Goal: Task Accomplishment & Management: Manage account settings

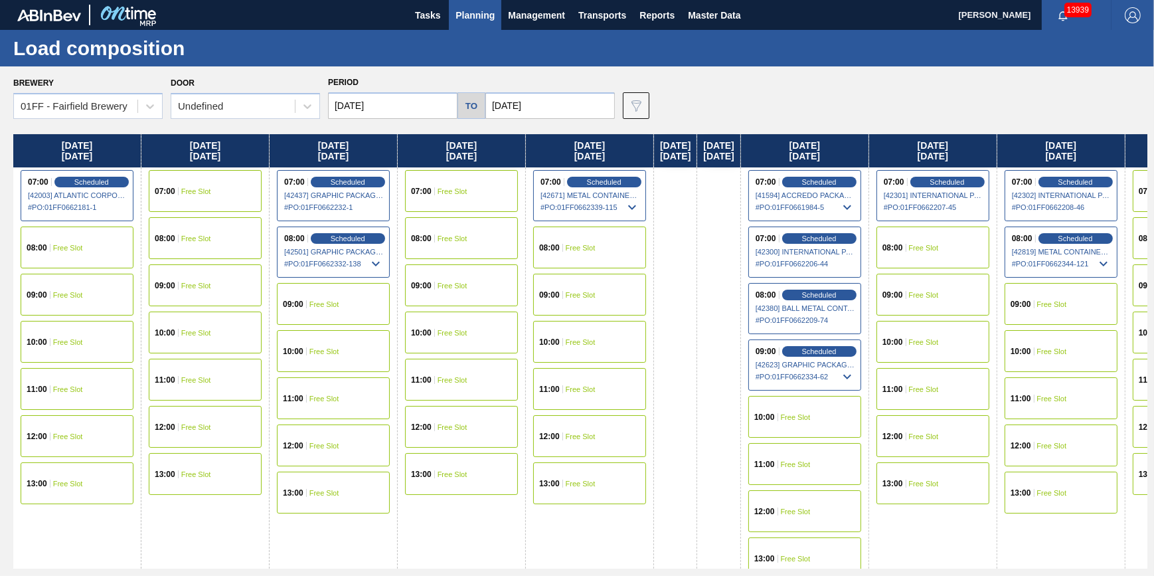
click at [474, 18] on span "Planning" at bounding box center [475, 15] width 39 height 16
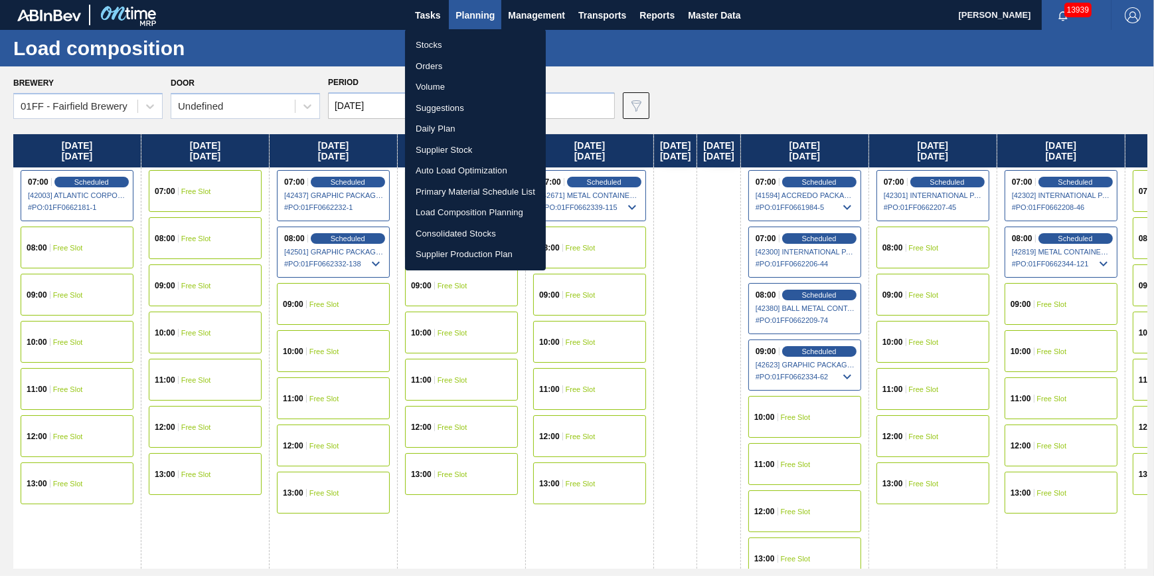
click at [467, 39] on li "Stocks" at bounding box center [475, 45] width 141 height 21
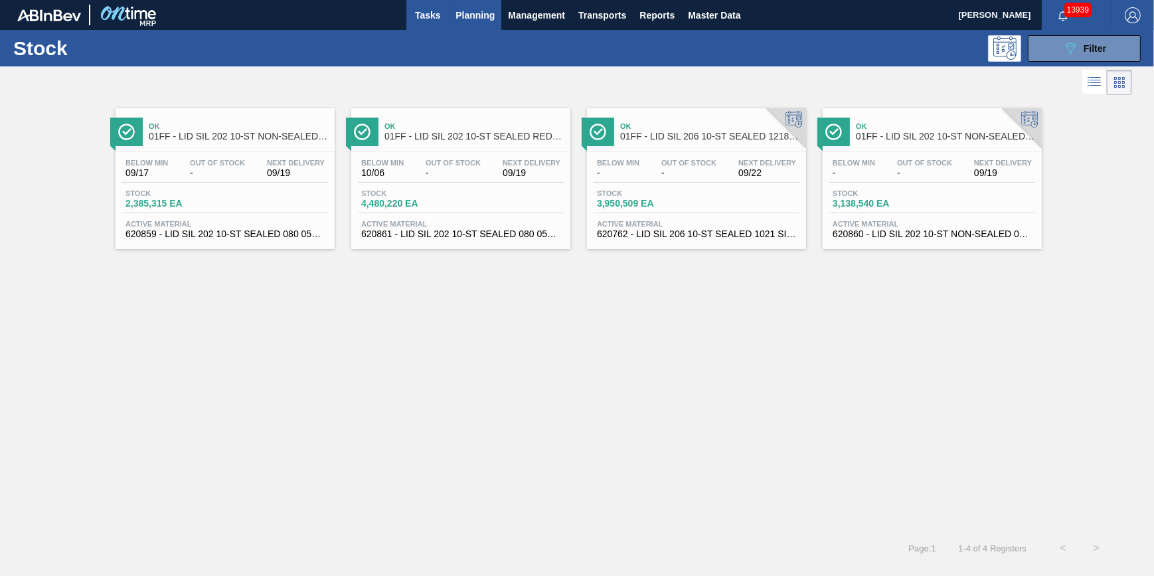
click at [420, 15] on span "Tasks" at bounding box center [427, 15] width 29 height 16
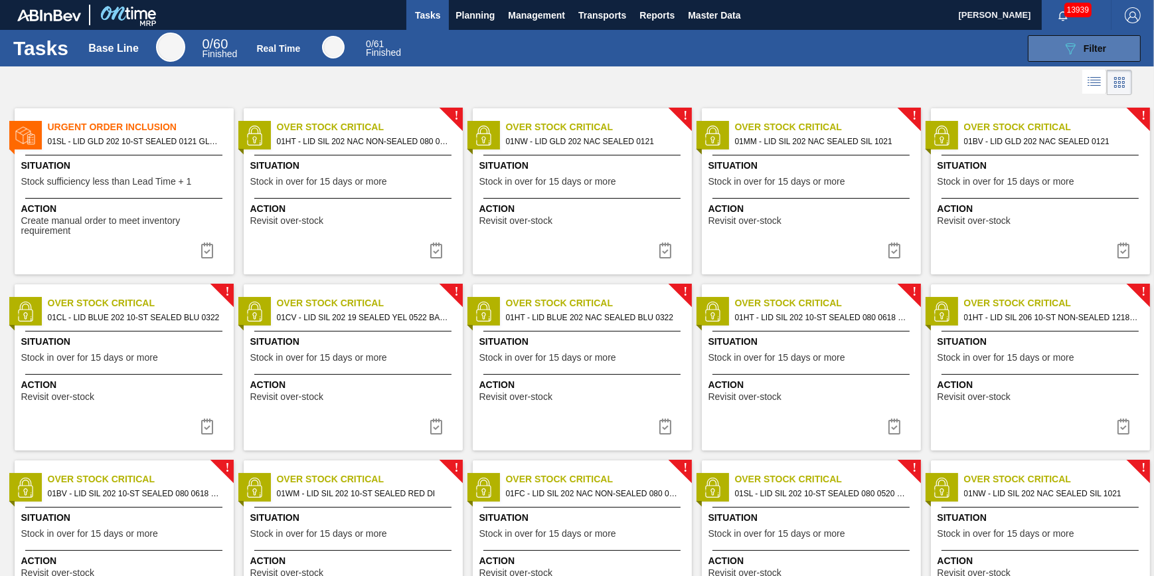
click at [1084, 54] on div "089F7B8B-B2A5-4AFE-B5C0-19BA573D28AC Filter" at bounding box center [1085, 49] width 44 height 16
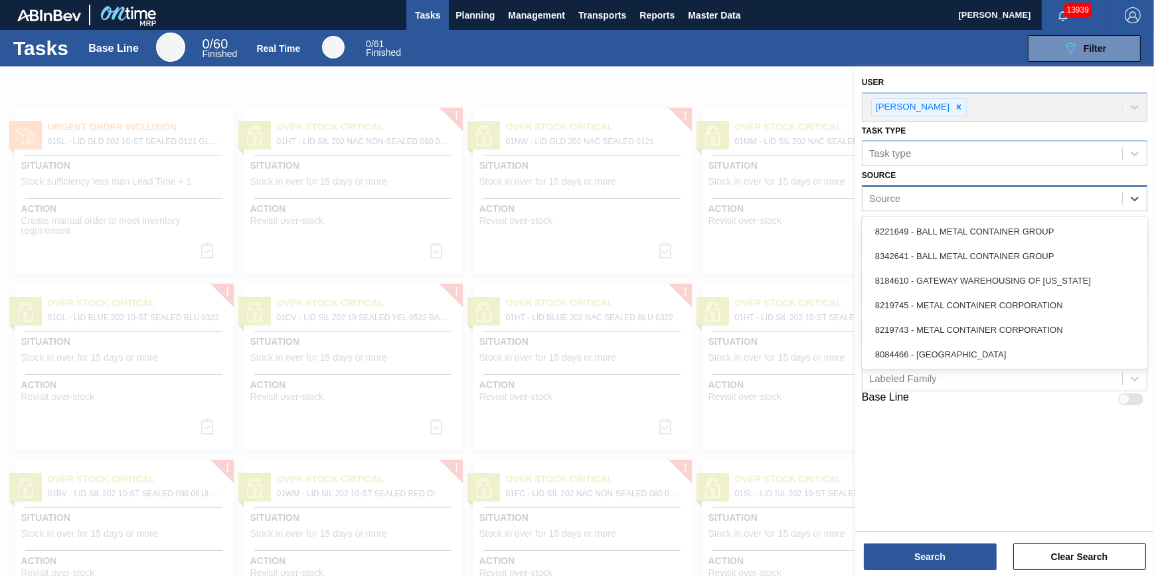
click at [965, 199] on div "Source" at bounding box center [993, 198] width 260 height 19
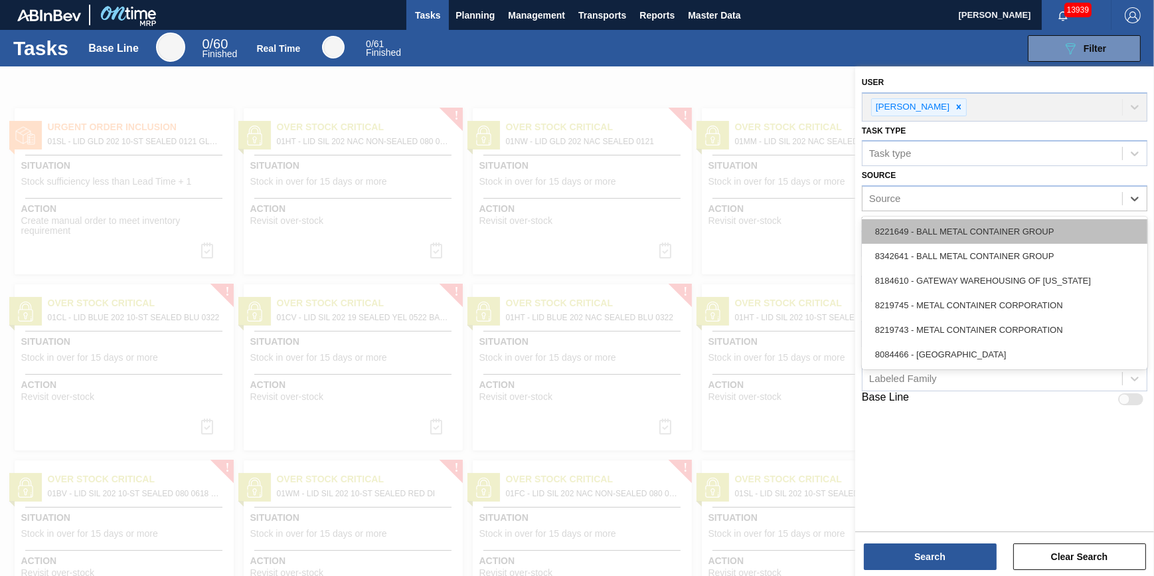
click at [974, 228] on div "8221649 - BALL METAL CONTAINER GROUP" at bounding box center [1005, 231] width 286 height 25
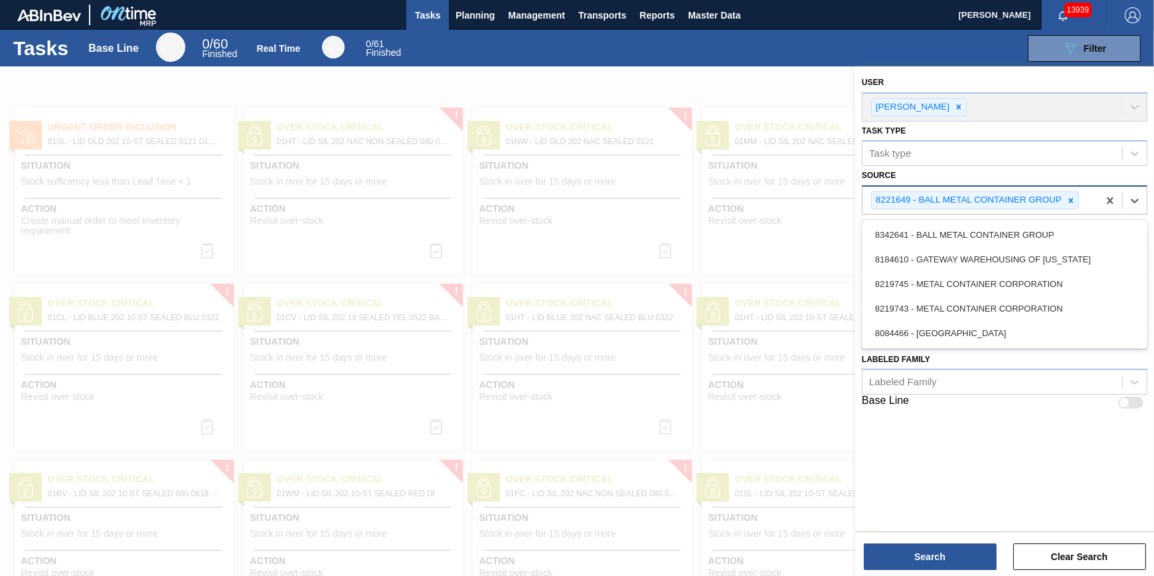
click at [982, 199] on div "8221649 - BALL METAL CONTAINER GROUP" at bounding box center [968, 200] width 192 height 17
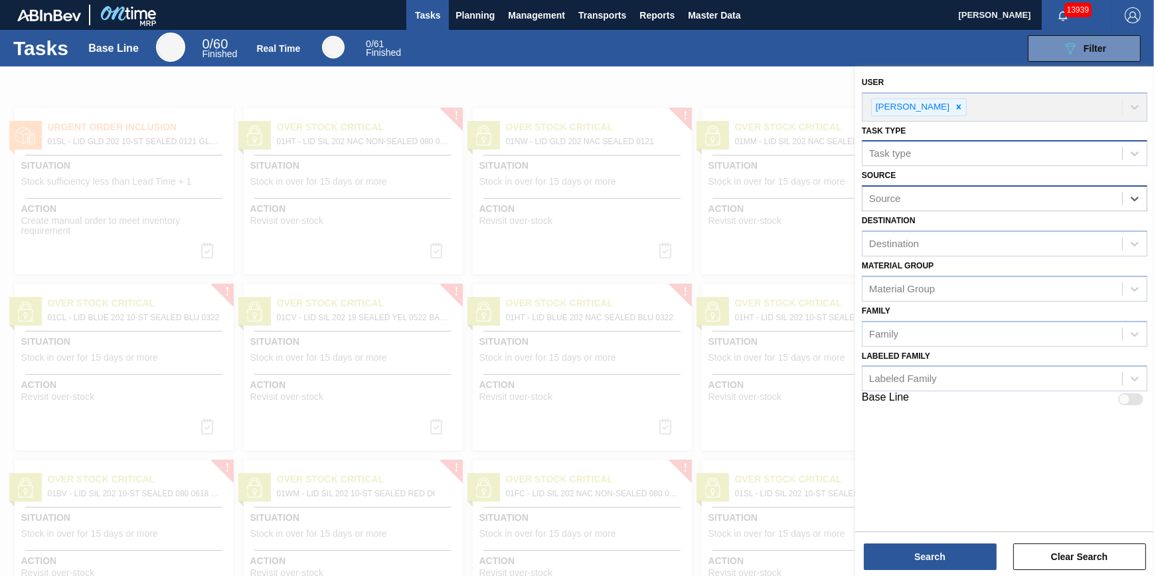
click at [981, 156] on div "Task type" at bounding box center [993, 153] width 260 height 19
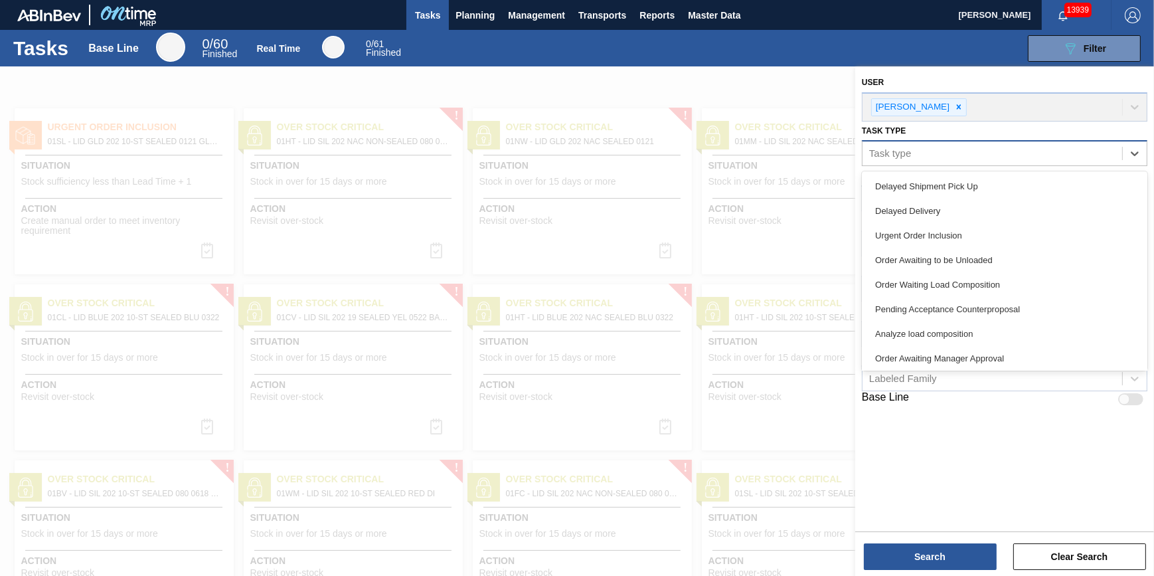
click at [1000, 152] on div "Task type" at bounding box center [993, 153] width 260 height 19
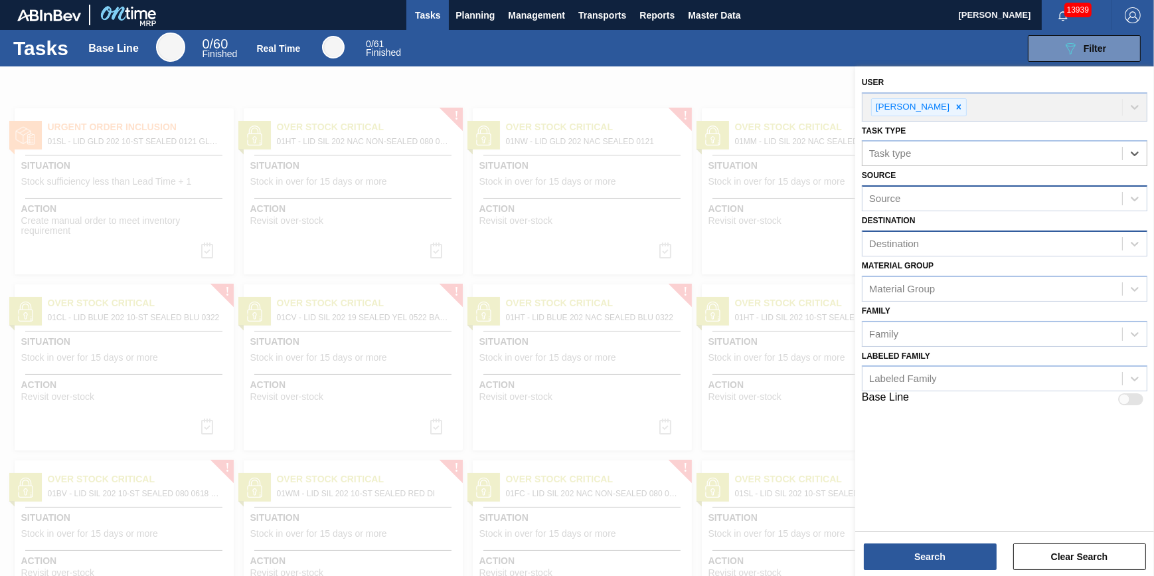
click at [966, 255] on div "Destination" at bounding box center [1005, 243] width 286 height 26
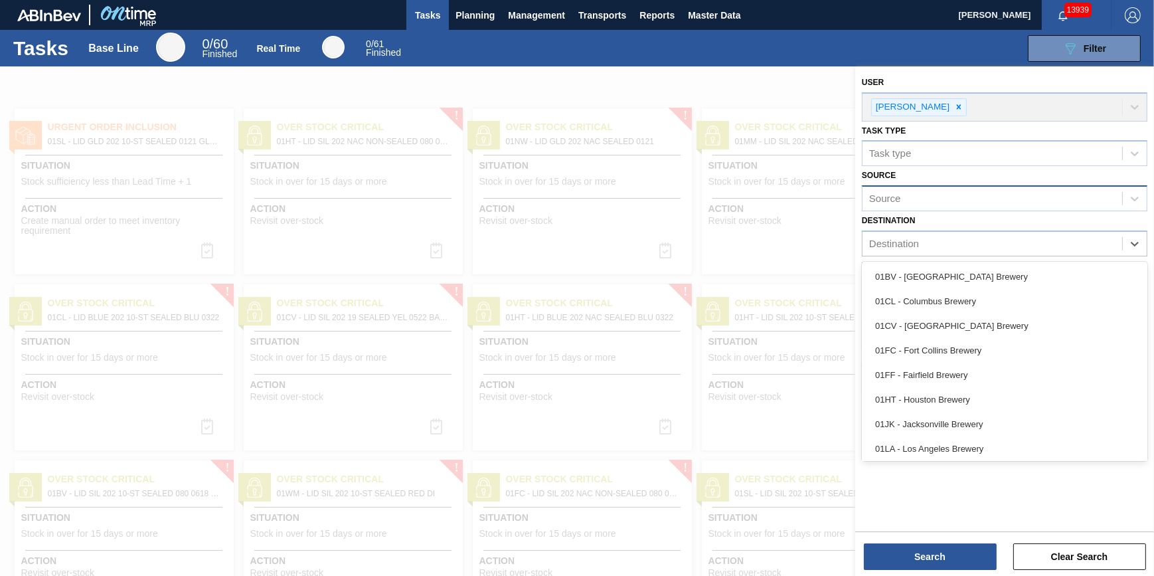
click at [967, 267] on div "01BV - Baldwinsville Brewery" at bounding box center [1005, 276] width 286 height 25
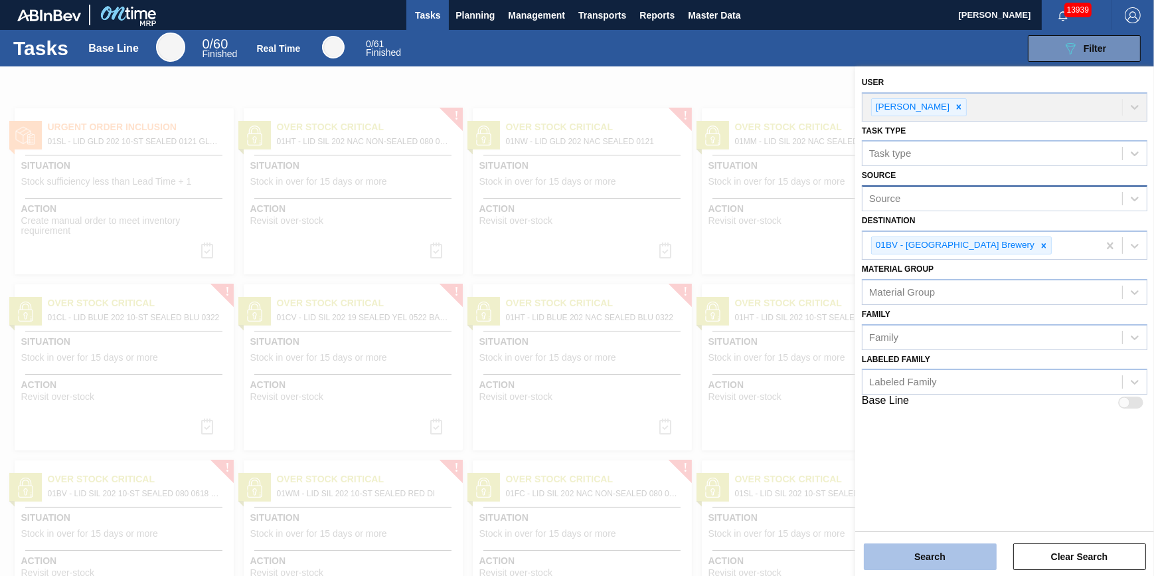
click at [922, 551] on button "Search" at bounding box center [930, 556] width 133 height 27
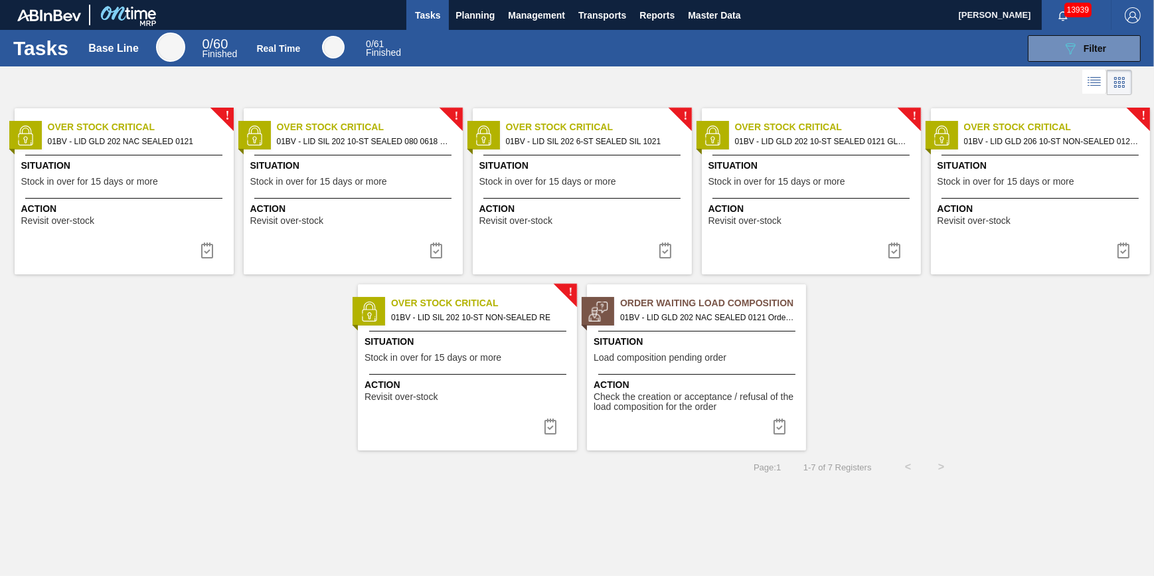
click at [90, 167] on span "Situation" at bounding box center [125, 166] width 209 height 14
click at [204, 246] on img at bounding box center [207, 250] width 16 height 16
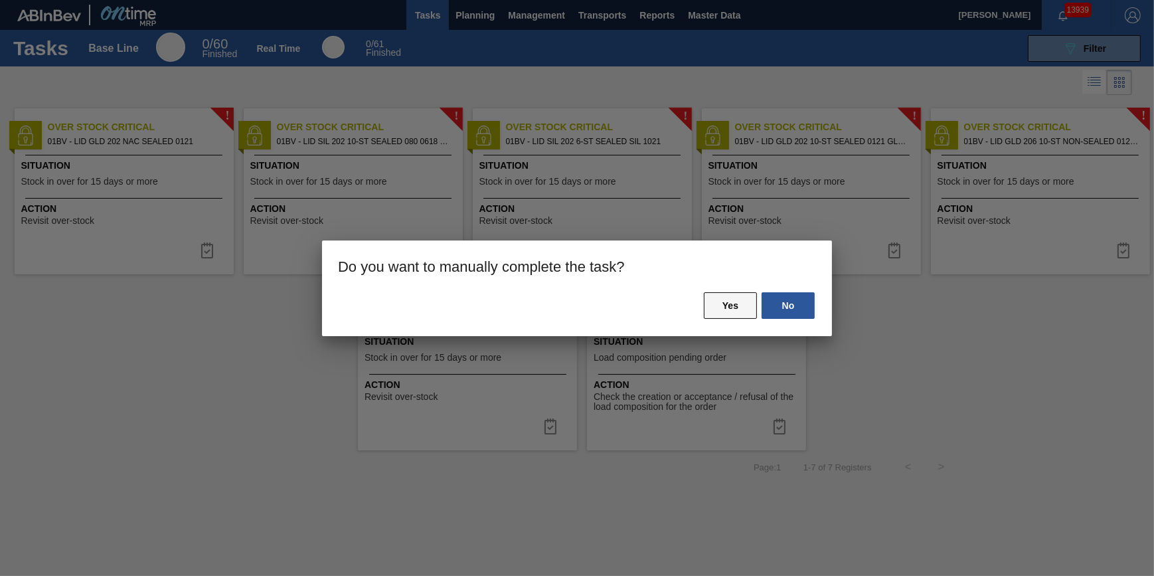
click at [721, 312] on button "Yes" at bounding box center [730, 305] width 53 height 27
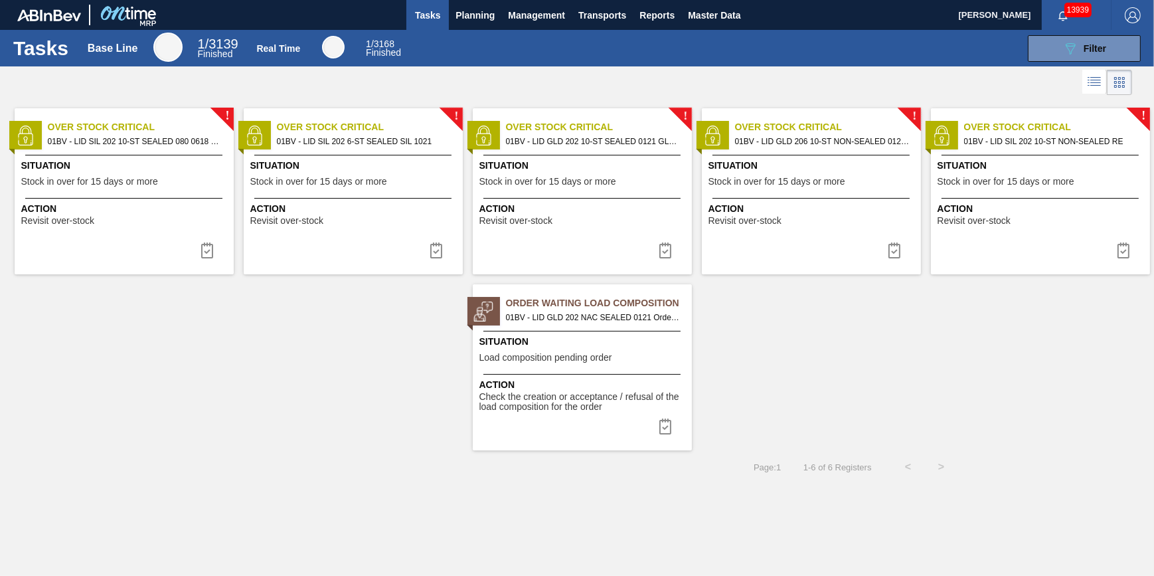
click at [136, 170] on span "Situation" at bounding box center [125, 166] width 209 height 14
click at [199, 249] on img at bounding box center [207, 250] width 16 height 16
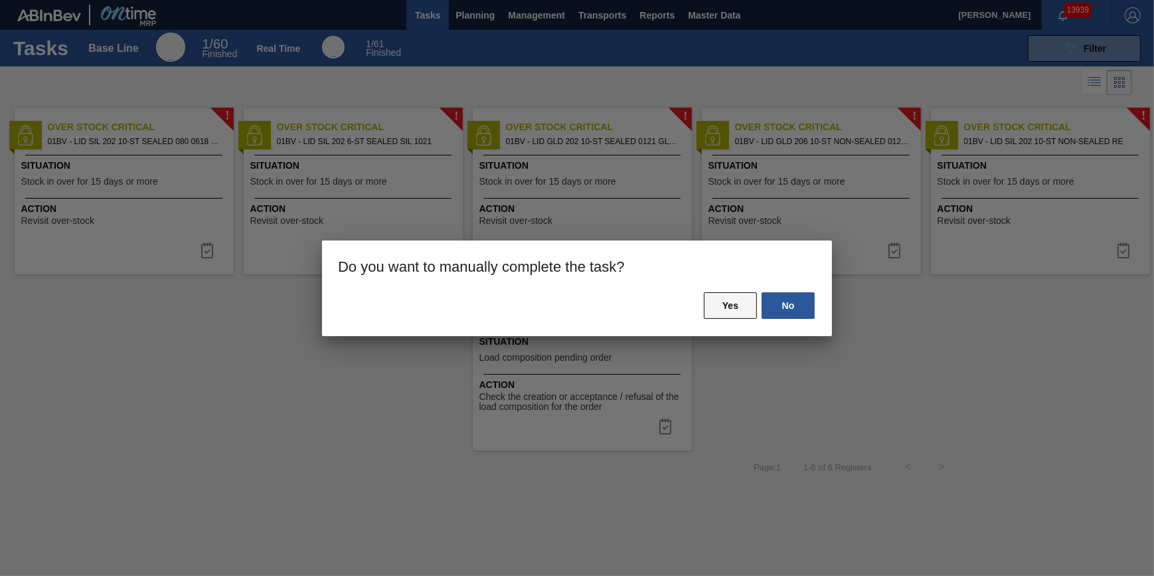
click at [730, 306] on button "Yes" at bounding box center [730, 305] width 53 height 27
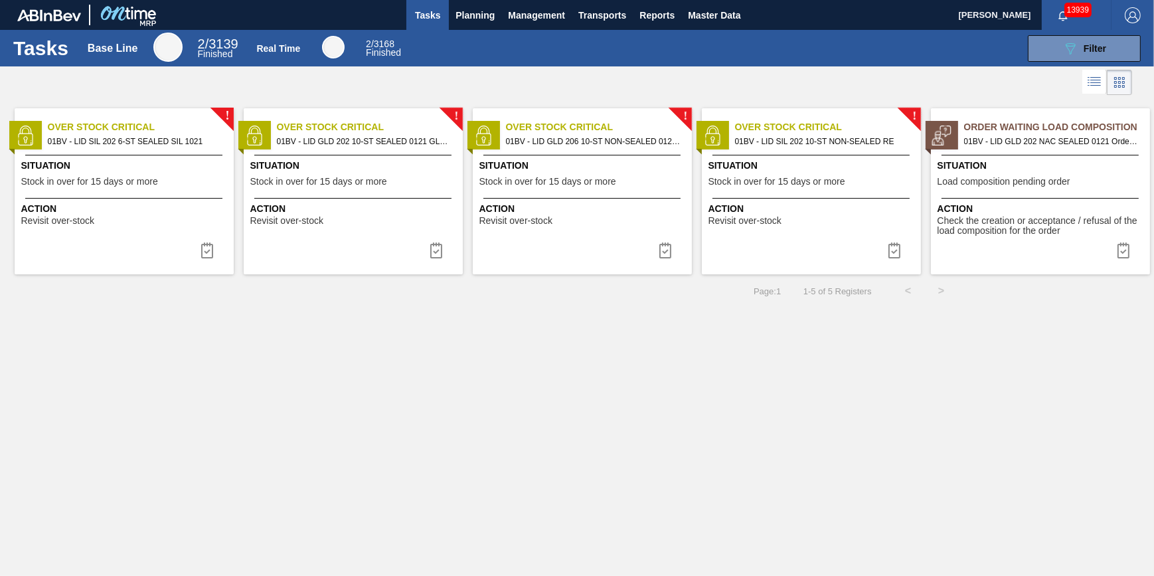
click at [125, 194] on div "! Over Stock Critical 01BV - LID SIL 202 6-ST SEALED SIL 1021 Situation Stock i…" at bounding box center [124, 191] width 219 height 166
click at [202, 255] on img at bounding box center [207, 250] width 16 height 16
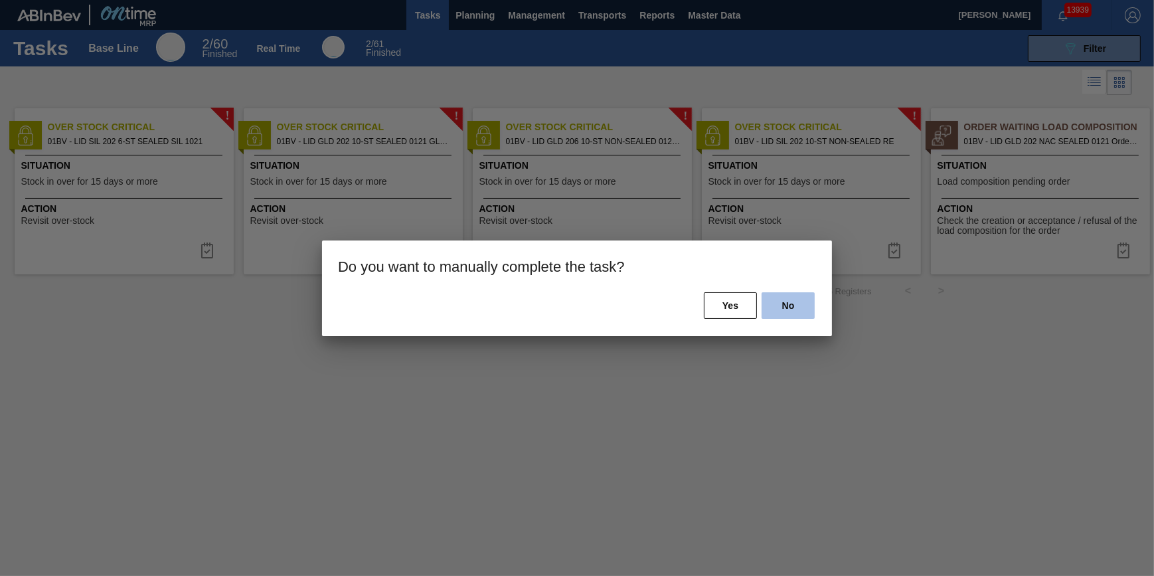
click at [788, 307] on button "No" at bounding box center [788, 305] width 53 height 27
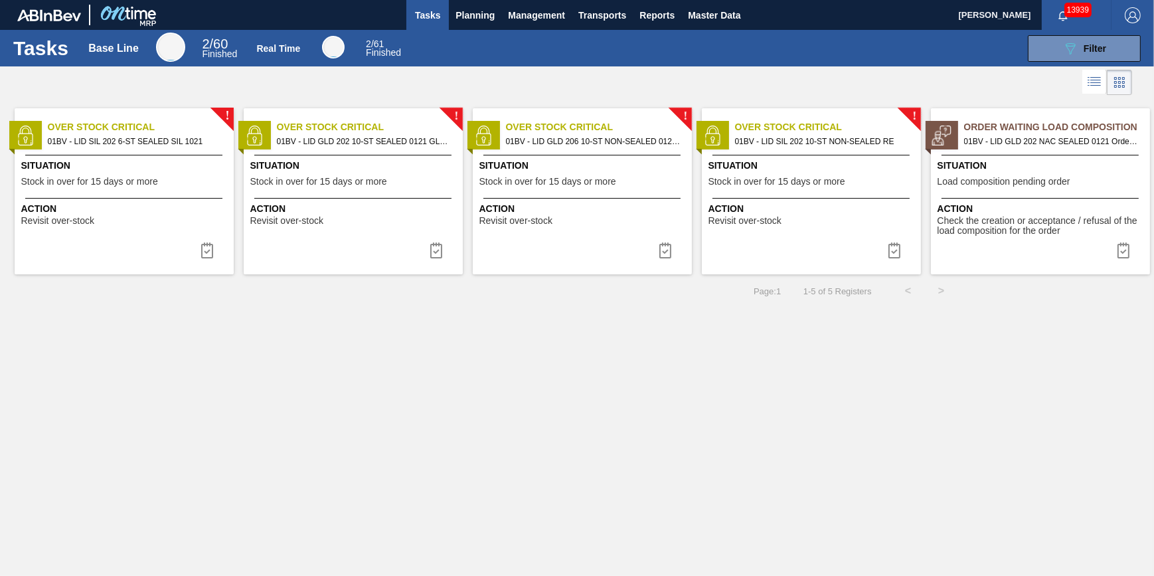
click at [106, 0] on body "Tasks Planning Management Transports Reports Master Data Jack Schuld 13939 Mark…" at bounding box center [577, 0] width 1154 height 0
click at [106, 167] on span "Situation" at bounding box center [125, 166] width 209 height 14
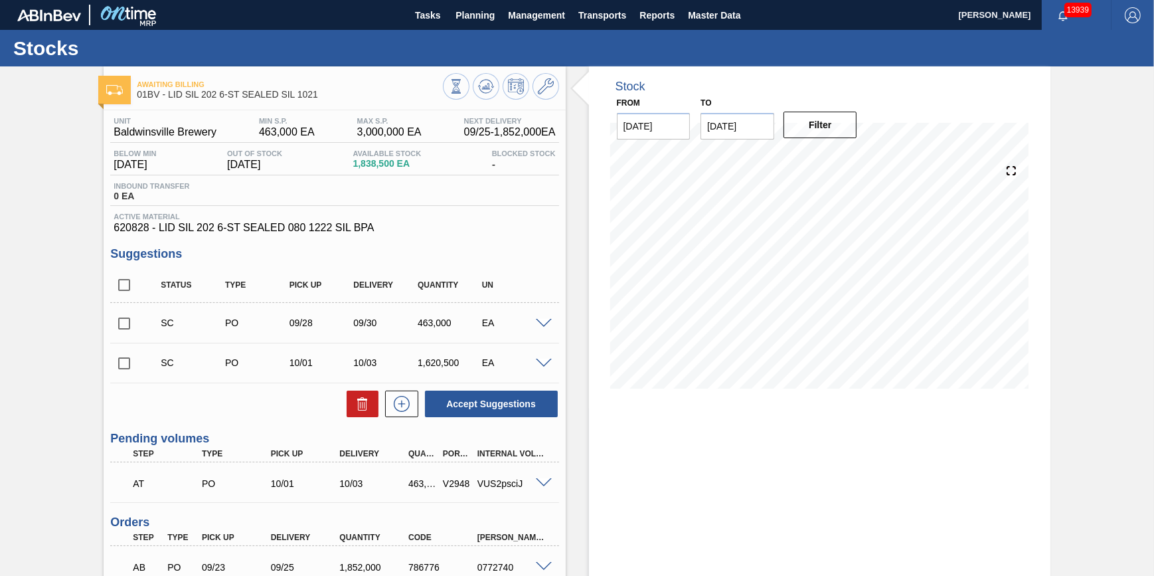
scroll to position [120, 0]
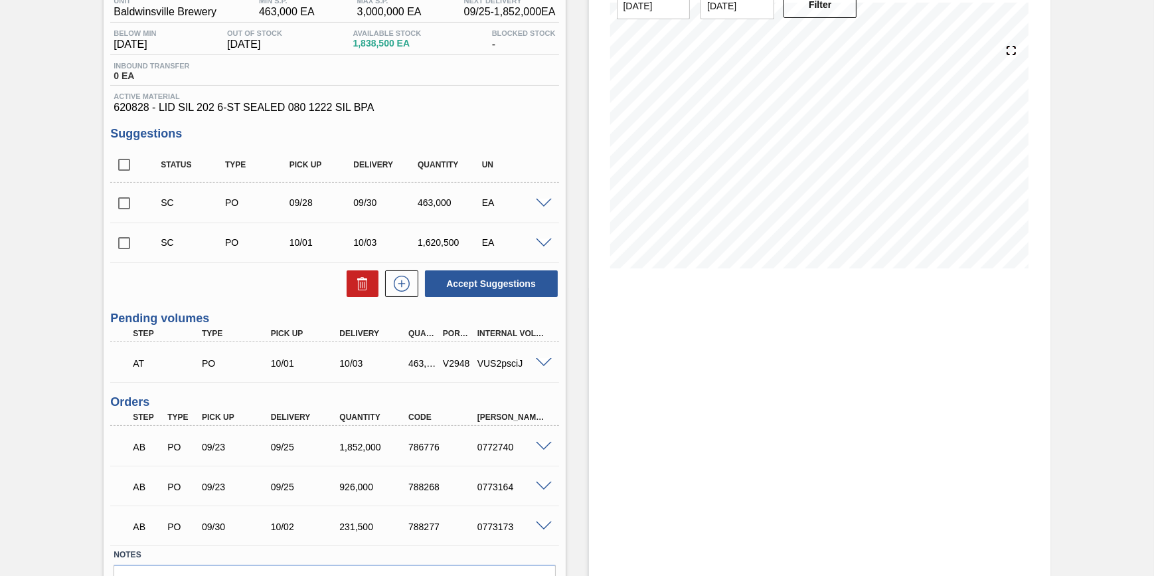
click at [540, 368] on span at bounding box center [544, 363] width 16 height 10
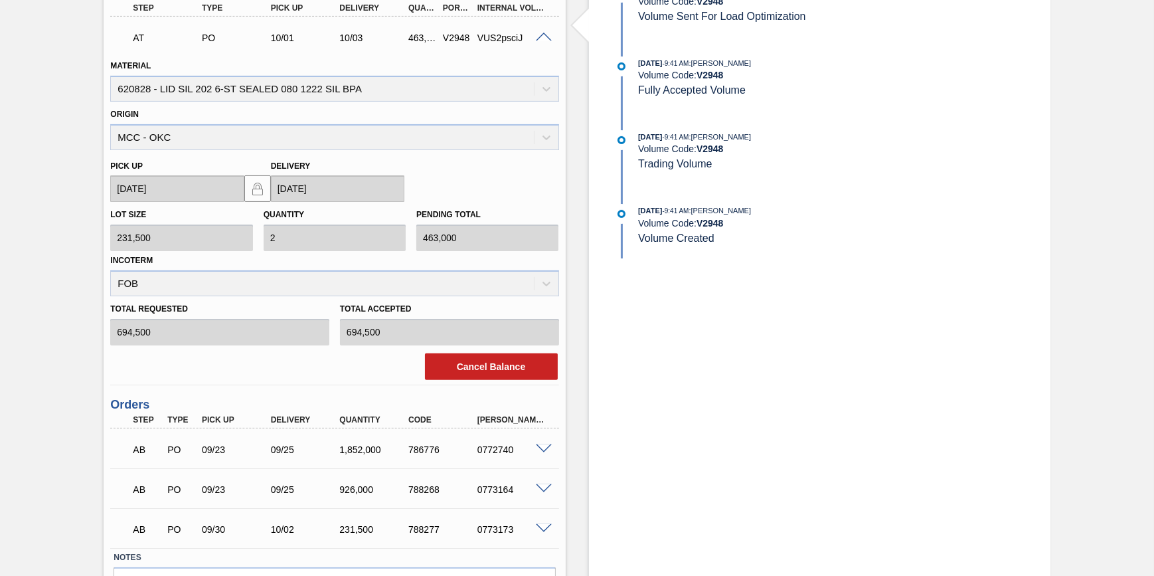
scroll to position [529, 0]
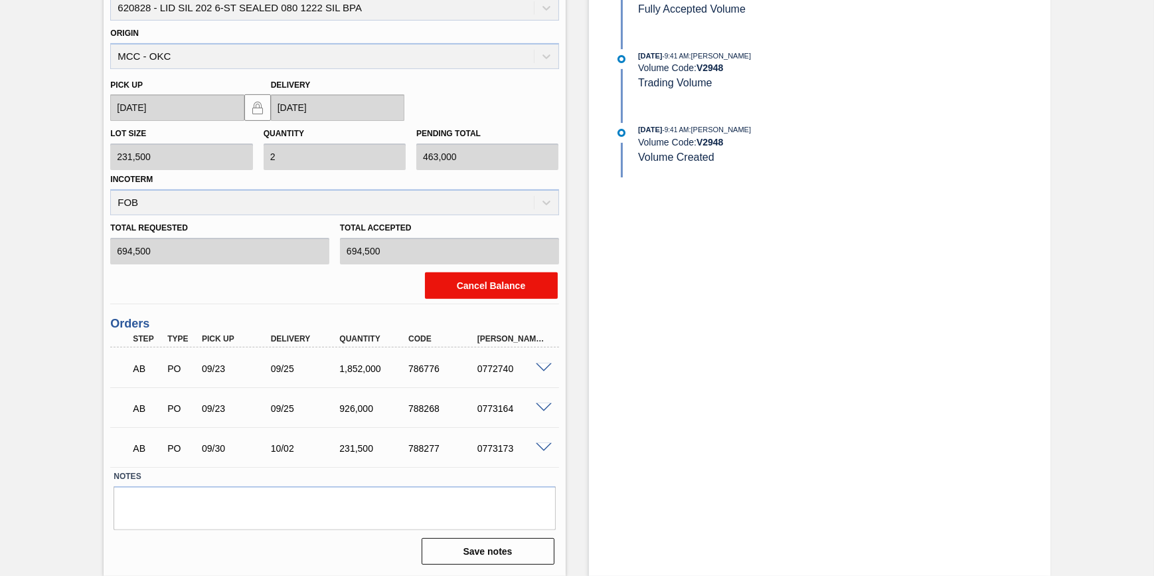
click at [471, 286] on button "Cancel Balance" at bounding box center [491, 285] width 133 height 27
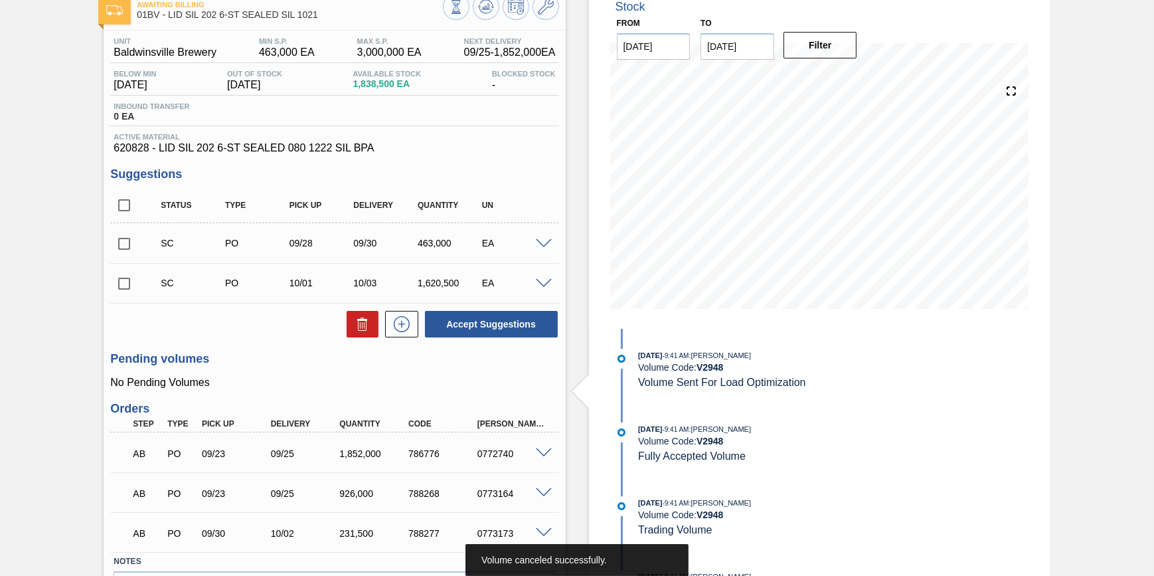
scroll to position [0, 0]
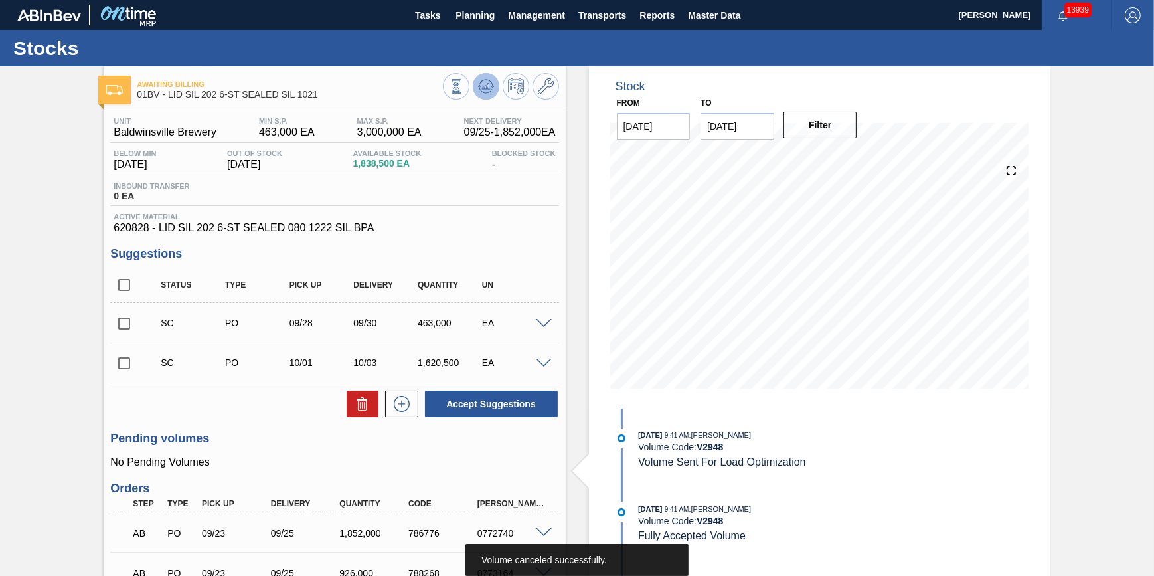
click at [485, 87] on icon at bounding box center [485, 87] width 1 height 3
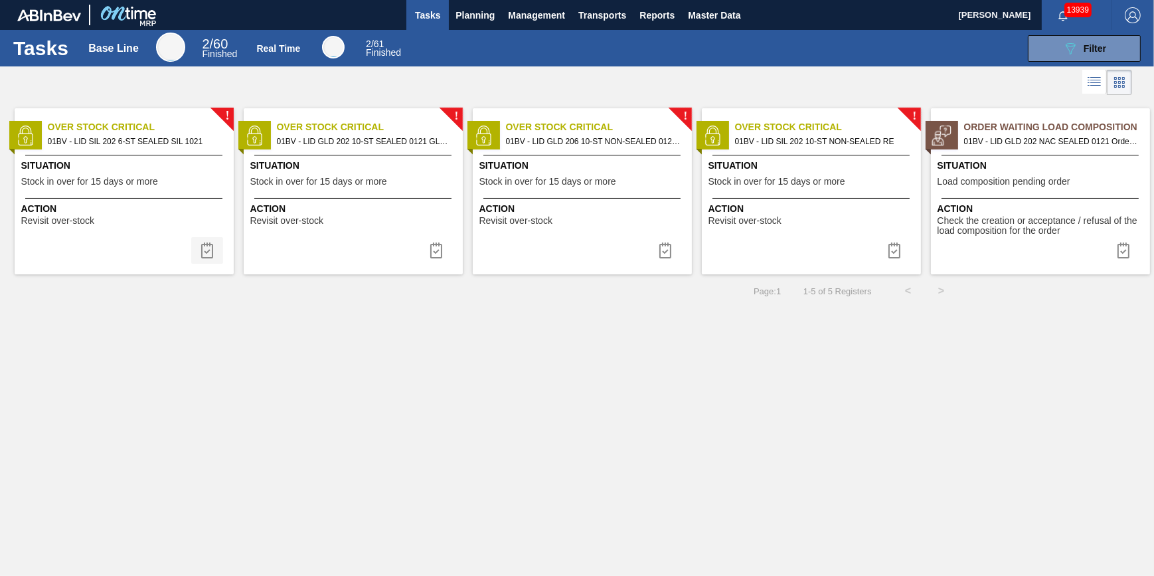
click at [204, 247] on img at bounding box center [207, 250] width 16 height 16
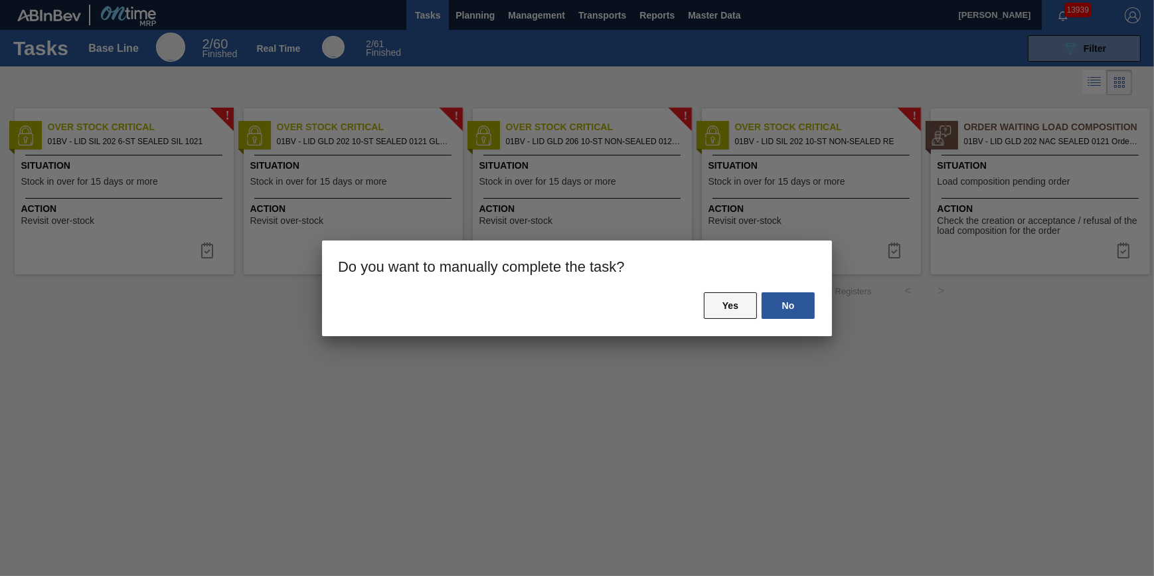
click at [740, 309] on button "Yes" at bounding box center [730, 305] width 53 height 27
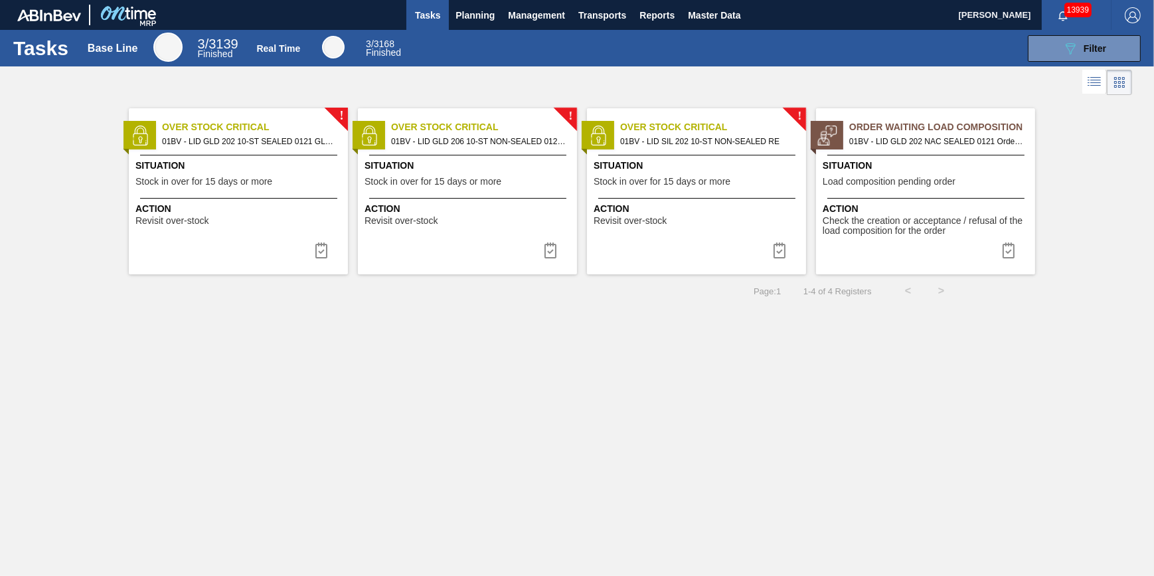
click at [207, 147] on span "01BV - LID GLD 202 10-ST SEALED 0121 GLD BALL 0" at bounding box center [249, 141] width 175 height 15
click at [327, 246] on img at bounding box center [322, 250] width 16 height 16
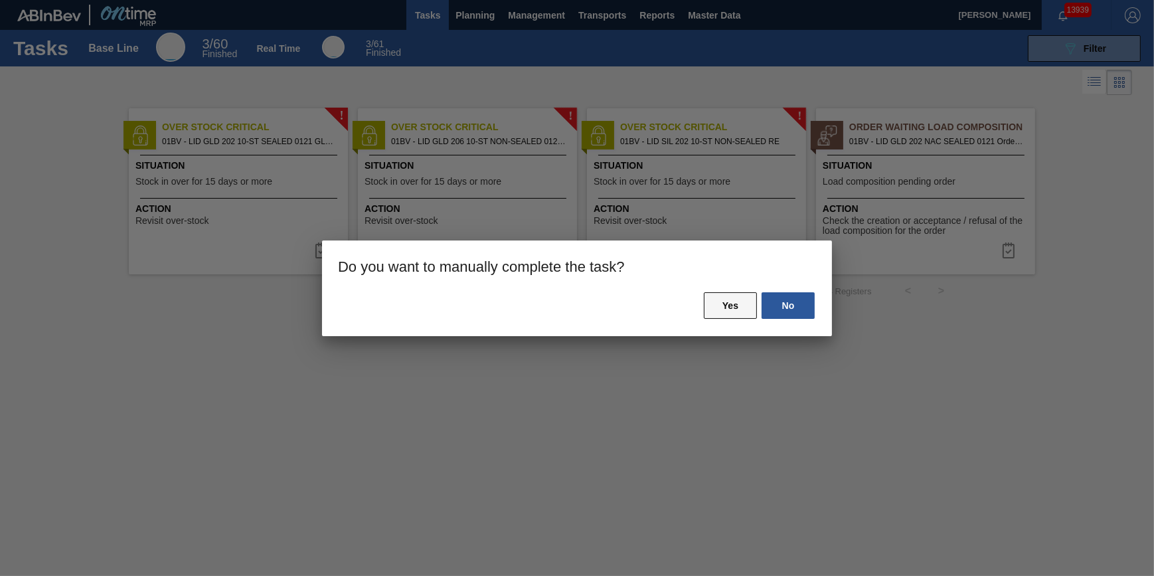
click at [726, 306] on button "Yes" at bounding box center [730, 305] width 53 height 27
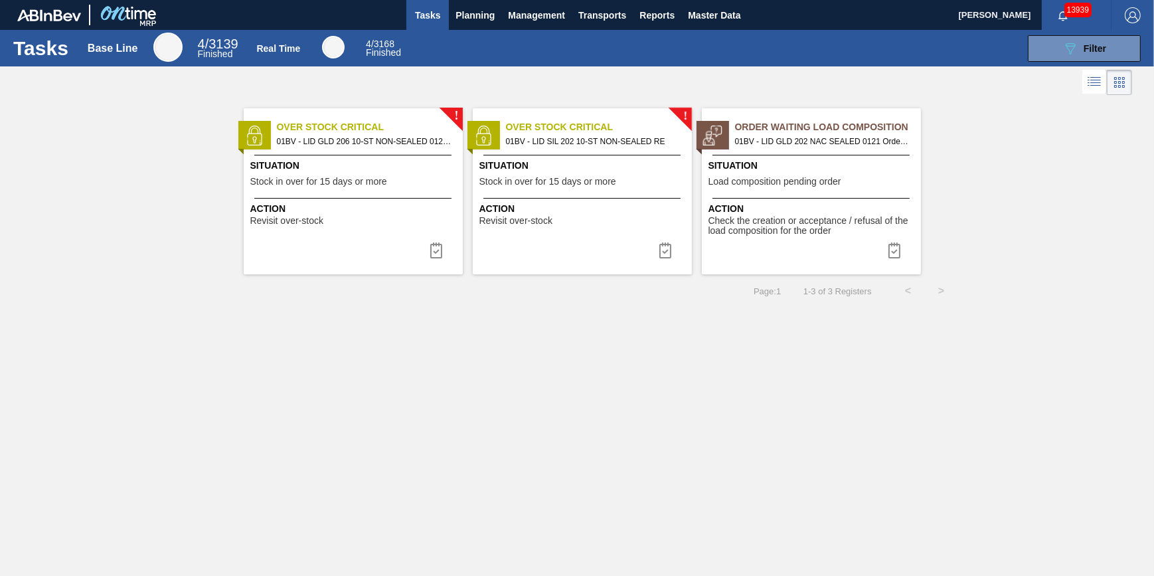
click at [363, 220] on div "Action Revisit over-stock" at bounding box center [354, 214] width 209 height 24
click at [454, 19] on button "Planning" at bounding box center [475, 15] width 52 height 30
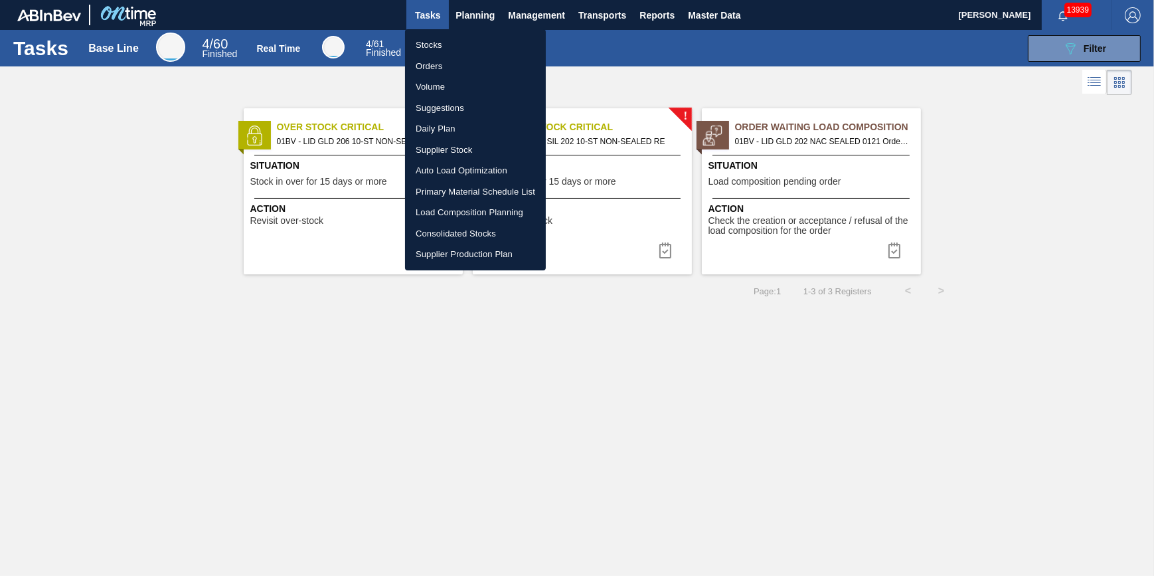
click at [461, 88] on li "Volume" at bounding box center [475, 86] width 141 height 21
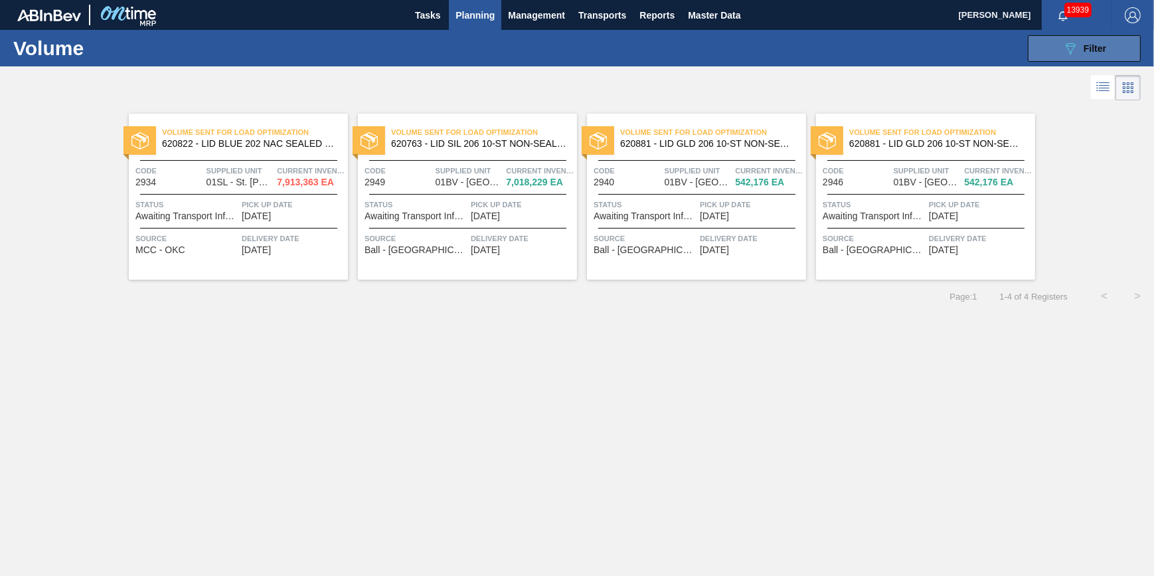
click at [1094, 52] on span "Filter" at bounding box center [1095, 48] width 23 height 11
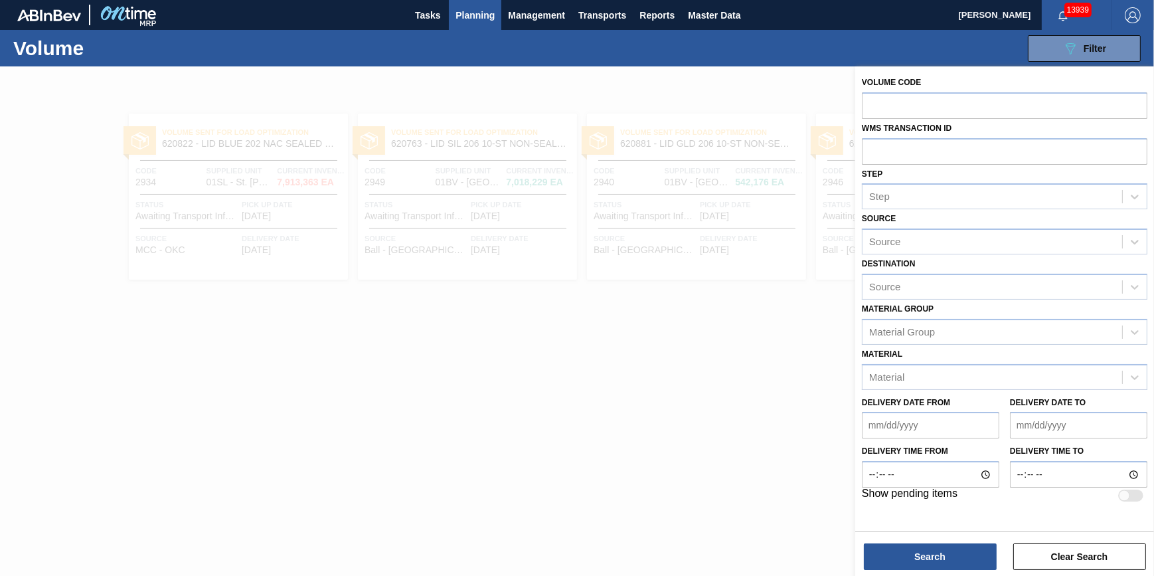
click at [704, 395] on div at bounding box center [577, 354] width 1154 height 576
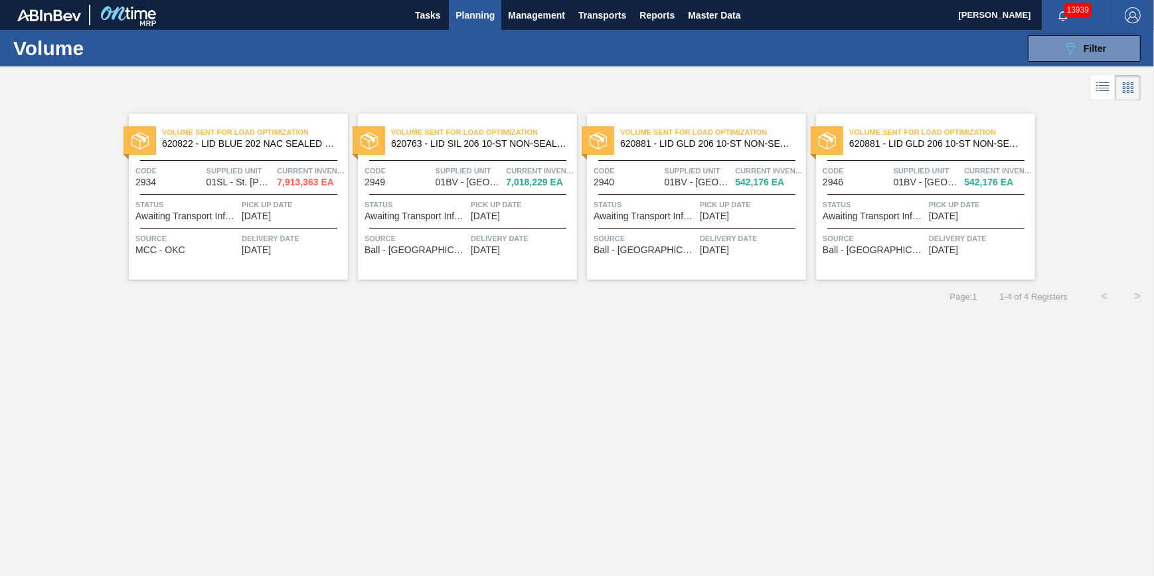
click at [1105, 86] on icon at bounding box center [1103, 87] width 16 height 16
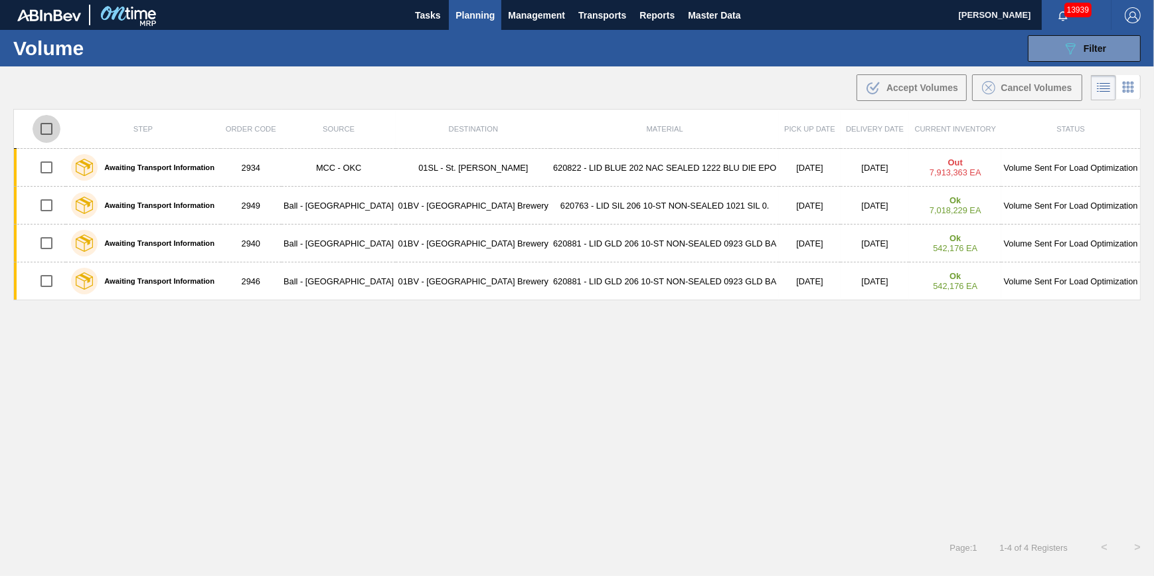
click at [43, 124] on input "checkbox" at bounding box center [47, 129] width 28 height 28
checkbox input "true"
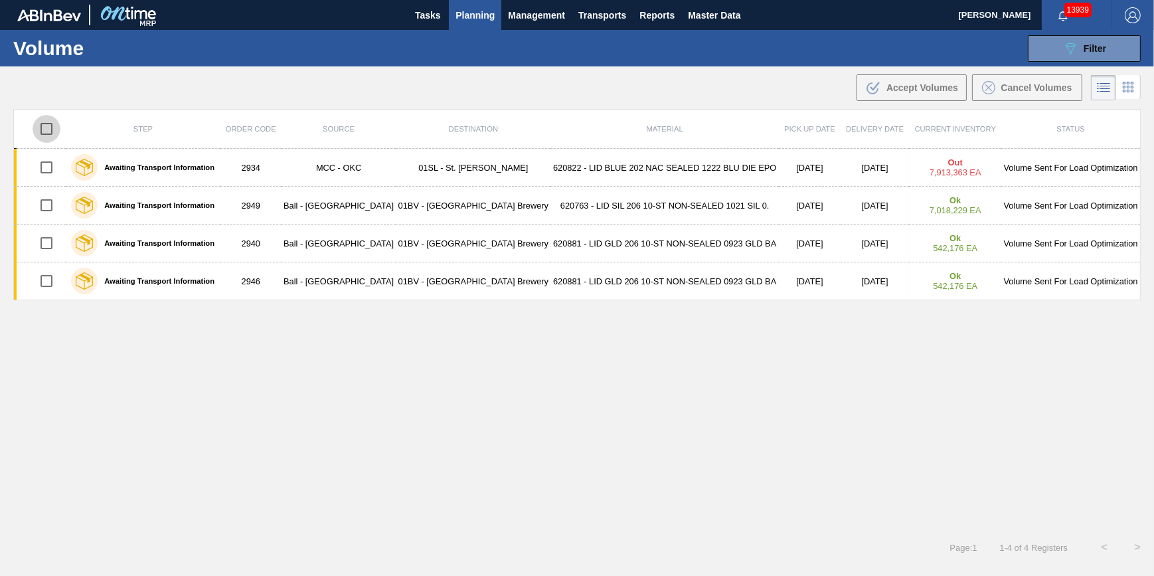
checkbox input "true"
click at [1016, 96] on button "Cancel Volumes" at bounding box center [1027, 87] width 110 height 27
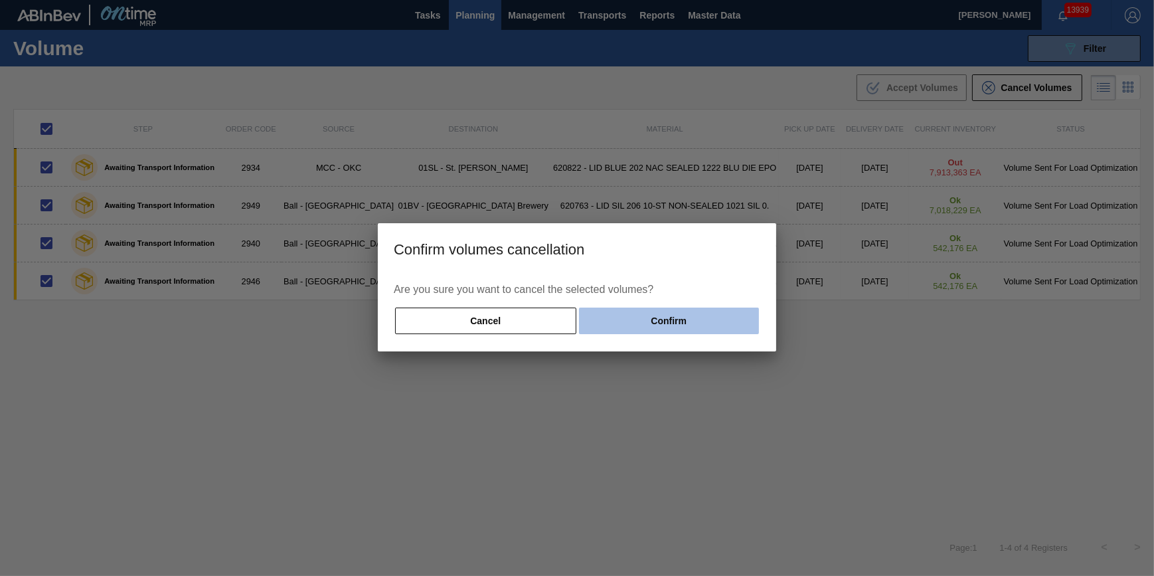
click at [693, 324] on button "Confirm" at bounding box center [669, 321] width 180 height 27
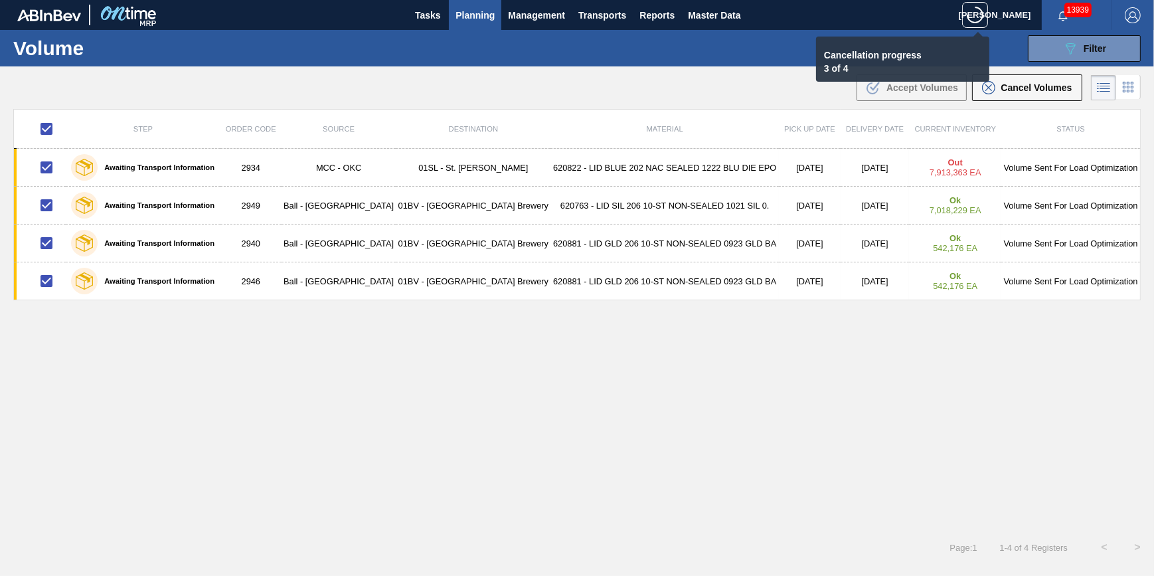
checkbox input "false"
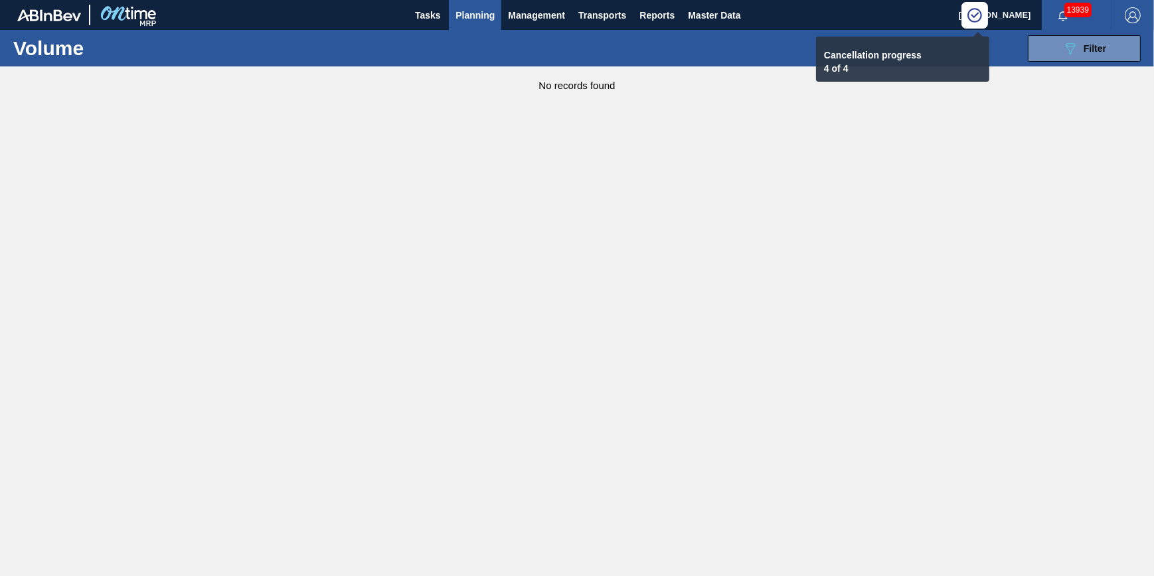
click at [466, 16] on span "Planning" at bounding box center [475, 15] width 39 height 16
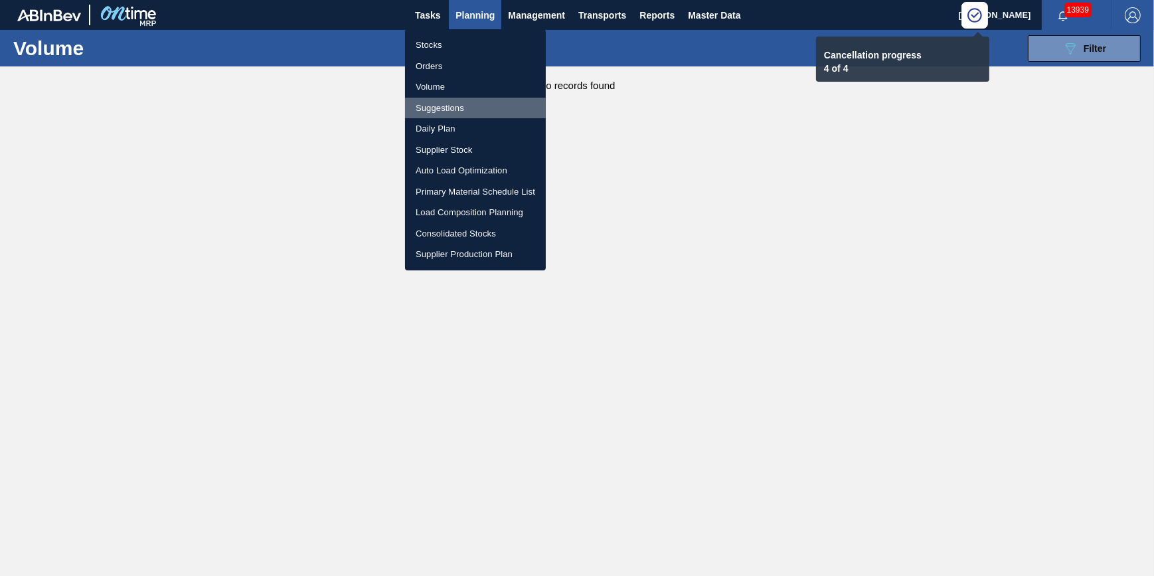
click at [460, 106] on li "Suggestions" at bounding box center [475, 108] width 141 height 21
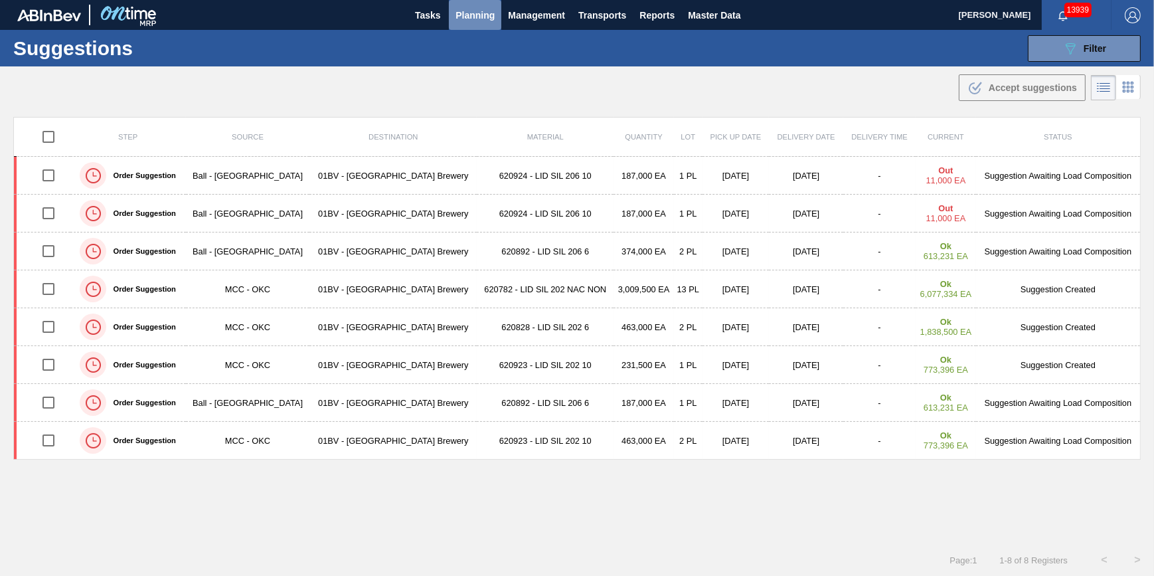
click at [472, 13] on span "Planning" at bounding box center [475, 15] width 39 height 16
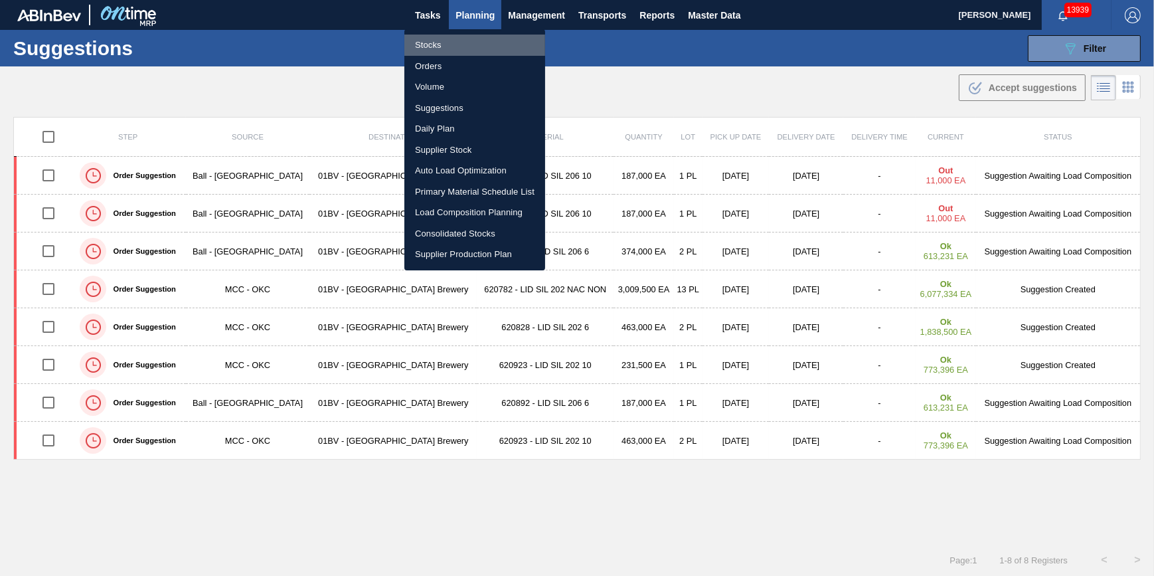
click at [472, 45] on li "Stocks" at bounding box center [475, 45] width 141 height 21
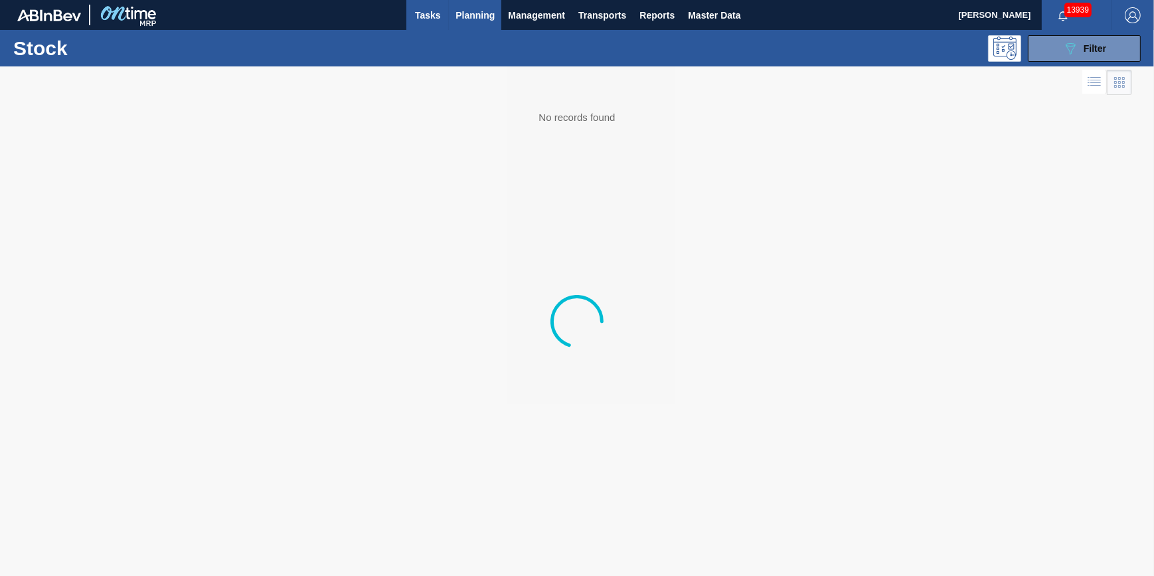
click at [437, 15] on span "Tasks" at bounding box center [427, 15] width 29 height 16
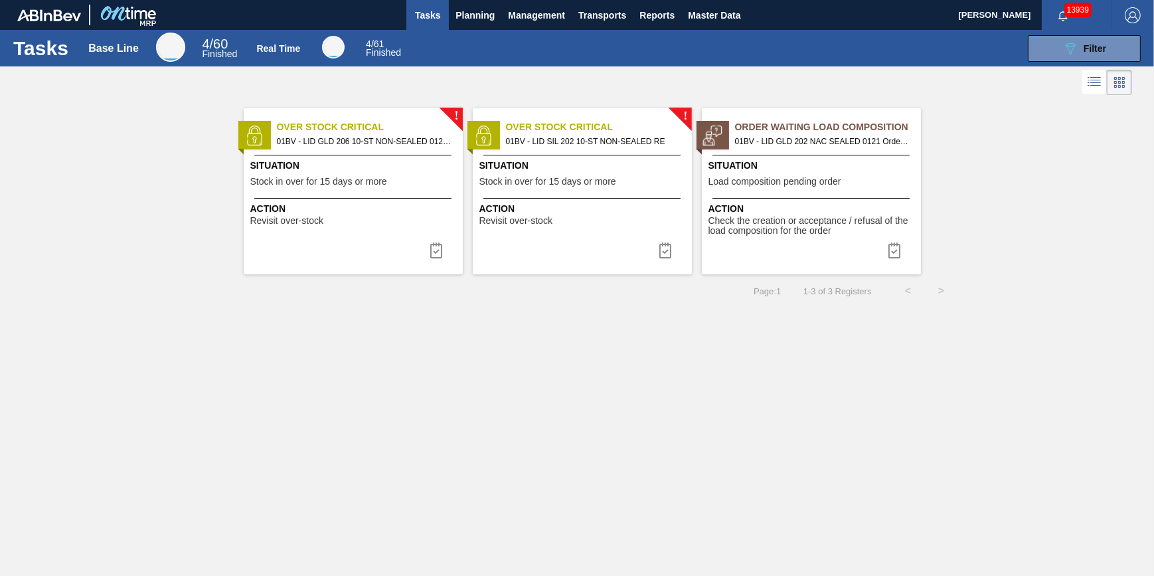
click at [403, 142] on span "01BV - LID GLD 206 10-ST NON-SEALED 0121 GLD BA" at bounding box center [364, 141] width 175 height 15
click at [449, 248] on button at bounding box center [436, 250] width 32 height 27
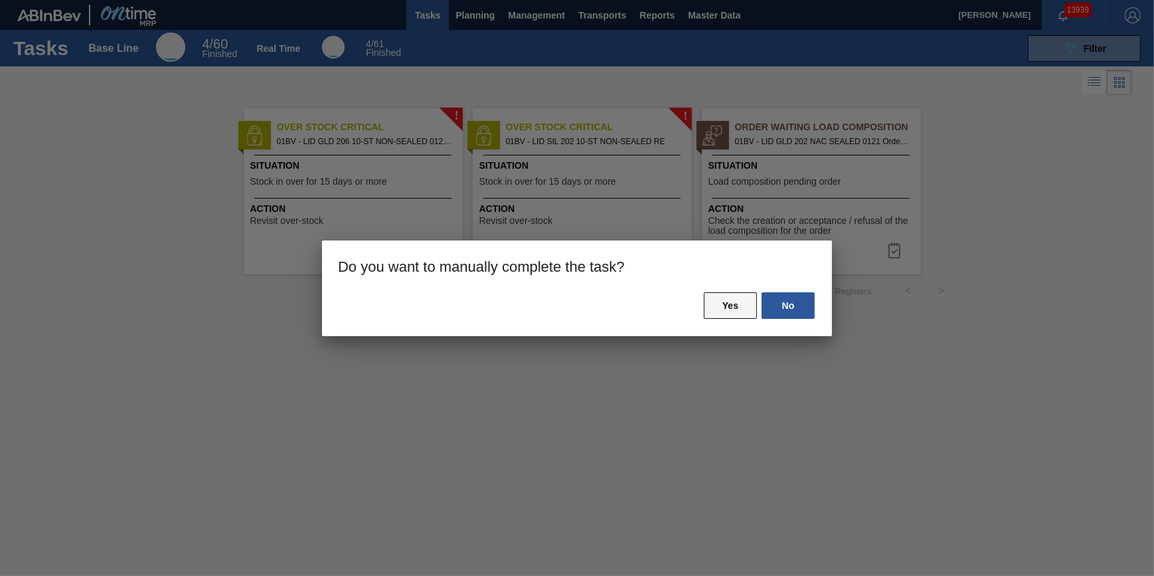
click at [721, 311] on button "Yes" at bounding box center [730, 305] width 53 height 27
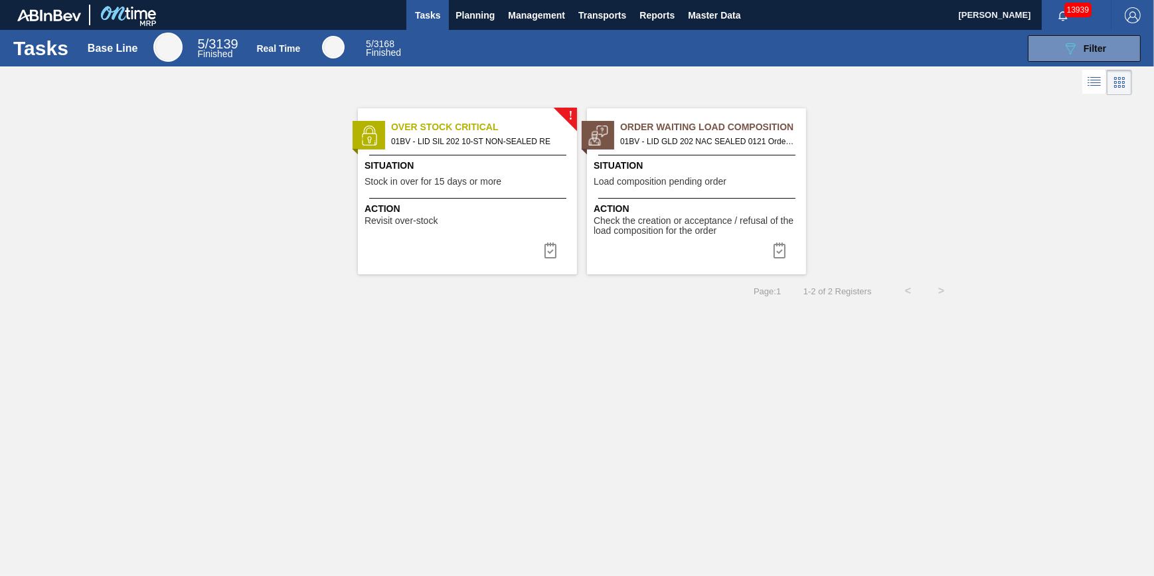
click at [433, 178] on span "Stock in over for 15 days or more" at bounding box center [433, 182] width 137 height 10
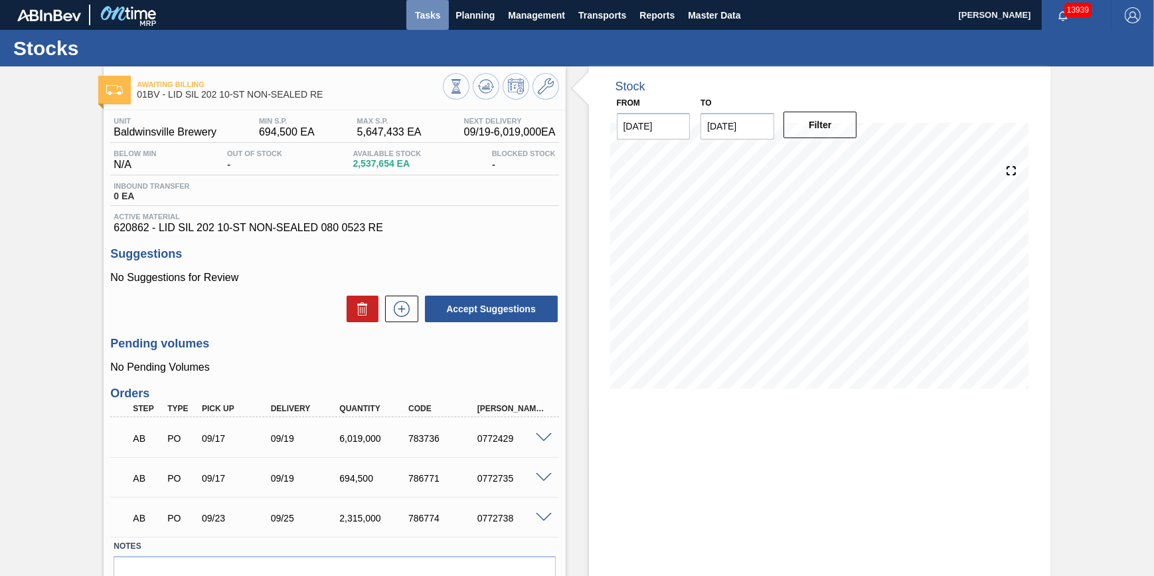
click at [415, 19] on span "Tasks" at bounding box center [427, 15] width 29 height 16
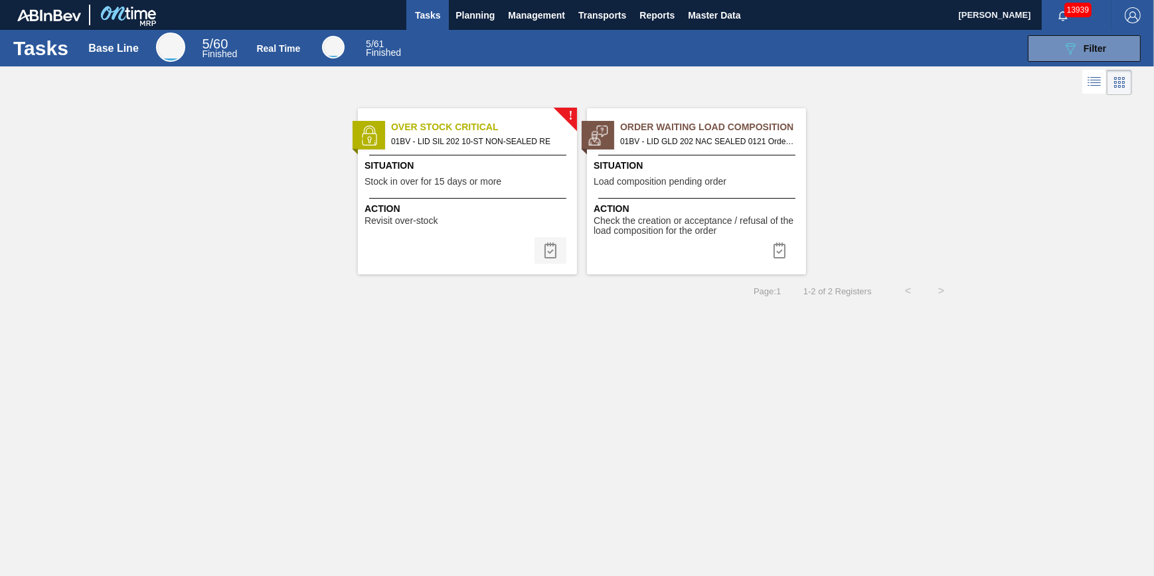
click at [544, 250] on img at bounding box center [551, 250] width 16 height 16
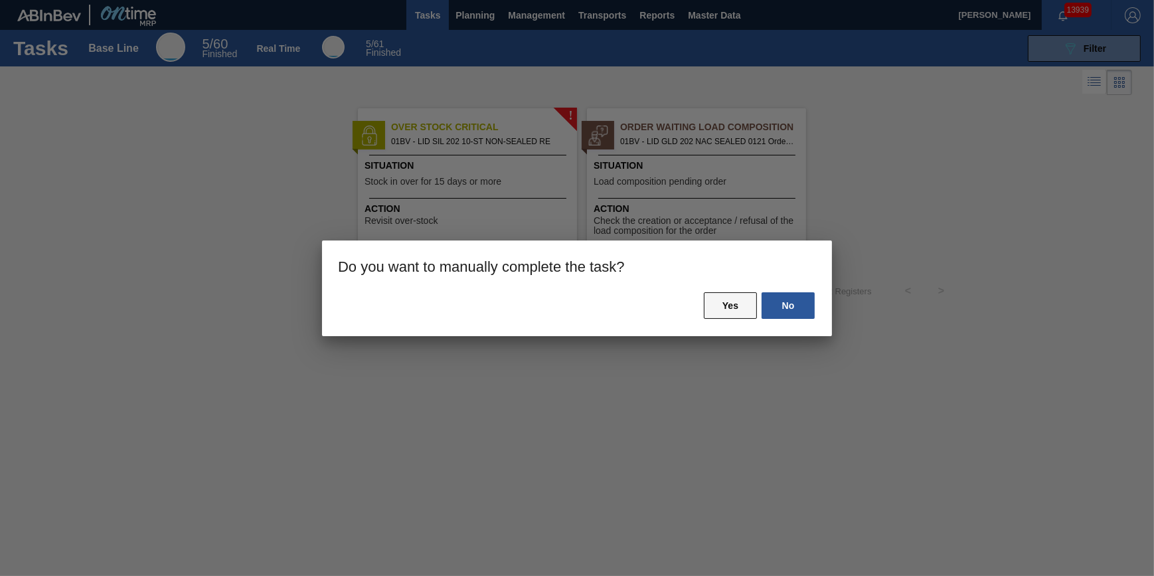
click at [733, 303] on button "Yes" at bounding box center [730, 305] width 53 height 27
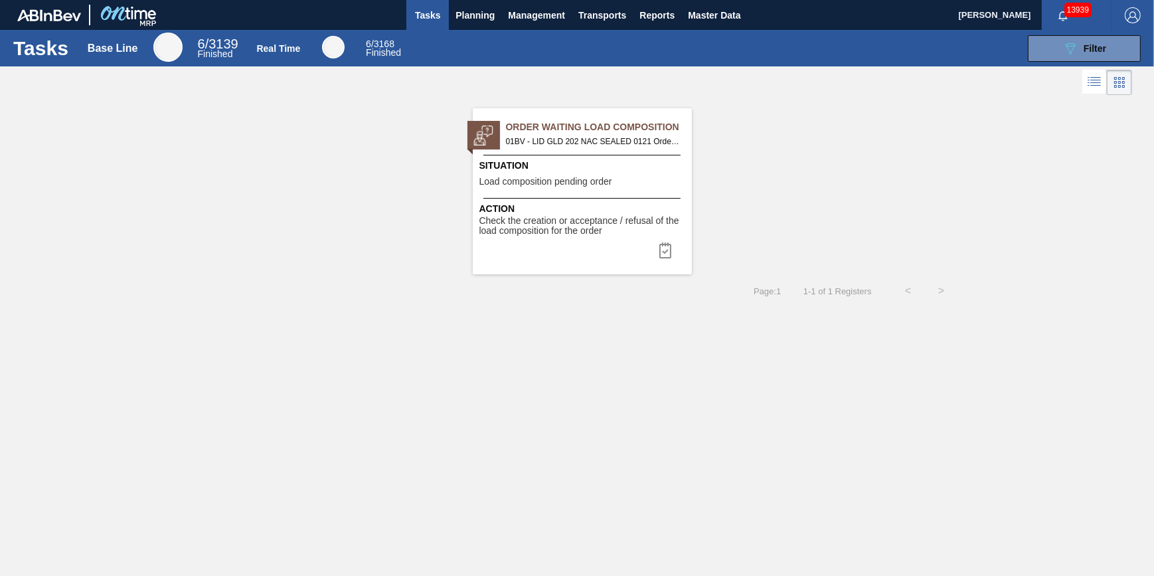
click at [541, 182] on span "Load composition pending order" at bounding box center [546, 182] width 133 height 10
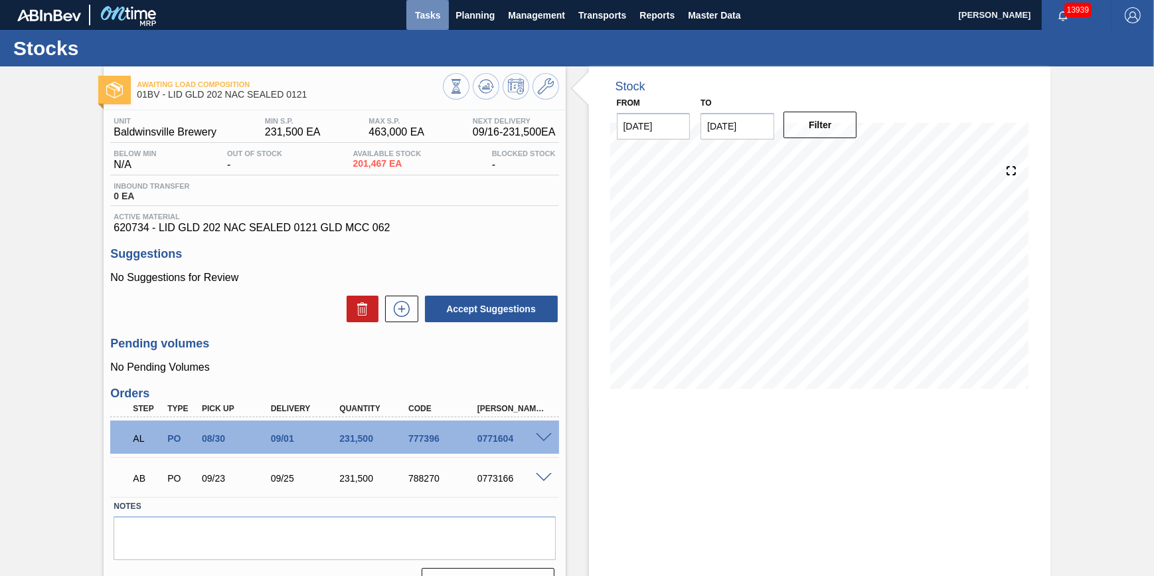
click at [418, 13] on span "Tasks" at bounding box center [427, 15] width 29 height 16
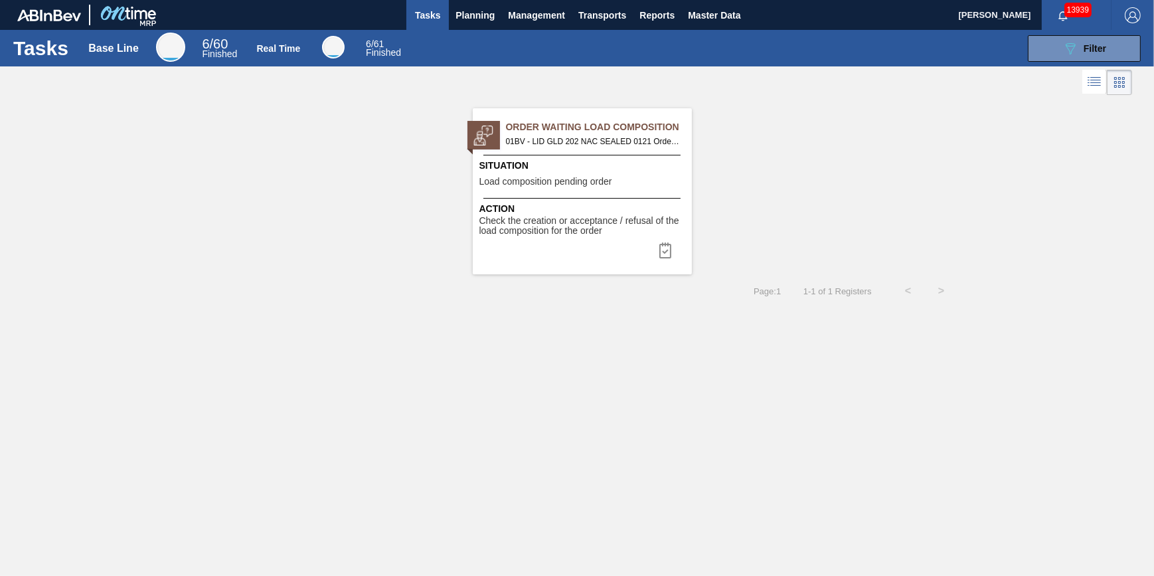
click at [627, 209] on span "Action" at bounding box center [584, 209] width 209 height 14
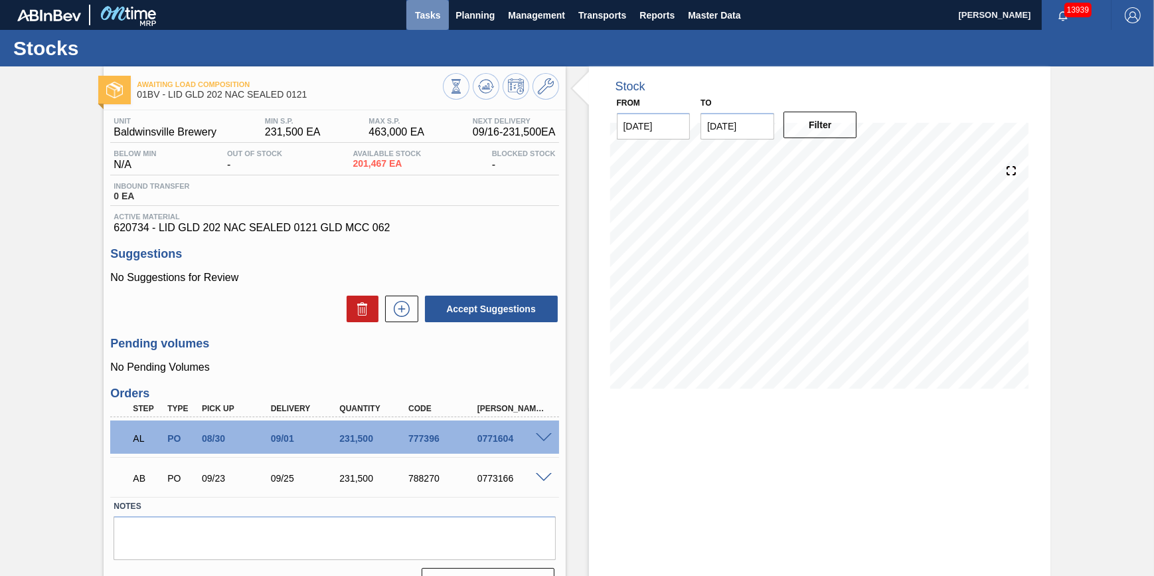
click at [434, 24] on button "Tasks" at bounding box center [428, 15] width 43 height 30
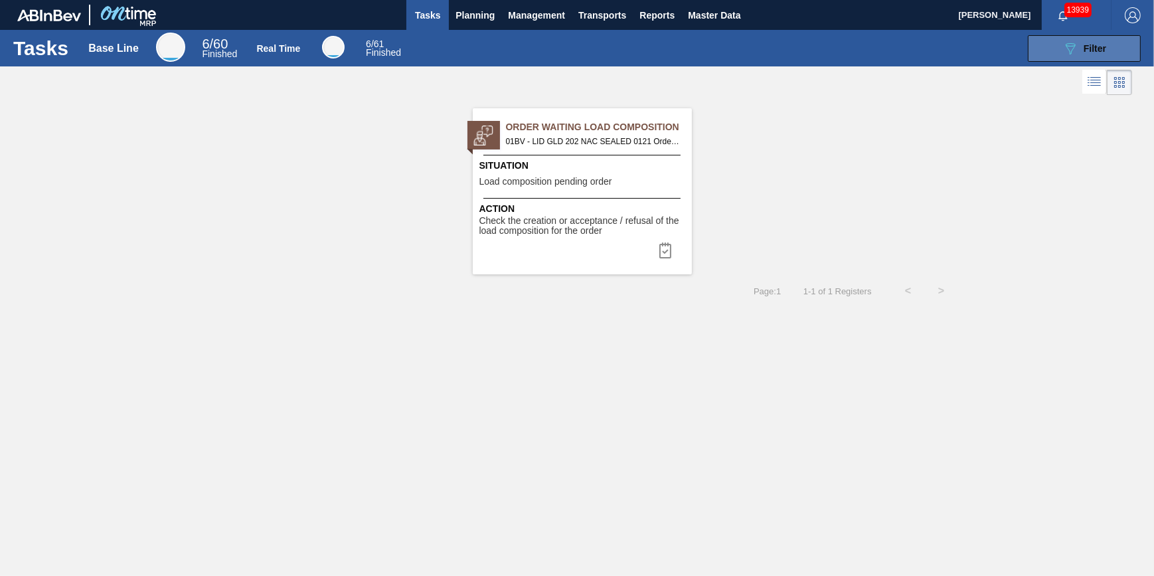
click at [1054, 39] on button "089F7B8B-B2A5-4AFE-B5C0-19BA573D28AC Filter" at bounding box center [1084, 48] width 113 height 27
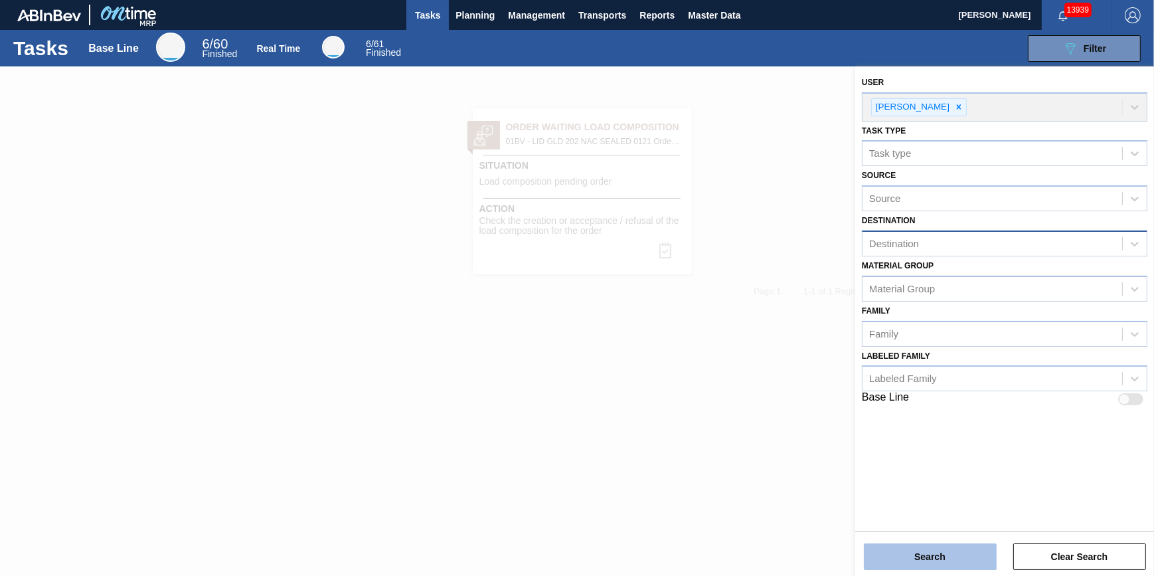
click at [943, 551] on button "Search" at bounding box center [930, 556] width 133 height 27
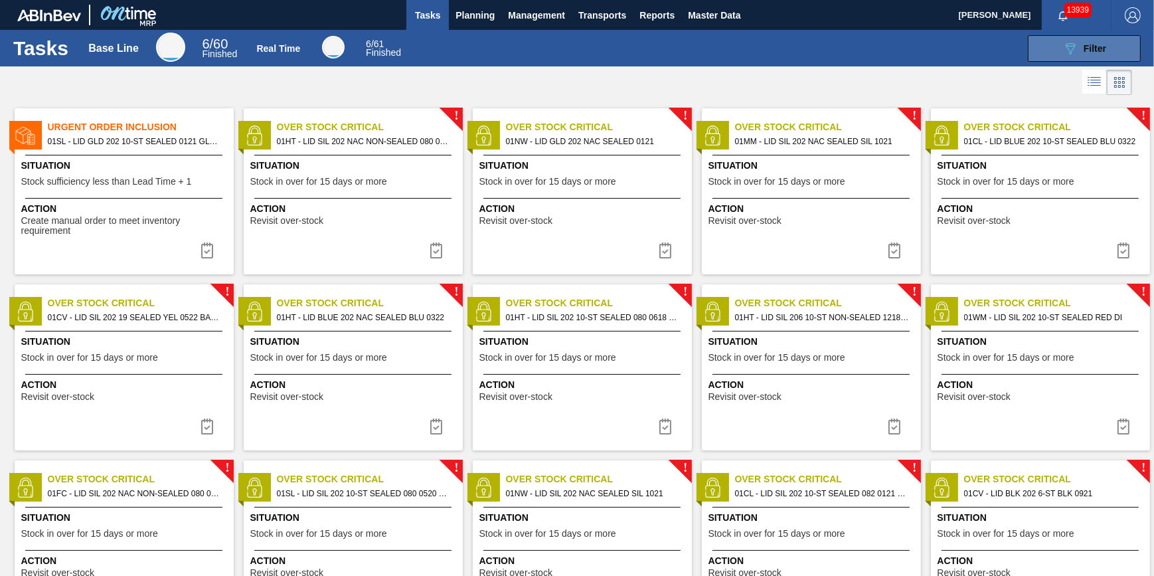
click at [1118, 46] on button "089F7B8B-B2A5-4AFE-B5C0-19BA573D28AC Filter" at bounding box center [1084, 48] width 113 height 27
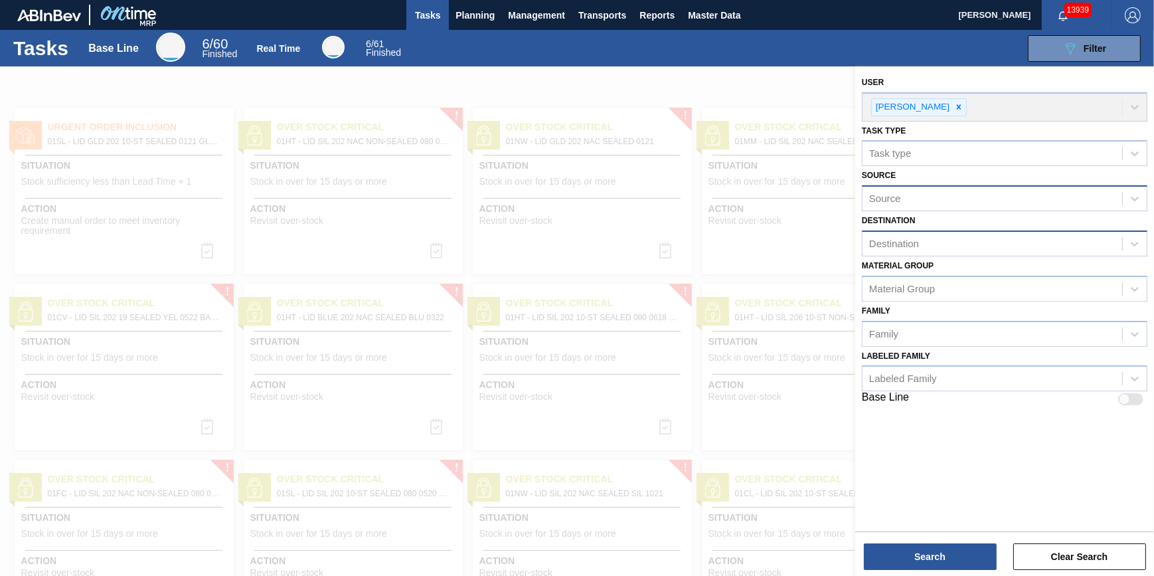
click at [1063, 193] on div "Source" at bounding box center [993, 198] width 260 height 19
click at [1020, 190] on div "Source" at bounding box center [993, 198] width 260 height 19
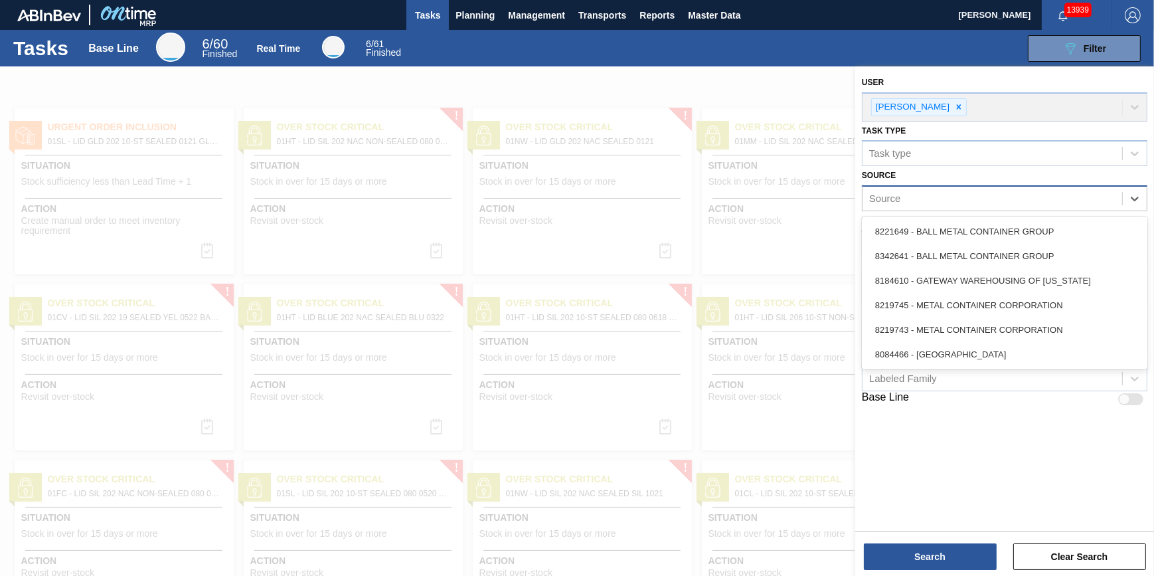
click at [948, 196] on div "Source" at bounding box center [993, 198] width 260 height 19
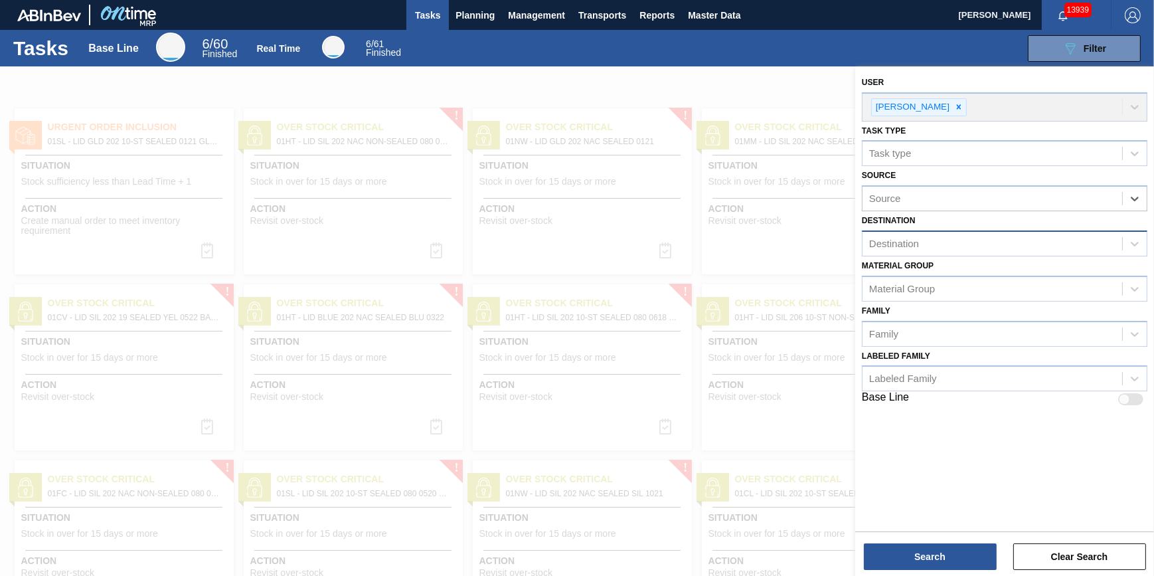
click at [967, 252] on div "Destination" at bounding box center [1005, 243] width 286 height 26
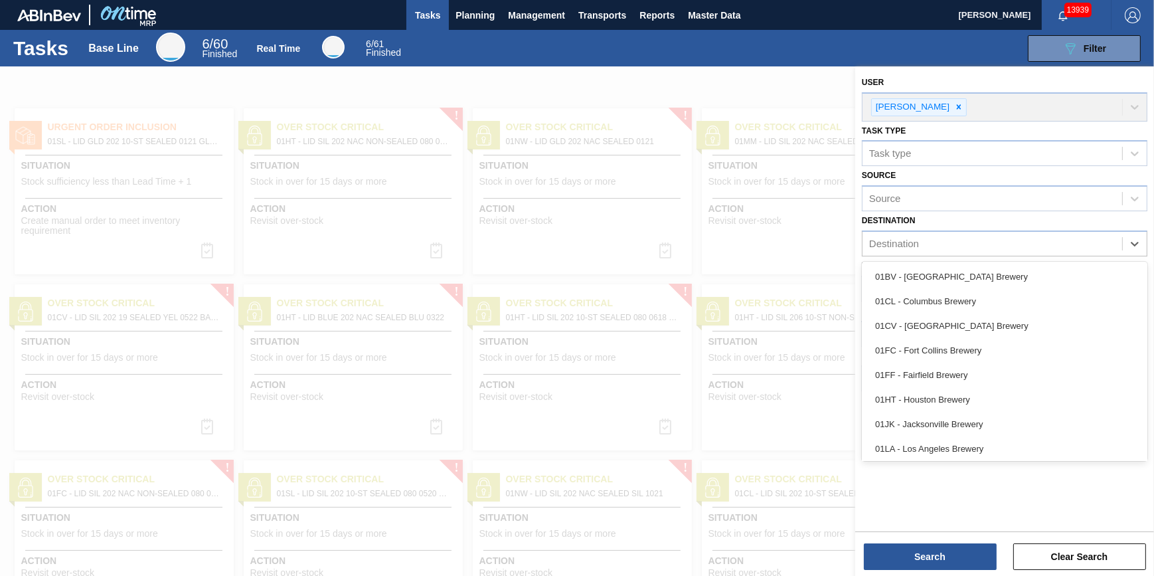
drag, startPoint x: 974, startPoint y: 341, endPoint x: 973, endPoint y: 335, distance: 6.7
click at [974, 342] on div "01FC - Fort Collins Brewery" at bounding box center [1005, 350] width 286 height 25
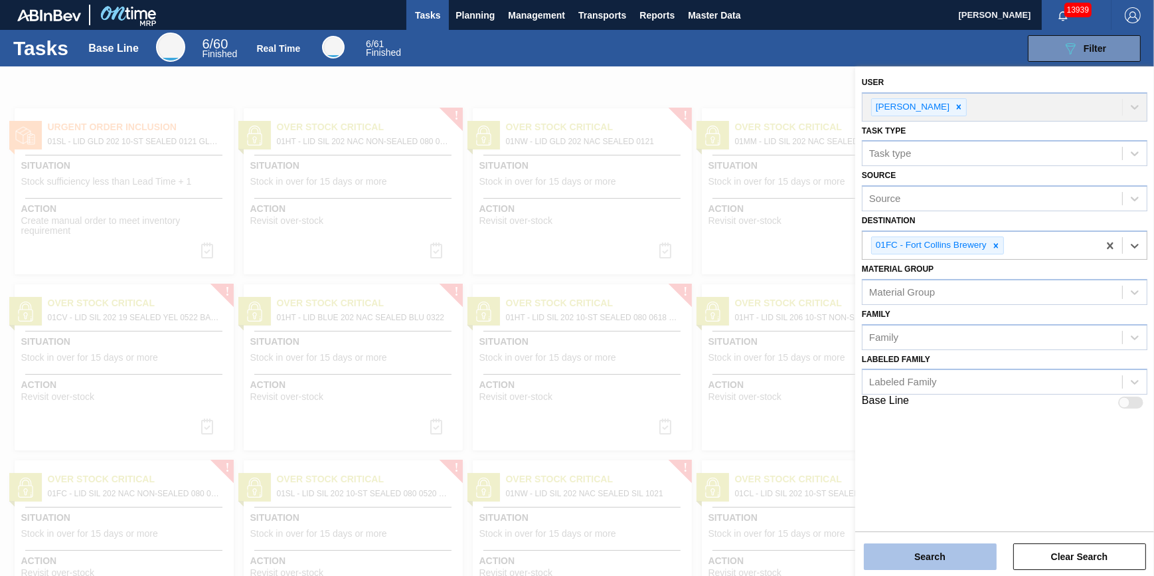
click at [953, 562] on button "Search" at bounding box center [930, 556] width 133 height 27
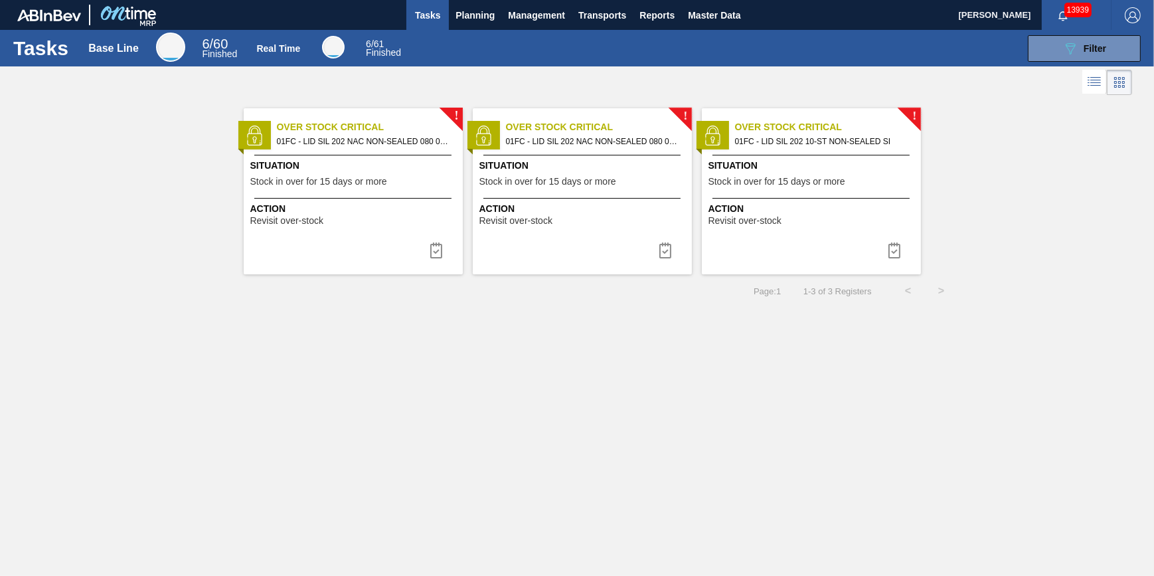
click at [378, 197] on div "! Over Stock Critical 01FC - LID SIL 202 NAC NON-SEALED 080 0514 SIL Situation …" at bounding box center [353, 191] width 219 height 166
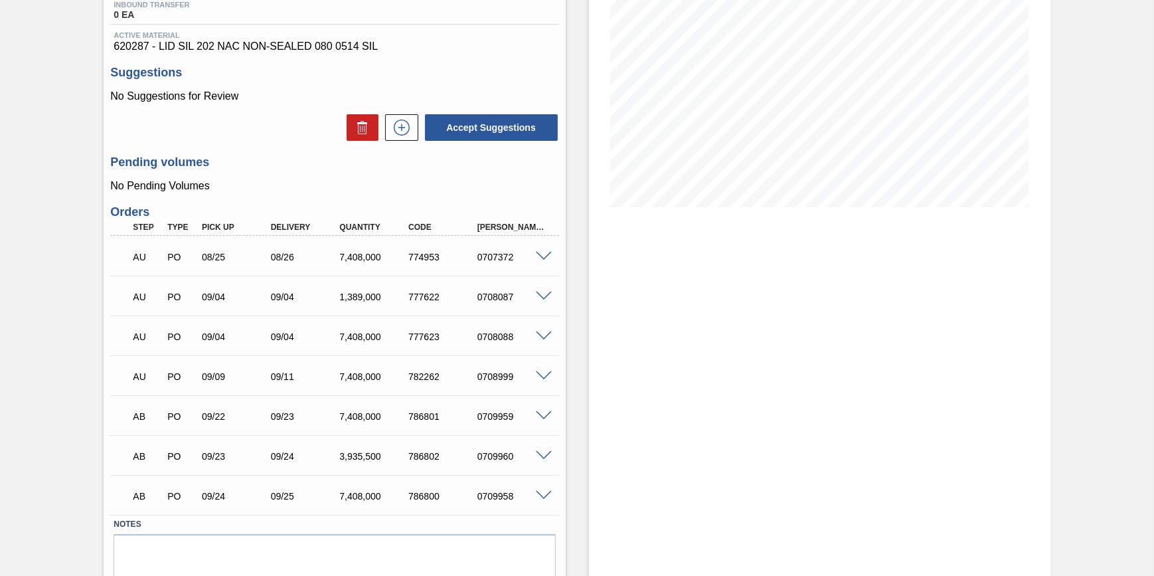
scroll to position [52, 0]
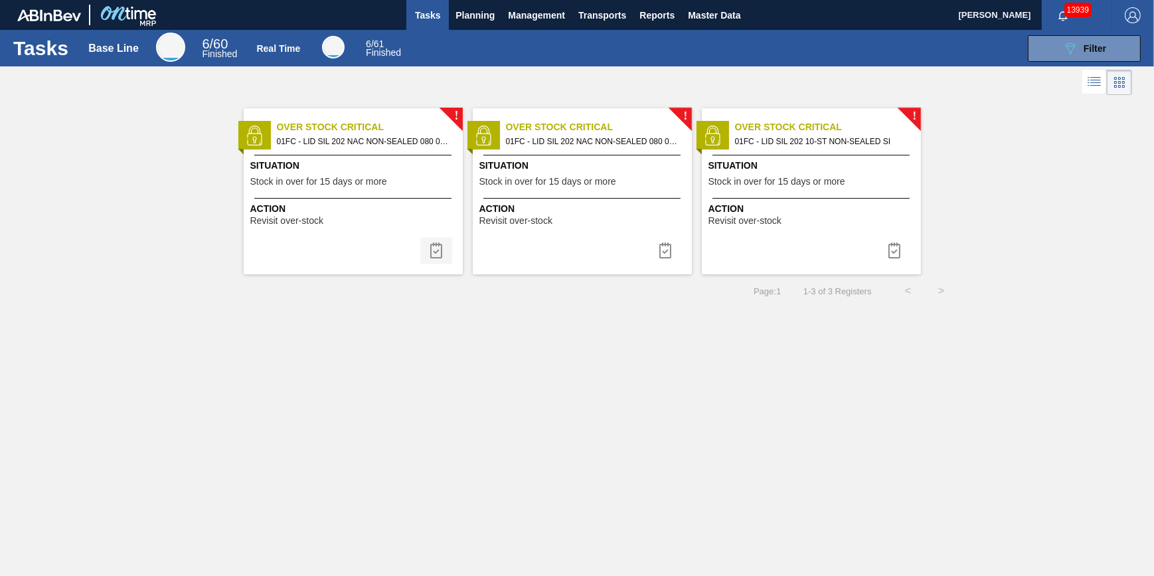
click at [428, 253] on img at bounding box center [436, 250] width 16 height 16
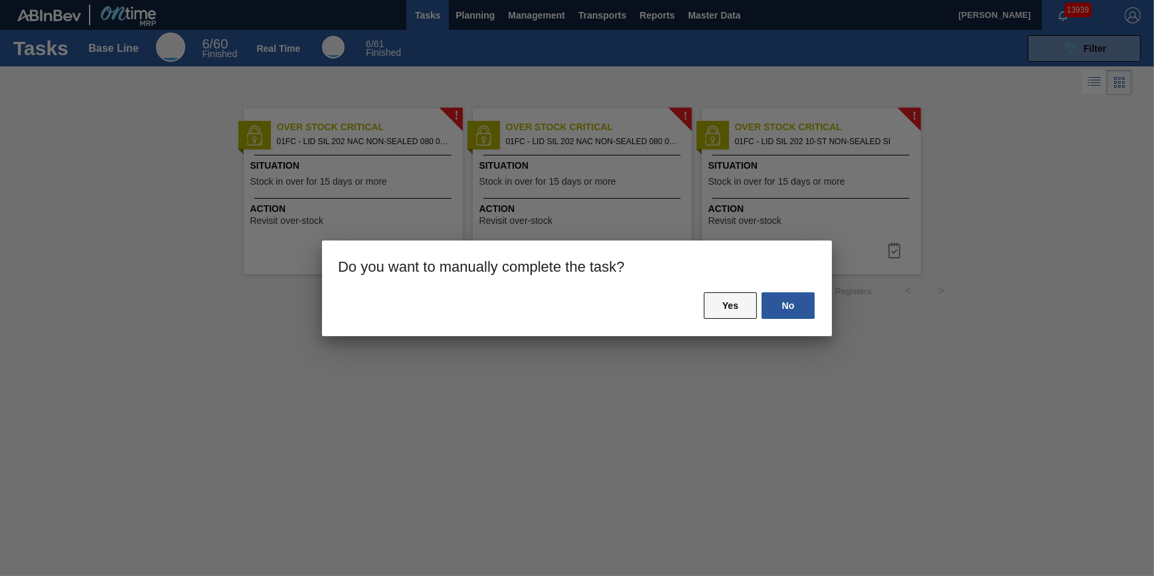
click at [715, 294] on button "Yes" at bounding box center [730, 305] width 53 height 27
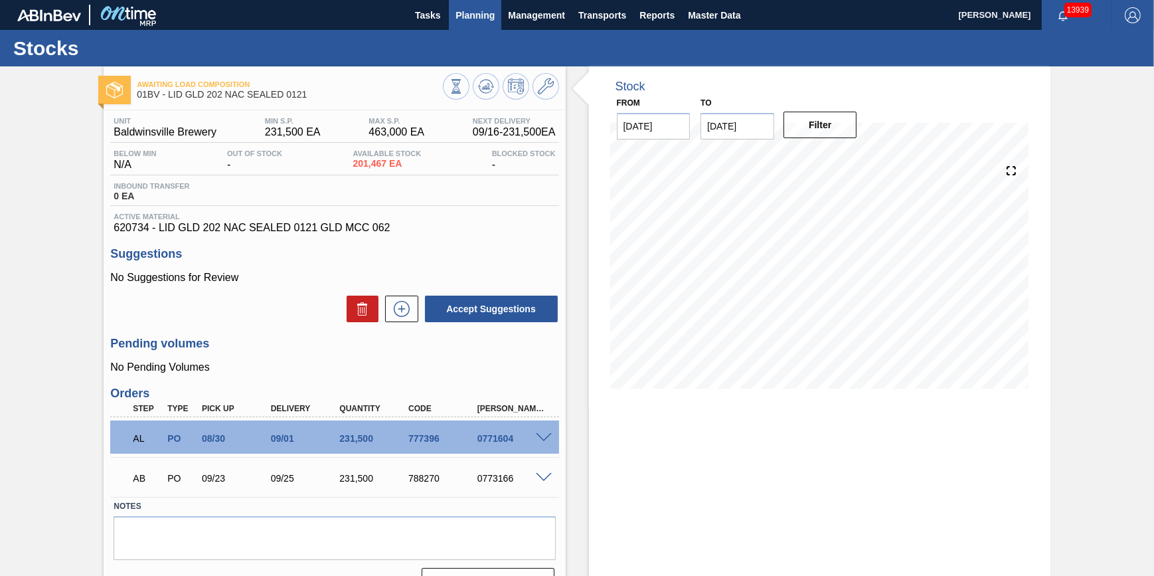
click at [456, 20] on span "Planning" at bounding box center [475, 15] width 39 height 16
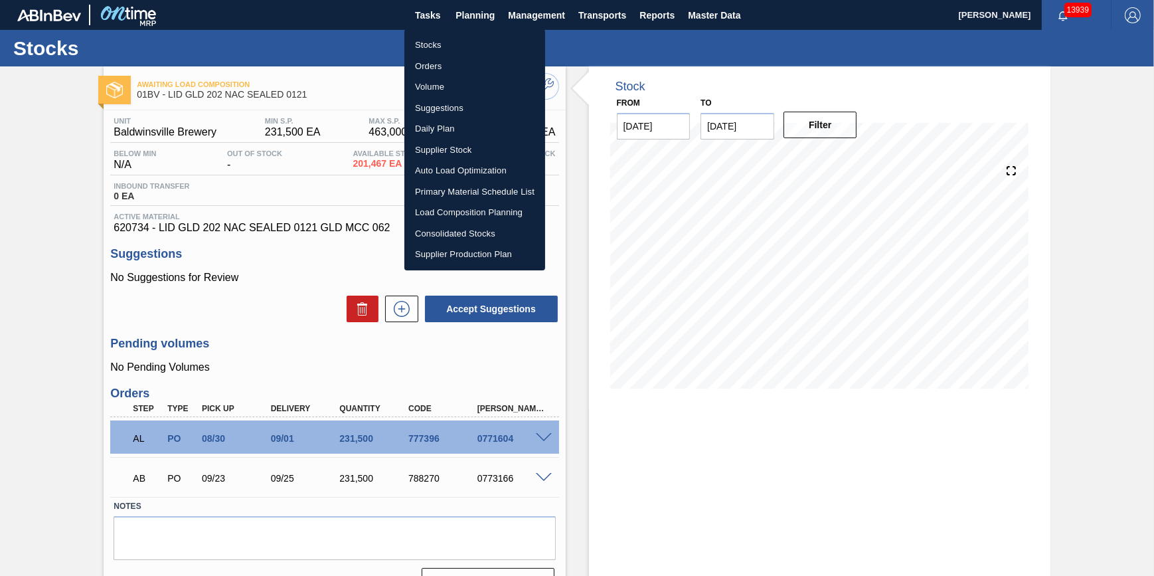
click at [450, 50] on li "Stocks" at bounding box center [475, 45] width 141 height 21
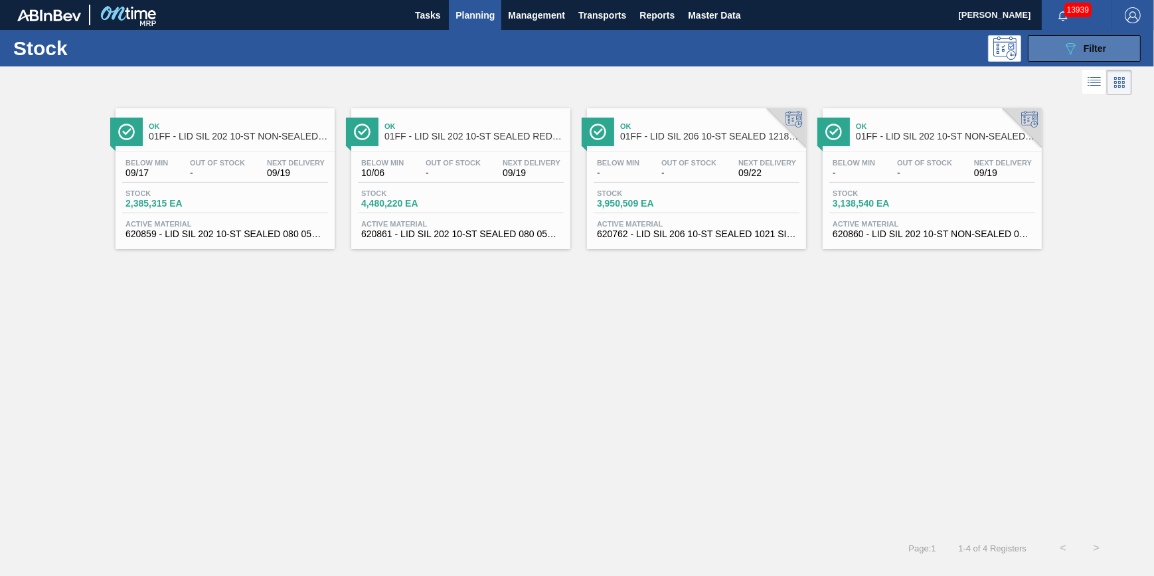
click at [1062, 46] on button "089F7B8B-B2A5-4AFE-B5C0-19BA573D28AC Filter" at bounding box center [1084, 48] width 113 height 27
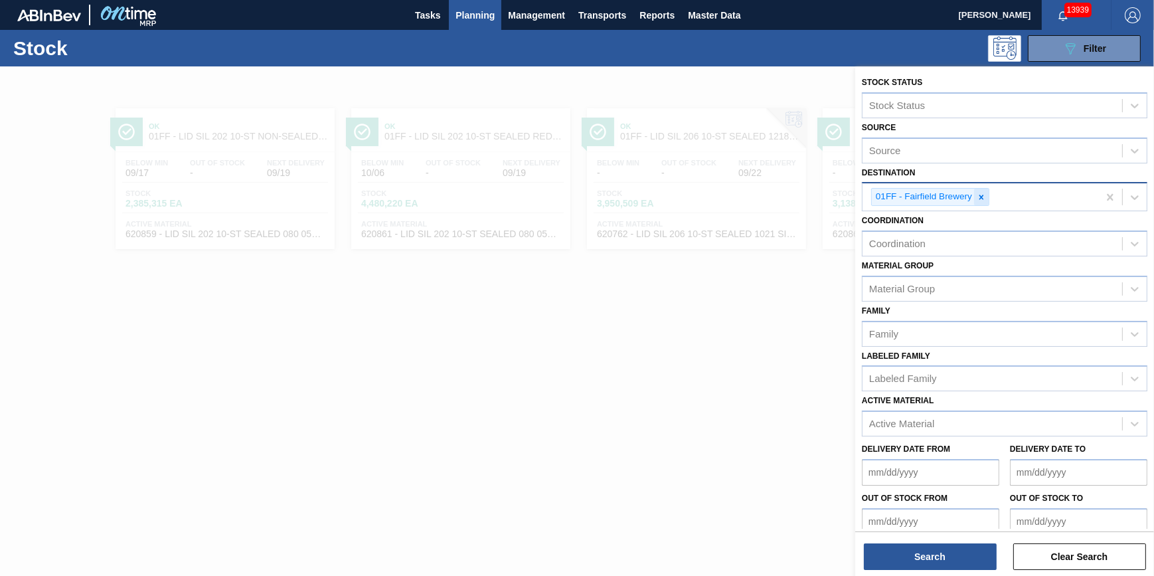
click at [980, 193] on icon at bounding box center [981, 197] width 9 height 9
click at [980, 191] on div "Destination" at bounding box center [993, 195] width 260 height 19
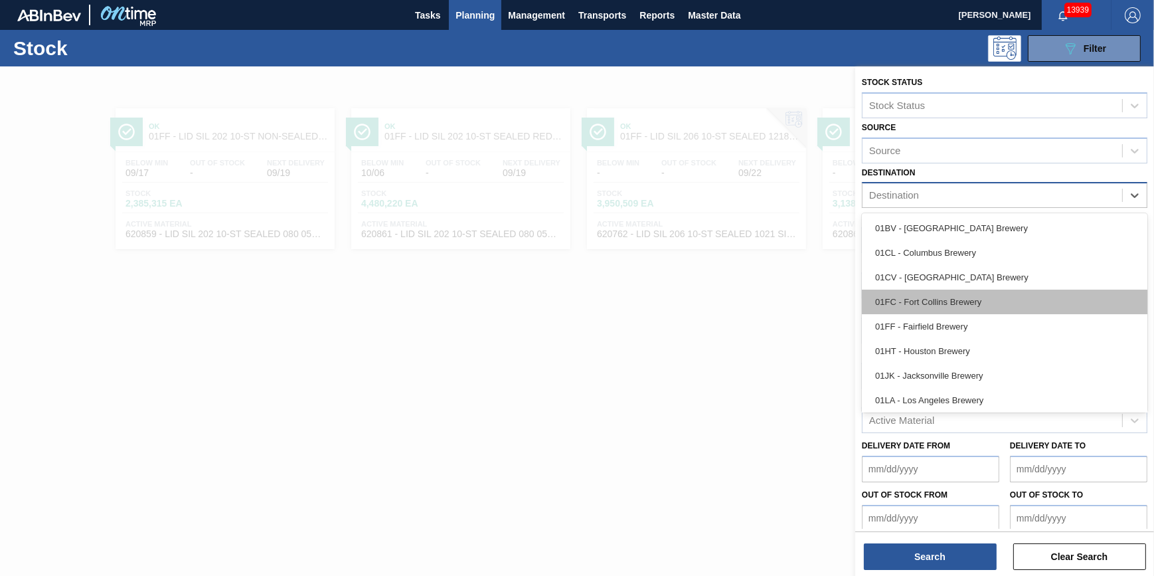
click at [957, 312] on div "01FC - Fort Collins Brewery" at bounding box center [1005, 302] width 286 height 25
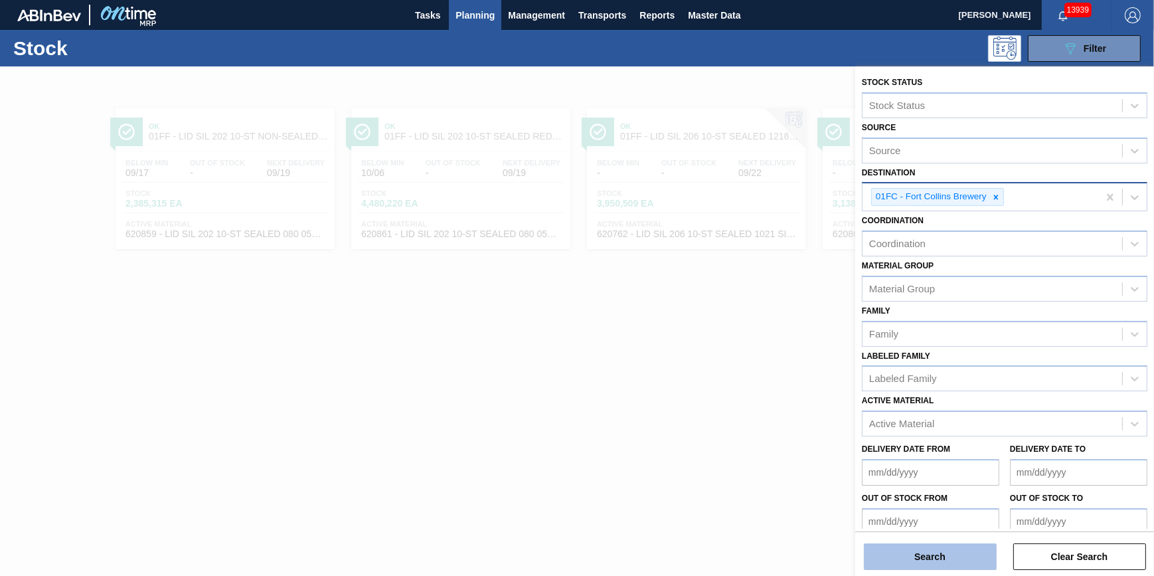
click at [934, 562] on button "Search" at bounding box center [930, 556] width 133 height 27
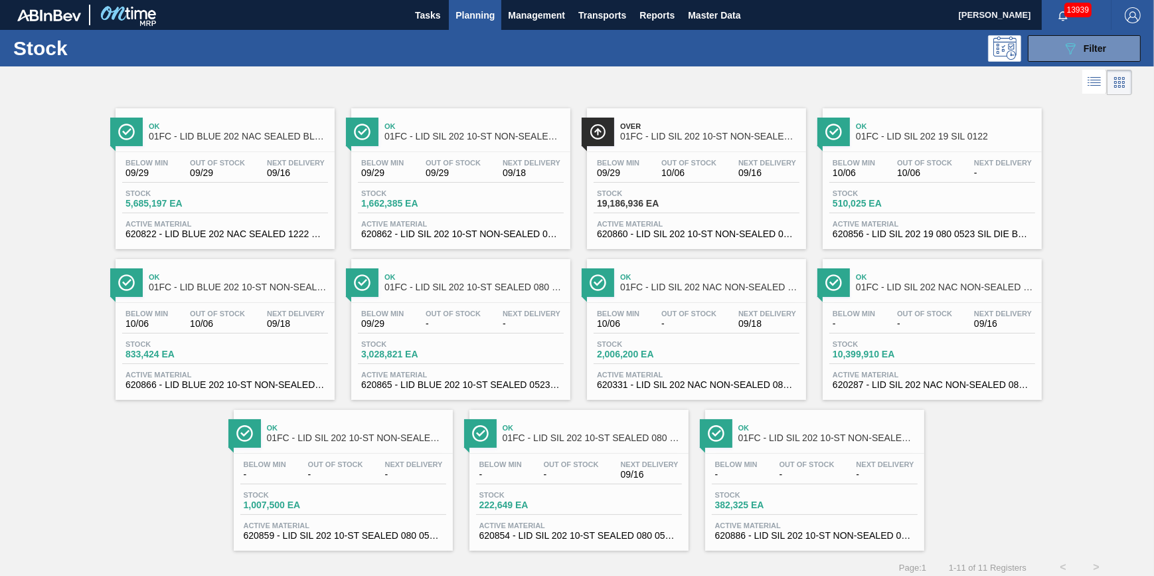
click at [677, 193] on span "Stock" at bounding box center [643, 193] width 93 height 8
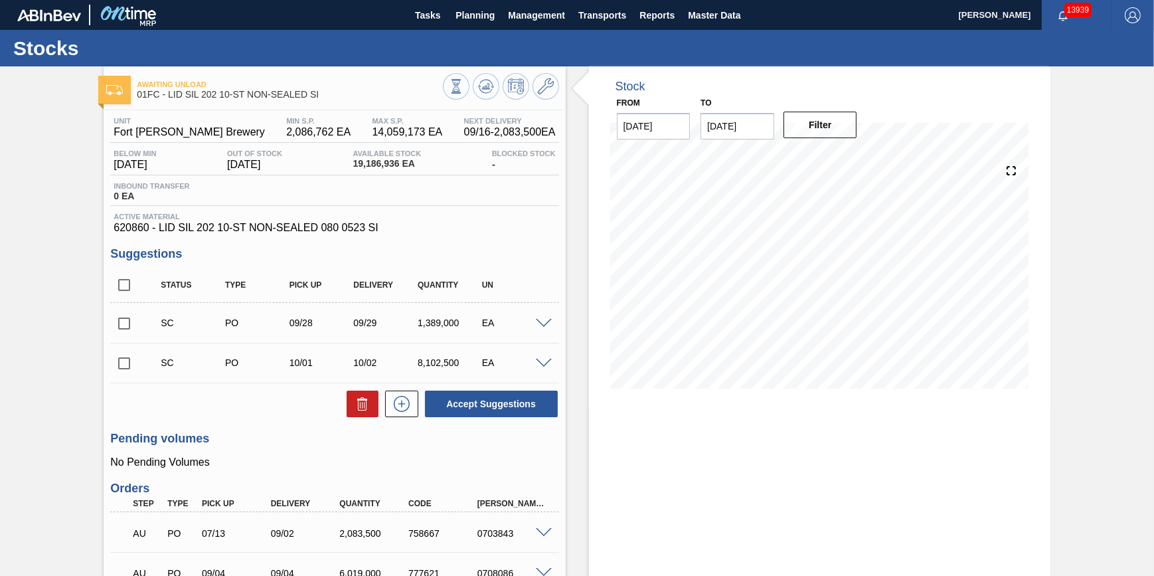
click at [480, 101] on div at bounding box center [501, 88] width 116 height 30
click at [482, 89] on icon at bounding box center [486, 86] width 16 height 16
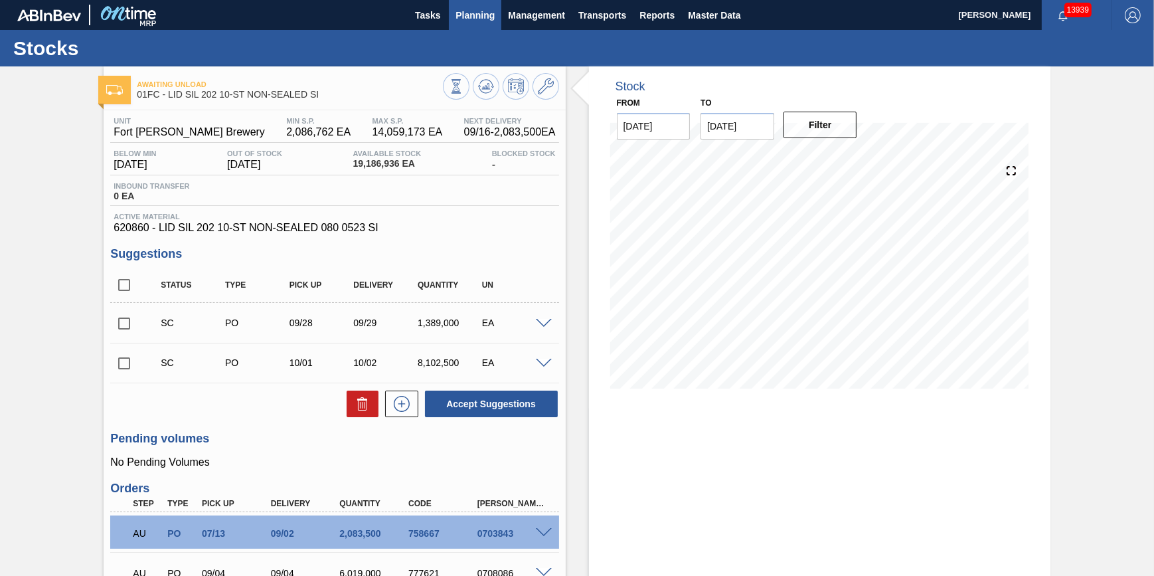
click at [452, 19] on button "Planning" at bounding box center [475, 15] width 52 height 30
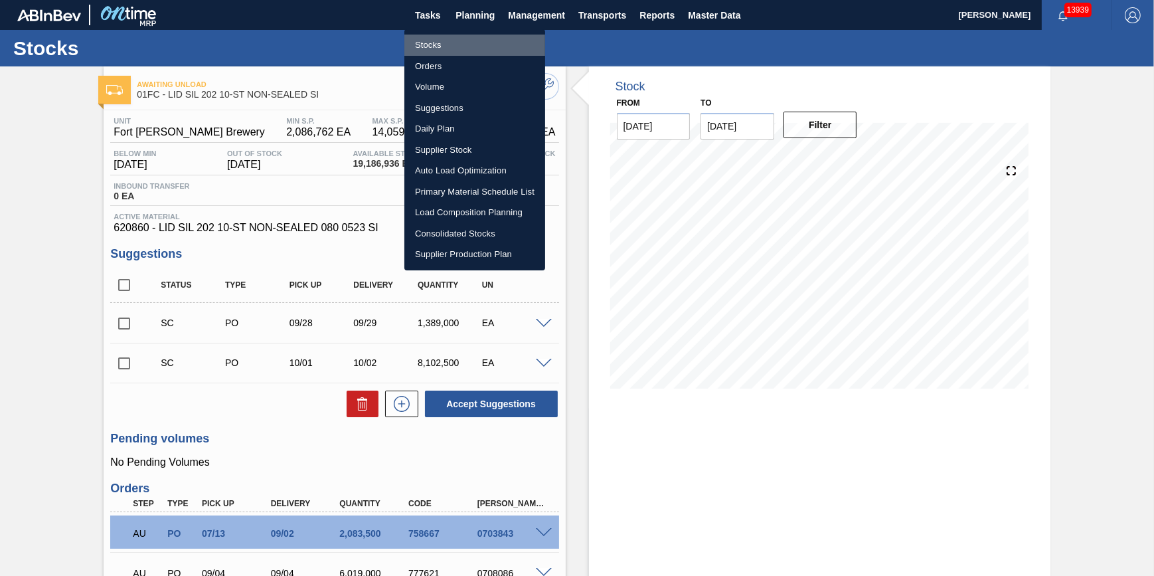
click at [456, 43] on li "Stocks" at bounding box center [475, 45] width 141 height 21
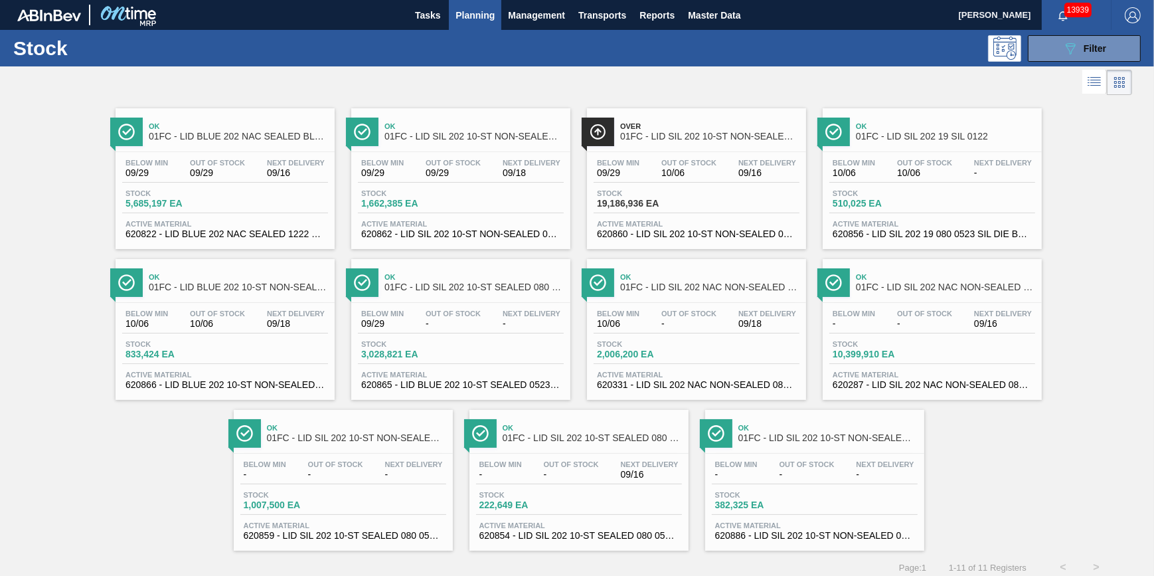
click at [678, 106] on link "Over 01FC - LID SIL 202 10-ST NON-SEALED SI Below Min 09/29 Out Of Stock 10/06 …" at bounding box center [695, 173] width 236 height 151
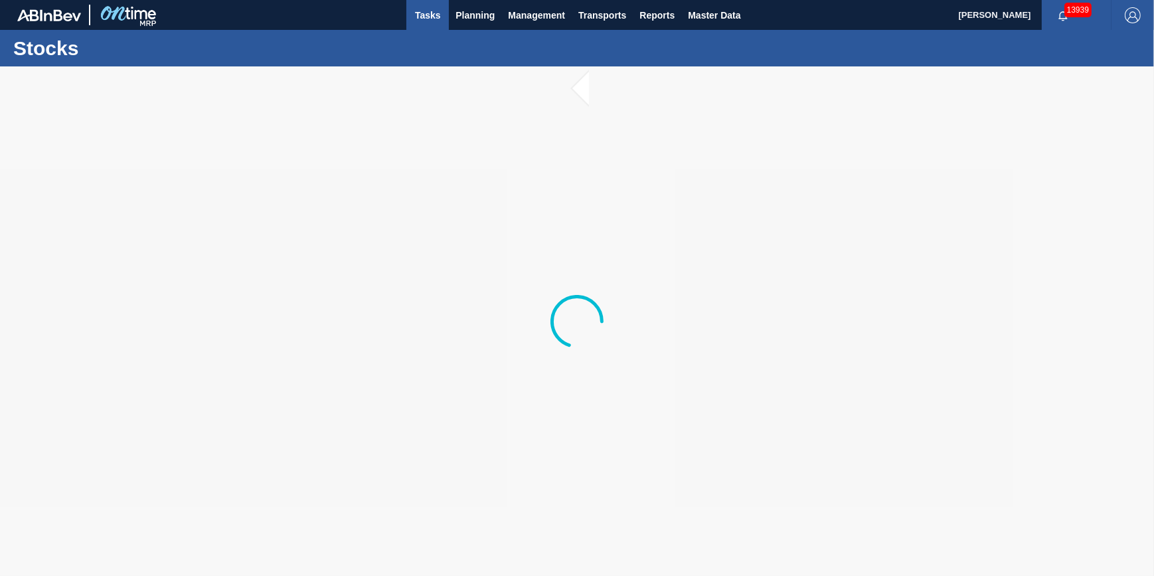
click at [440, 23] on button "Tasks" at bounding box center [428, 15] width 43 height 30
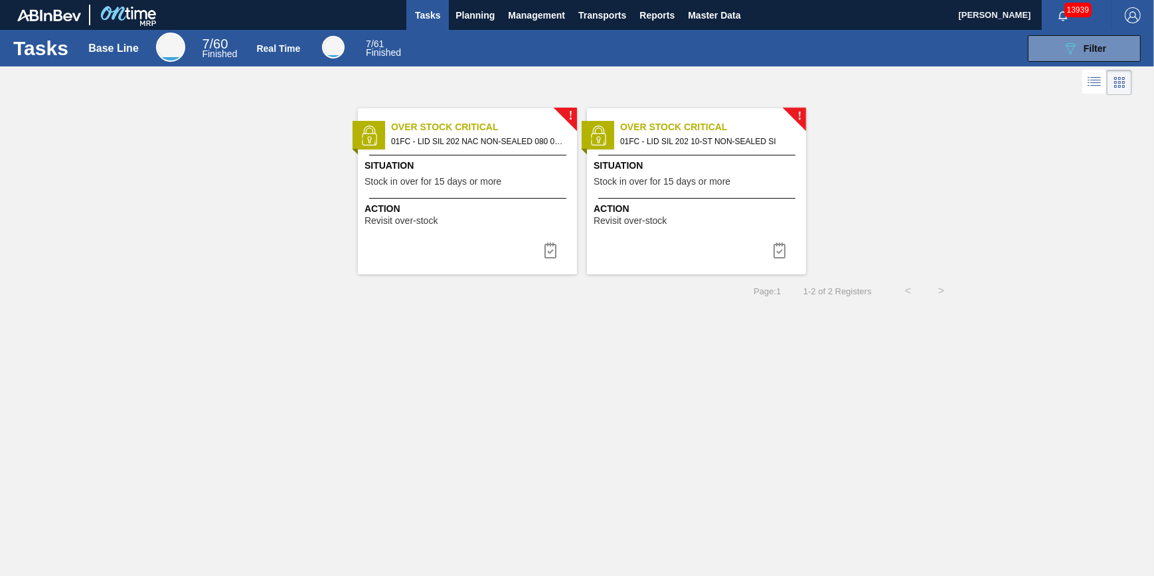
click at [462, 202] on span "Action" at bounding box center [469, 209] width 209 height 14
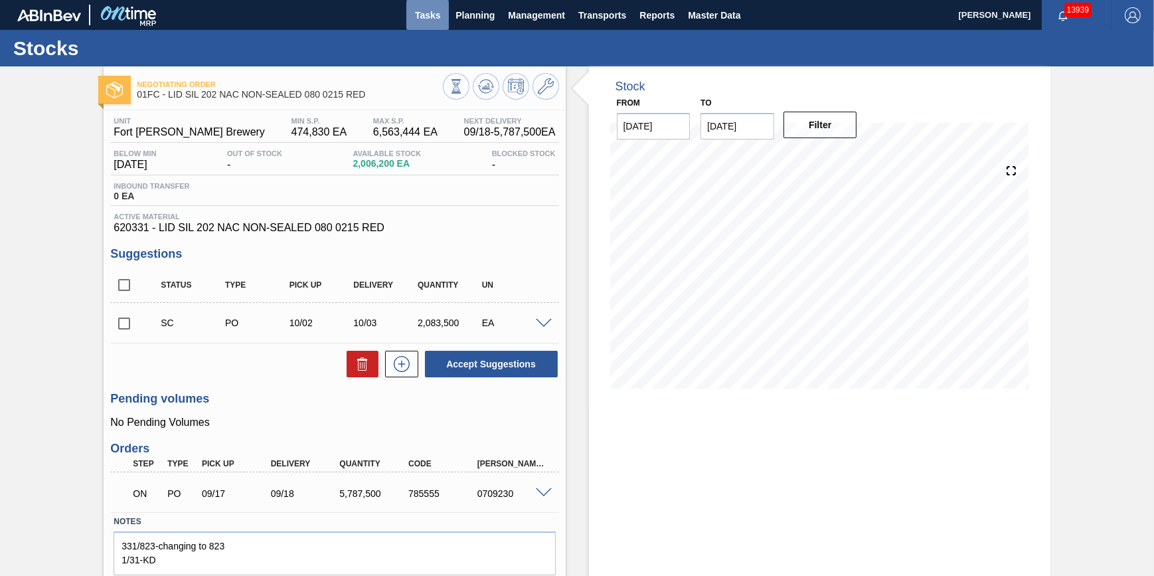
click at [438, 23] on button "Tasks" at bounding box center [428, 15] width 43 height 30
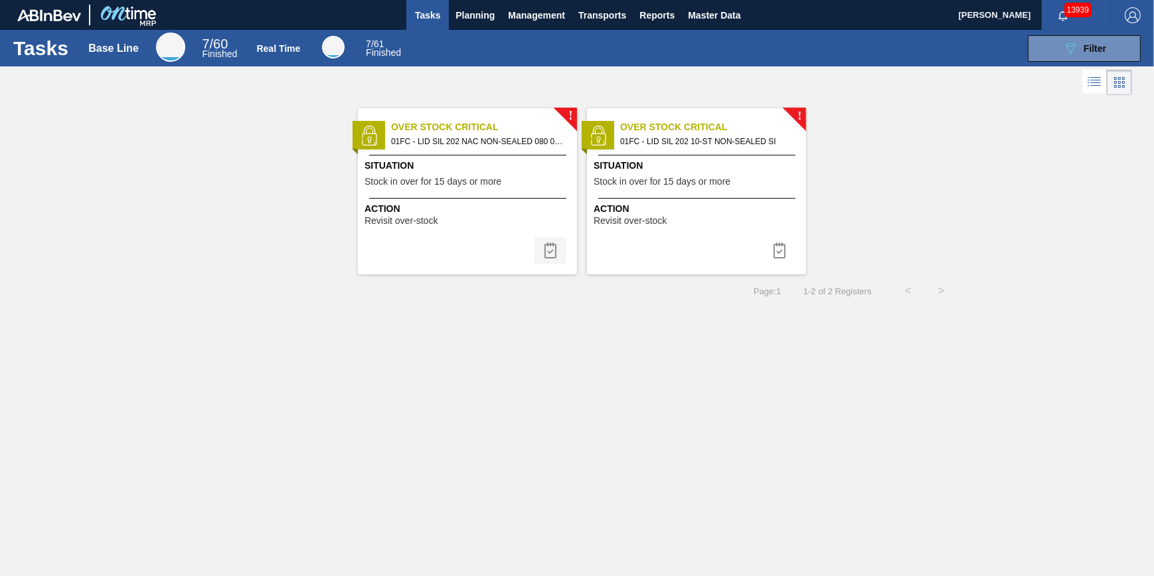
click at [557, 244] on img at bounding box center [551, 250] width 16 height 16
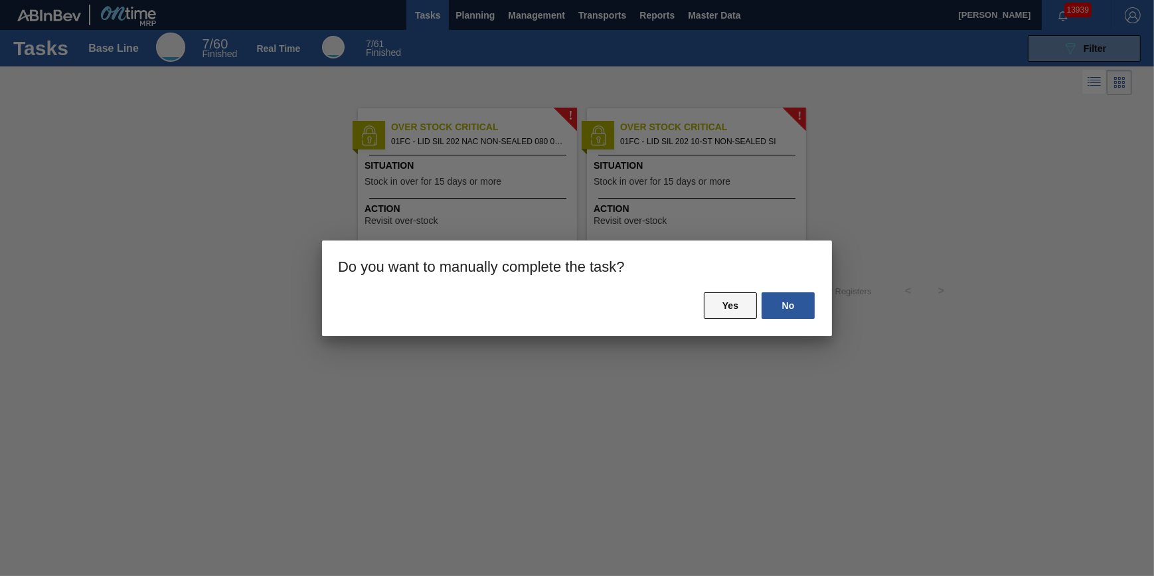
click at [733, 301] on button "Yes" at bounding box center [730, 305] width 53 height 27
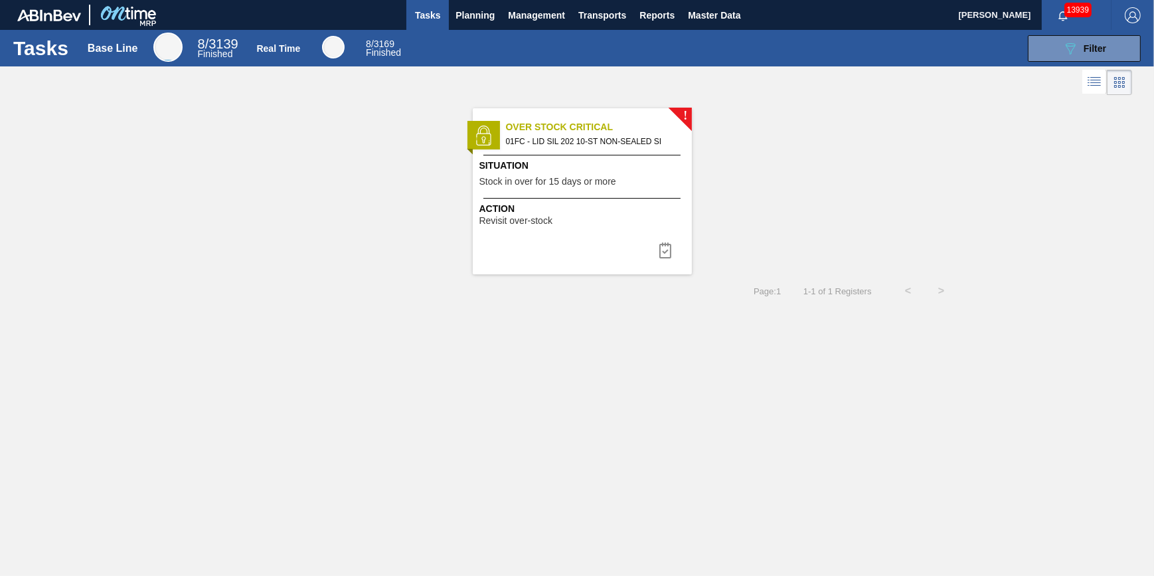
click at [555, 211] on span "Action" at bounding box center [584, 209] width 209 height 14
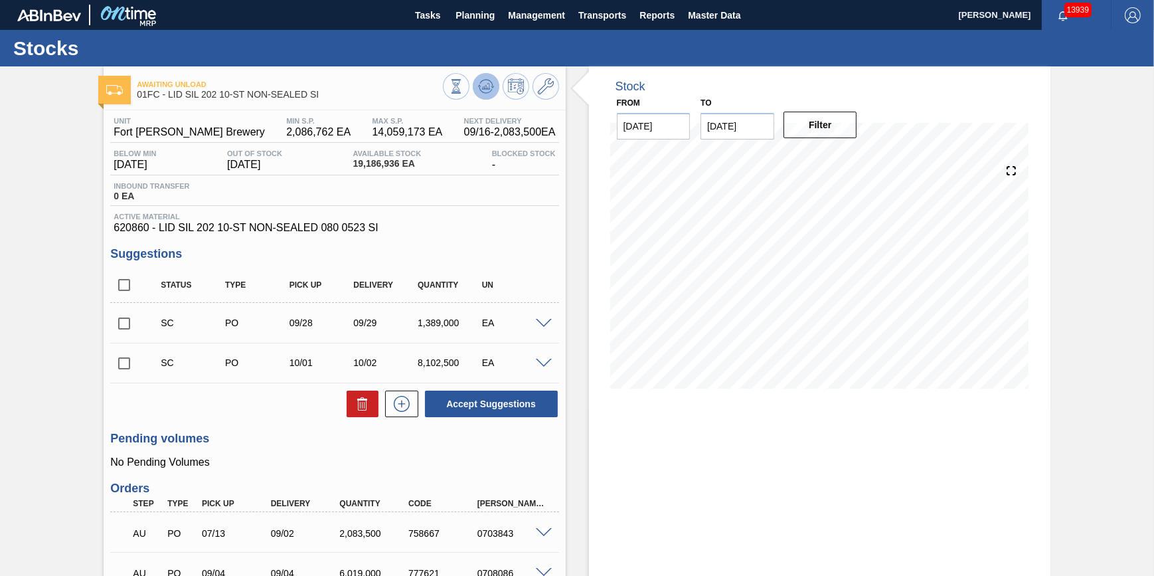
click at [494, 86] on button at bounding box center [486, 86] width 27 height 27
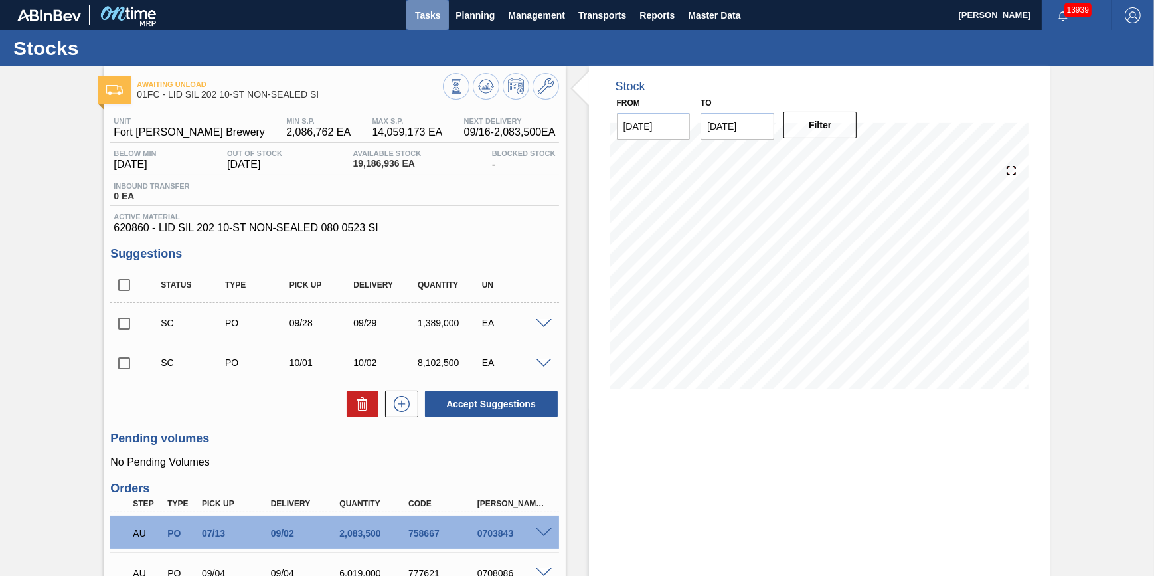
click at [426, 26] on button "Tasks" at bounding box center [428, 15] width 43 height 30
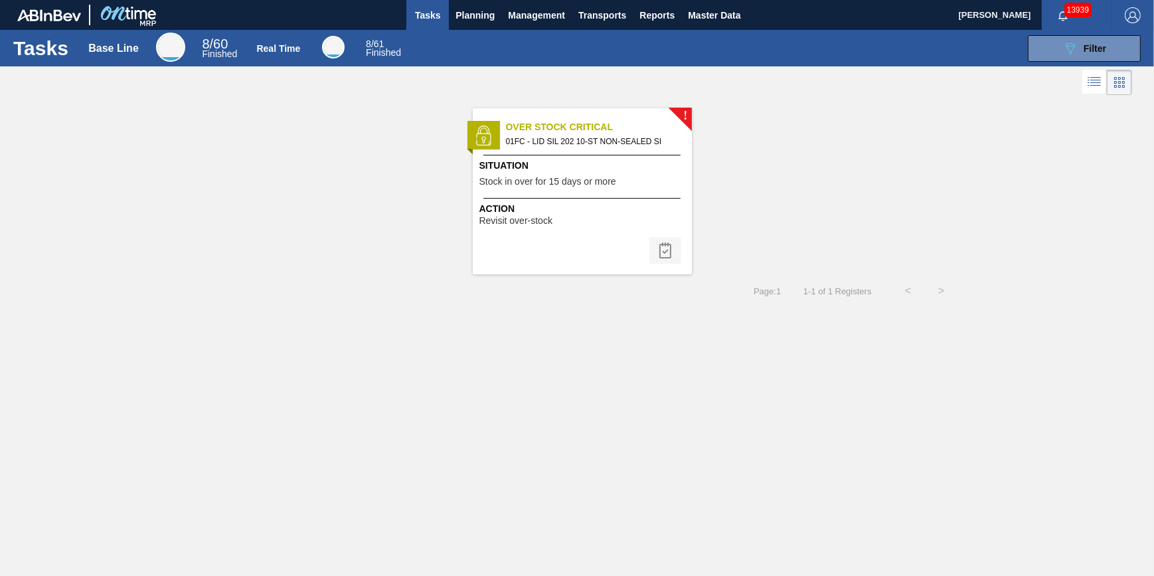
click at [669, 252] on img at bounding box center [666, 250] width 16 height 16
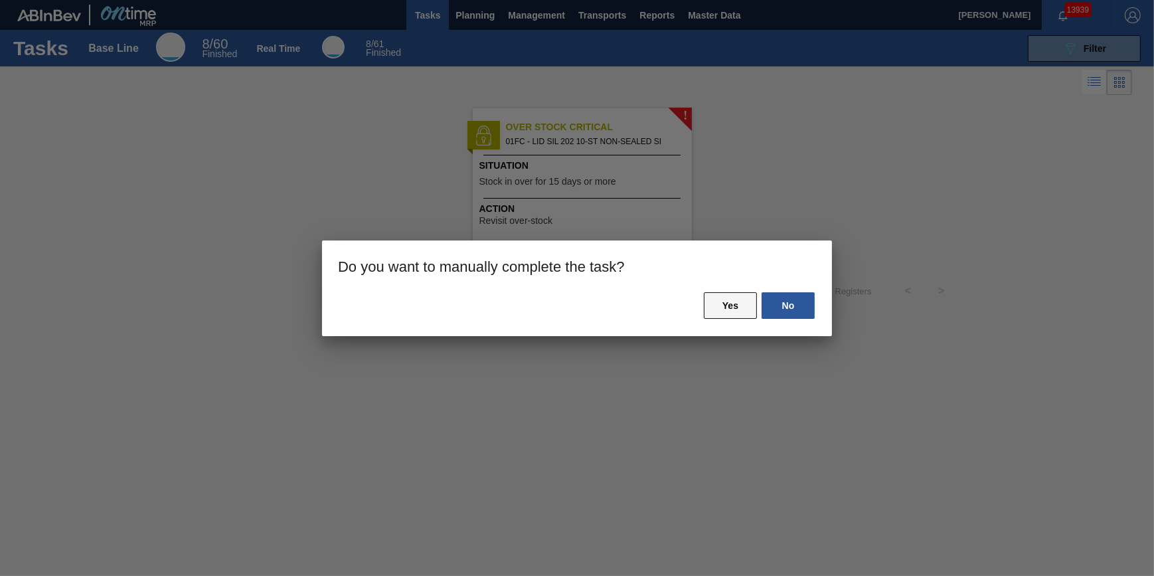
click at [730, 302] on button "Yes" at bounding box center [730, 305] width 53 height 27
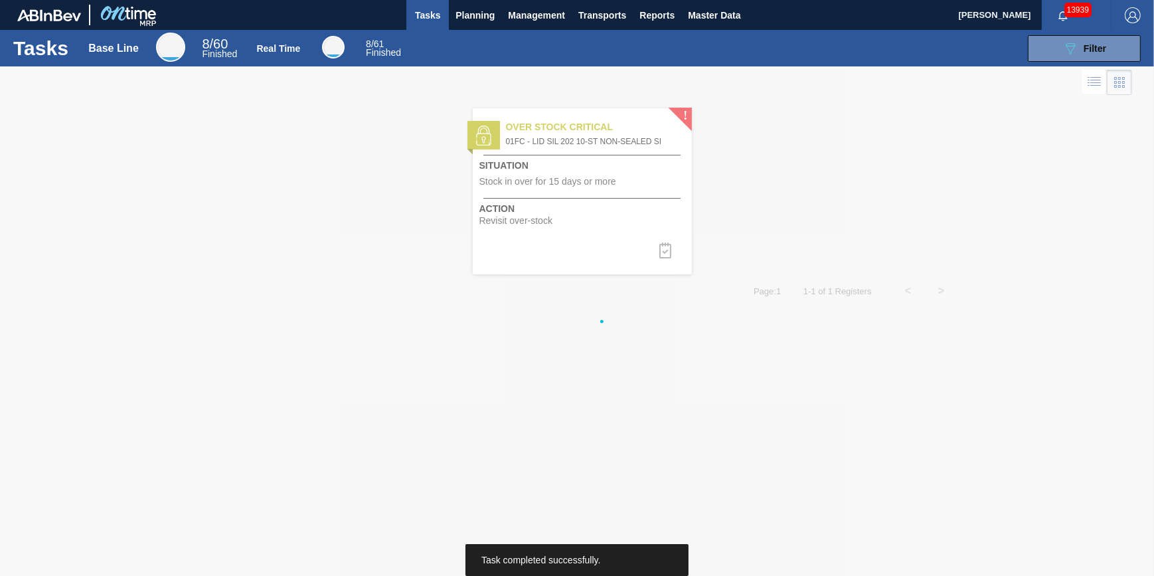
drag, startPoint x: 731, startPoint y: 276, endPoint x: 724, endPoint y: 281, distance: 8.5
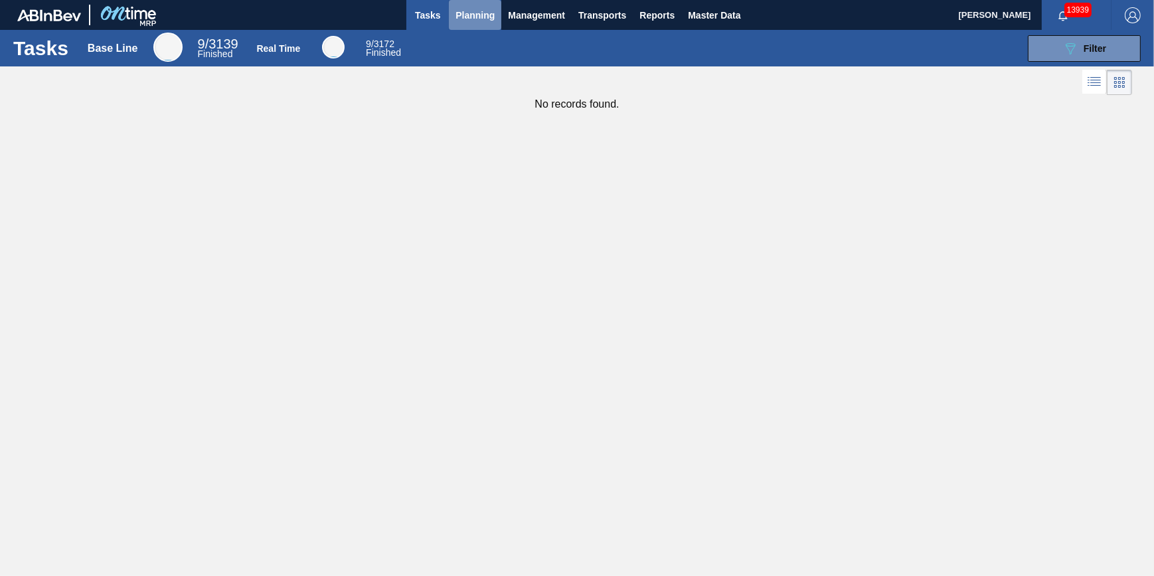
click at [472, 7] on span "Planning" at bounding box center [475, 15] width 39 height 16
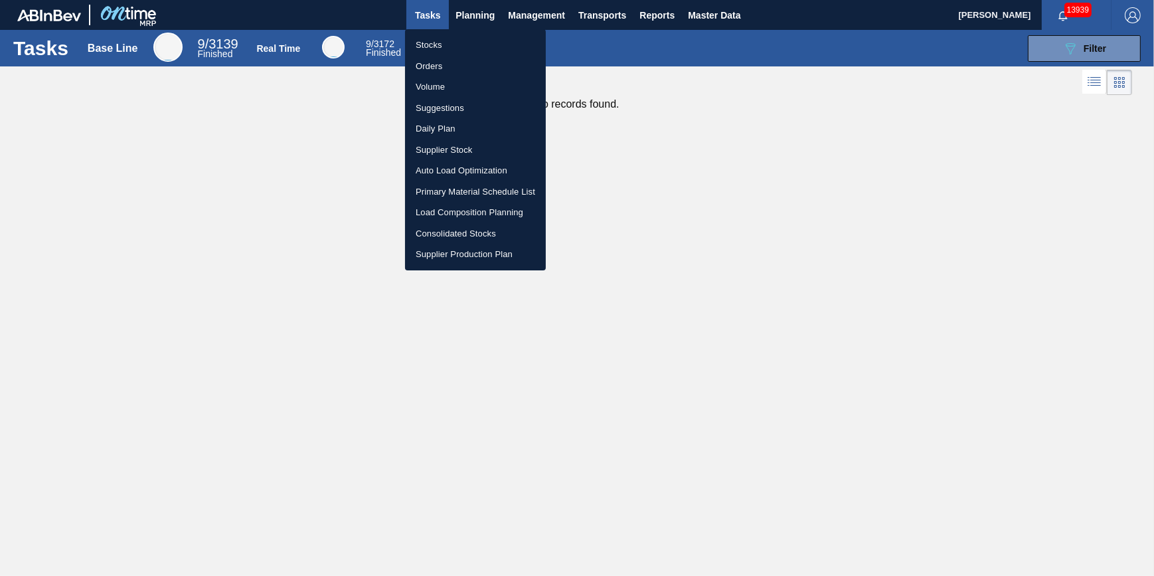
click at [473, 52] on li "Stocks" at bounding box center [475, 45] width 141 height 21
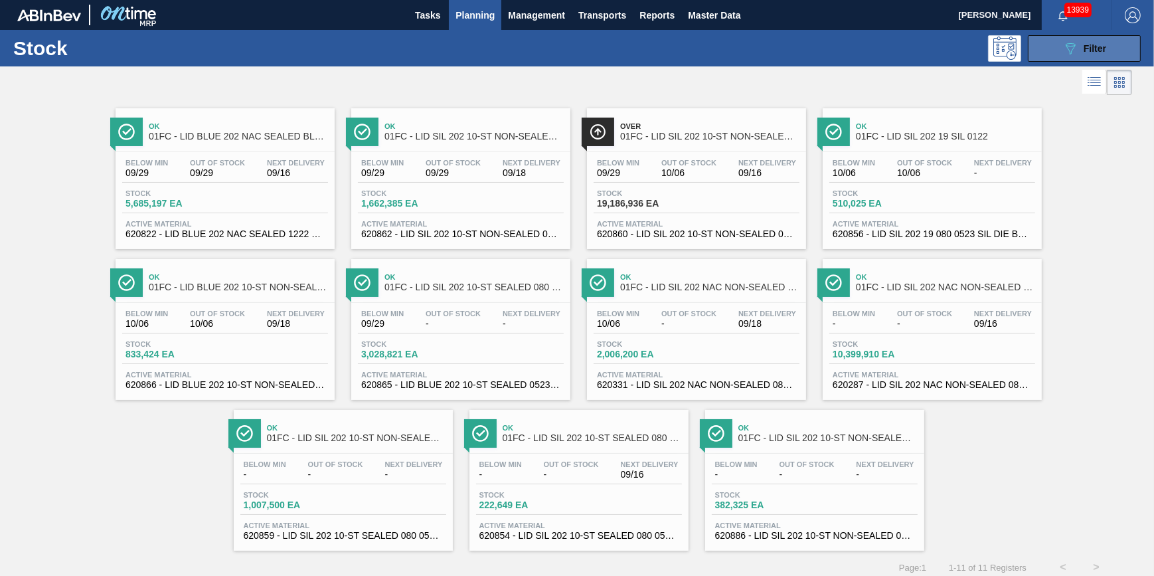
click at [1079, 42] on div "089F7B8B-B2A5-4AFE-B5C0-19BA573D28AC Filter" at bounding box center [1085, 49] width 44 height 16
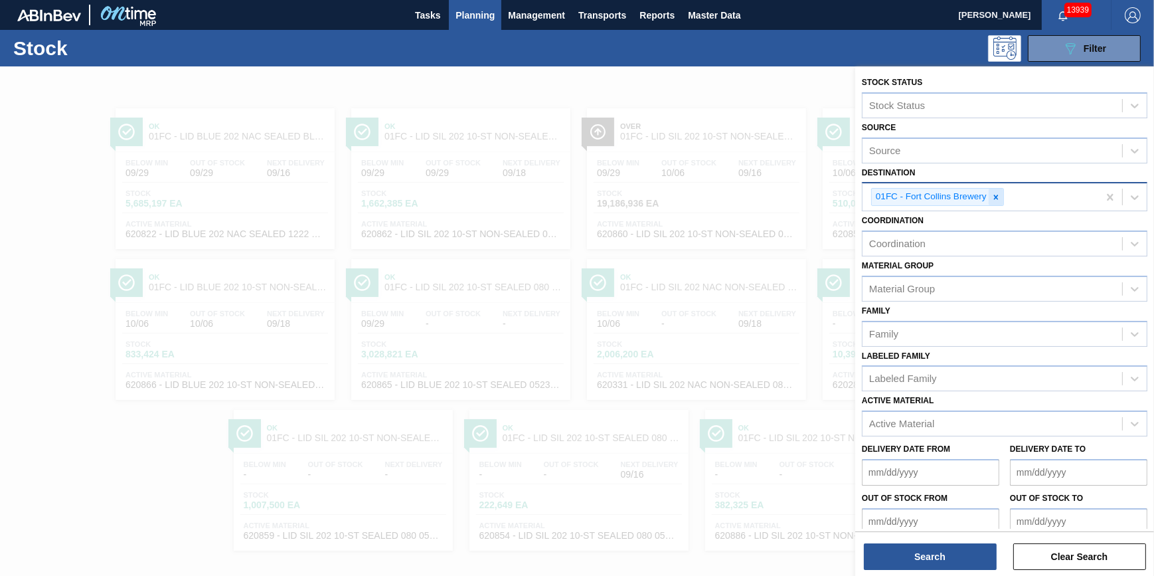
click at [990, 195] on div at bounding box center [996, 197] width 15 height 17
click at [992, 196] on div "Destination" at bounding box center [993, 195] width 260 height 19
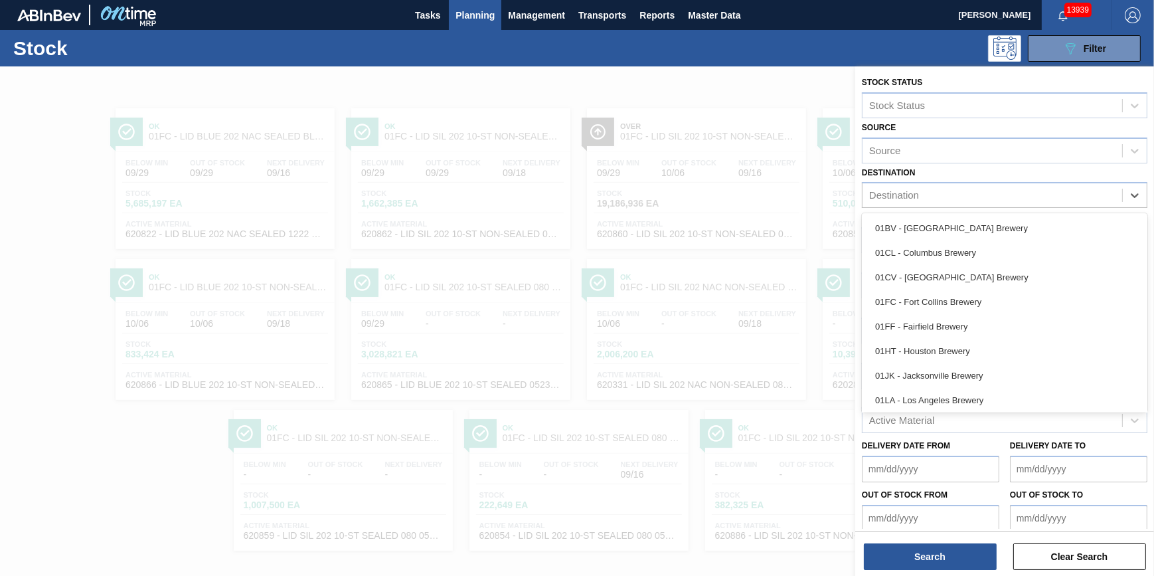
drag, startPoint x: 950, startPoint y: 282, endPoint x: 939, endPoint y: 272, distance: 15.1
click at [950, 283] on div "01CV - Cartersville Brewery" at bounding box center [1005, 277] width 286 height 25
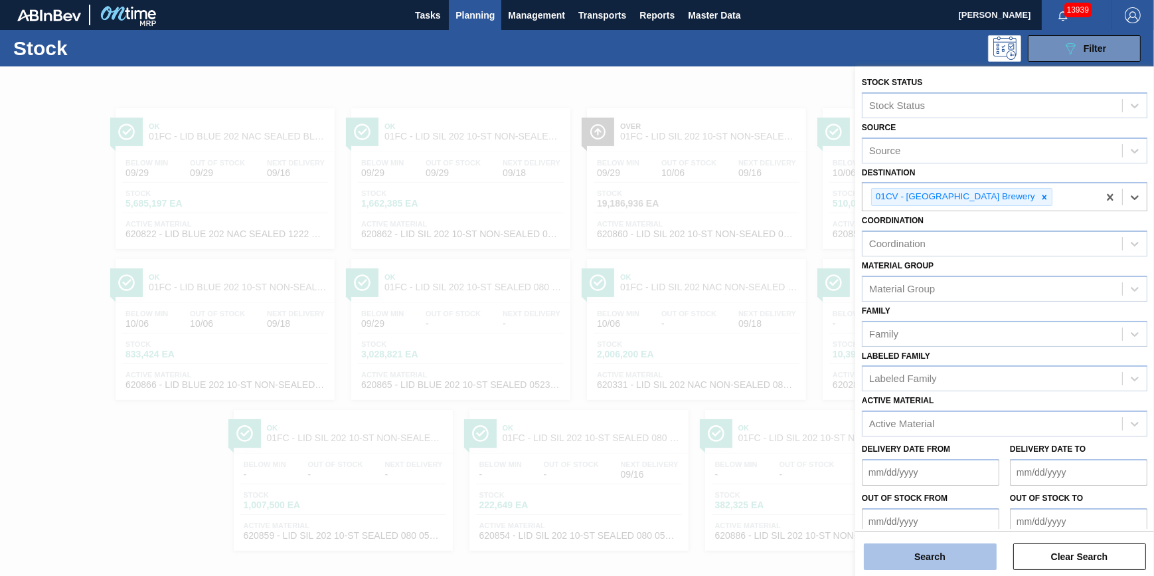
click at [925, 551] on button "Search" at bounding box center [930, 556] width 133 height 27
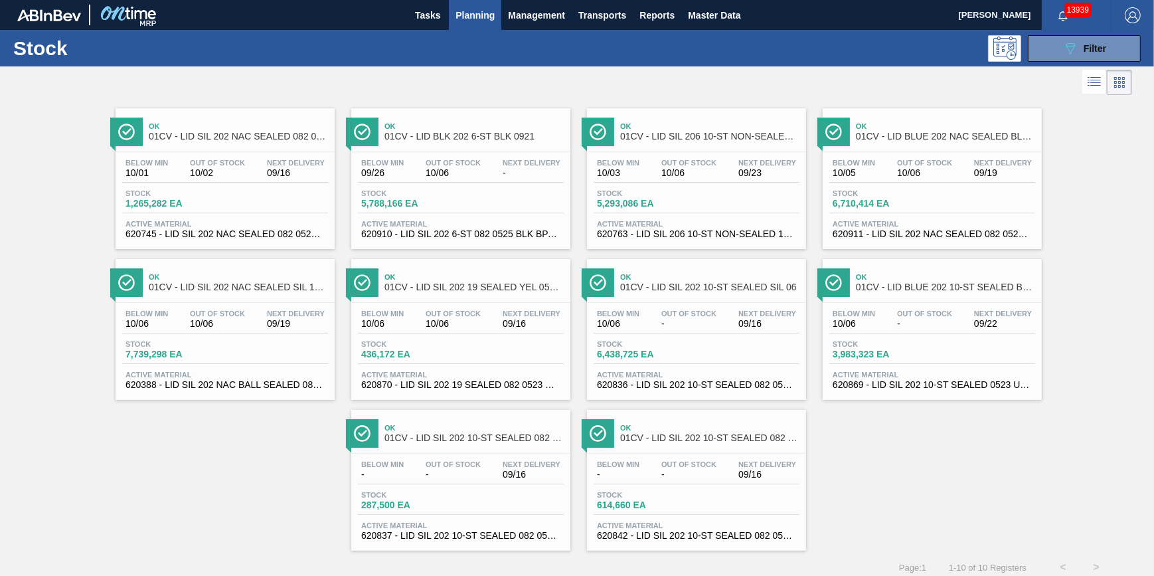
scroll to position [11, 0]
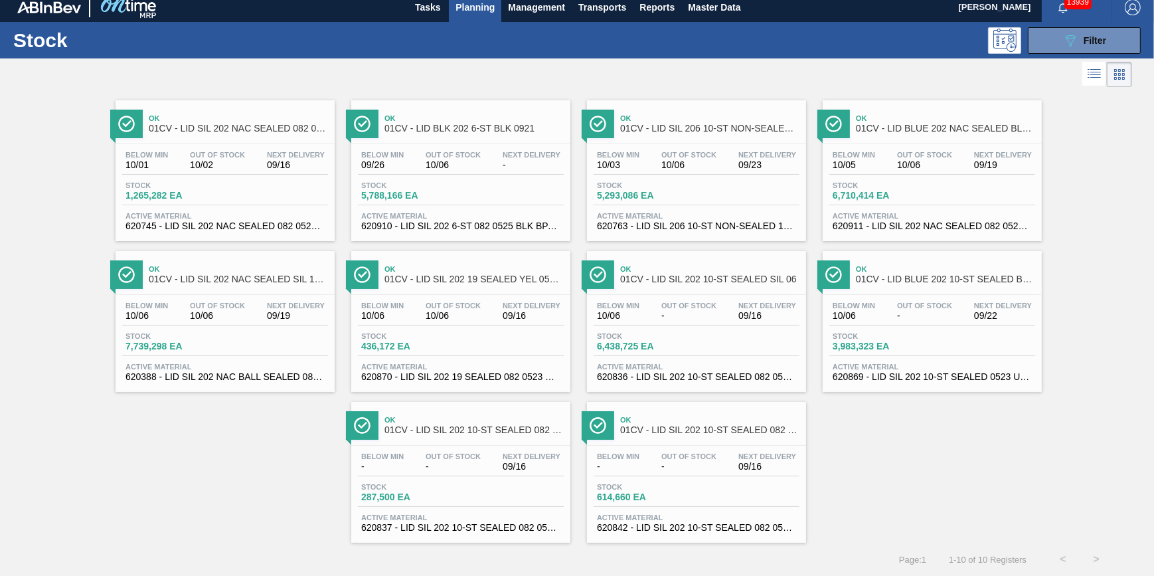
click at [215, 335] on span "Stock" at bounding box center [172, 336] width 93 height 8
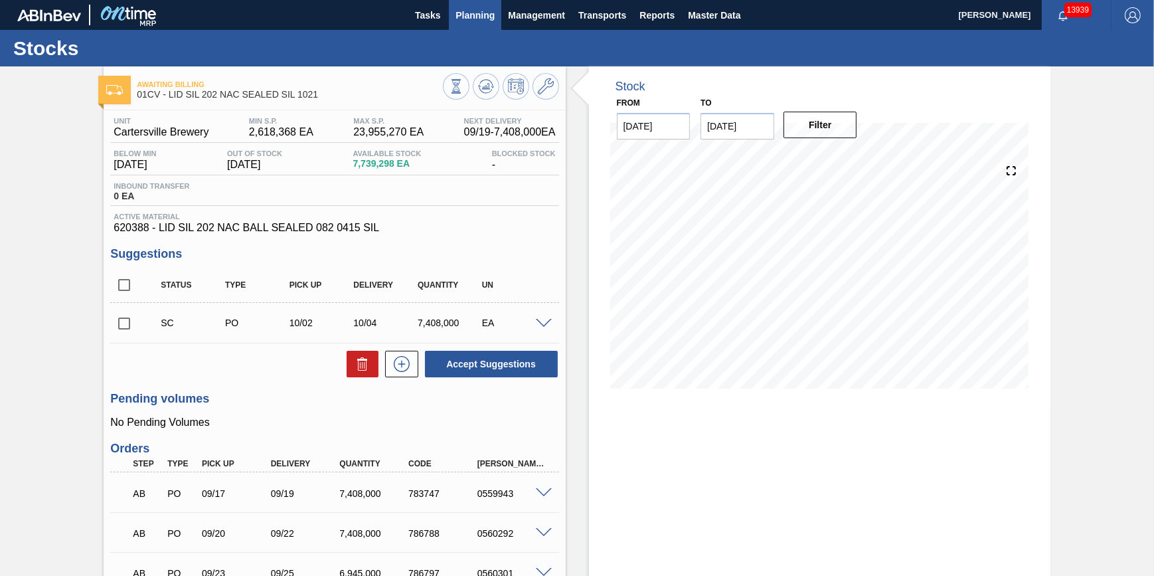
click at [486, 22] on span "Planning" at bounding box center [475, 15] width 39 height 16
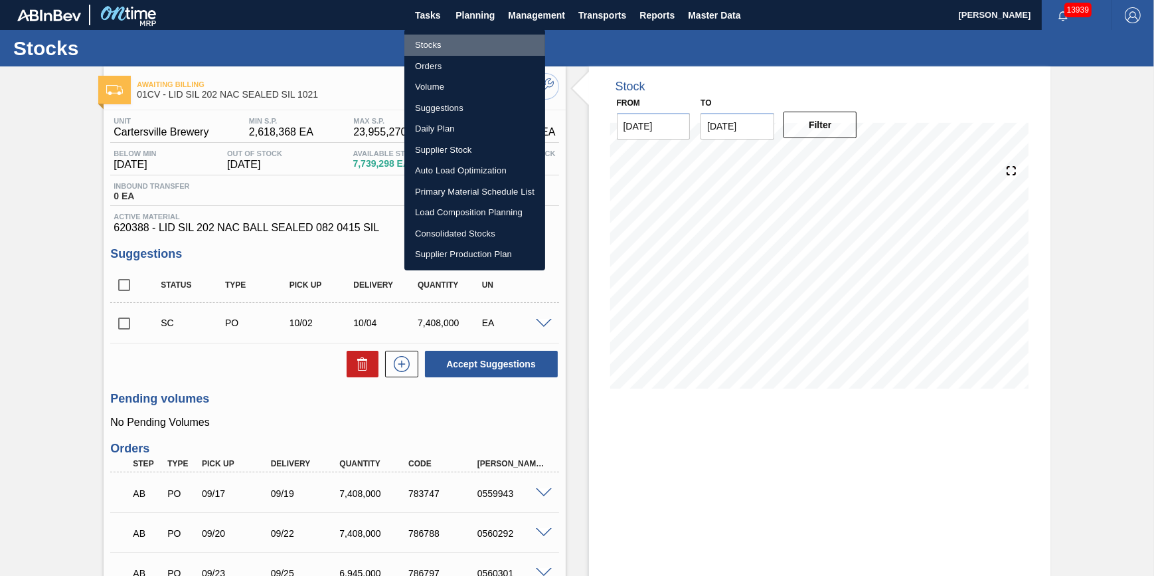
click at [474, 41] on li "Stocks" at bounding box center [475, 45] width 141 height 21
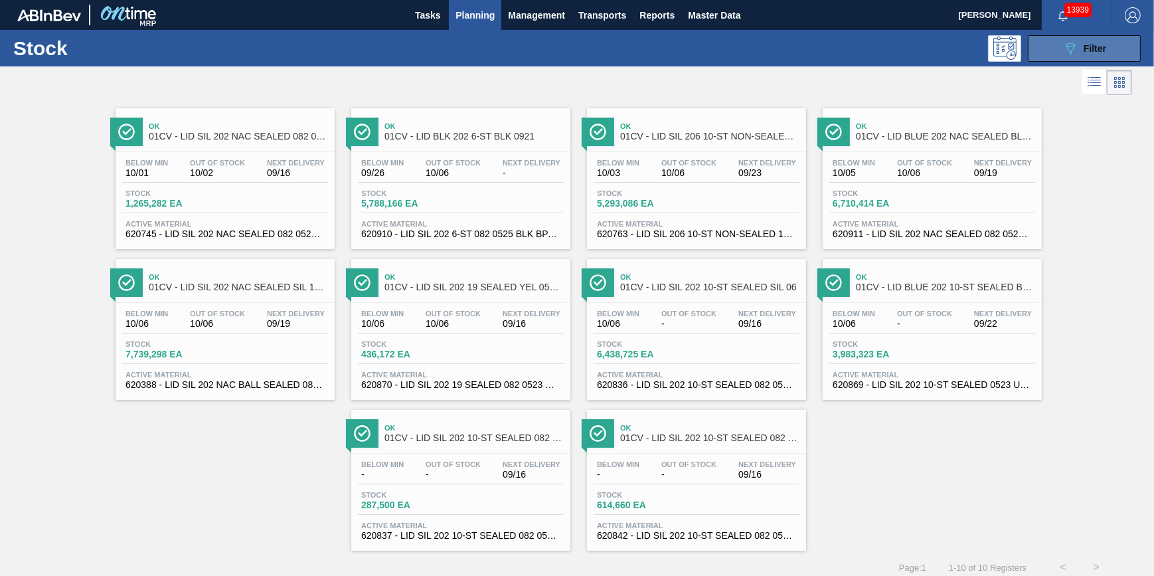
click at [1047, 45] on button "089F7B8B-B2A5-4AFE-B5C0-19BA573D28AC Filter" at bounding box center [1084, 48] width 113 height 27
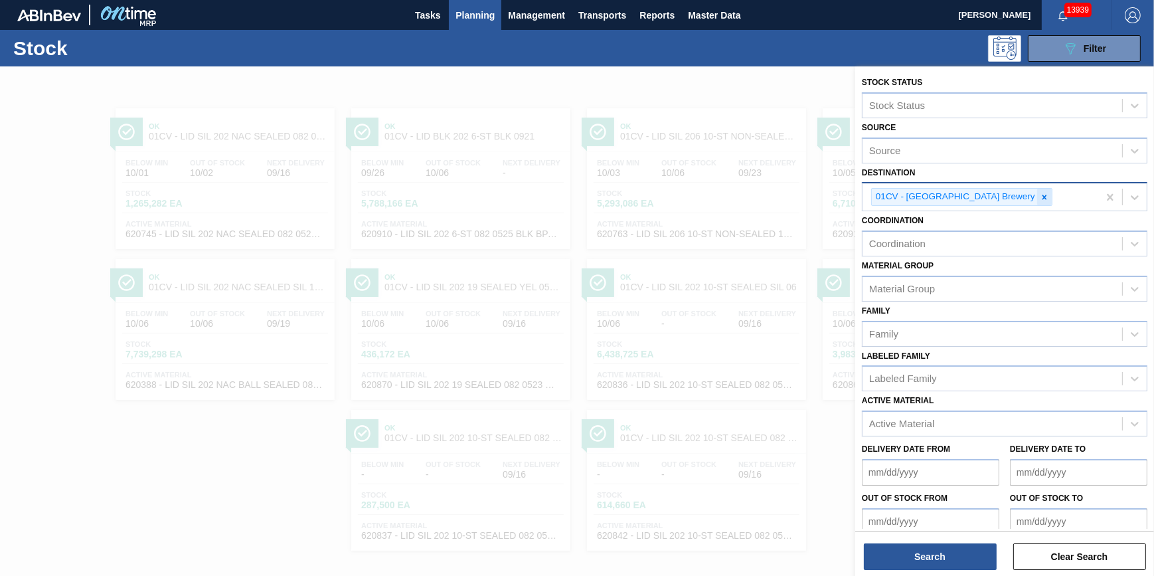
click at [1040, 193] on icon at bounding box center [1044, 197] width 9 height 9
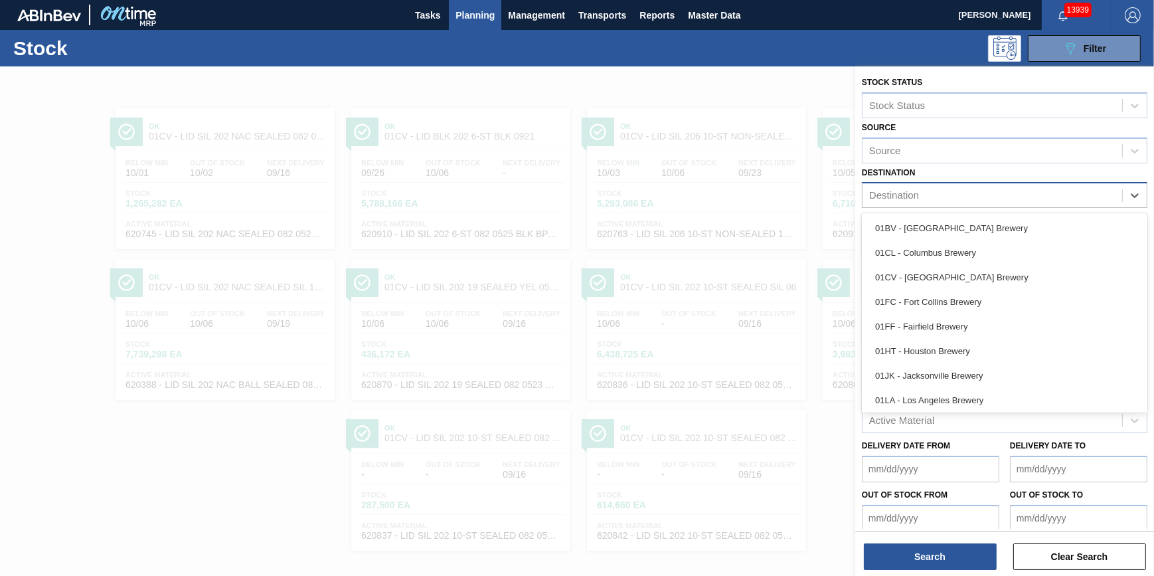
click at [993, 195] on div "Destination" at bounding box center [993, 195] width 260 height 19
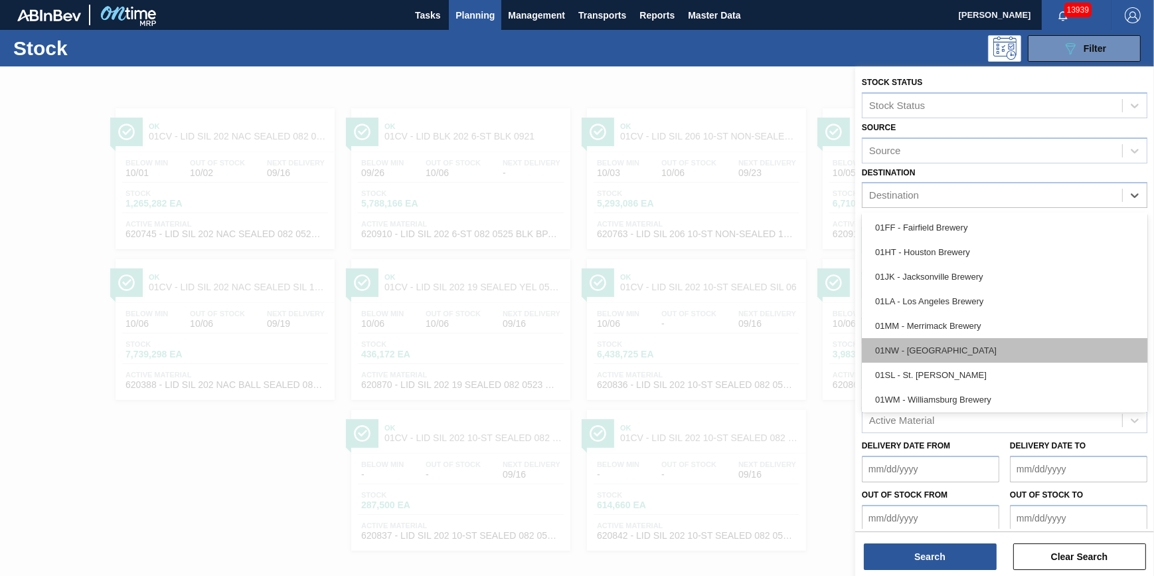
scroll to position [100, 0]
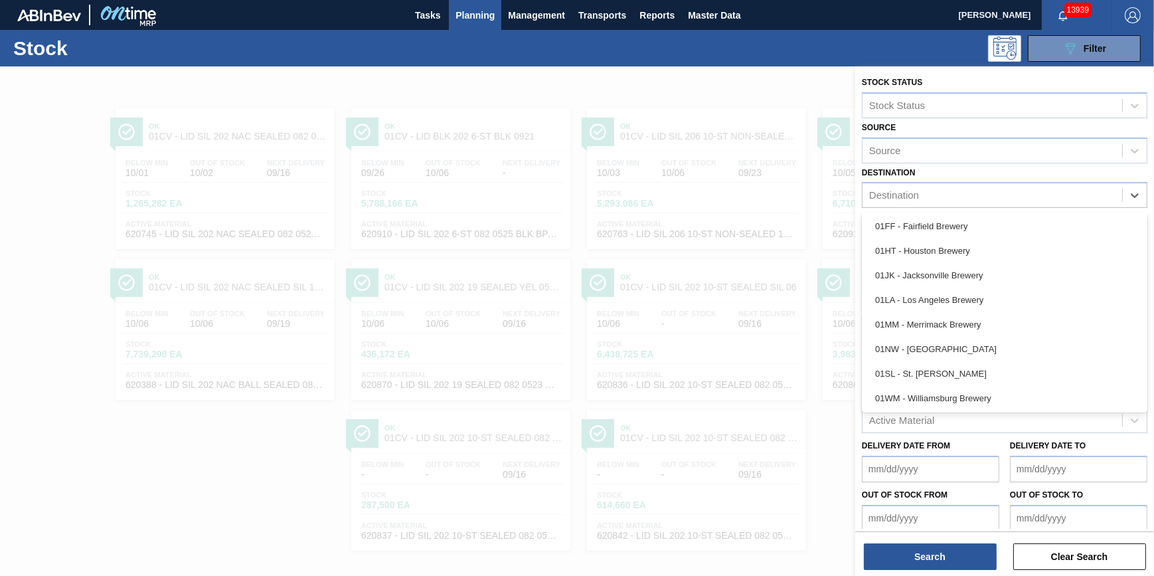
click at [959, 331] on div "01MM - Merrimack Brewery" at bounding box center [1005, 324] width 286 height 25
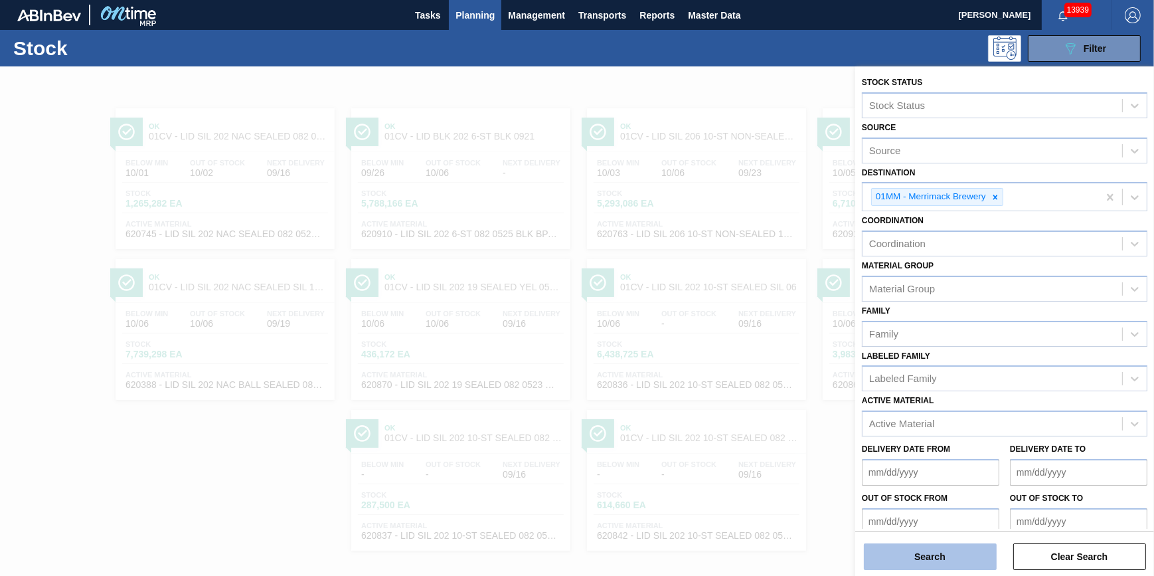
click at [925, 553] on button "Search" at bounding box center [930, 556] width 133 height 27
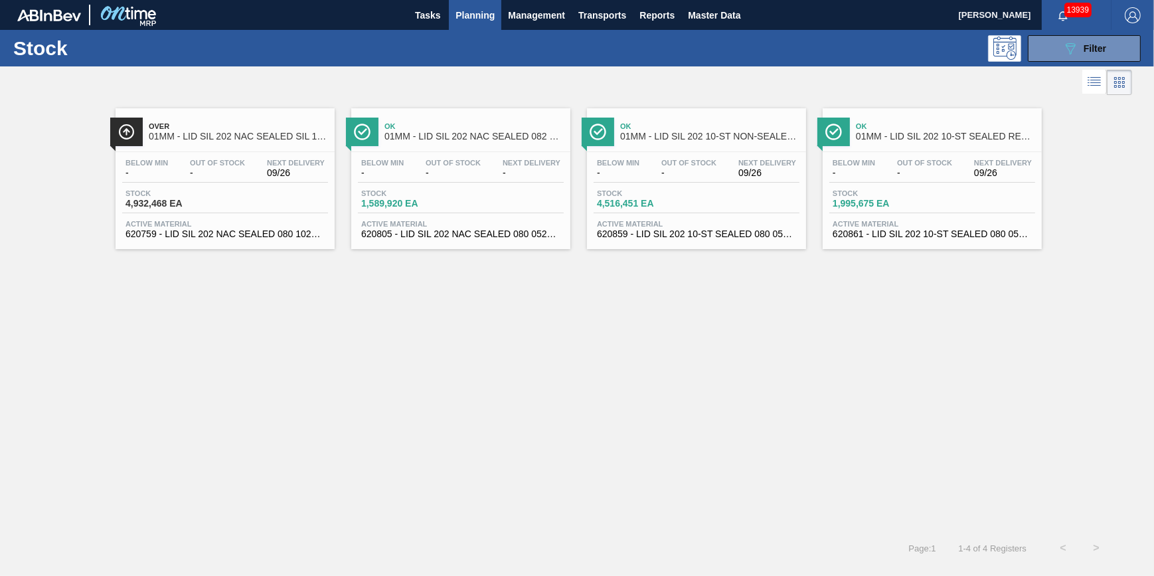
click at [294, 217] on div "Below Min - Out Of Stock - Next Delivery 09/26 Stock 4,932,468 EA Active Materi…" at bounding box center [225, 197] width 219 height 90
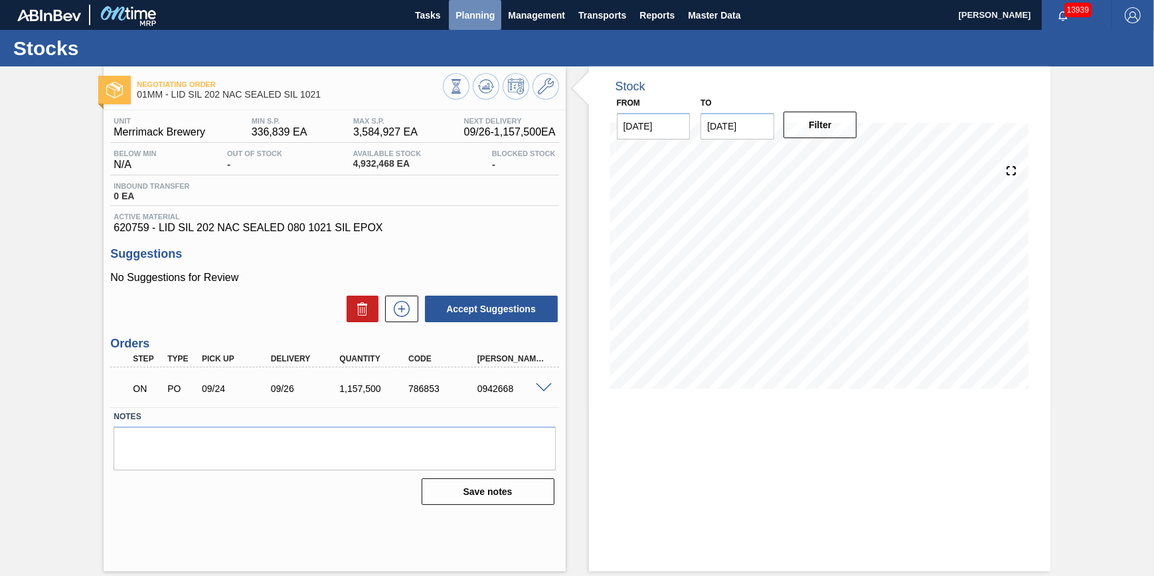
click at [458, 19] on span "Planning" at bounding box center [475, 15] width 39 height 16
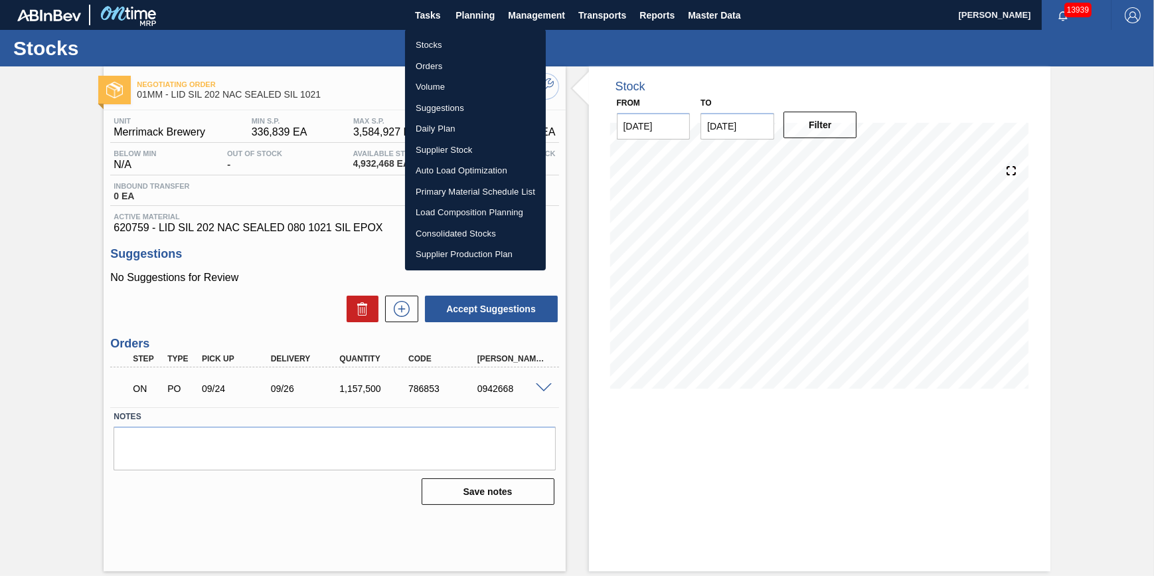
click at [454, 41] on li "Stocks" at bounding box center [475, 45] width 141 height 21
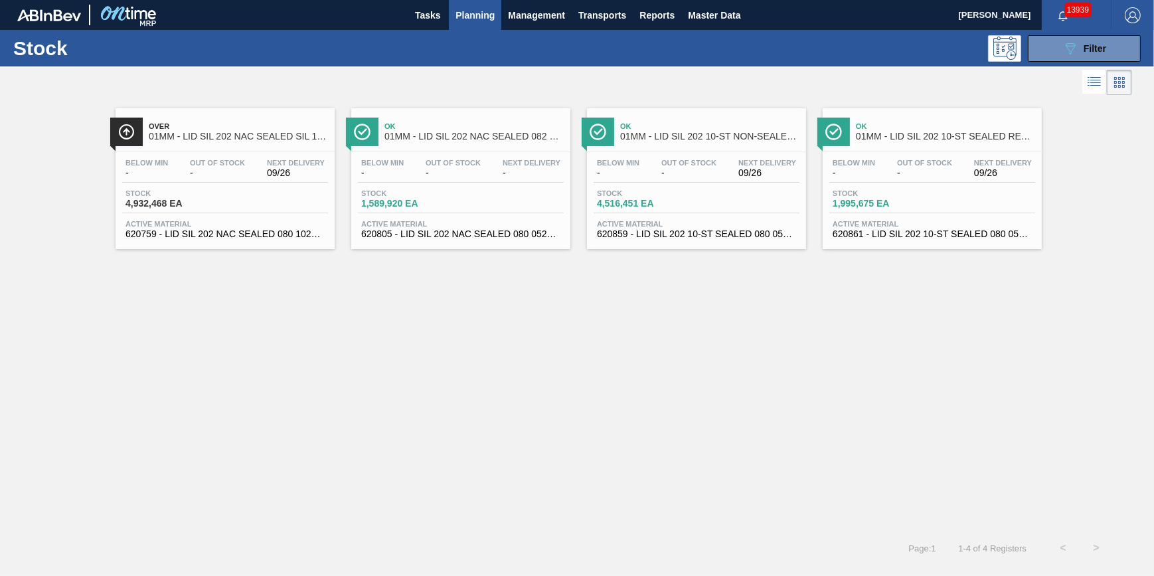
click at [163, 197] on span "Stock" at bounding box center [172, 193] width 93 height 8
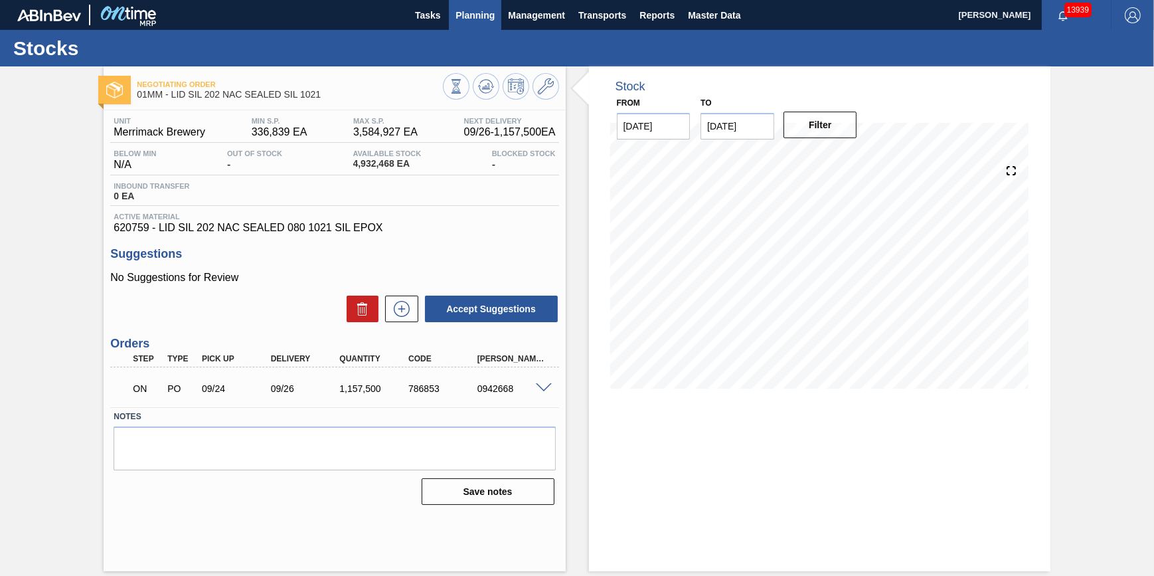
click at [482, 11] on span "Planning" at bounding box center [475, 15] width 39 height 16
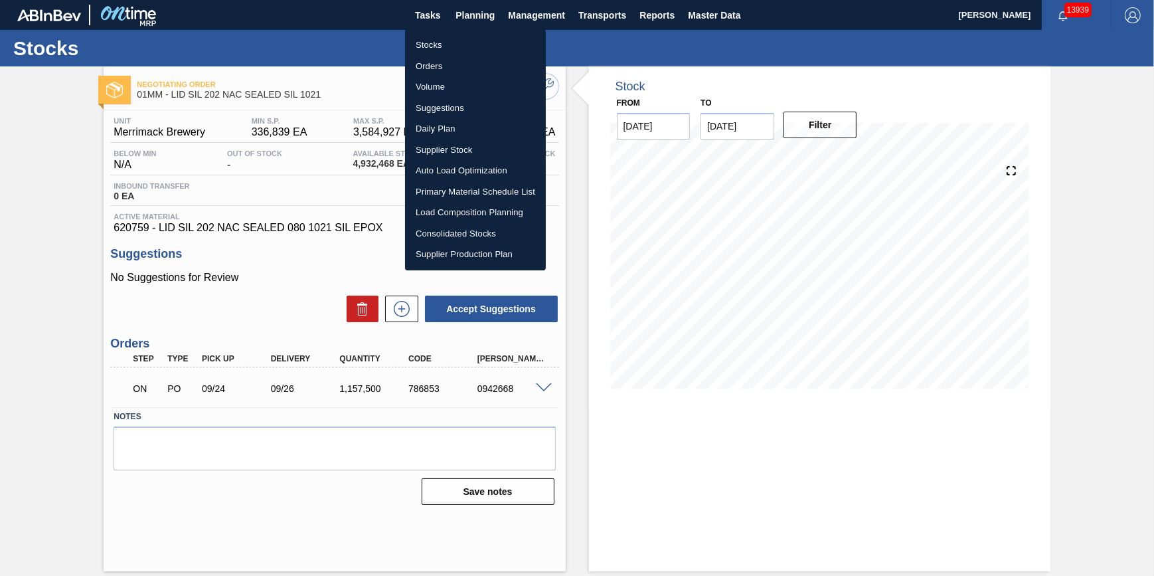
click at [469, 43] on li "Stocks" at bounding box center [475, 45] width 141 height 21
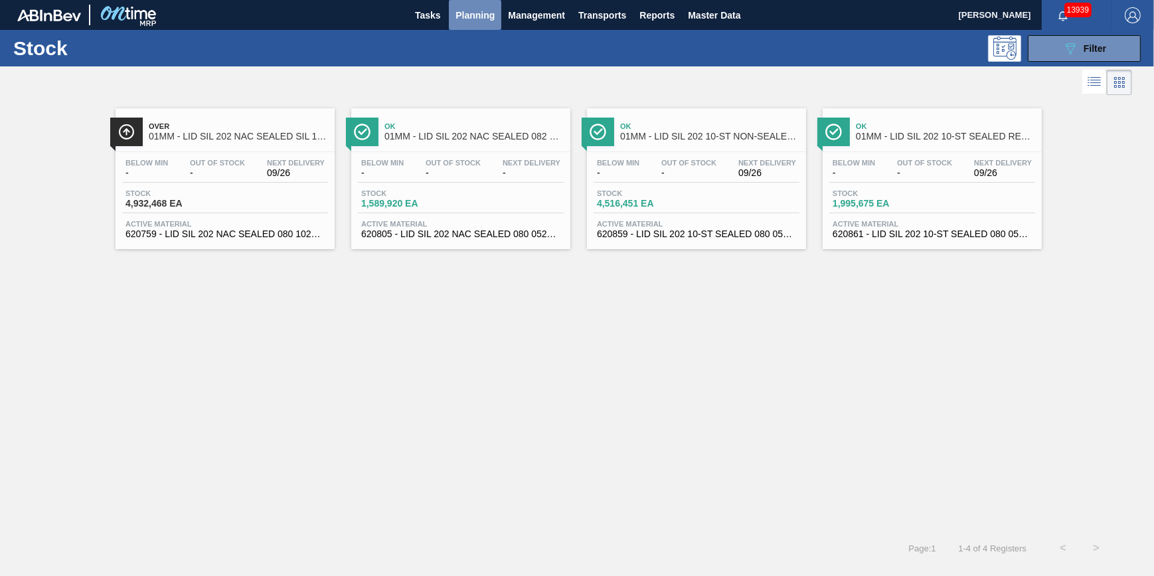
click at [478, 17] on span "Planning" at bounding box center [475, 15] width 39 height 16
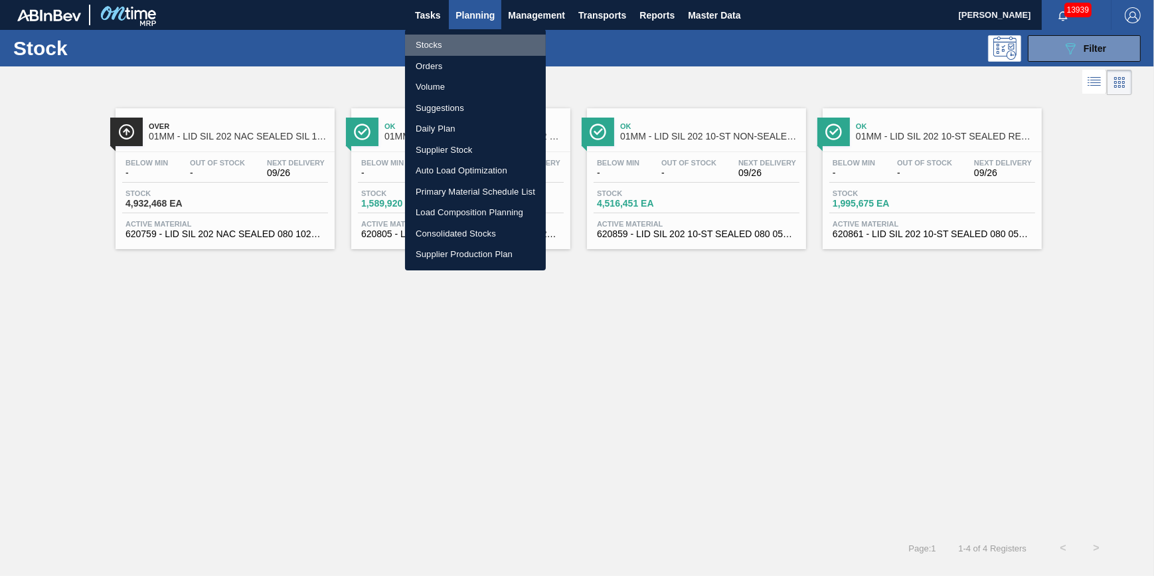
click at [472, 47] on li "Stocks" at bounding box center [475, 45] width 141 height 21
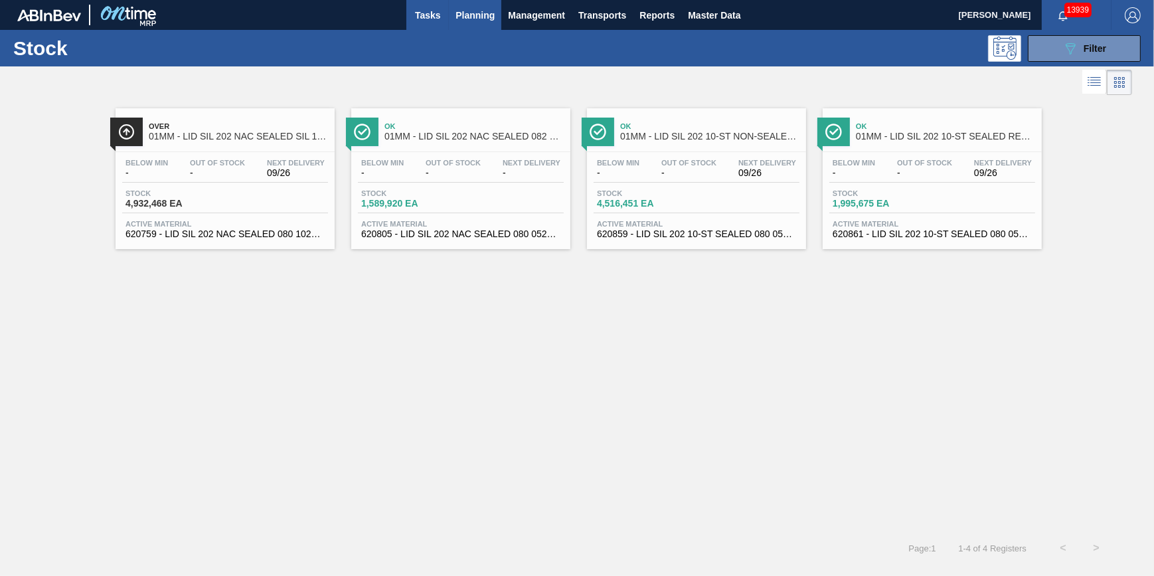
click at [433, 19] on span "Tasks" at bounding box center [427, 15] width 29 height 16
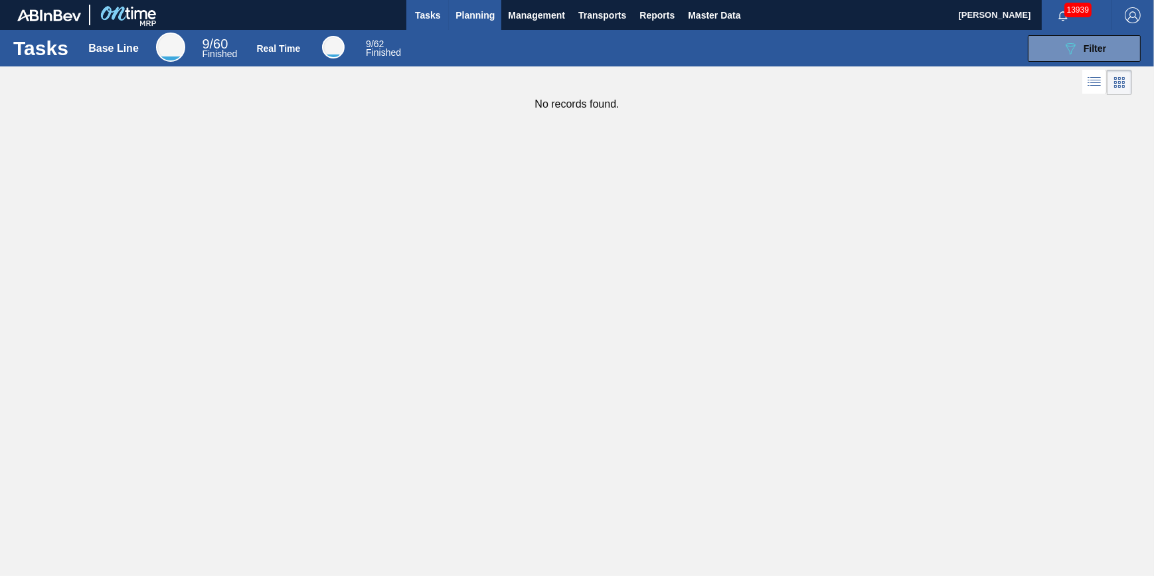
click at [462, 17] on span "Planning" at bounding box center [475, 15] width 39 height 16
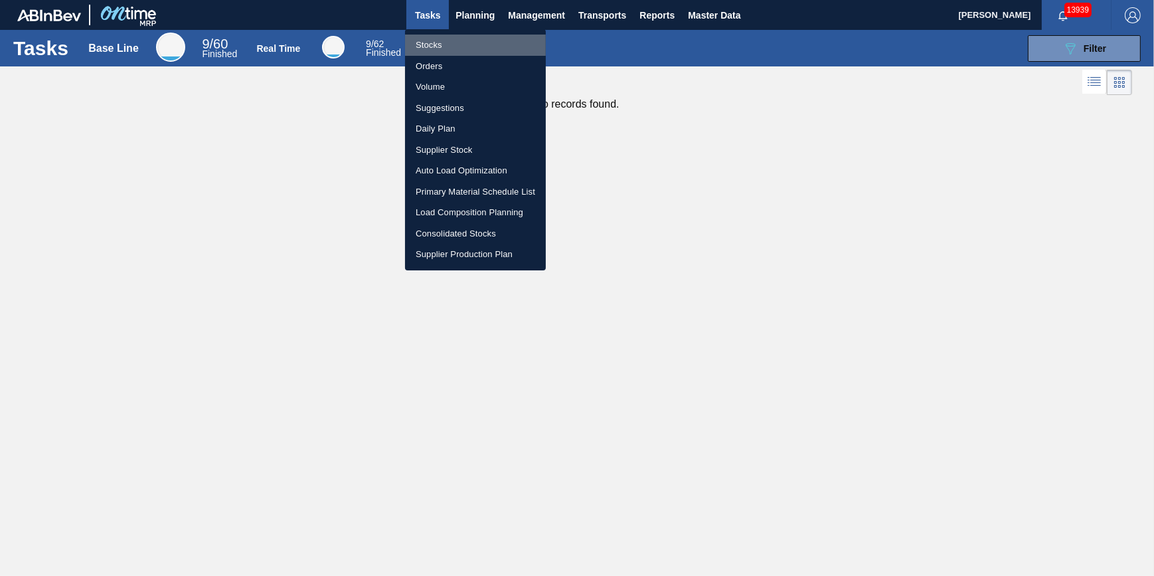
click at [465, 35] on li "Stocks" at bounding box center [475, 45] width 141 height 21
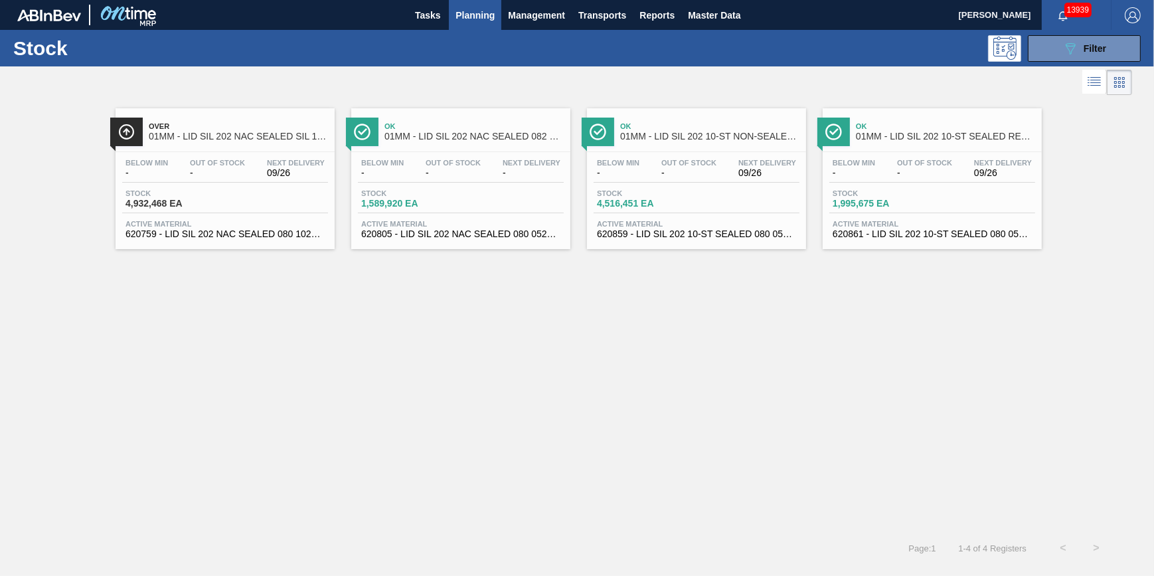
click at [479, 18] on span "Planning" at bounding box center [475, 15] width 39 height 16
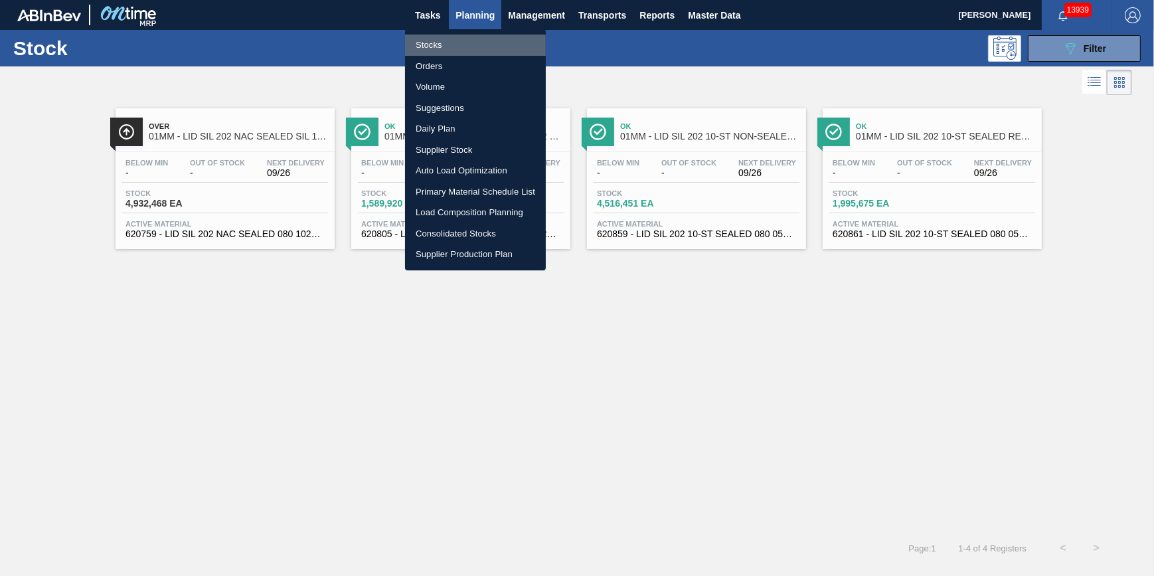
click at [472, 40] on li "Stocks" at bounding box center [475, 45] width 141 height 21
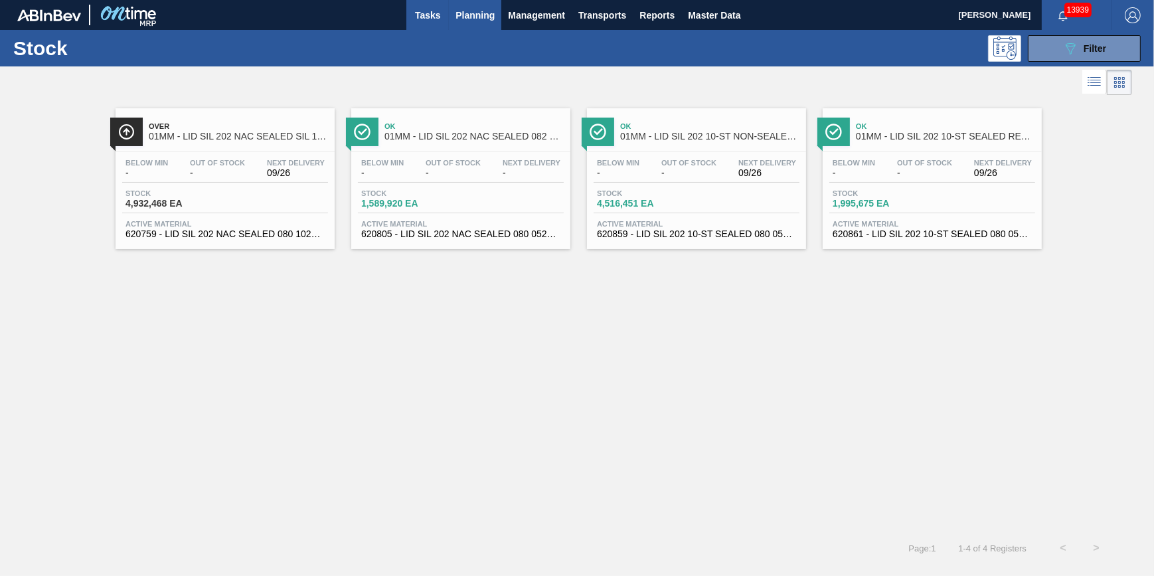
click at [433, 24] on button "Tasks" at bounding box center [428, 15] width 43 height 30
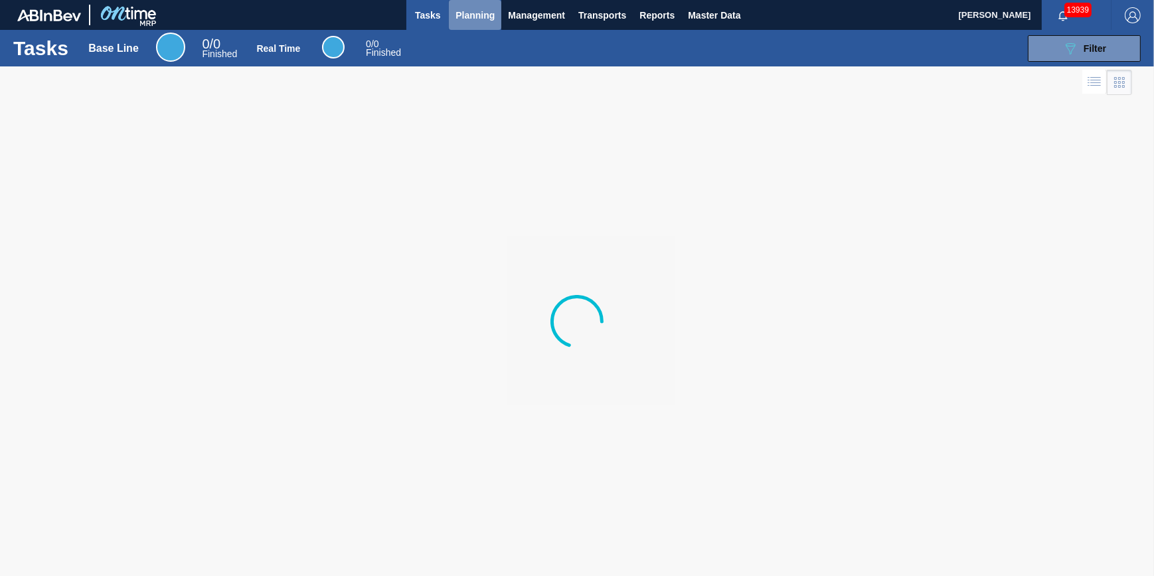
click at [465, 27] on button "Planning" at bounding box center [475, 15] width 52 height 30
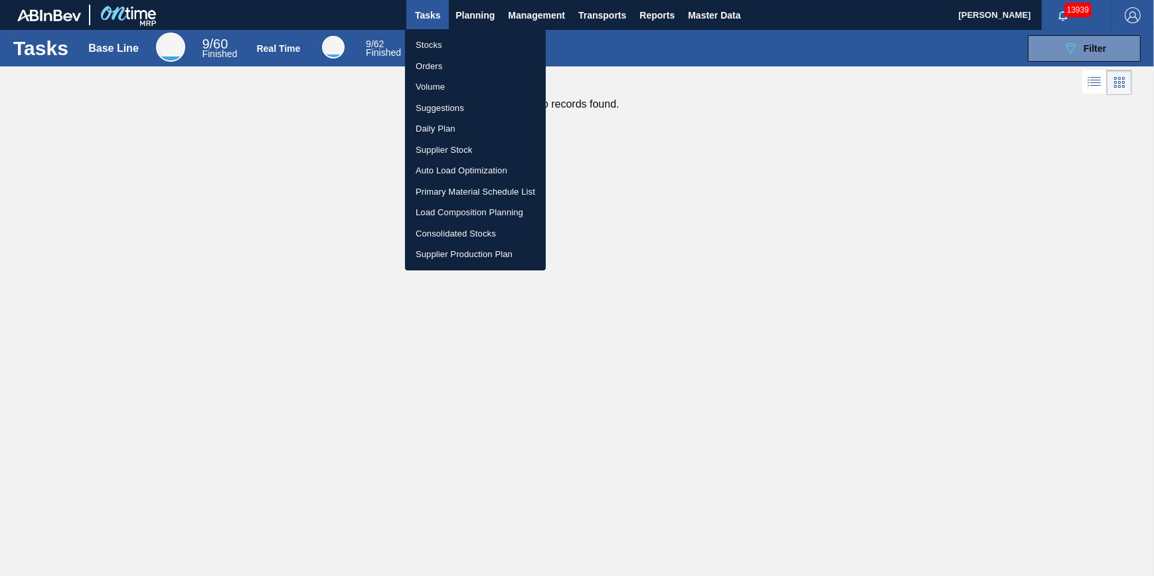
click at [462, 41] on li "Stocks" at bounding box center [475, 45] width 141 height 21
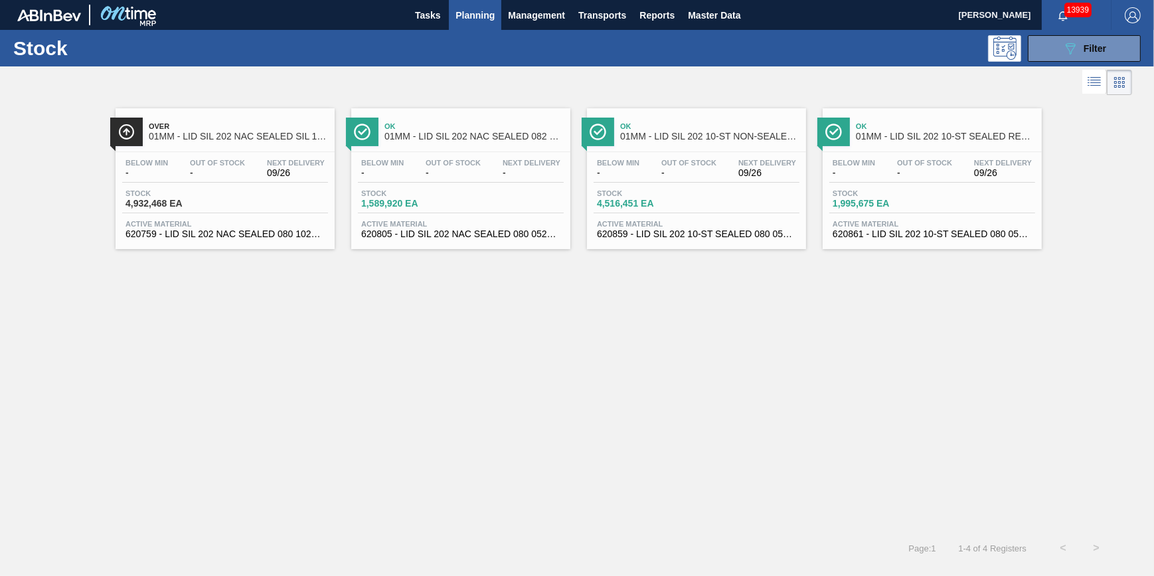
click at [498, 13] on button "Planning" at bounding box center [475, 15] width 52 height 30
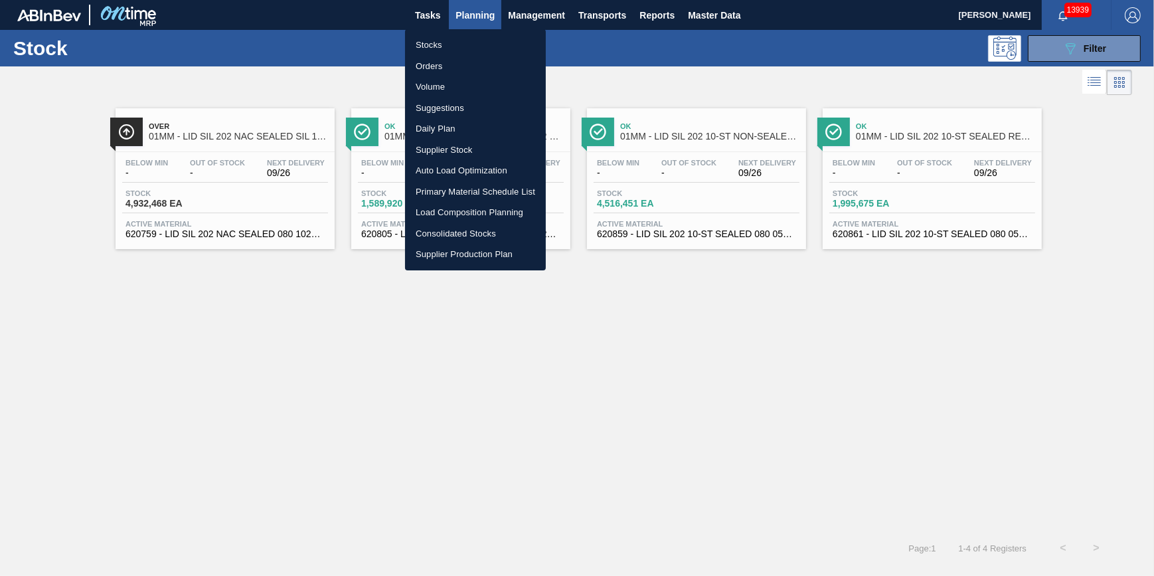
click at [446, 25] on div at bounding box center [577, 288] width 1154 height 576
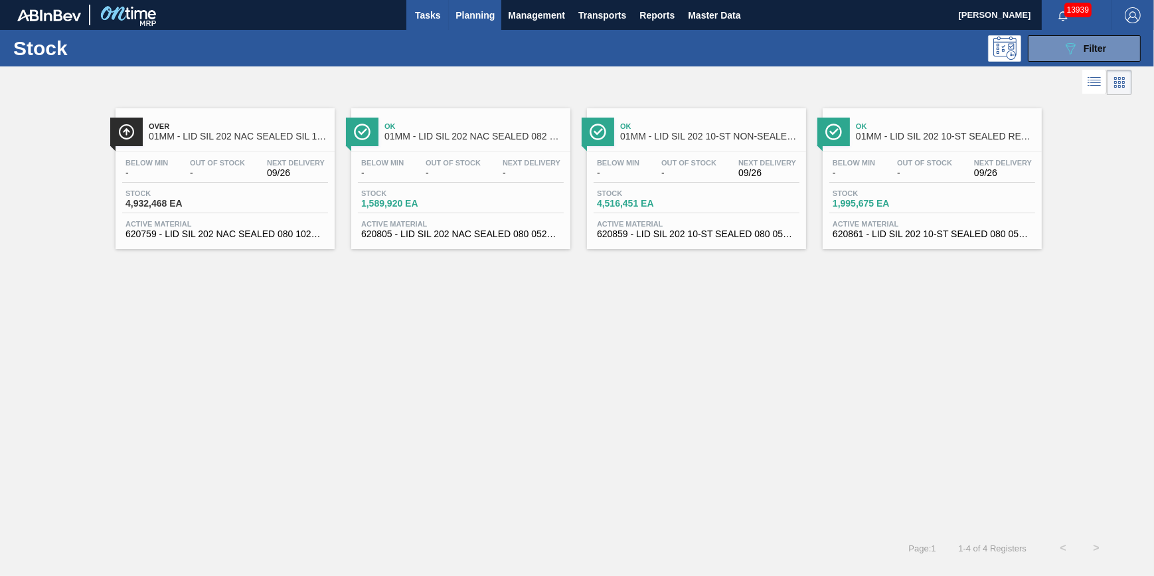
click at [438, 0] on body "Tasks Planning Management Transports Reports Master Data Jack Schuld 13939 Mark…" at bounding box center [577, 0] width 1154 height 0
click at [438, 21] on span "Tasks" at bounding box center [427, 15] width 29 height 16
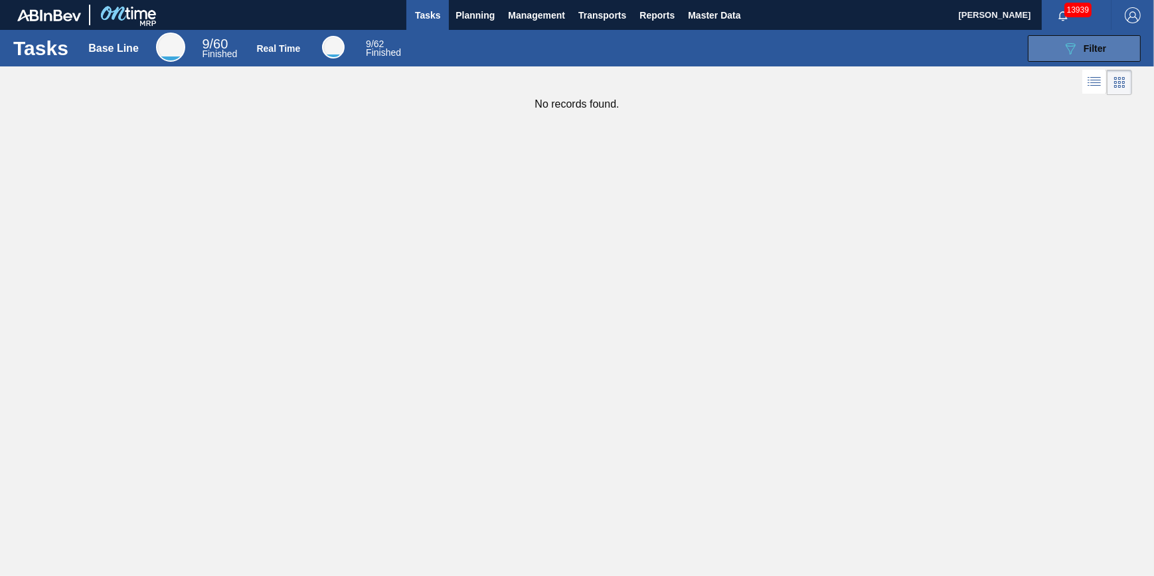
click at [1054, 53] on button "089F7B8B-B2A5-4AFE-B5C0-19BA573D28AC Filter" at bounding box center [1084, 48] width 113 height 27
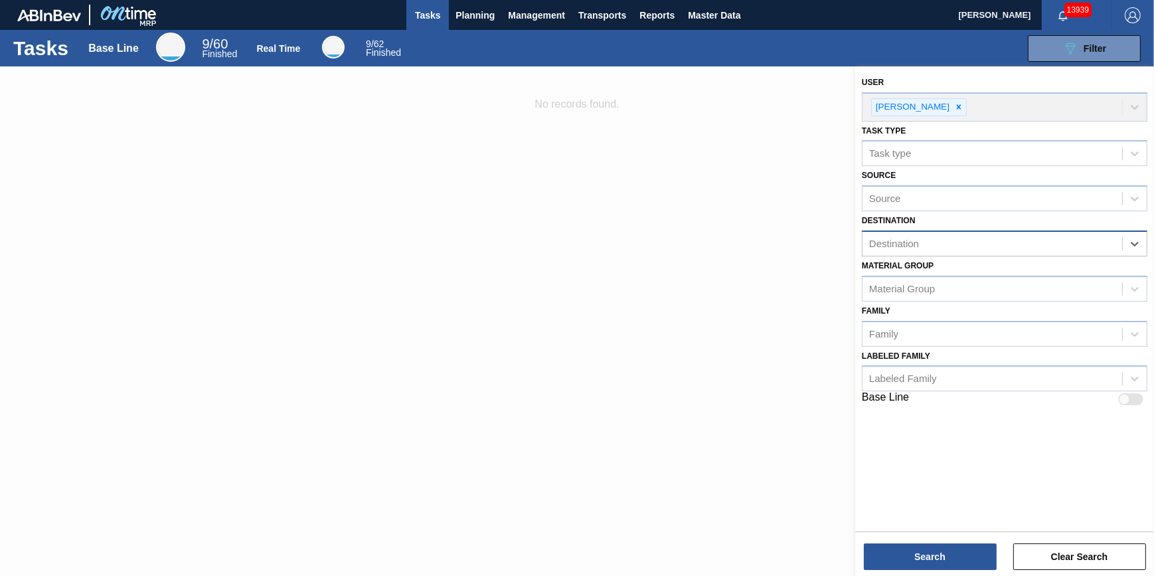
click at [1092, 244] on div "Destination" at bounding box center [993, 243] width 260 height 19
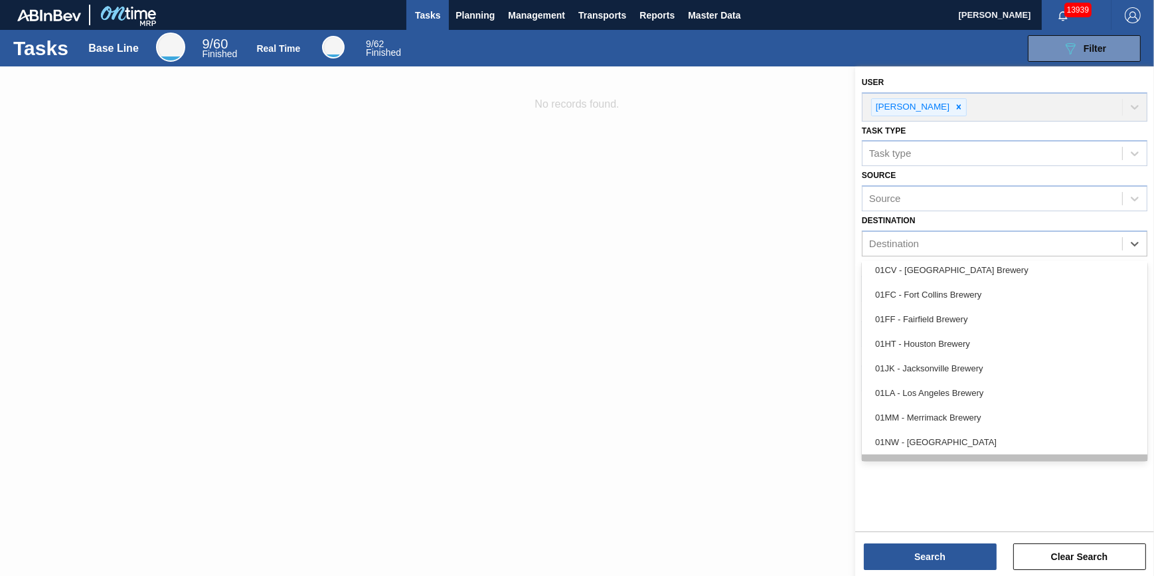
scroll to position [100, 0]
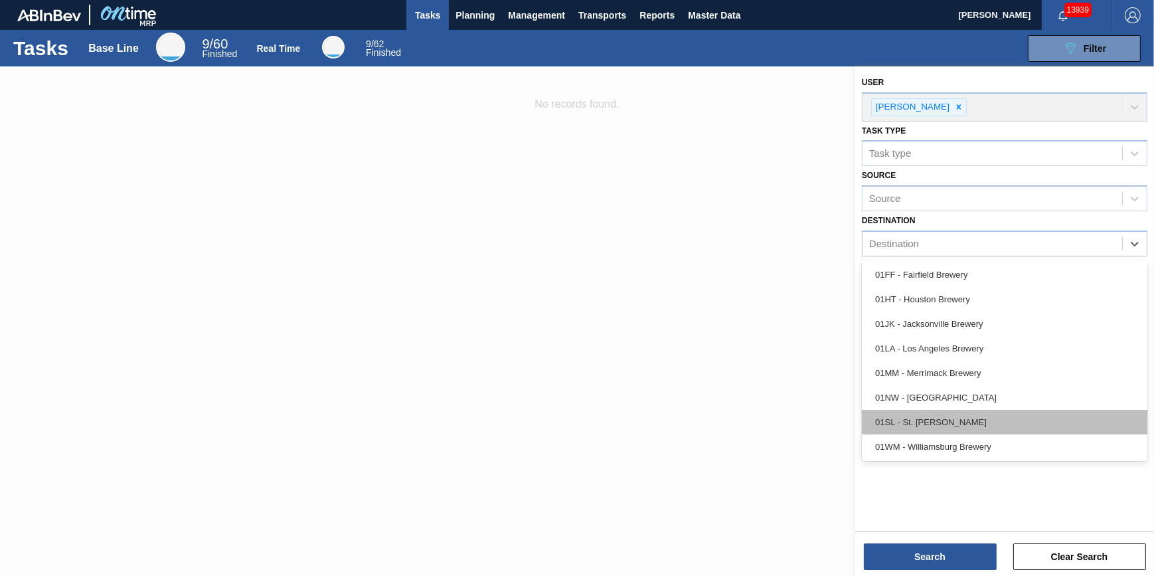
click at [1004, 418] on div "01SL - St. Louis Brewery" at bounding box center [1005, 422] width 286 height 25
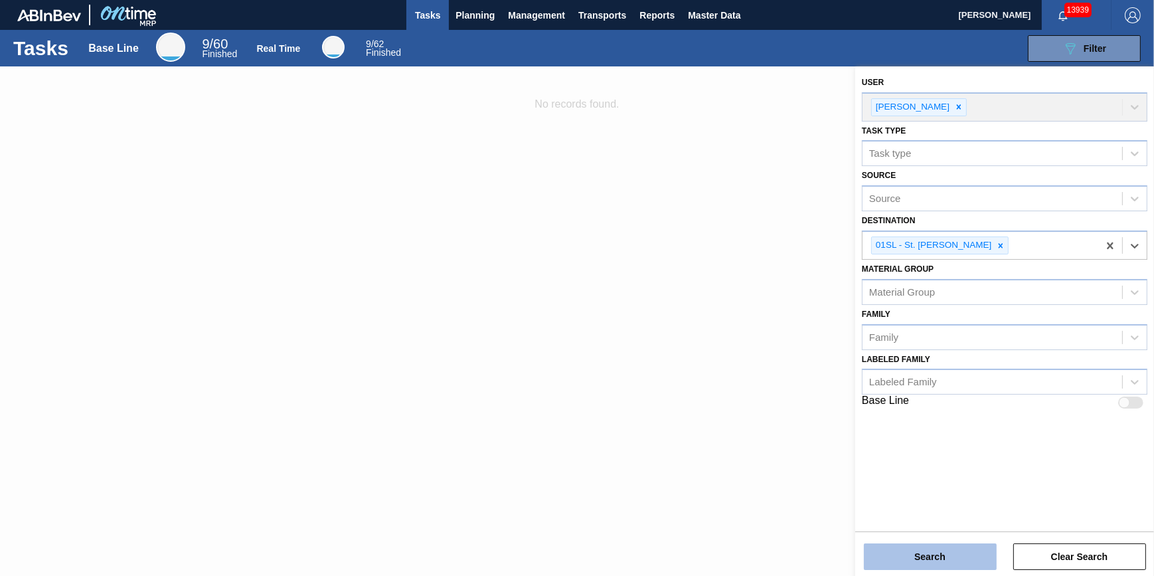
click at [945, 553] on button "Search" at bounding box center [930, 556] width 133 height 27
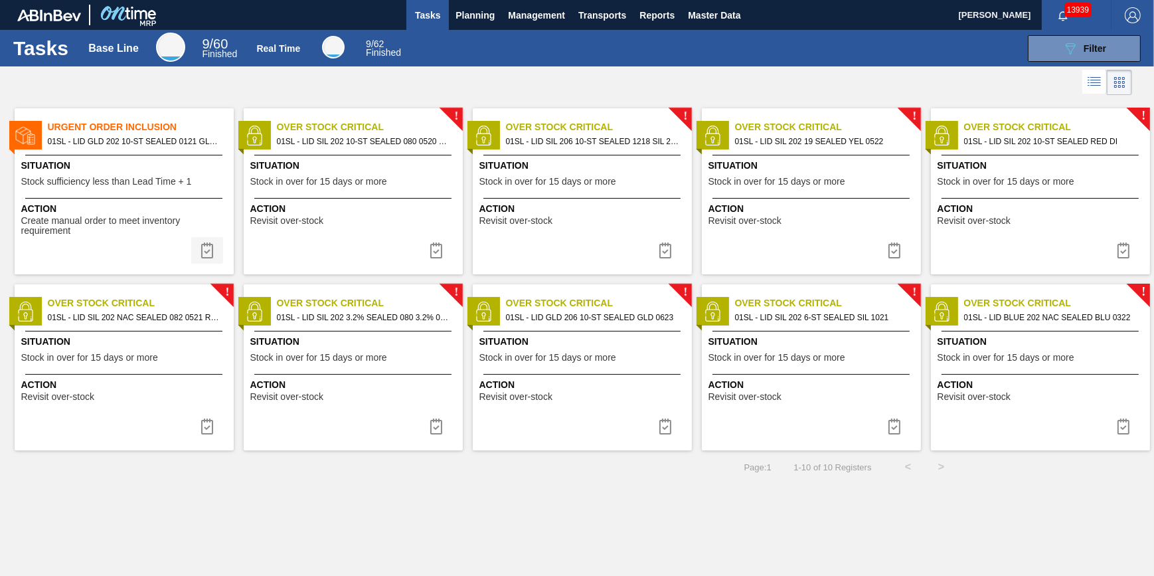
click at [200, 252] on img at bounding box center [207, 250] width 16 height 16
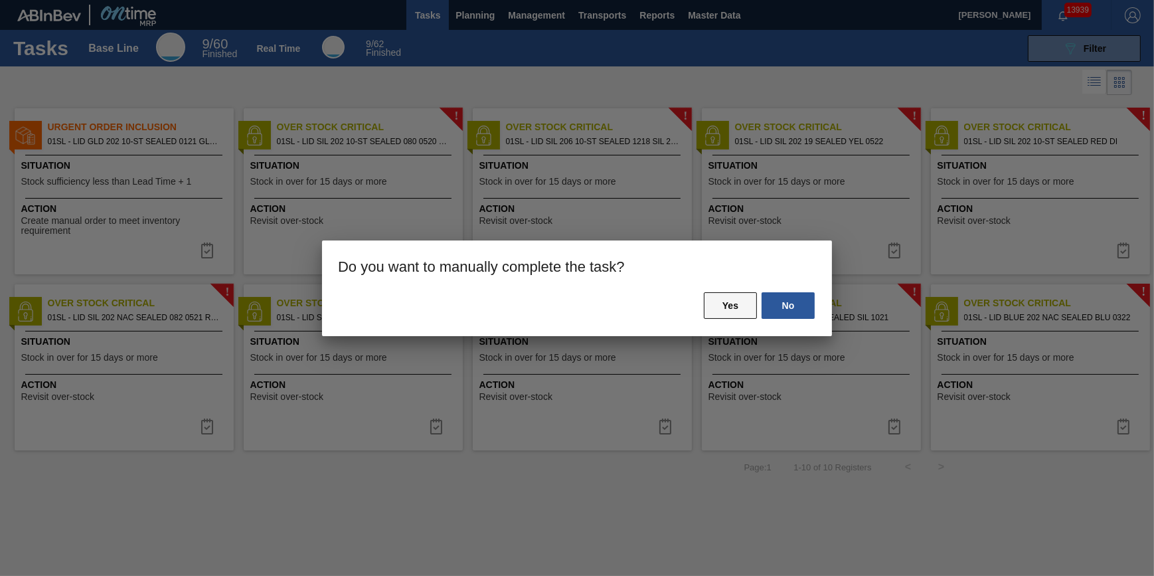
click at [733, 307] on button "Yes" at bounding box center [730, 305] width 53 height 27
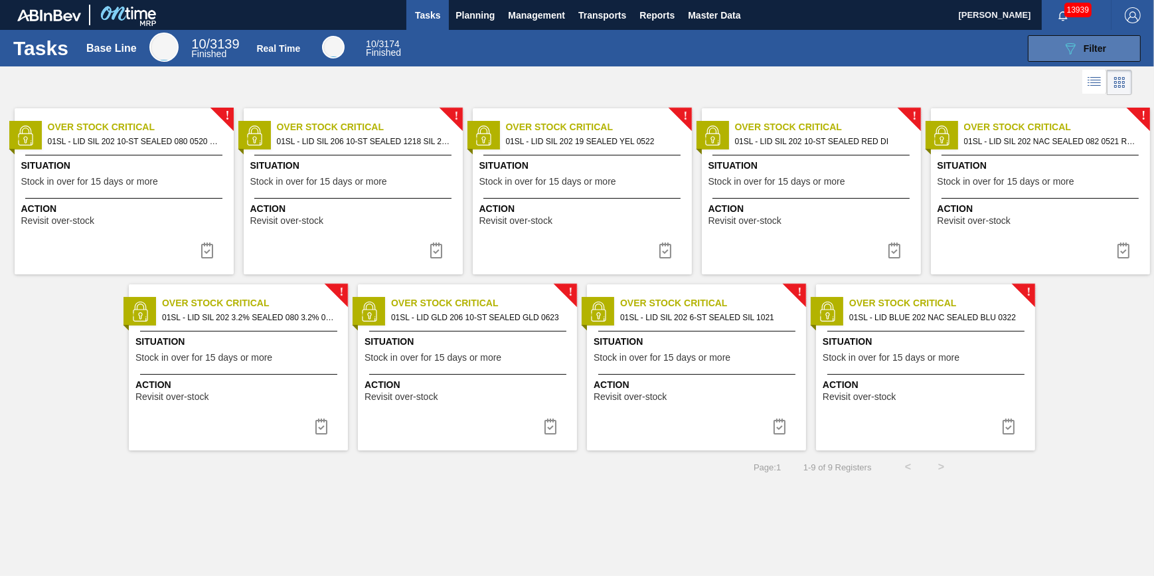
click at [1079, 58] on button "089F7B8B-B2A5-4AFE-B5C0-19BA573D28AC Filter" at bounding box center [1084, 48] width 113 height 27
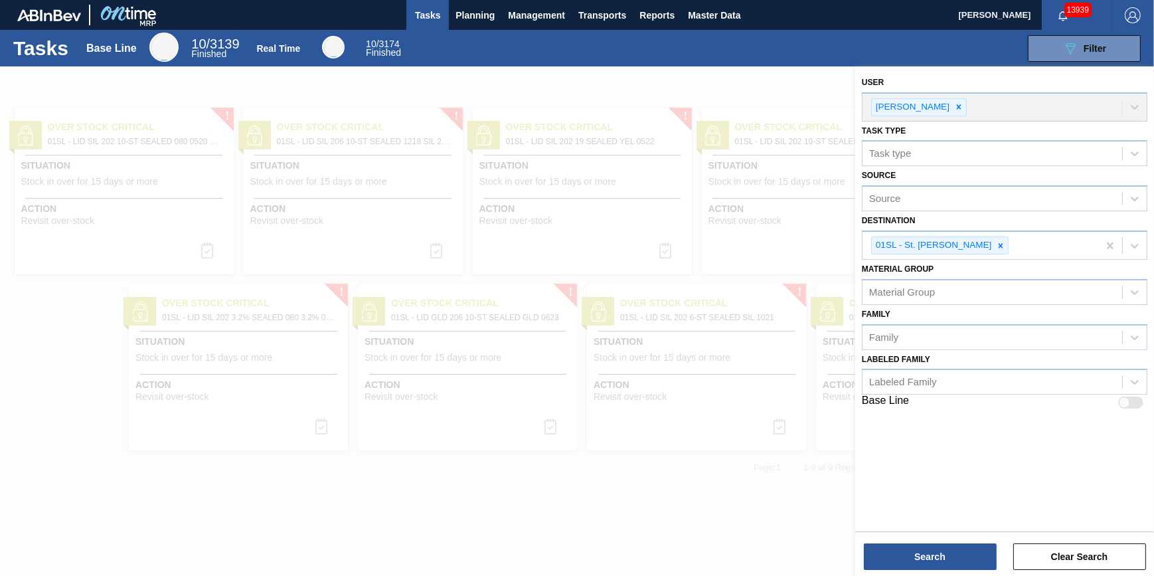
drag, startPoint x: 591, startPoint y: 92, endPoint x: 583, endPoint y: 93, distance: 8.7
click at [589, 94] on div at bounding box center [577, 354] width 1154 height 576
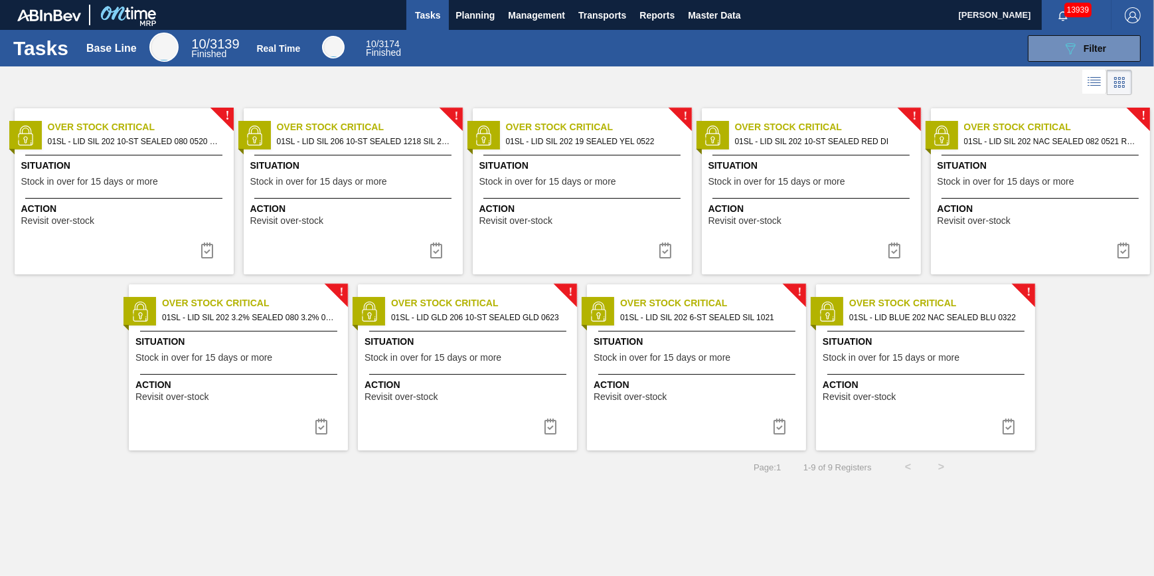
click at [139, 206] on span "Action" at bounding box center [125, 209] width 209 height 14
click at [217, 249] on button at bounding box center [207, 250] width 32 height 27
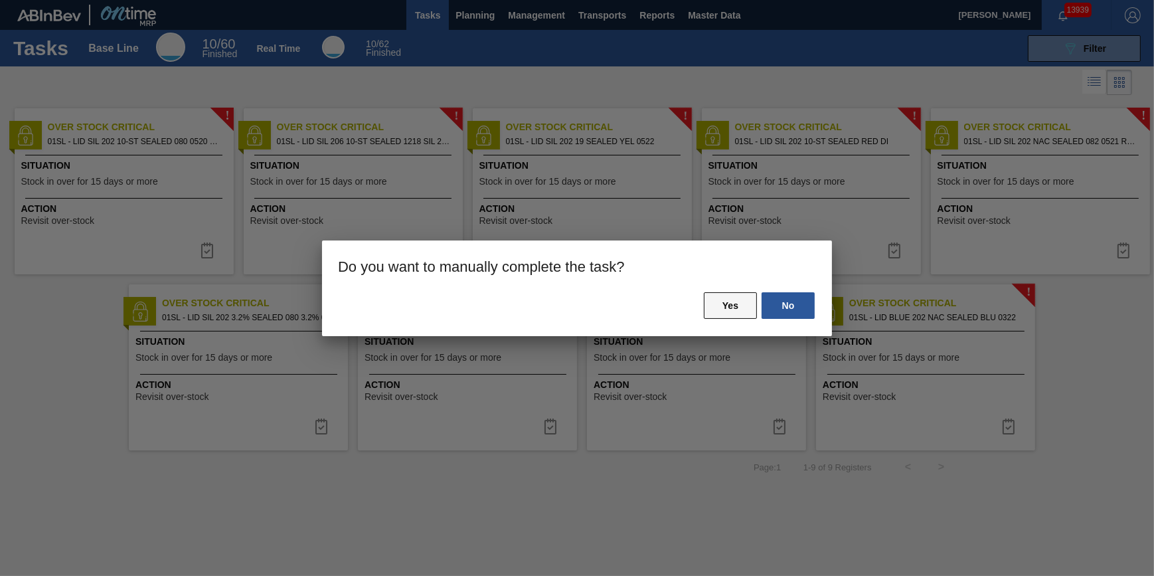
click at [716, 305] on button "Yes" at bounding box center [730, 305] width 53 height 27
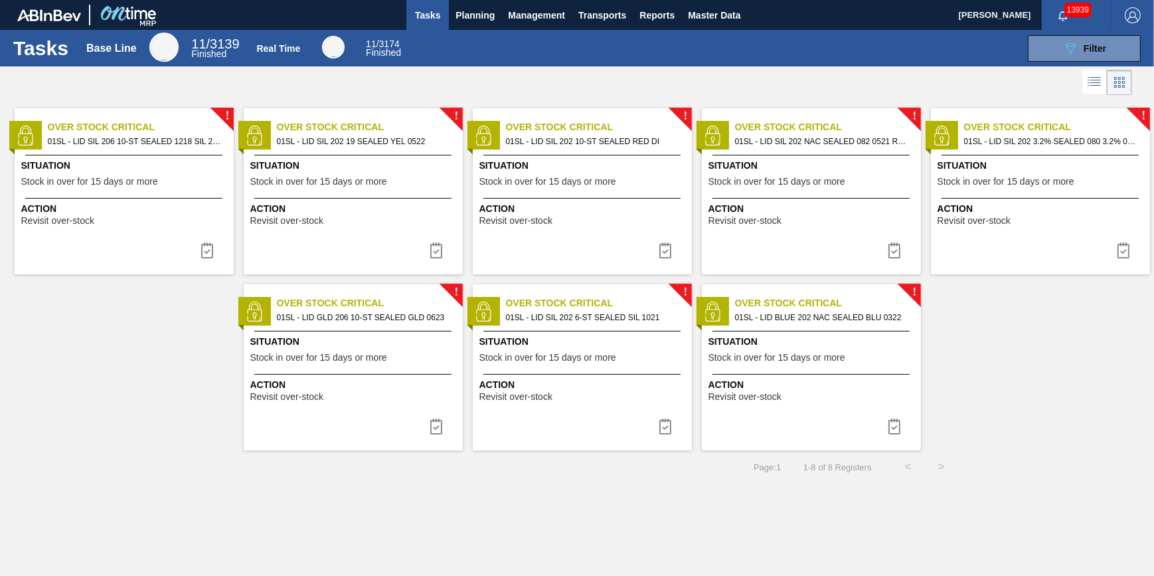
click at [139, 134] on span "01SL - LID SIL 206 10-ST SEALED 1218 SIL 2018 O" at bounding box center [135, 141] width 175 height 15
click at [210, 254] on img at bounding box center [207, 250] width 16 height 16
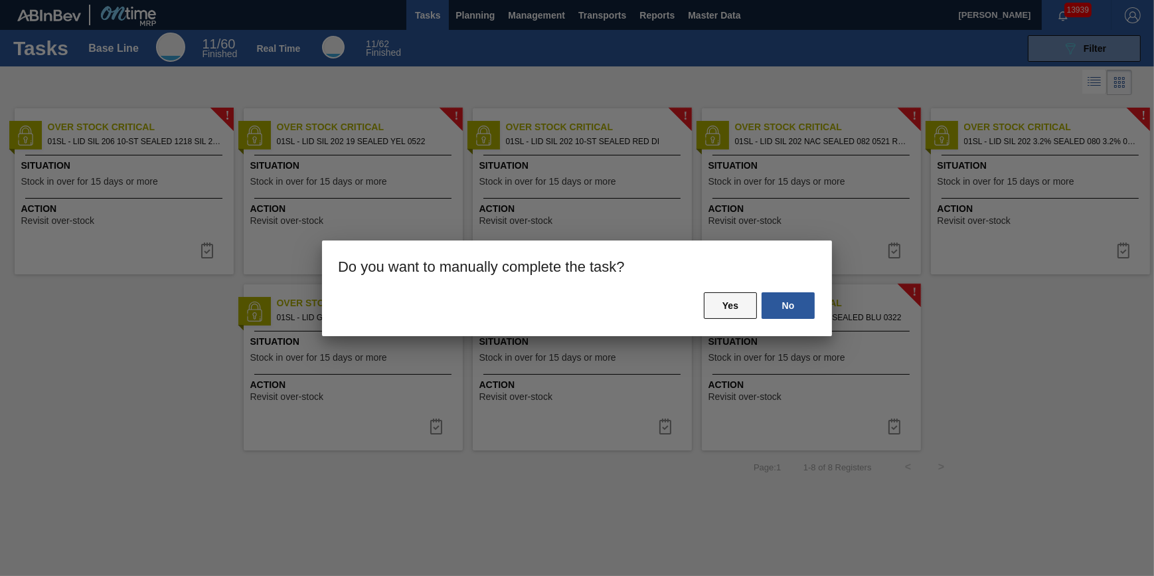
click at [730, 313] on button "Yes" at bounding box center [730, 305] width 53 height 27
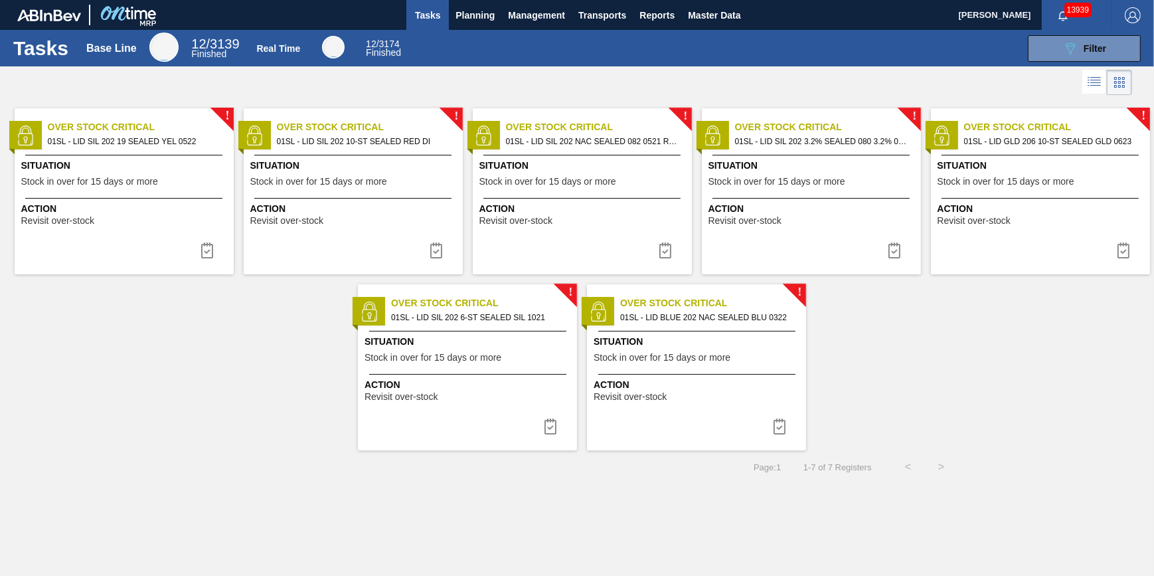
click at [50, 165] on span "Situation" at bounding box center [125, 166] width 209 height 14
click at [219, 255] on button at bounding box center [207, 250] width 32 height 27
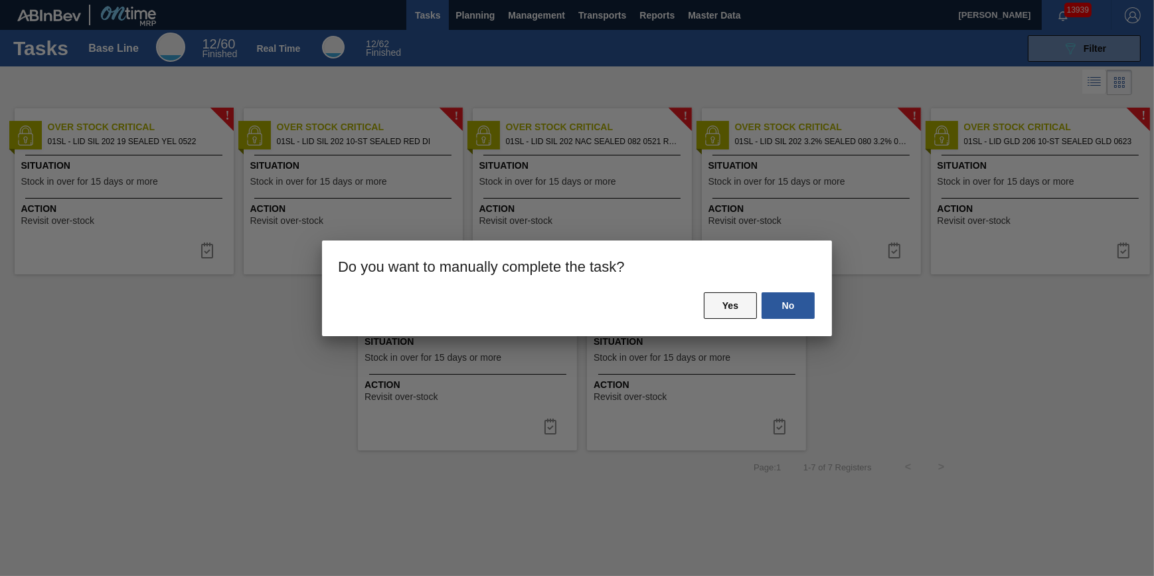
click at [729, 308] on button "Yes" at bounding box center [730, 305] width 53 height 27
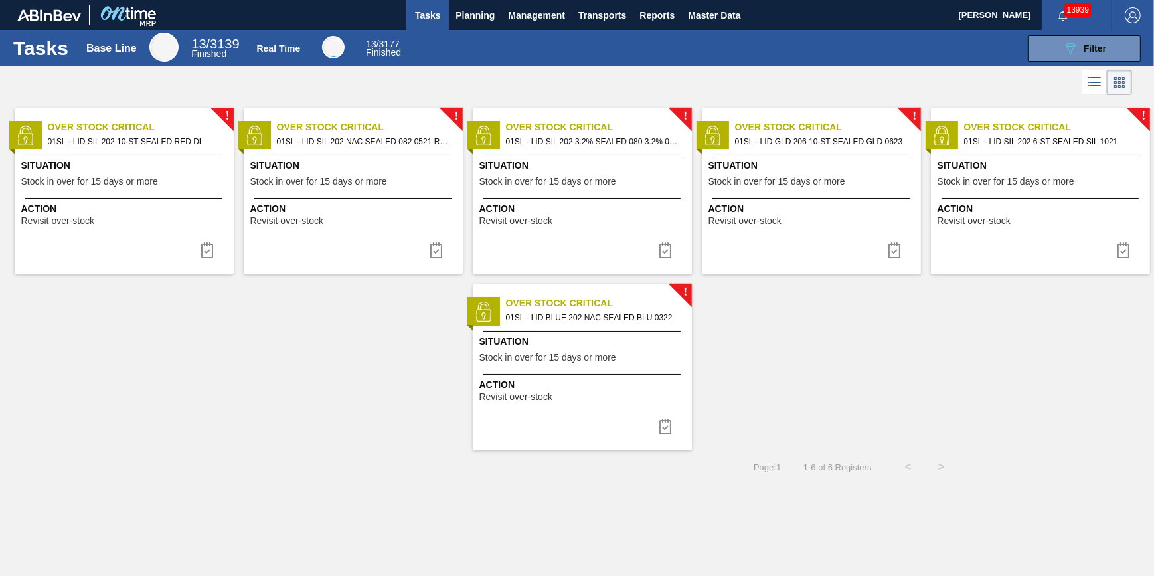
click at [114, 145] on span "01SL - LID SIL 202 10-ST SEALED RED DI" at bounding box center [135, 141] width 175 height 15
click at [213, 254] on img at bounding box center [207, 250] width 16 height 16
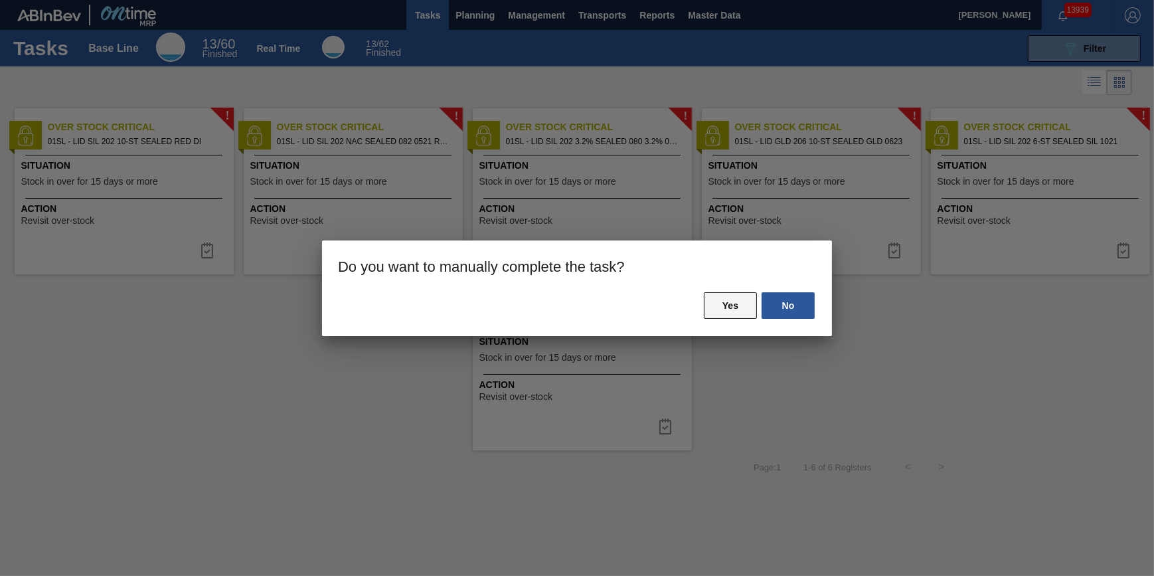
click at [730, 300] on button "Yes" at bounding box center [730, 305] width 53 height 27
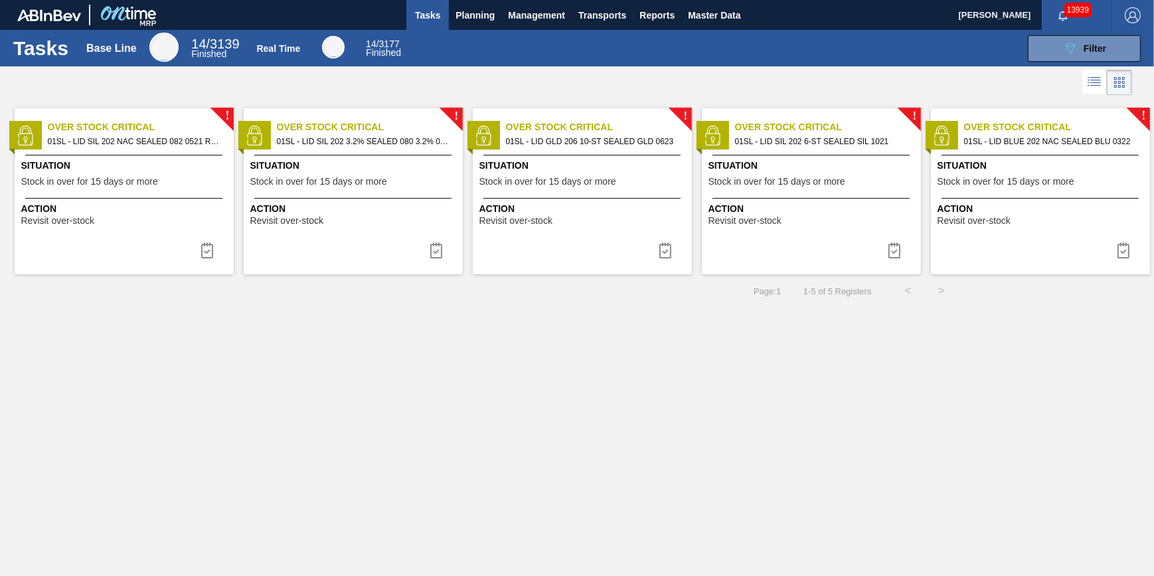
click at [130, 145] on span "01SL - LID SIL 202 NAC SEALED 082 0521 RED DIE" at bounding box center [135, 141] width 175 height 15
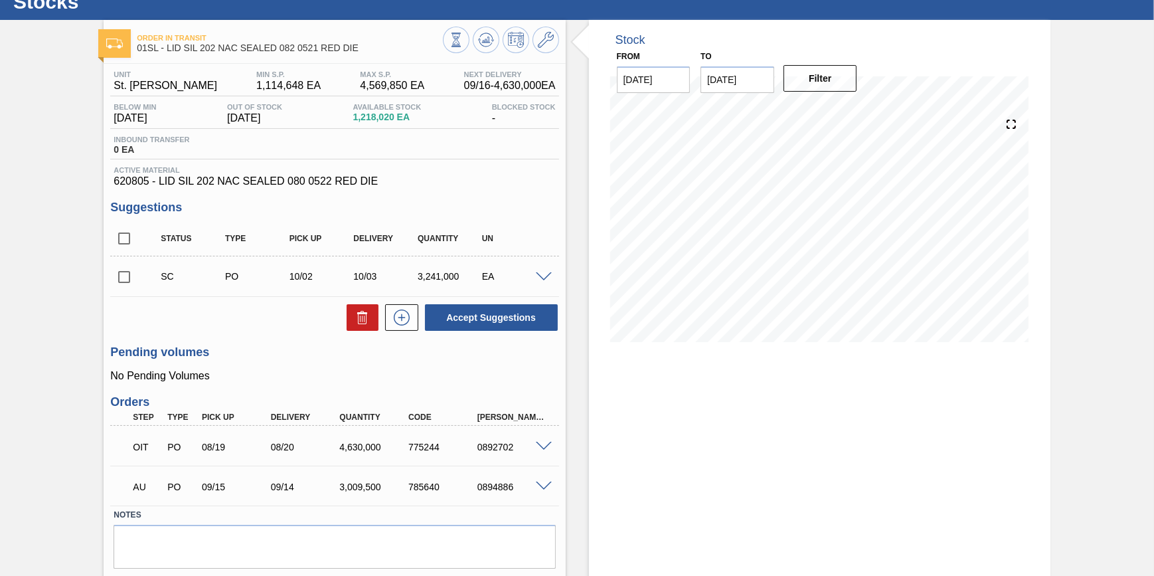
scroll to position [60, 0]
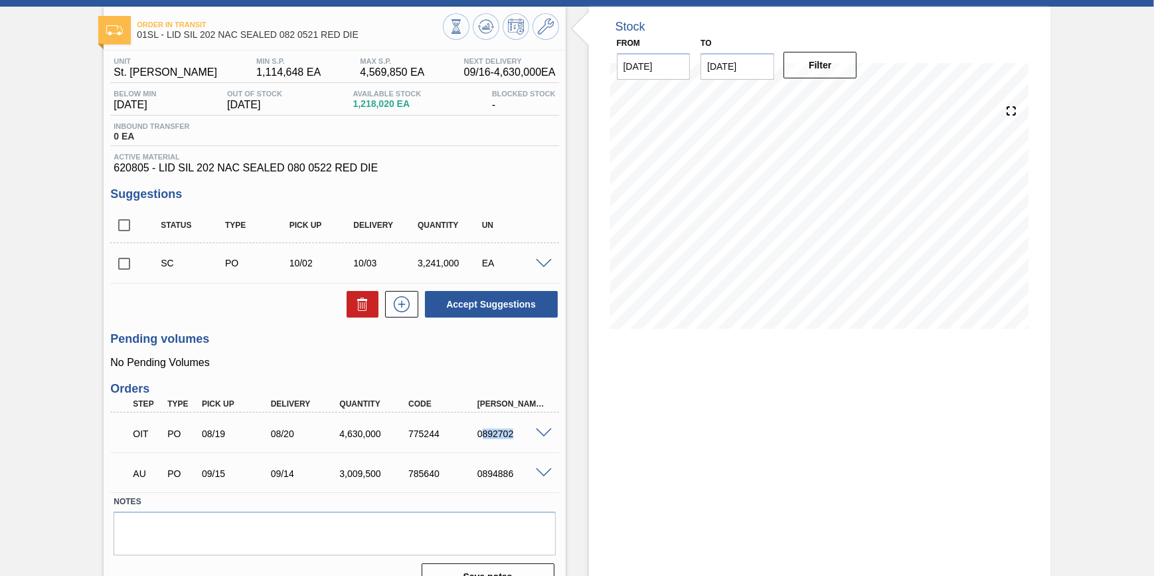
drag, startPoint x: 513, startPoint y: 439, endPoint x: 479, endPoint y: 444, distance: 34.2
click at [479, 444] on div "OIT PO 08/19 08/20 4,630,000 775244 0892702" at bounding box center [330, 432] width 413 height 27
drag, startPoint x: 479, startPoint y: 444, endPoint x: 485, endPoint y: 436, distance: 10.0
copy div "892702"
click at [545, 432] on span at bounding box center [544, 433] width 16 height 10
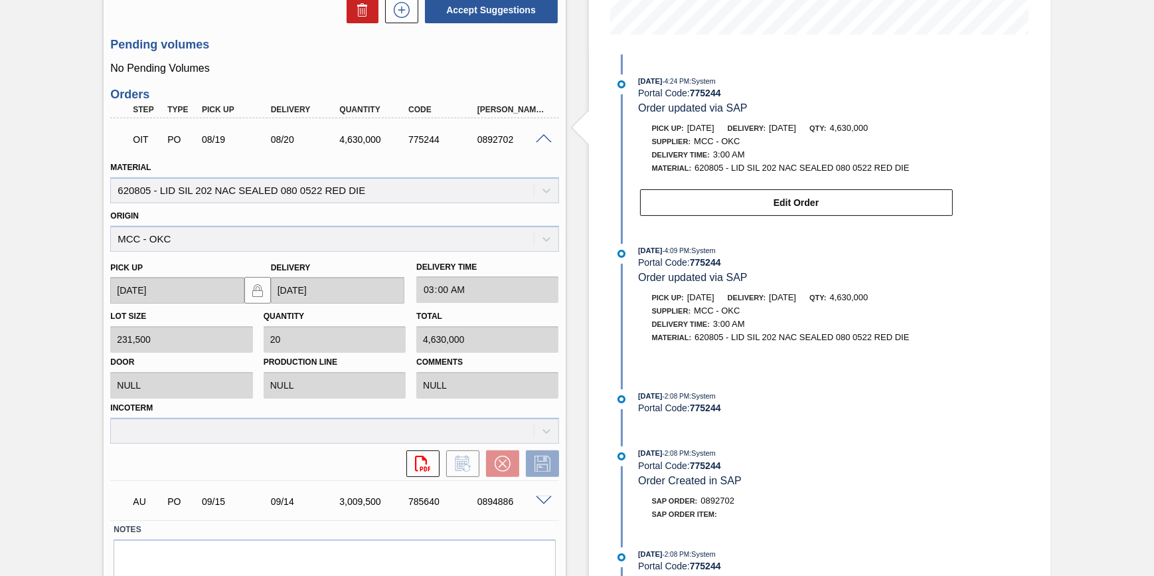
scroll to position [289, 0]
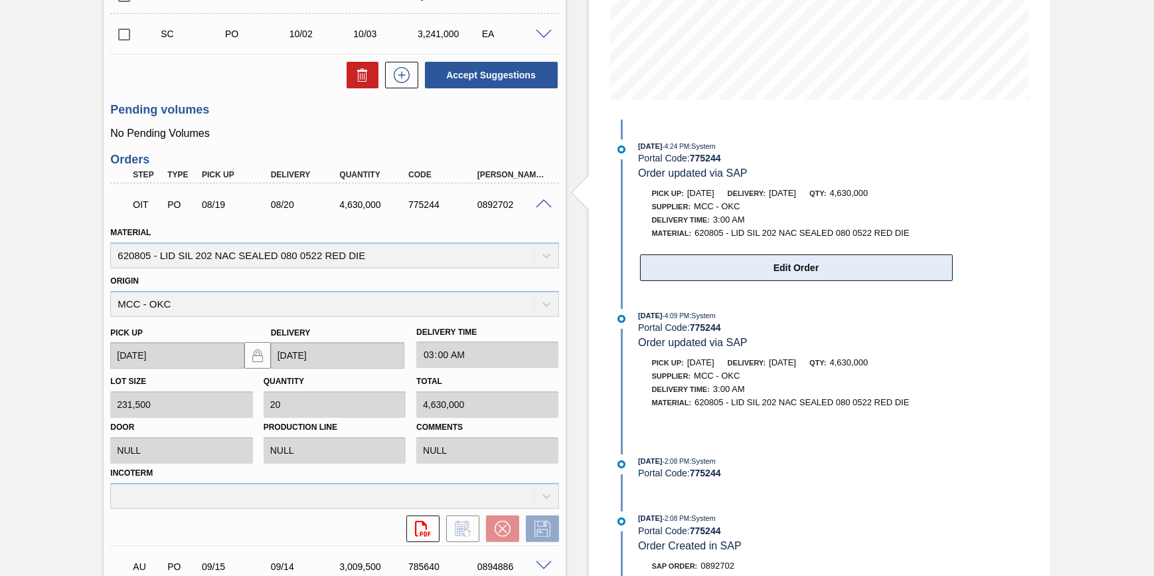
click at [806, 266] on button "Edit Order" at bounding box center [796, 267] width 313 height 27
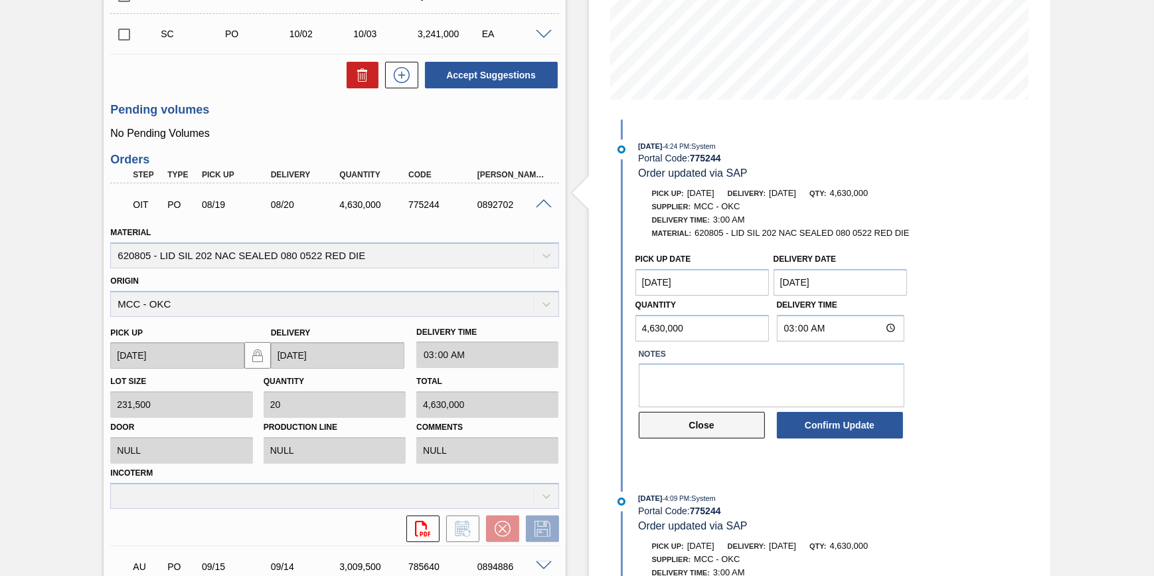
click at [730, 432] on button "Close" at bounding box center [702, 425] width 126 height 27
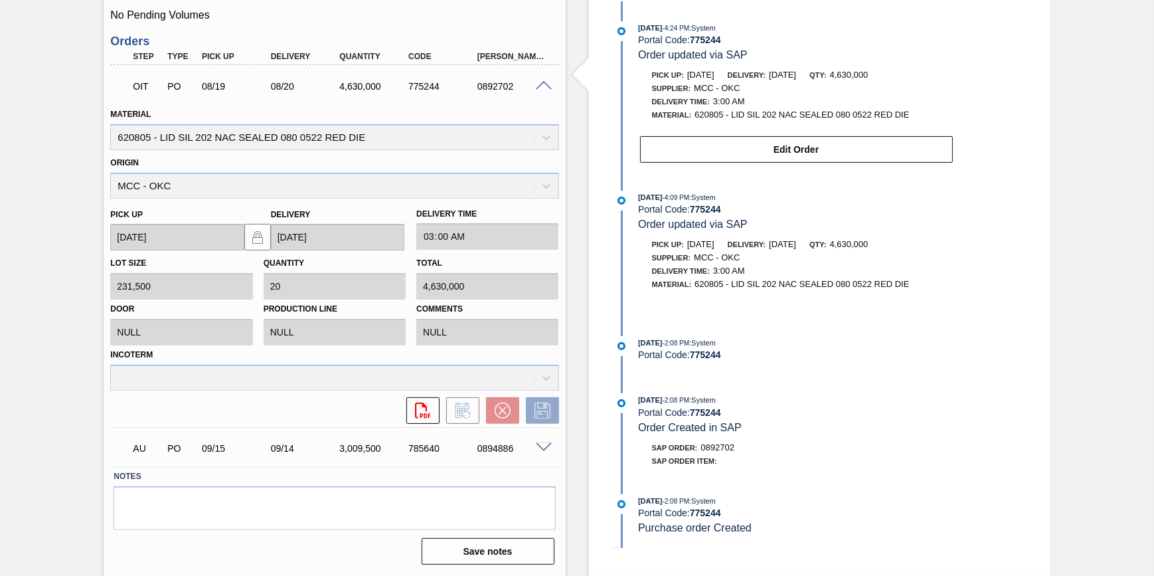
scroll to position [410, 0]
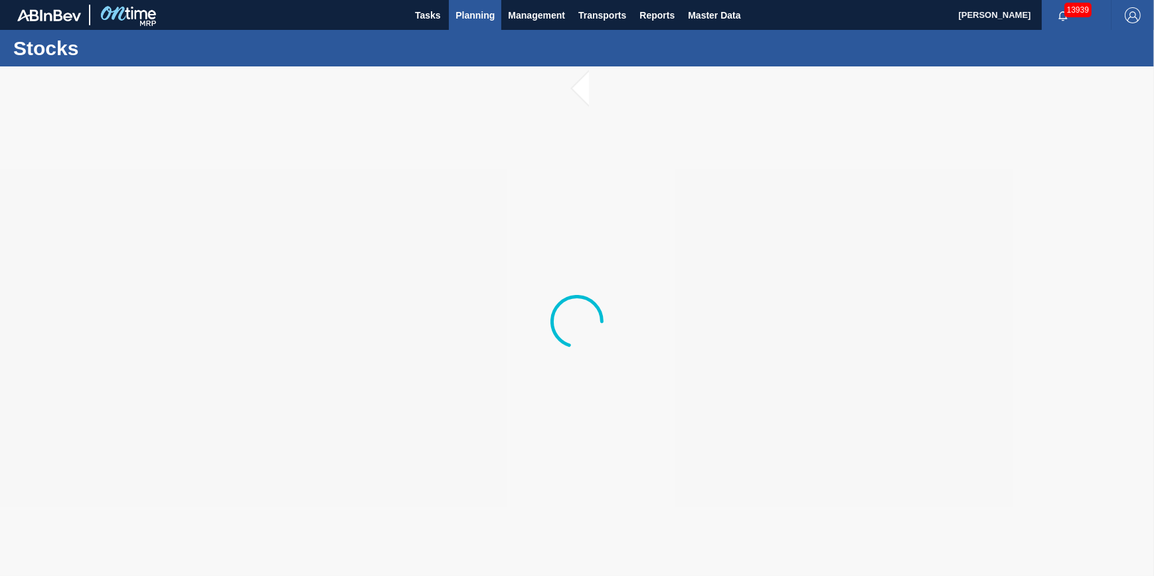
click at [465, 15] on span "Planning" at bounding box center [475, 15] width 39 height 16
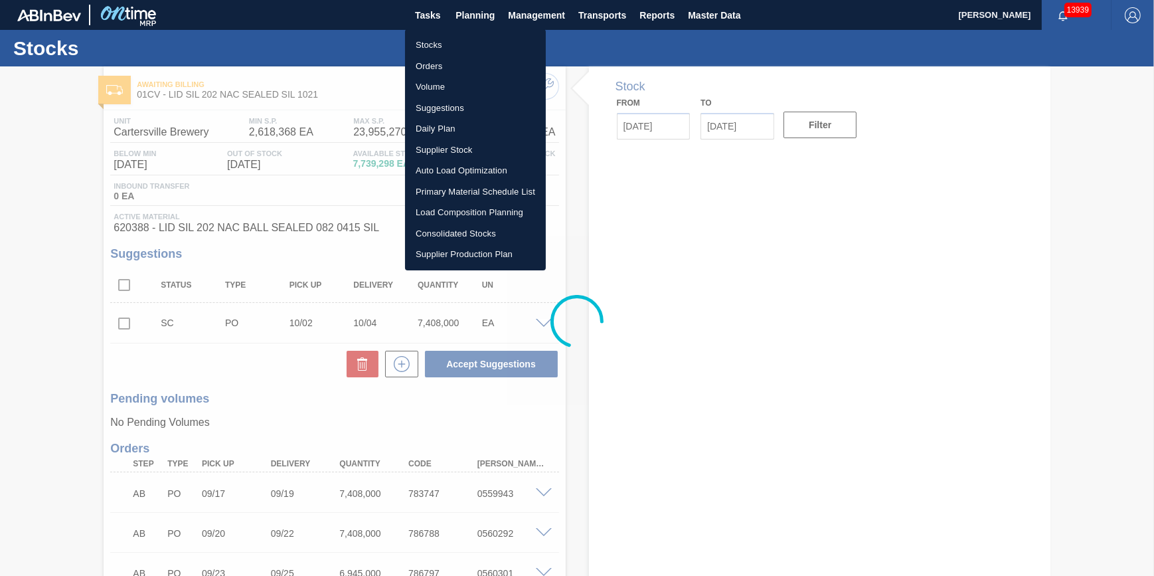
click at [484, 209] on li "Load Composition Planning" at bounding box center [475, 212] width 141 height 21
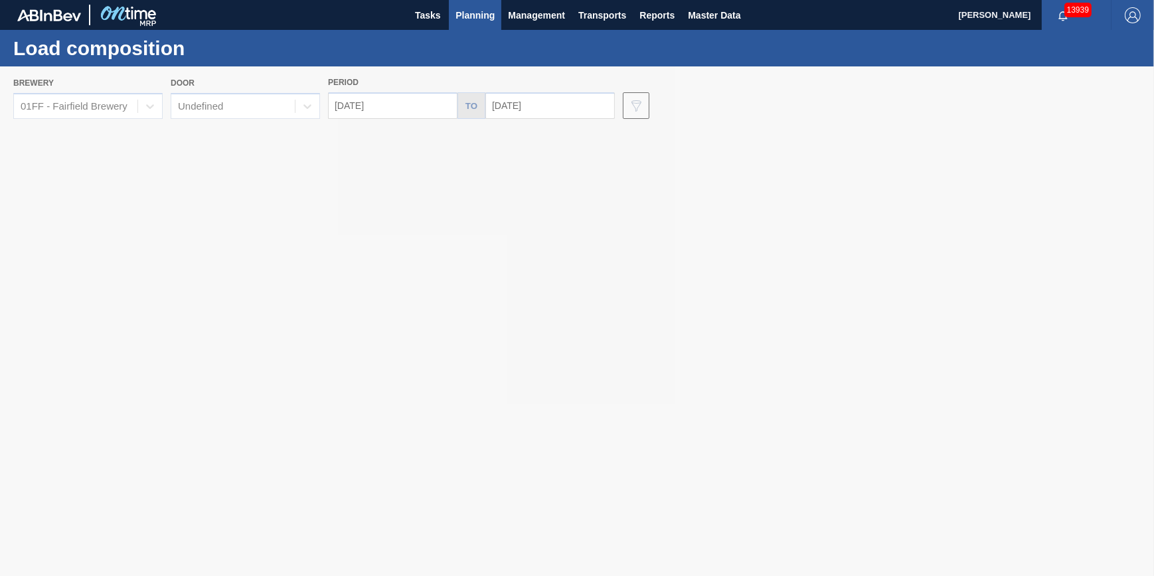
click at [141, 104] on div at bounding box center [577, 320] width 1154 height 509
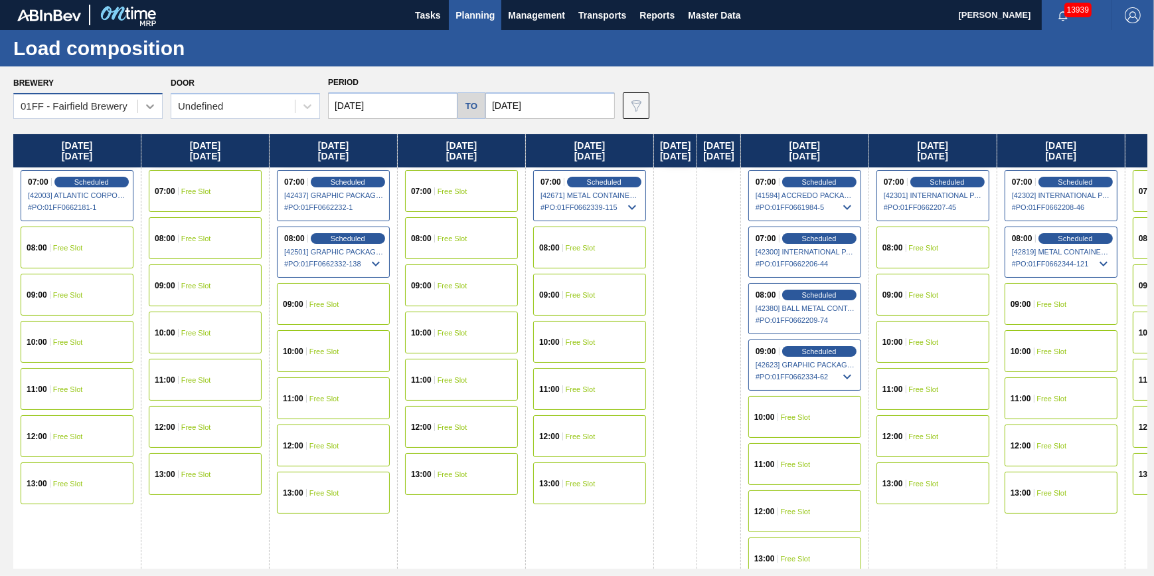
click at [141, 106] on div at bounding box center [150, 106] width 24 height 24
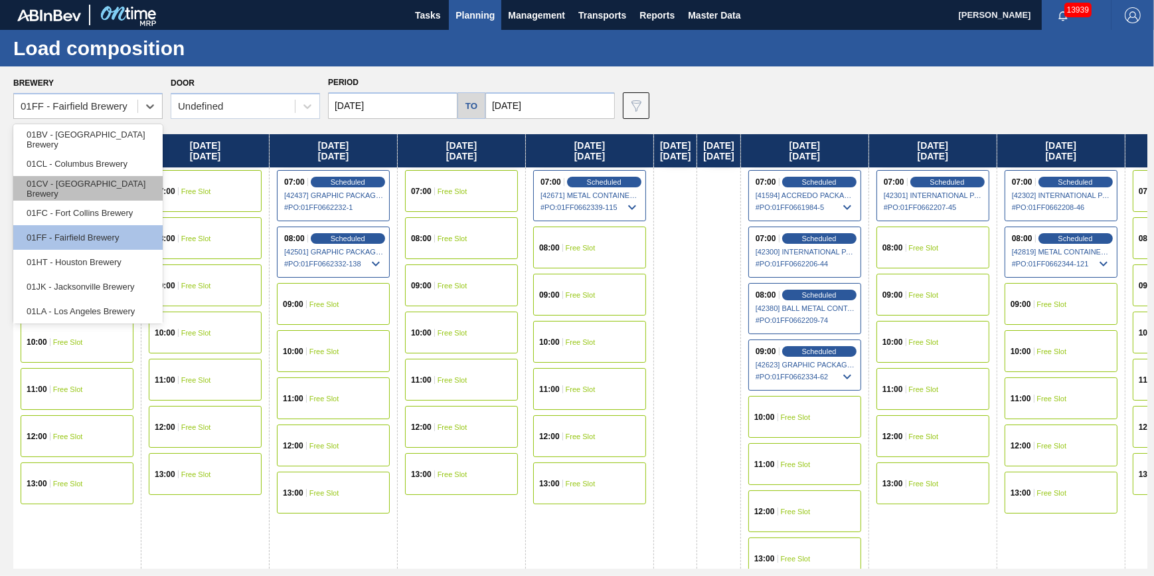
click at [125, 185] on div "01CV - Cartersville Brewery" at bounding box center [87, 188] width 149 height 25
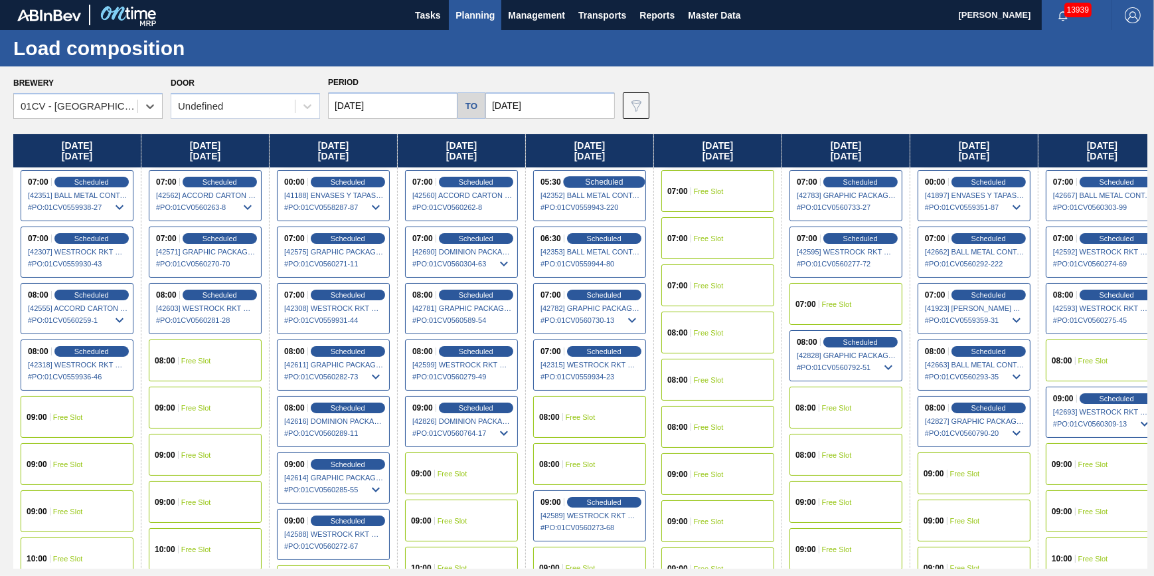
click at [600, 179] on span "Scheduled" at bounding box center [604, 181] width 38 height 9
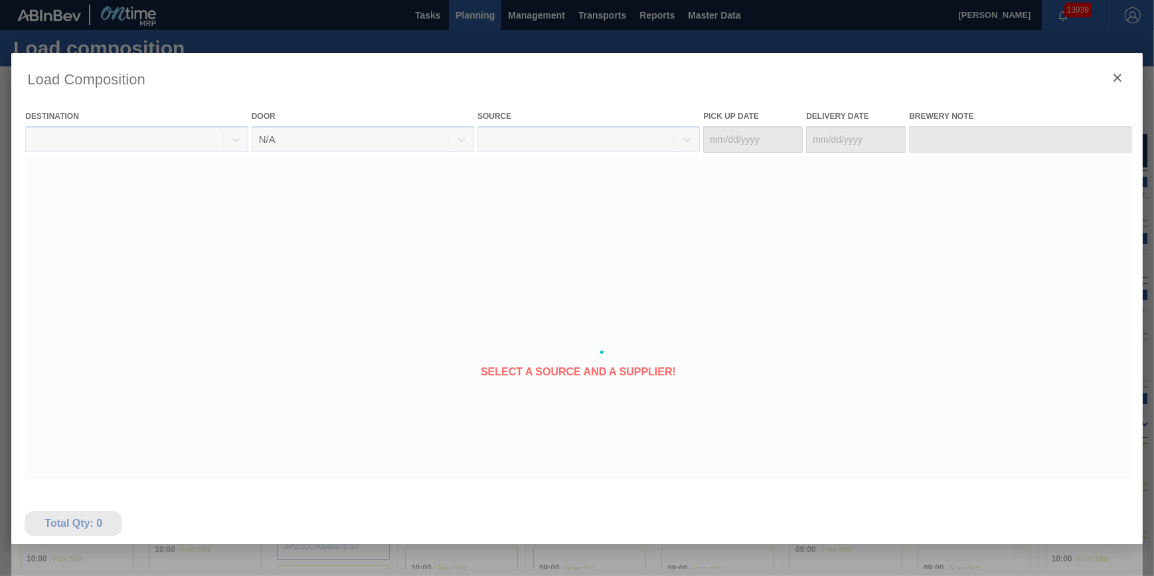
type Date "09/17/2025"
type Date "09/19/2025"
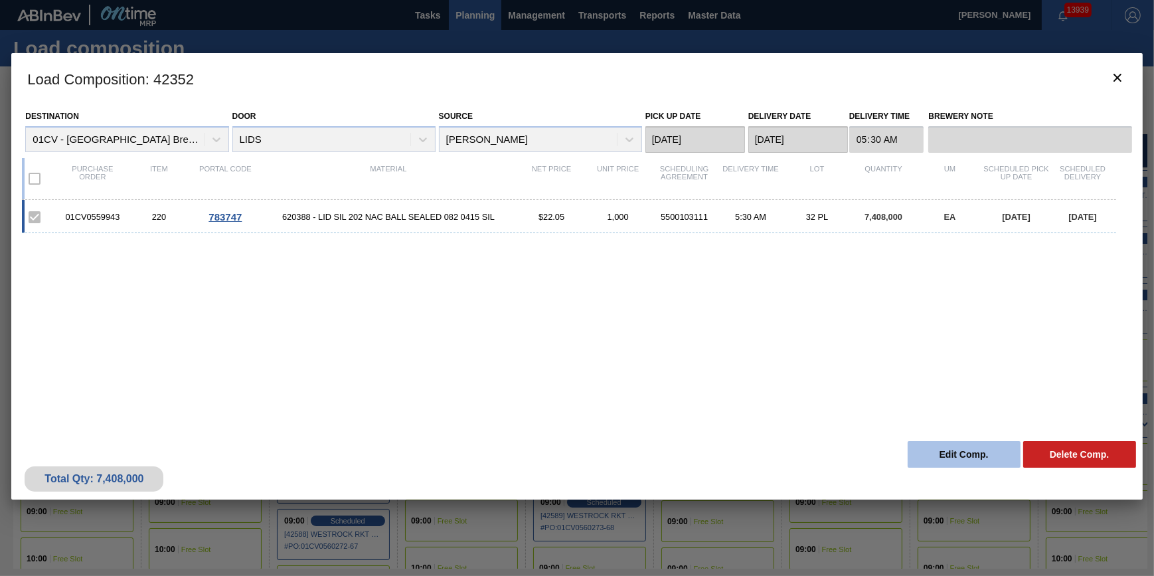
click at [941, 454] on button "Edit Comp." at bounding box center [964, 454] width 113 height 27
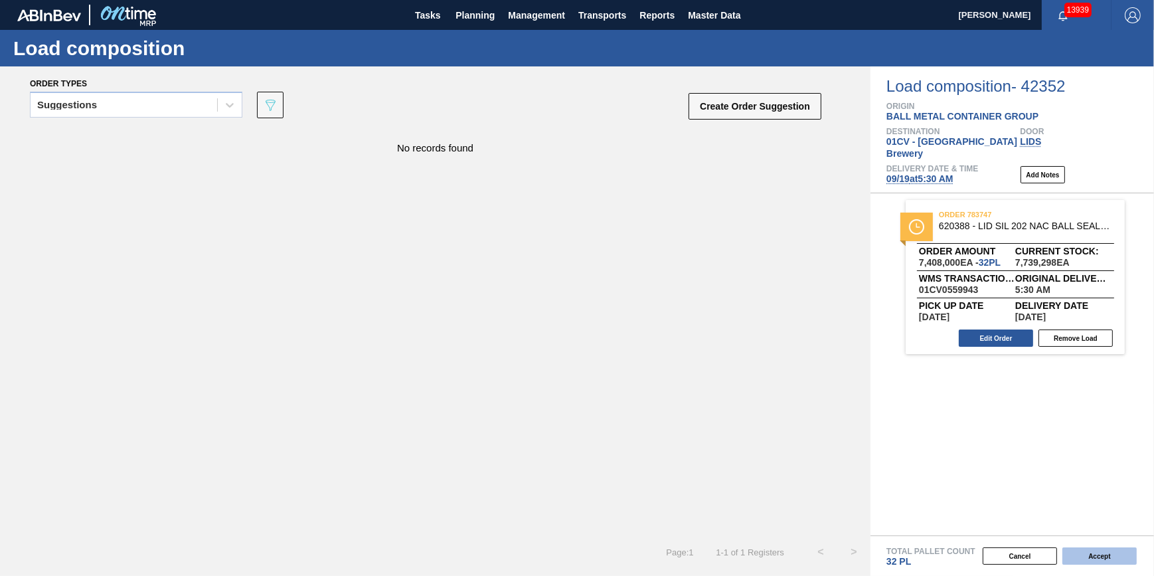
click at [1088, 559] on button "Accept" at bounding box center [1100, 555] width 74 height 17
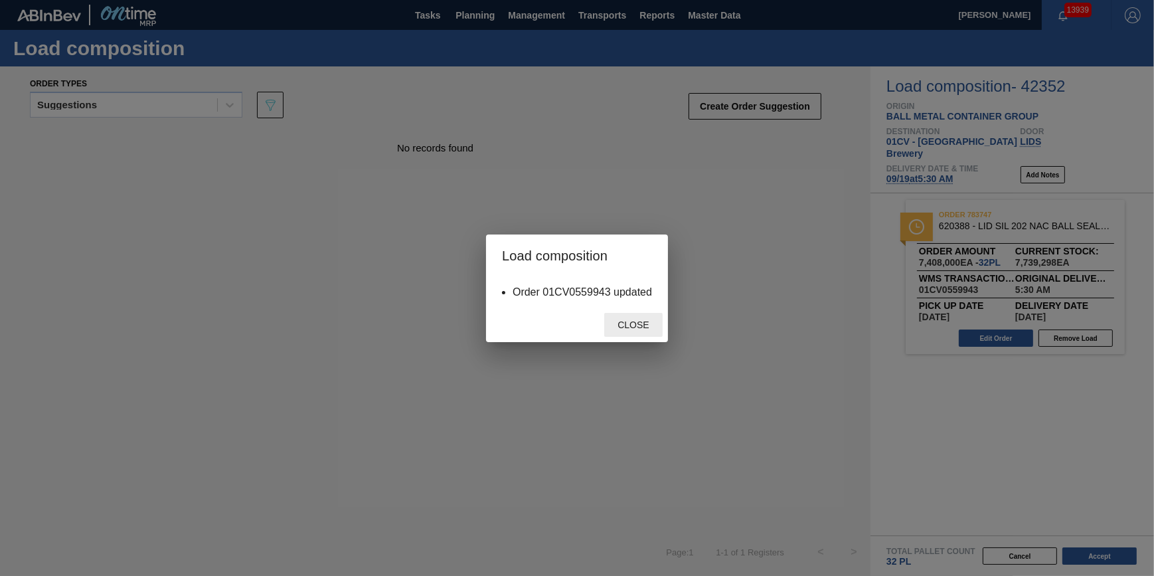
click at [640, 329] on span "Close" at bounding box center [633, 325] width 52 height 11
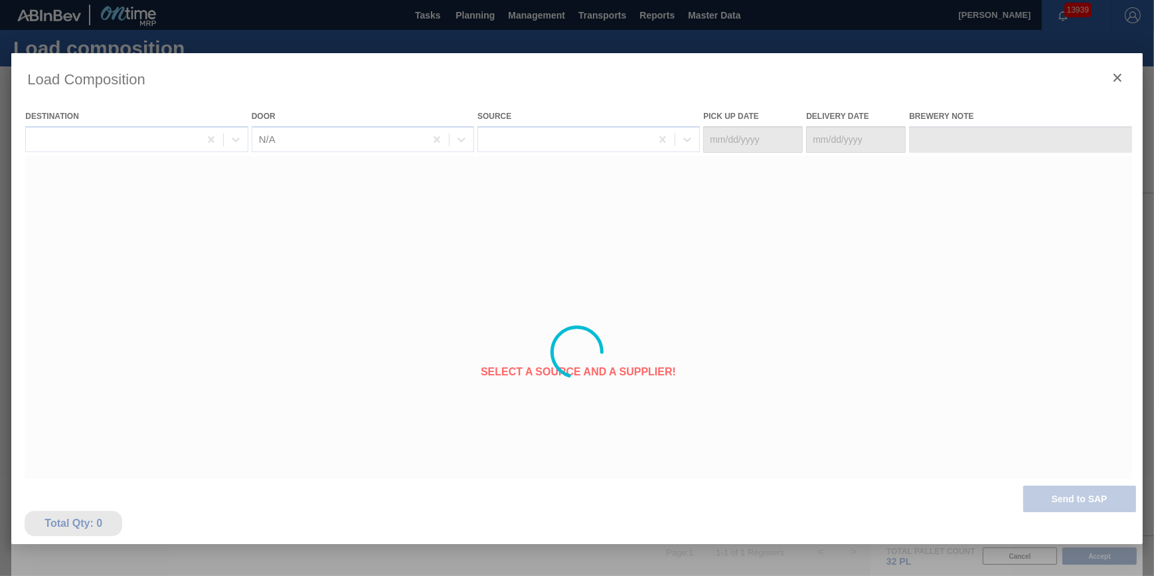
type Date "09/17/2025"
type Date "09/19/2025"
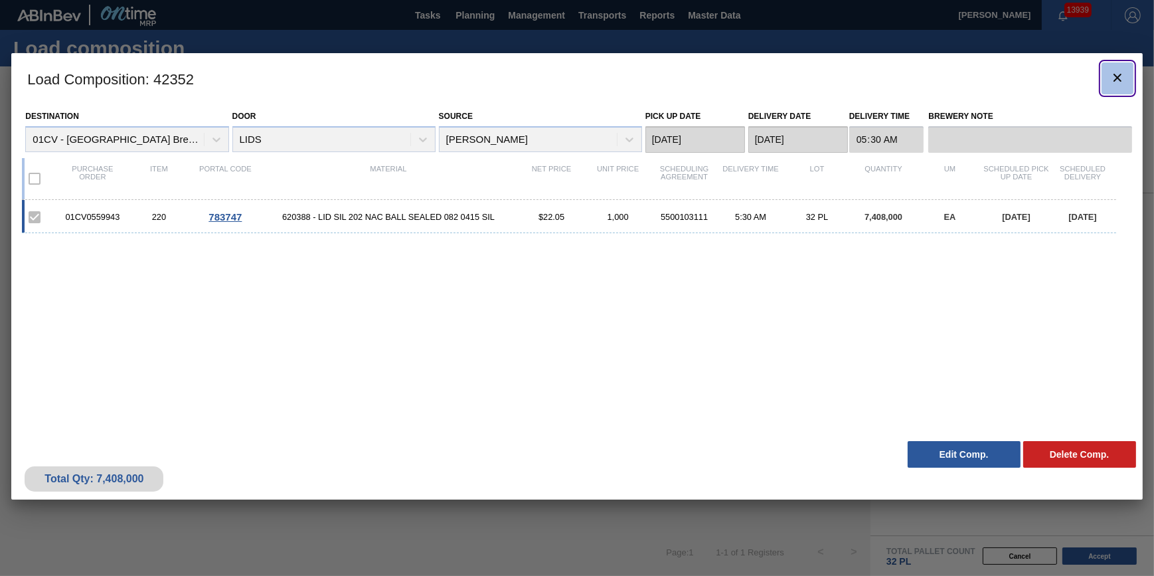
click at [1116, 70] on icon "botão de ícone" at bounding box center [1118, 78] width 16 height 16
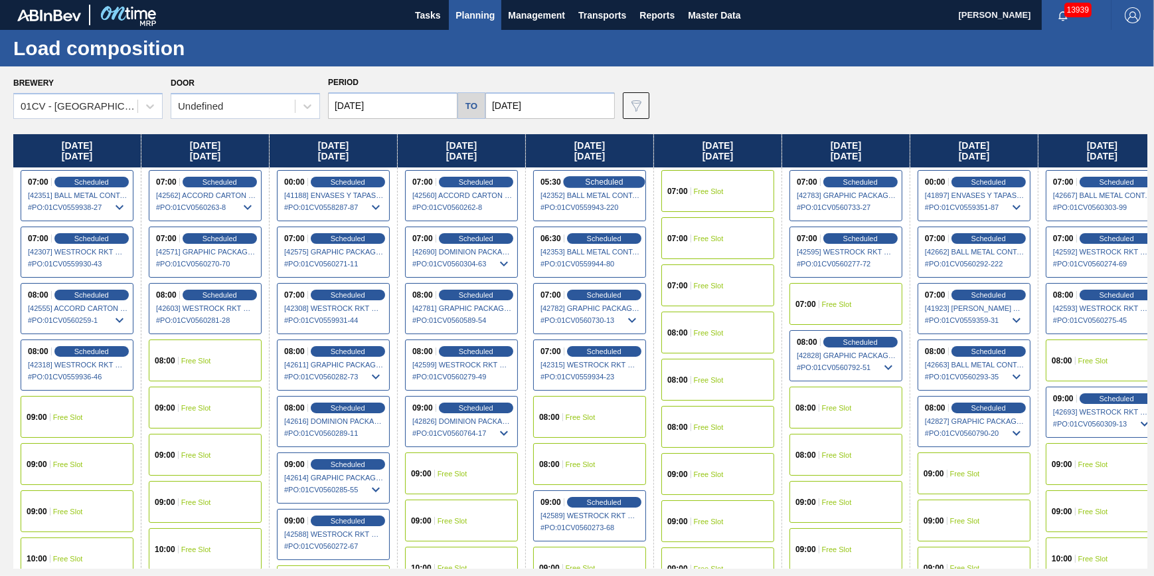
click at [614, 179] on span "Scheduled" at bounding box center [604, 181] width 38 height 9
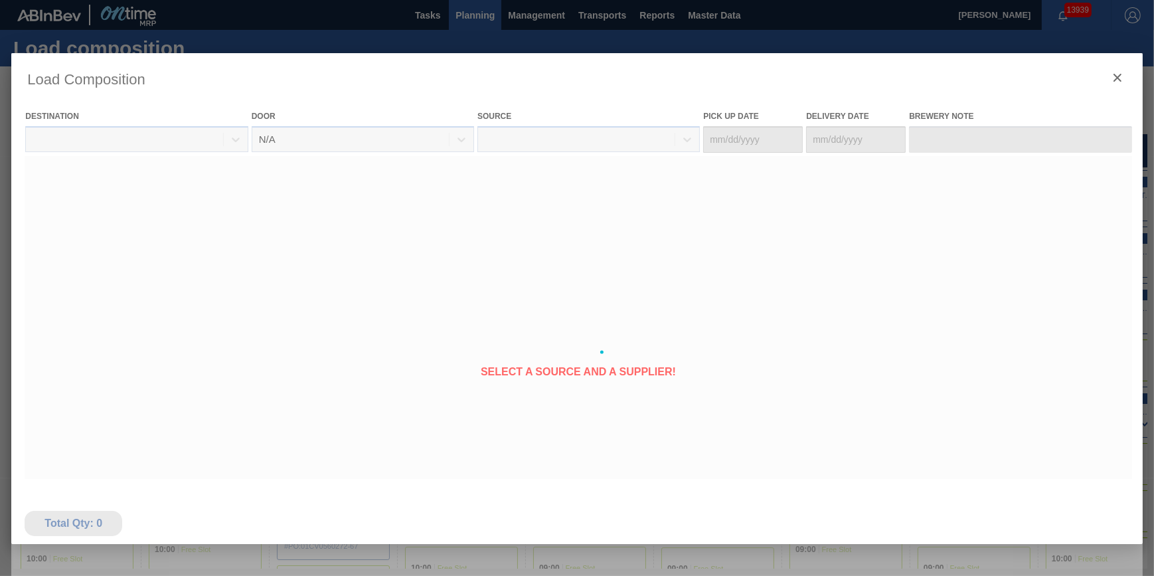
type Date "09/17/2025"
type Date "09/19/2025"
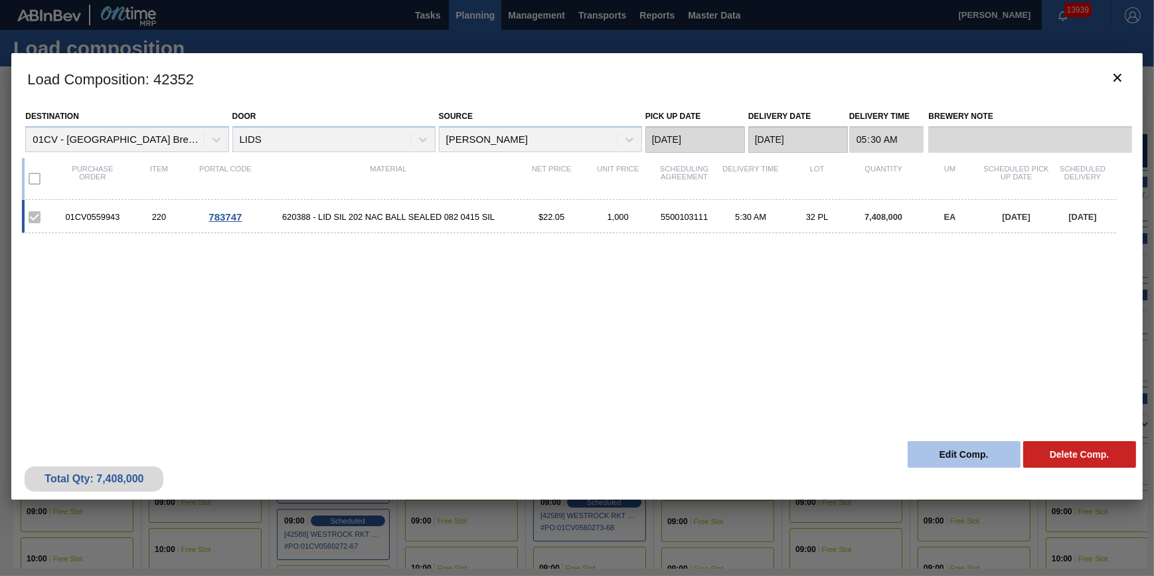
click at [963, 448] on button "Edit Comp." at bounding box center [964, 454] width 113 height 27
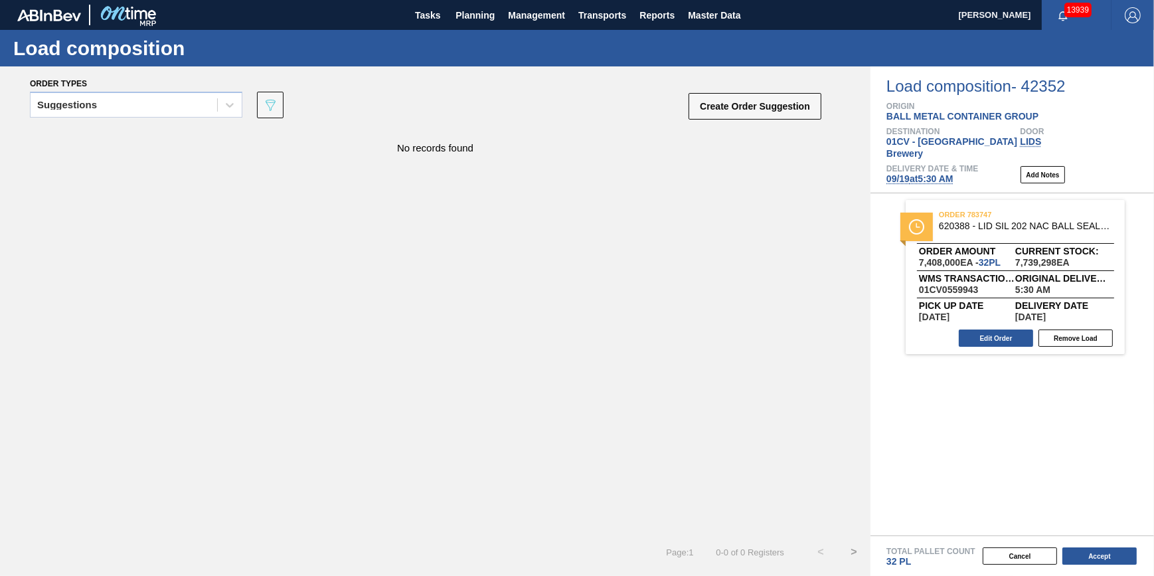
click at [923, 173] on span "09/19 at 5:30 AM" at bounding box center [920, 178] width 67 height 11
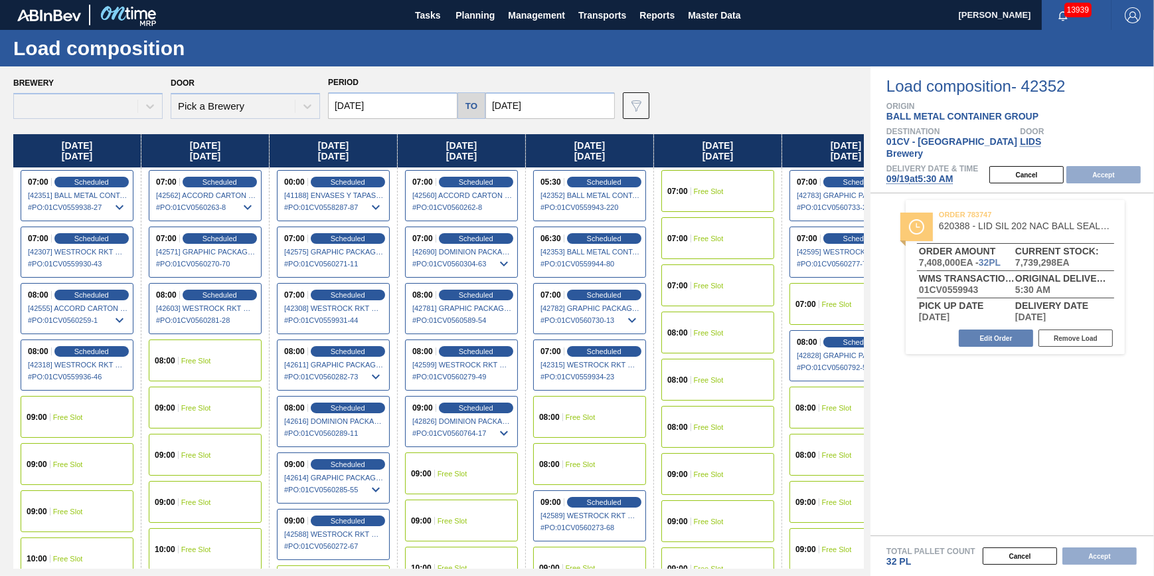
type input "09/19/2025"
type input "09/26/2025"
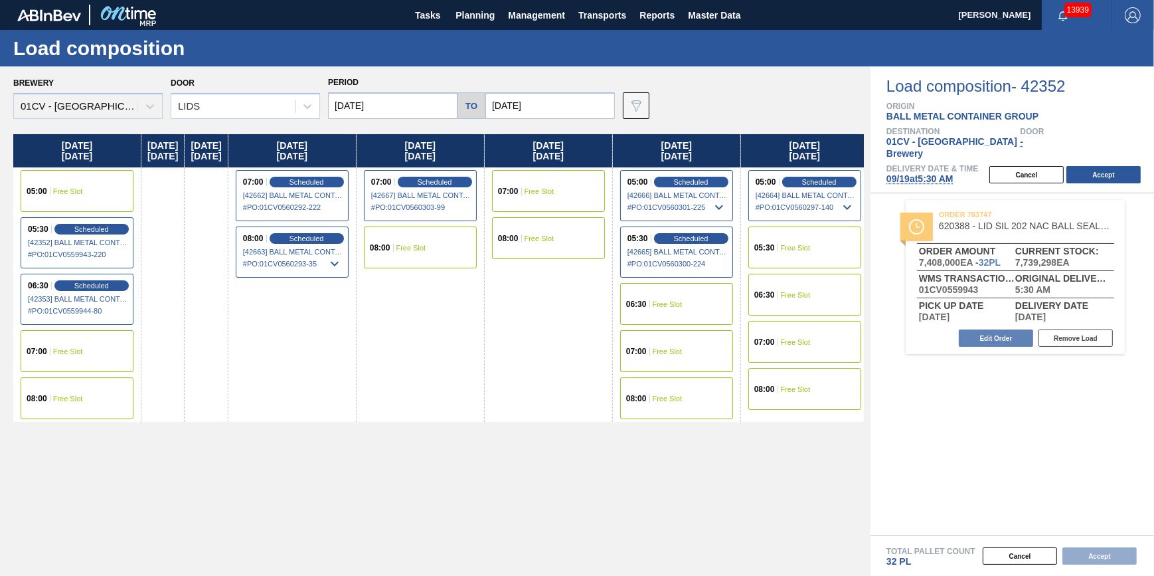
click at [403, 102] on input "09/19/2025" at bounding box center [393, 105] width 130 height 27
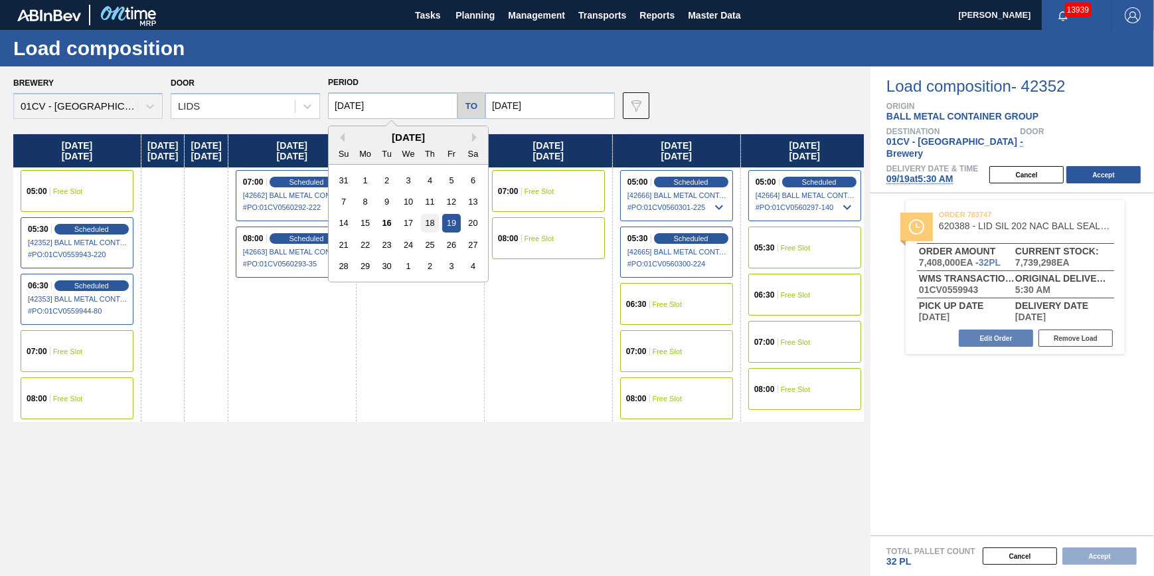
click at [429, 223] on div "18" at bounding box center [430, 223] width 18 height 18
type input "09/18/2025"
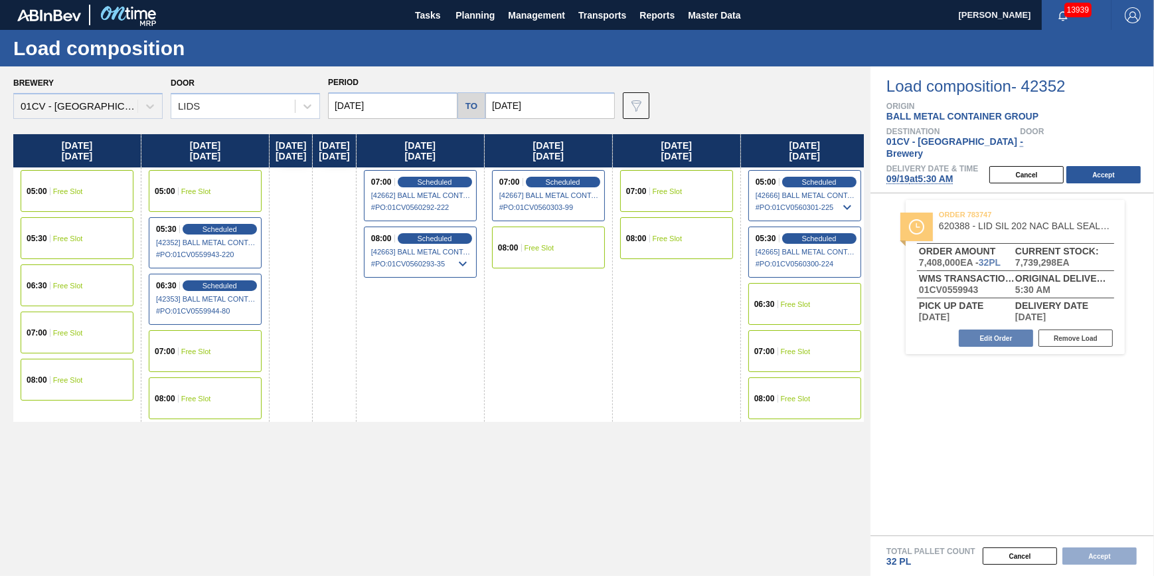
click at [236, 195] on div "05:00 Free Slot" at bounding box center [205, 191] width 113 height 42
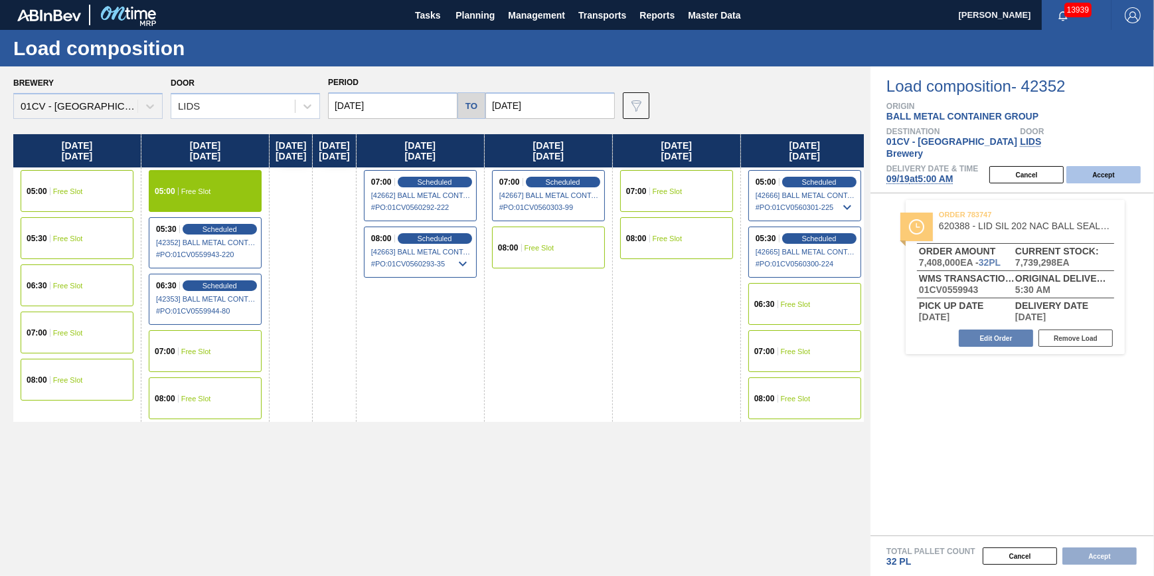
click at [1103, 166] on button "Accept" at bounding box center [1104, 174] width 74 height 17
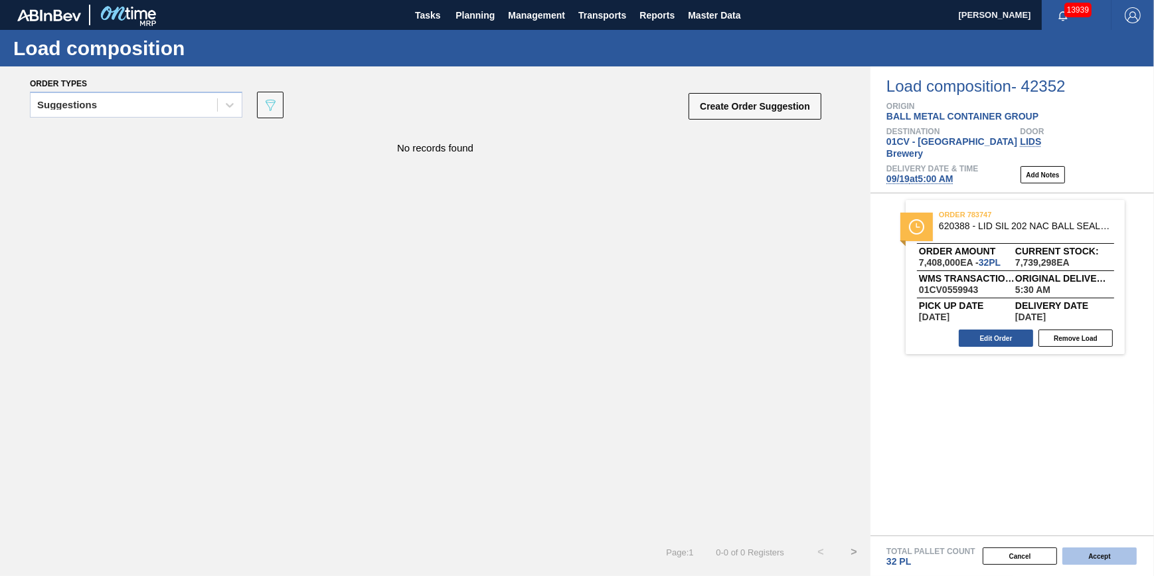
click at [1105, 553] on button "Accept" at bounding box center [1100, 555] width 74 height 17
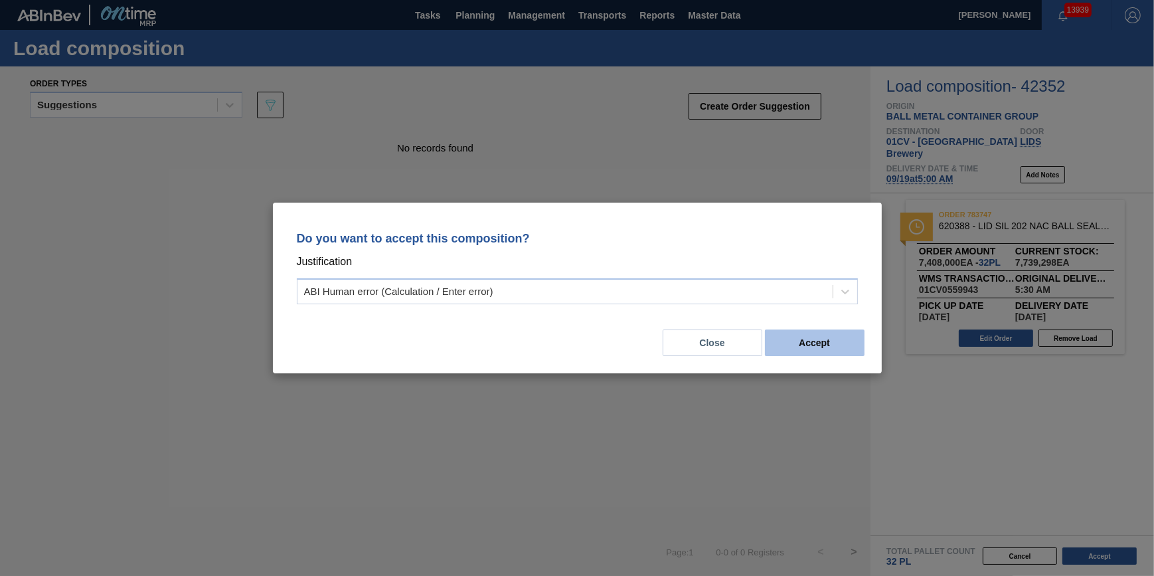
click at [806, 347] on button "Accept" at bounding box center [815, 342] width 100 height 27
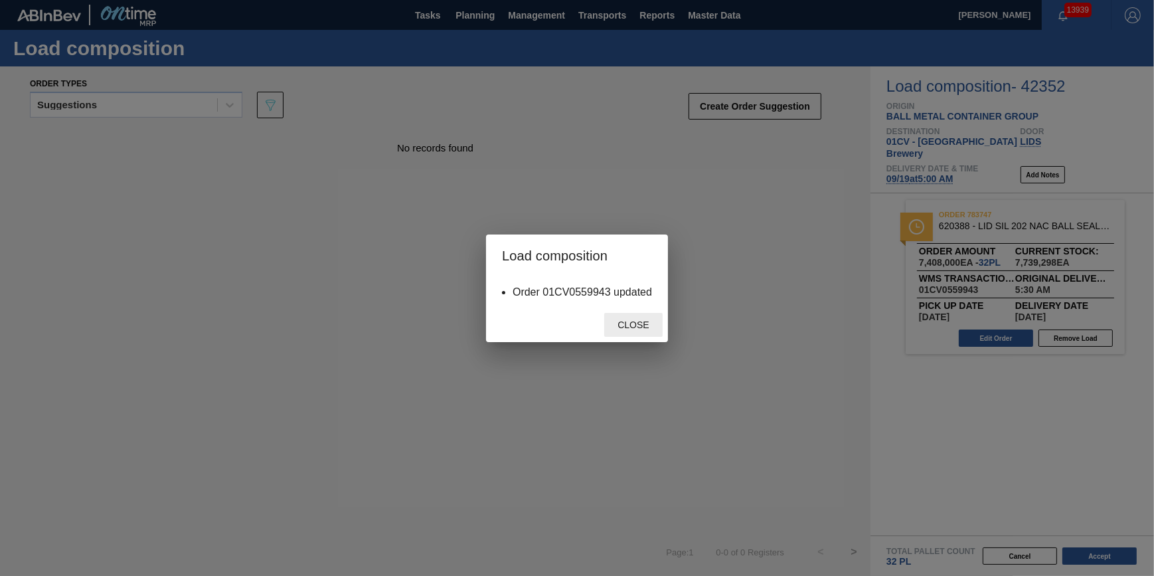
click at [638, 331] on div "Close" at bounding box center [633, 325] width 58 height 25
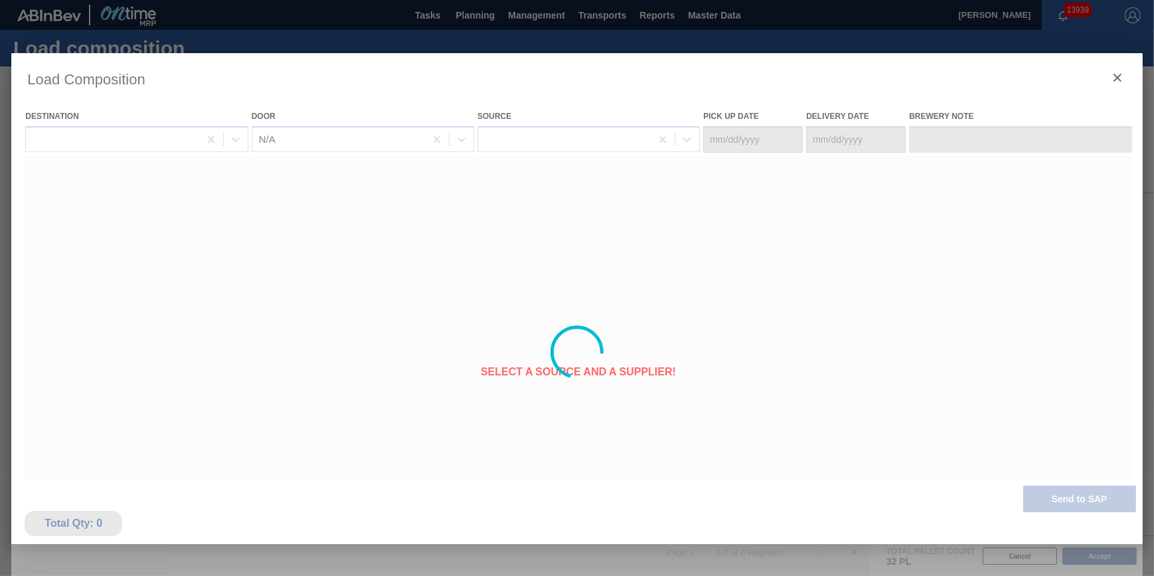
type Date "09/16/2025"
type Date "09/18/2025"
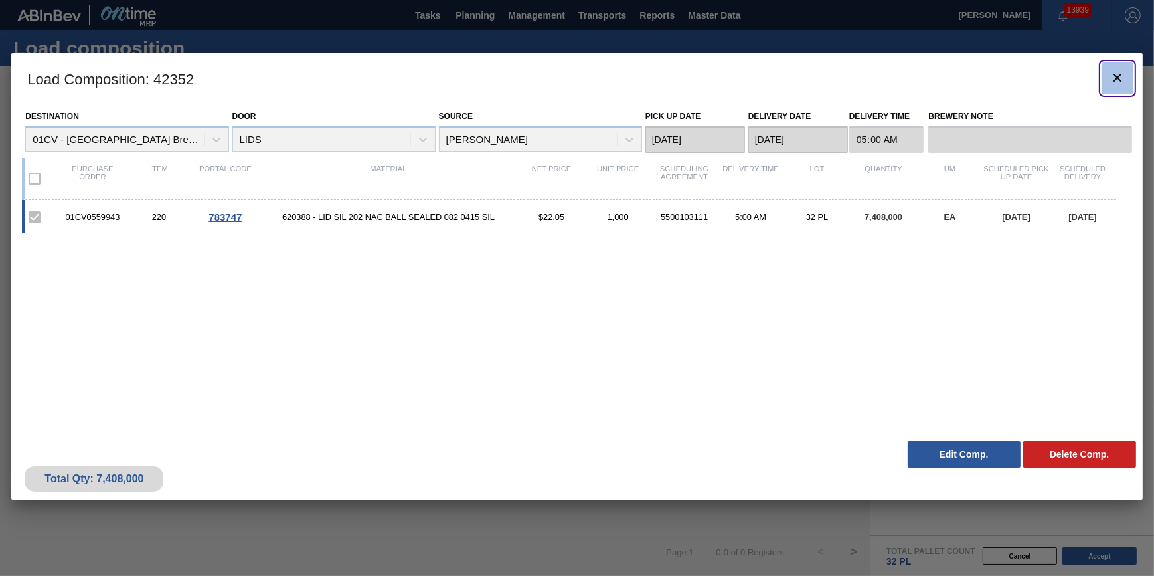
click at [1116, 84] on icon "botão de ícone" at bounding box center [1118, 78] width 16 height 16
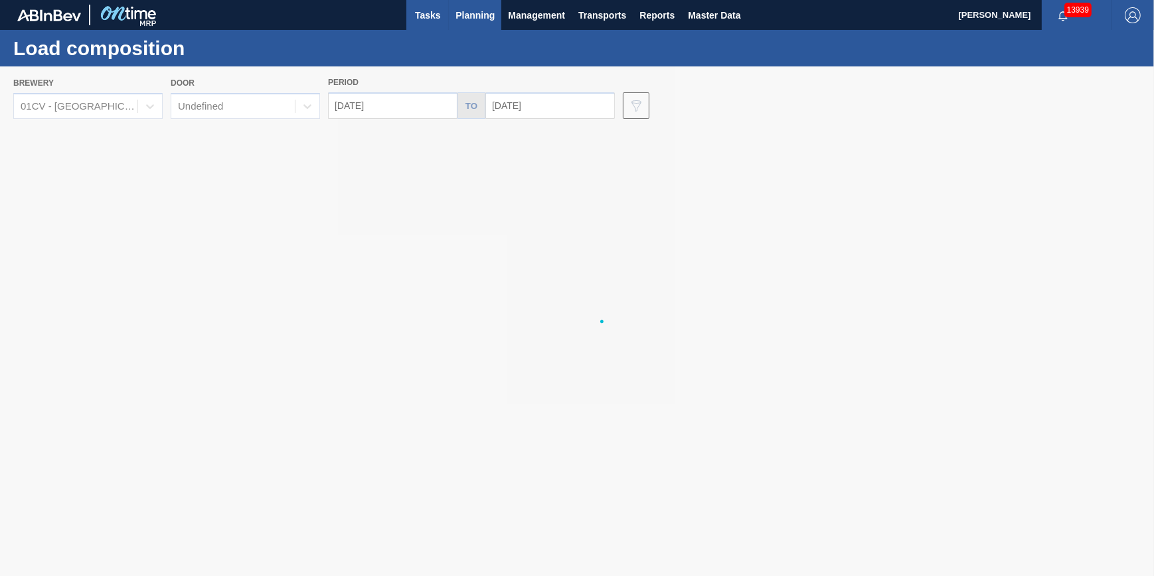
click at [419, 13] on span "Tasks" at bounding box center [427, 15] width 29 height 16
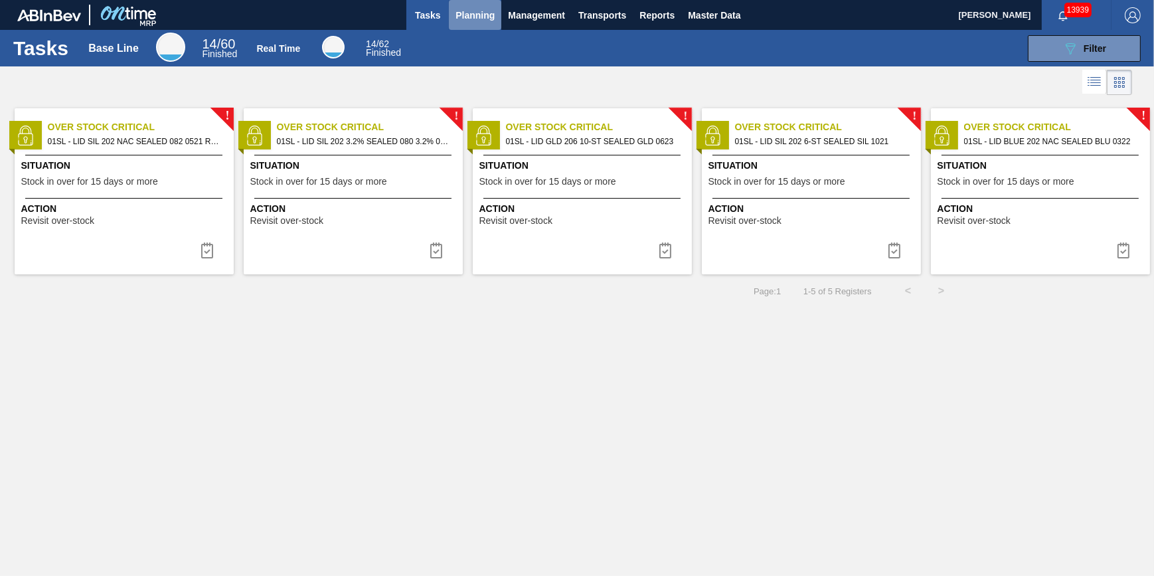
click at [478, 13] on span "Planning" at bounding box center [475, 15] width 39 height 16
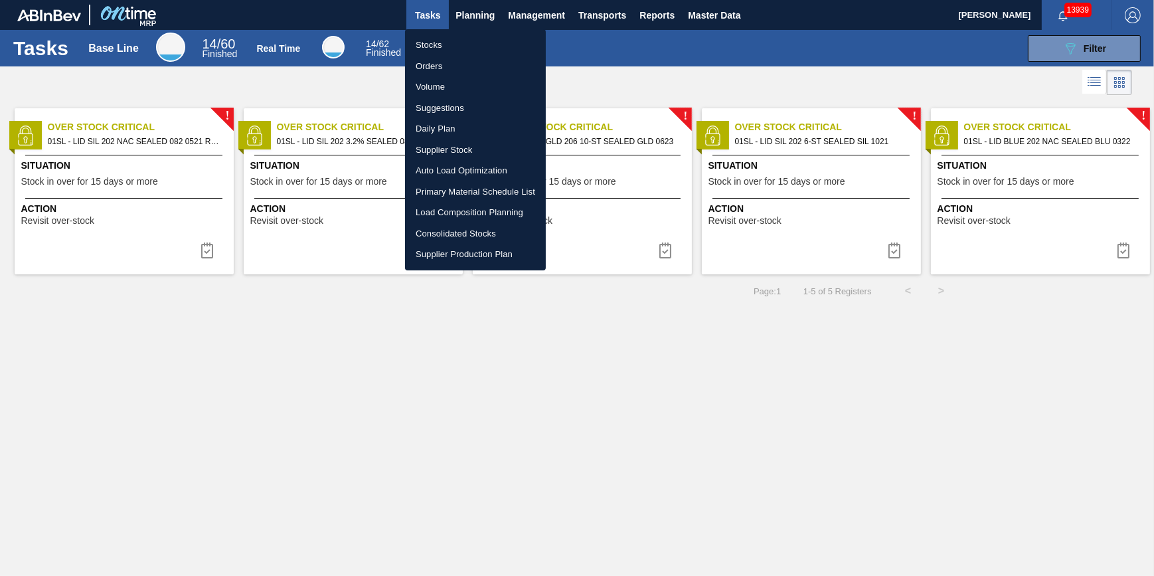
click at [447, 60] on li "Orders" at bounding box center [475, 66] width 141 height 21
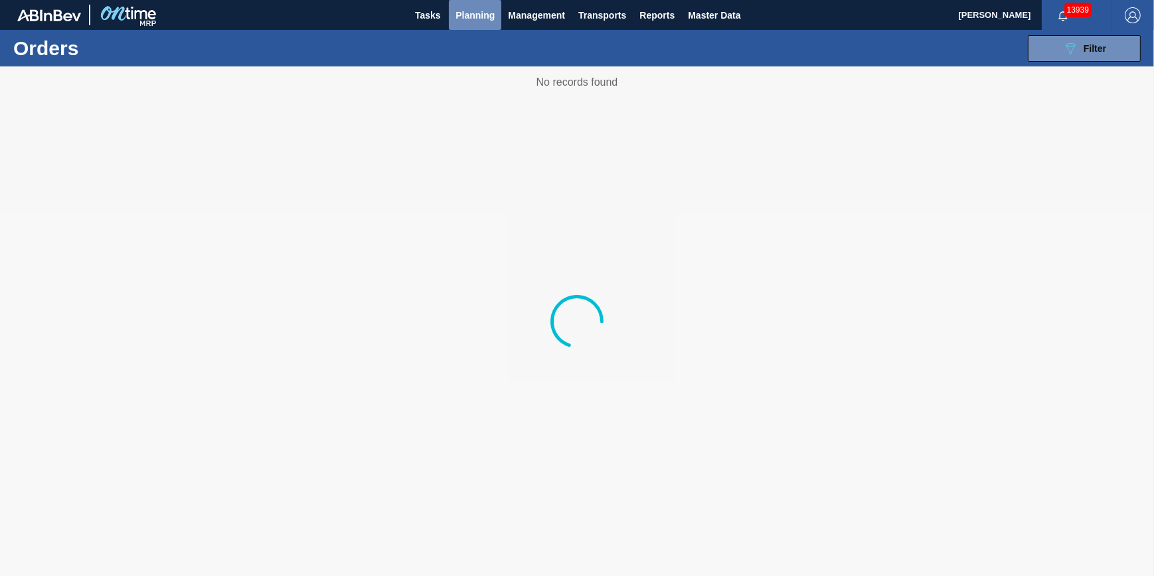
click at [462, 21] on span "Planning" at bounding box center [475, 15] width 39 height 16
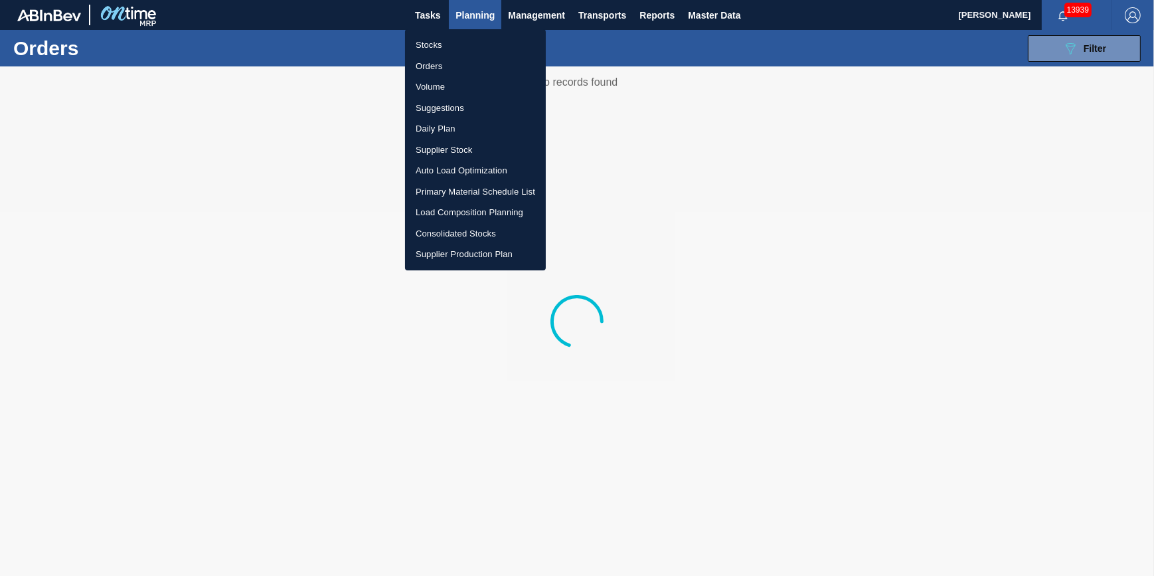
click at [457, 39] on li "Stocks" at bounding box center [475, 45] width 141 height 21
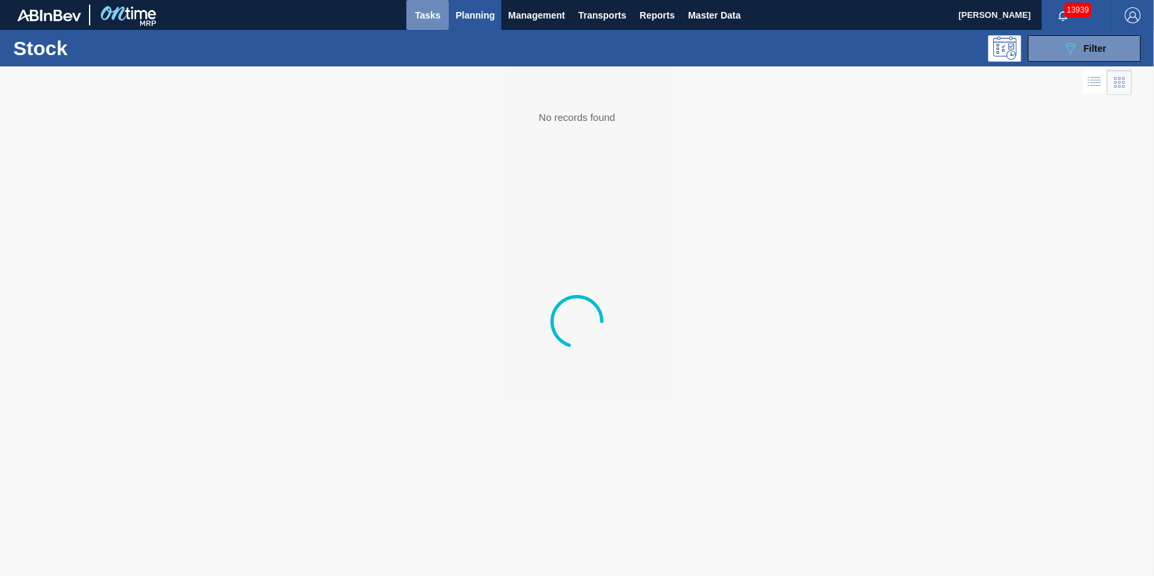
click at [444, 22] on button "Tasks" at bounding box center [428, 15] width 43 height 30
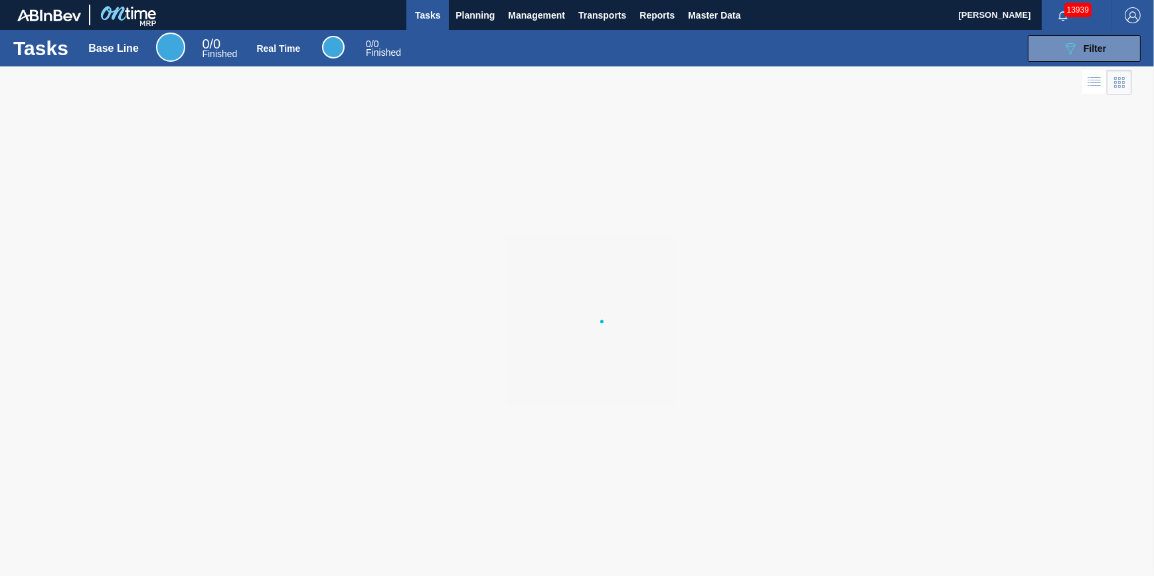
click at [426, 17] on span "Tasks" at bounding box center [427, 15] width 29 height 16
click at [463, 17] on span "Planning" at bounding box center [475, 15] width 39 height 16
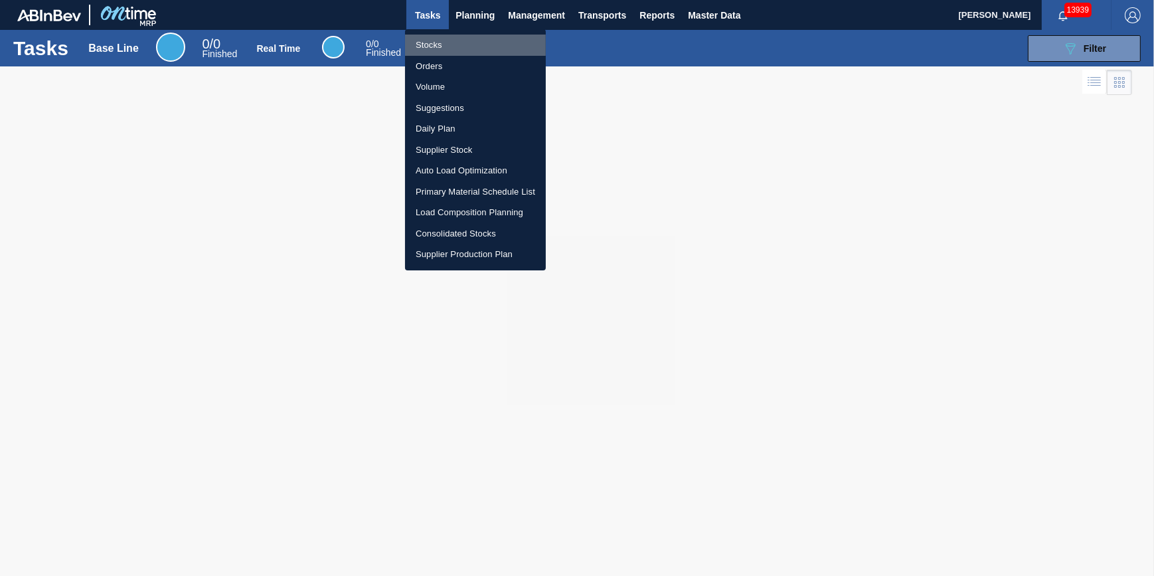
click at [450, 39] on li "Stocks" at bounding box center [475, 45] width 141 height 21
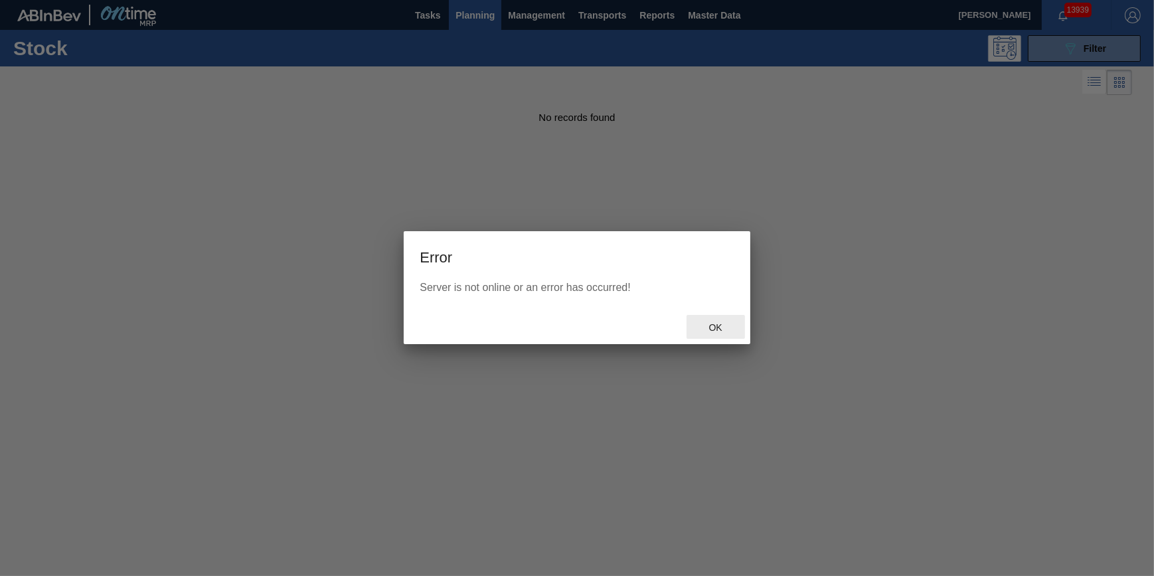
click at [723, 335] on div "Ok" at bounding box center [716, 327] width 58 height 25
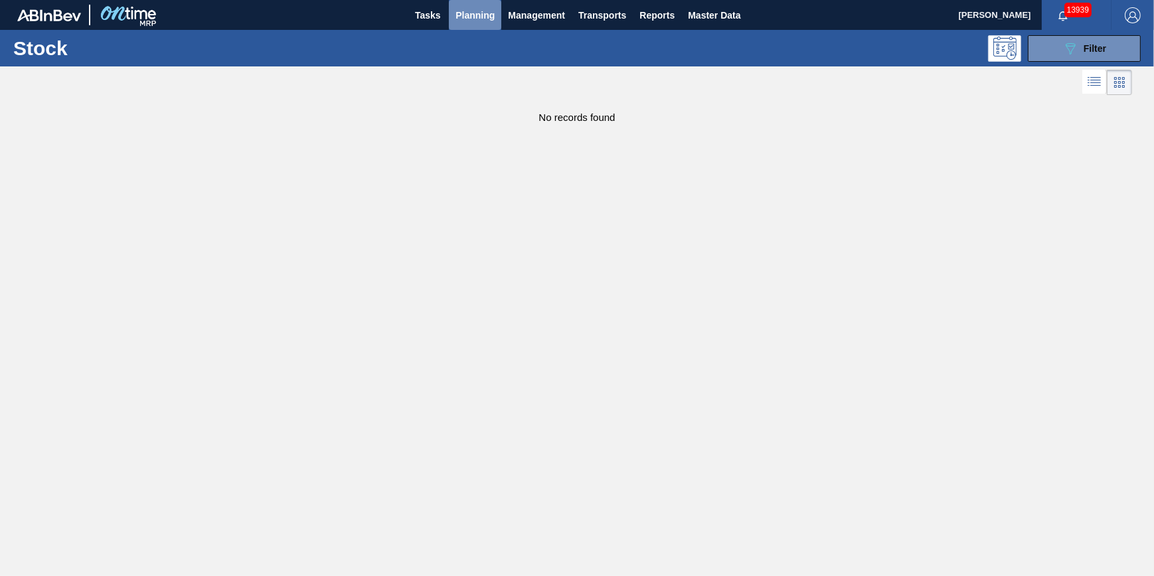
click at [477, 19] on span "Planning" at bounding box center [475, 15] width 39 height 16
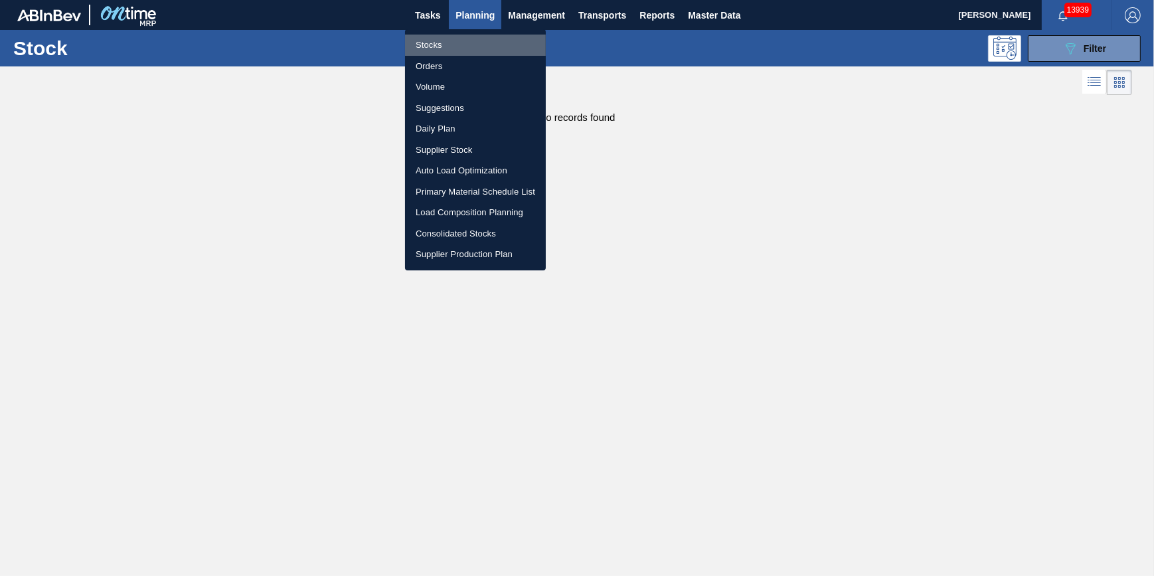
click at [472, 36] on li "Stocks" at bounding box center [475, 45] width 141 height 21
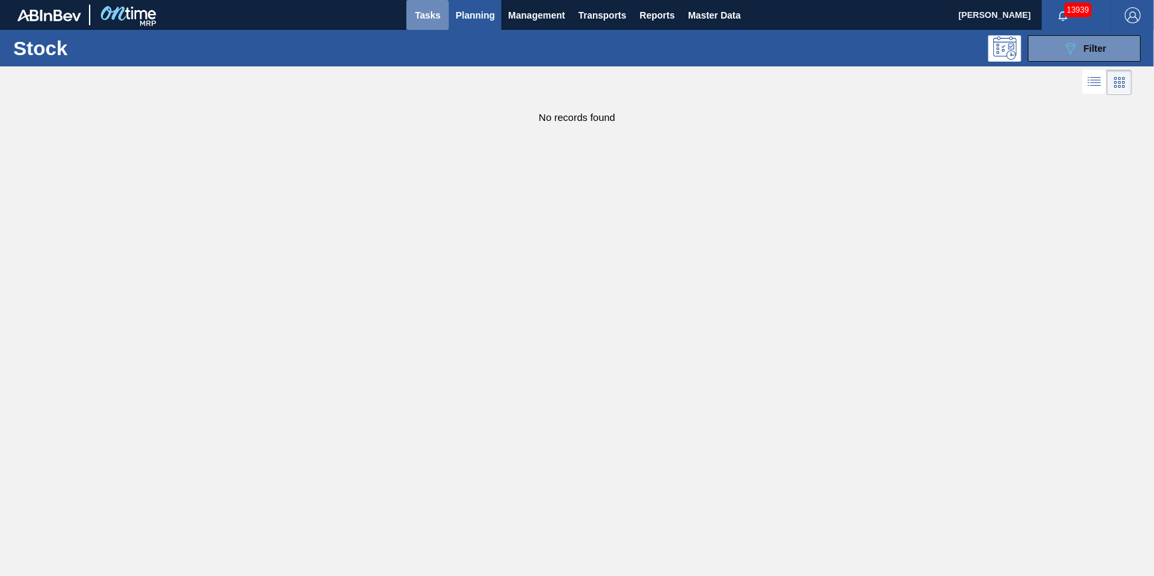
click at [438, 14] on span "Tasks" at bounding box center [427, 15] width 29 height 16
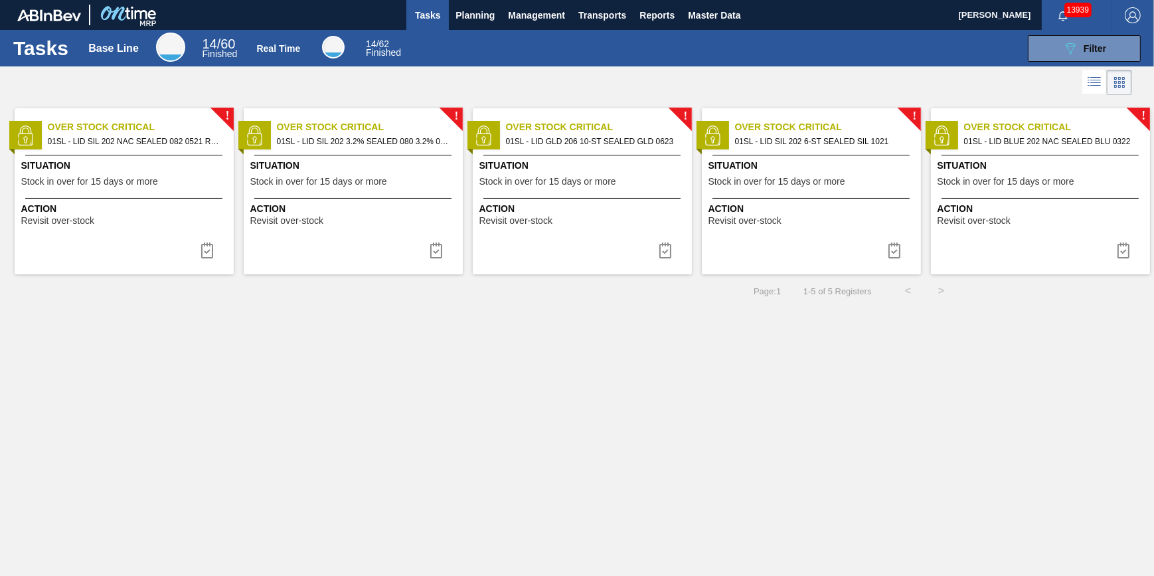
click at [436, 22] on span "Tasks" at bounding box center [427, 15] width 29 height 16
click at [476, 15] on span "Planning" at bounding box center [475, 15] width 39 height 16
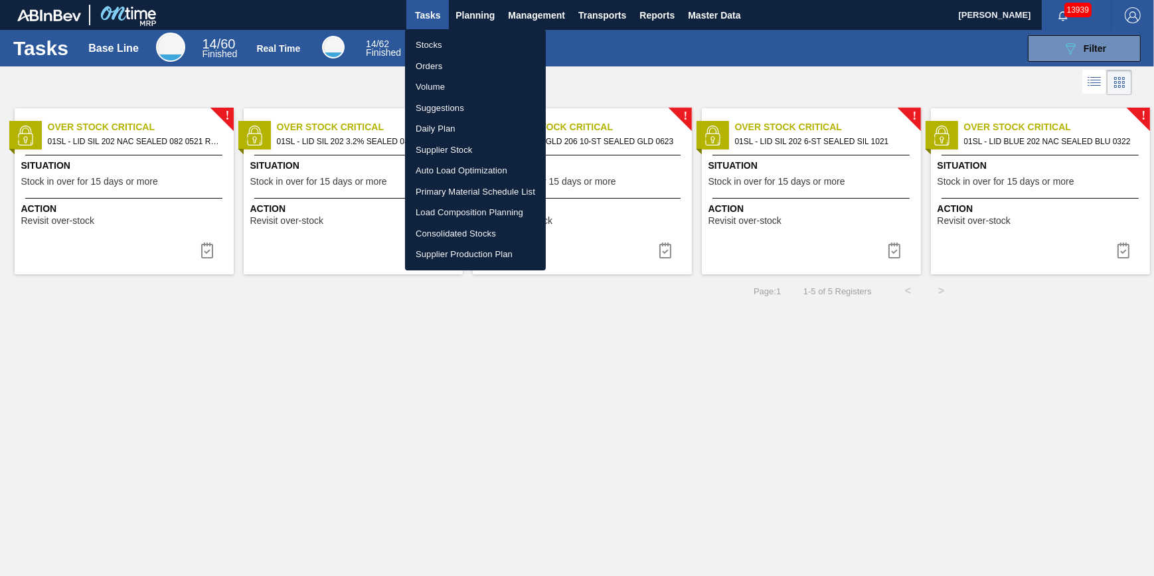
click at [441, 43] on li "Stocks" at bounding box center [475, 45] width 141 height 21
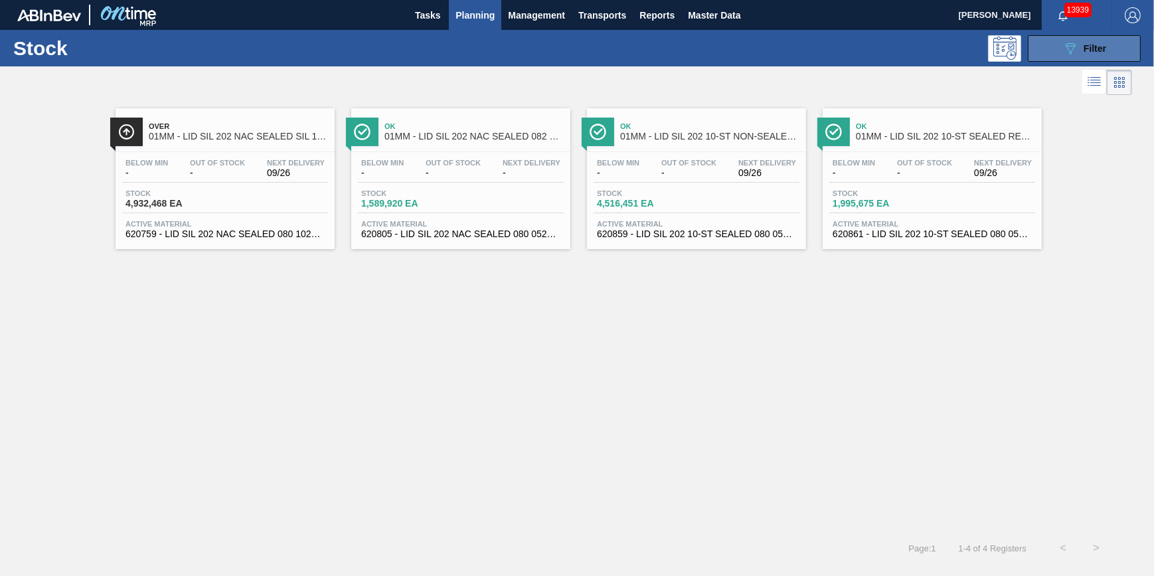
click at [1100, 48] on span "Filter" at bounding box center [1095, 48] width 23 height 11
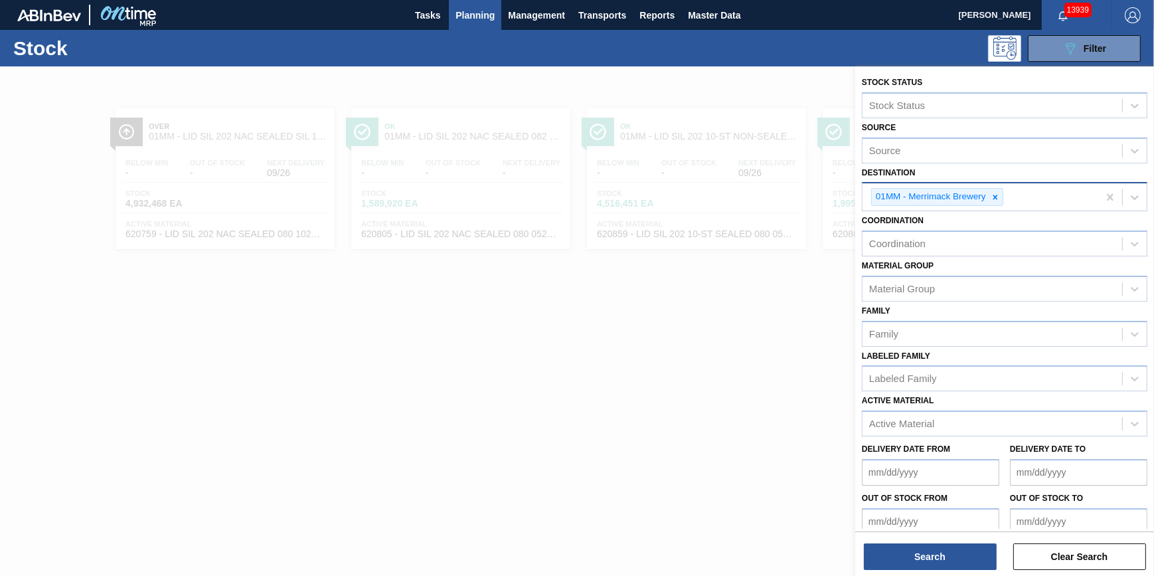
click at [995, 193] on icon at bounding box center [995, 197] width 9 height 9
click at [996, 193] on div "Destination" at bounding box center [993, 195] width 260 height 19
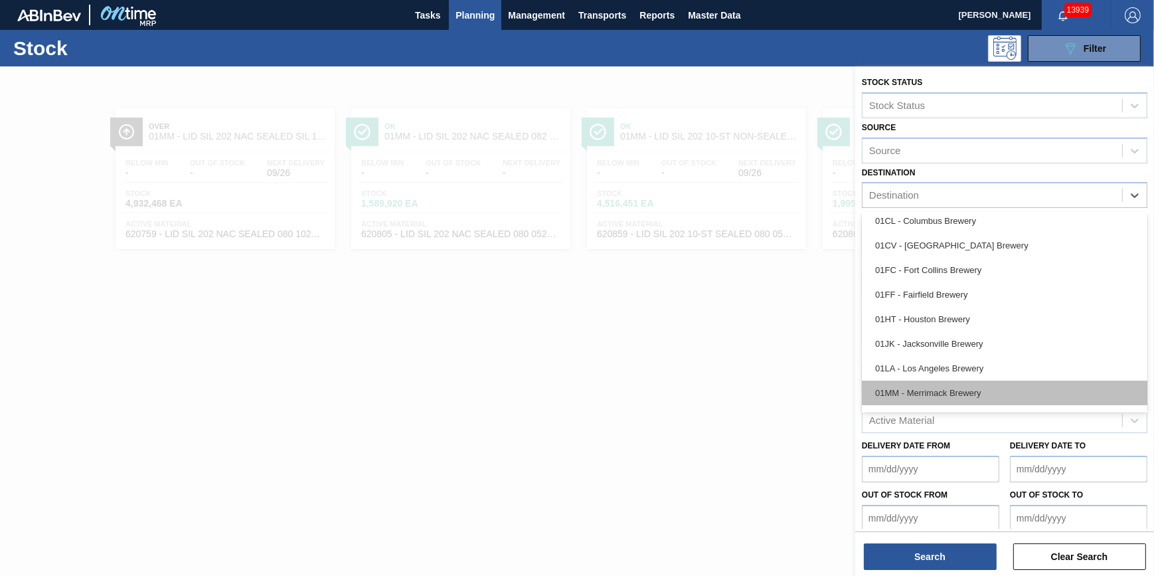
scroll to position [60, 0]
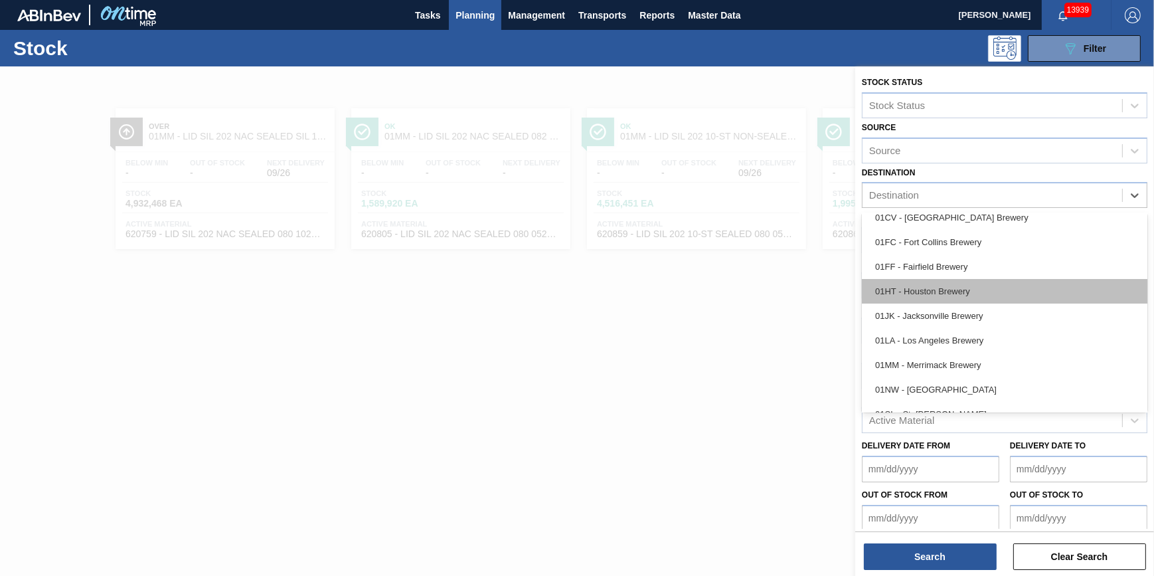
click at [963, 281] on div "01HT - Houston Brewery" at bounding box center [1005, 291] width 286 height 25
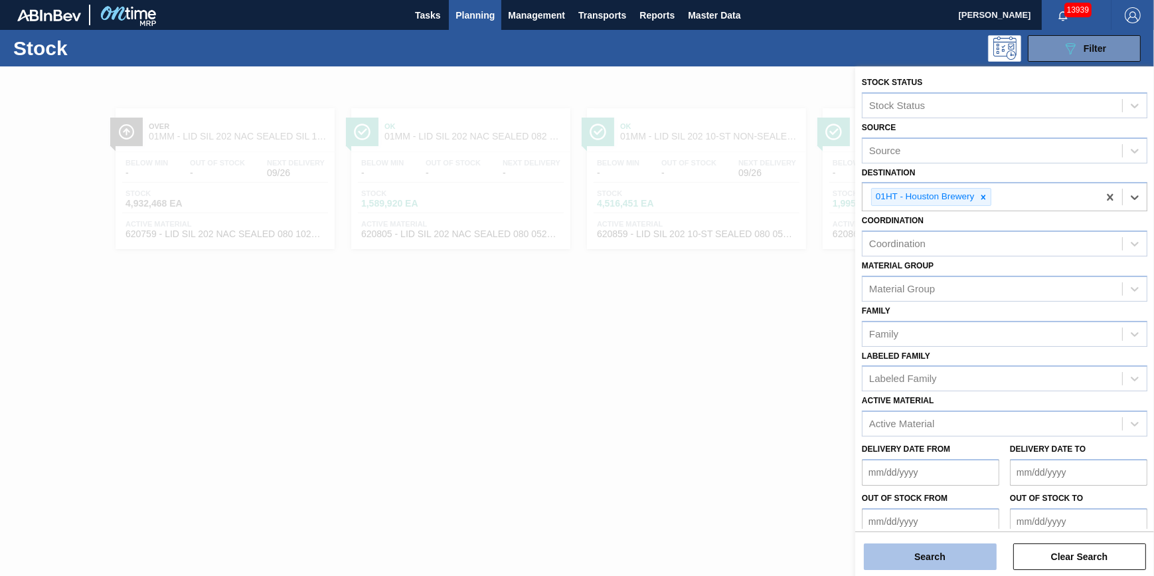
click at [910, 555] on button "Search" at bounding box center [930, 556] width 133 height 27
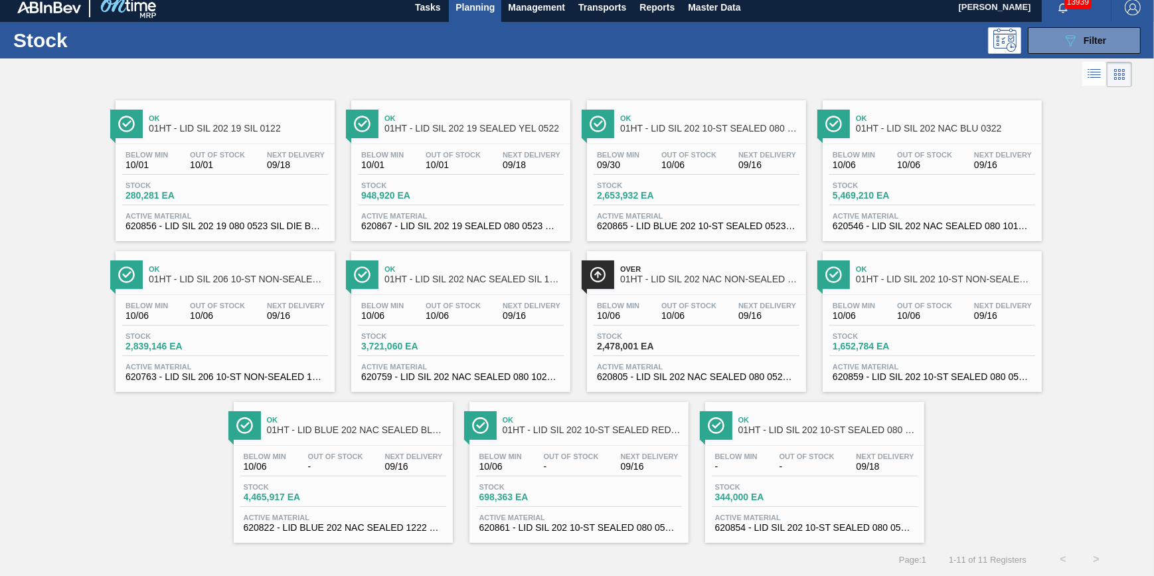
scroll to position [11, 0]
click at [646, 342] on span "2,478,001 EA" at bounding box center [643, 346] width 93 height 10
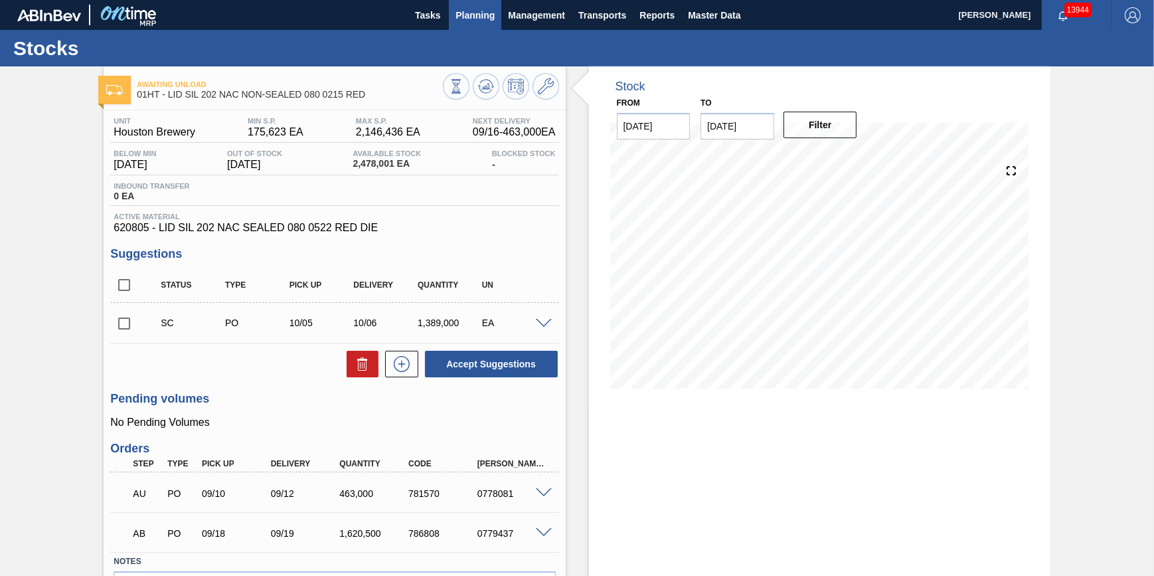
click at [458, 15] on span "Planning" at bounding box center [475, 15] width 39 height 16
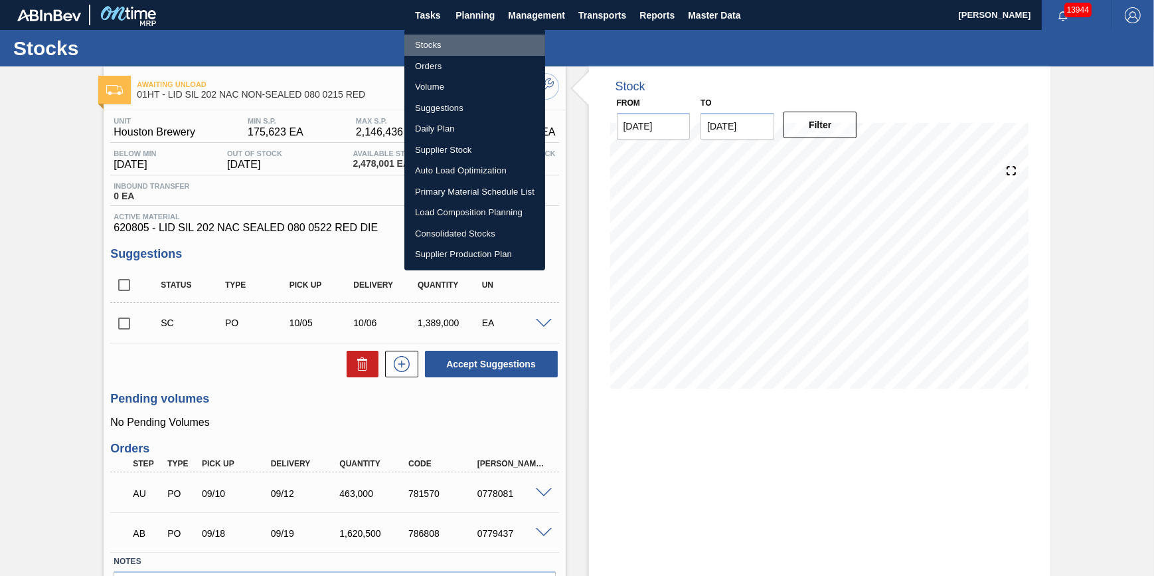
click at [460, 37] on li "Stocks" at bounding box center [475, 45] width 141 height 21
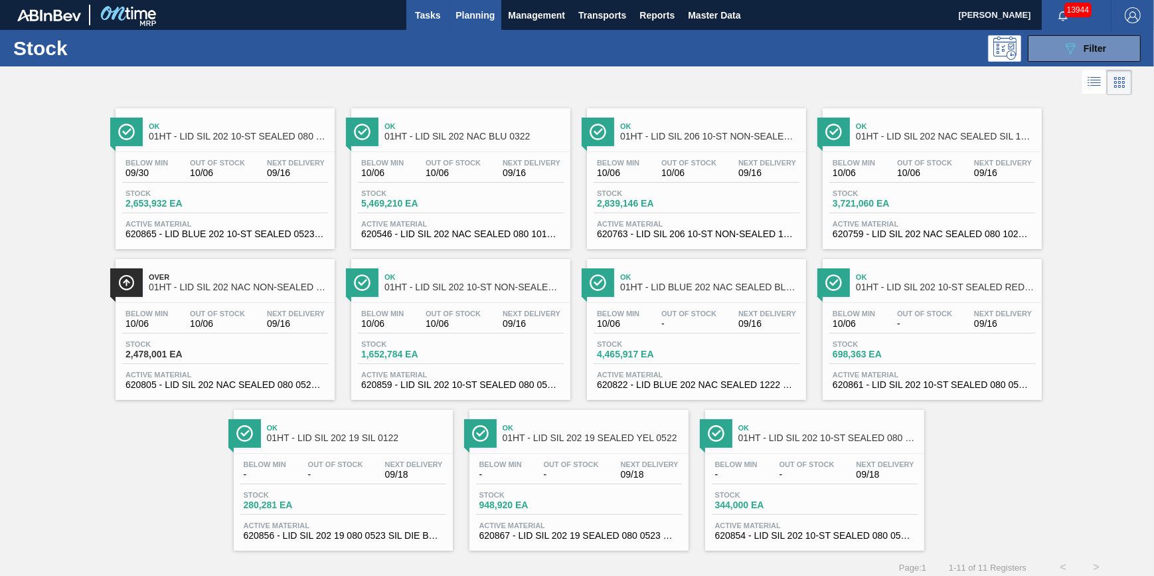
click at [428, 13] on span "Tasks" at bounding box center [427, 15] width 29 height 16
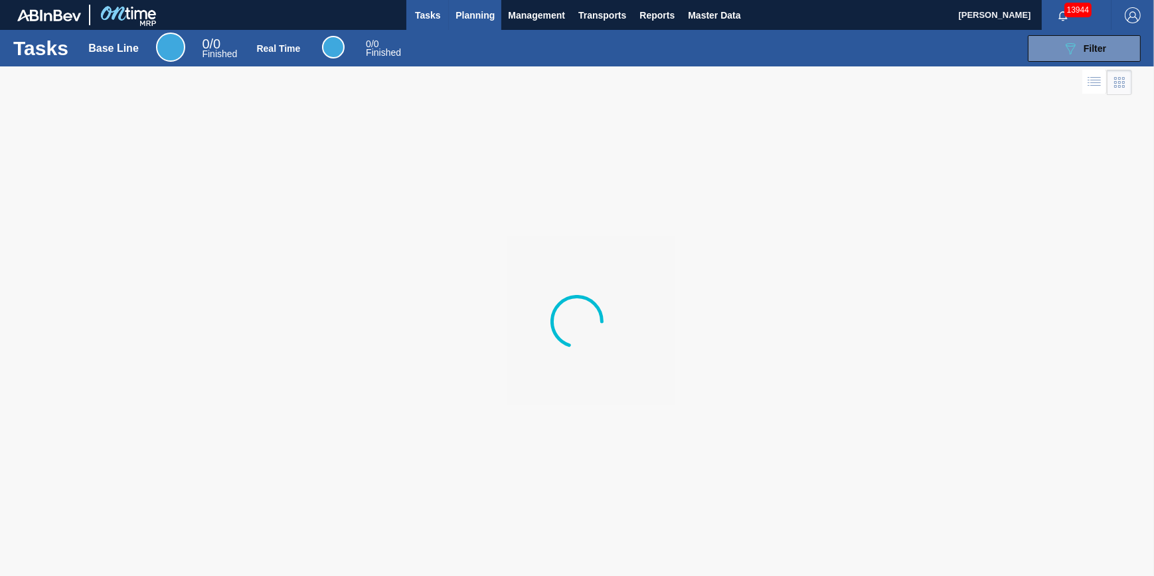
click at [474, 26] on button "Planning" at bounding box center [475, 15] width 52 height 30
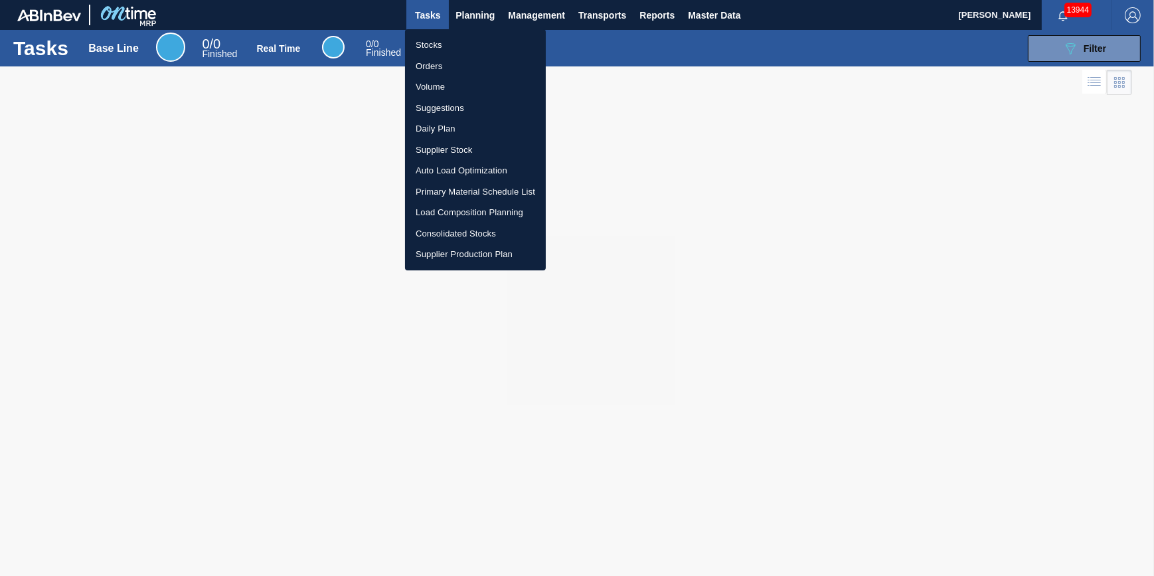
click at [477, 41] on li "Stocks" at bounding box center [475, 45] width 141 height 21
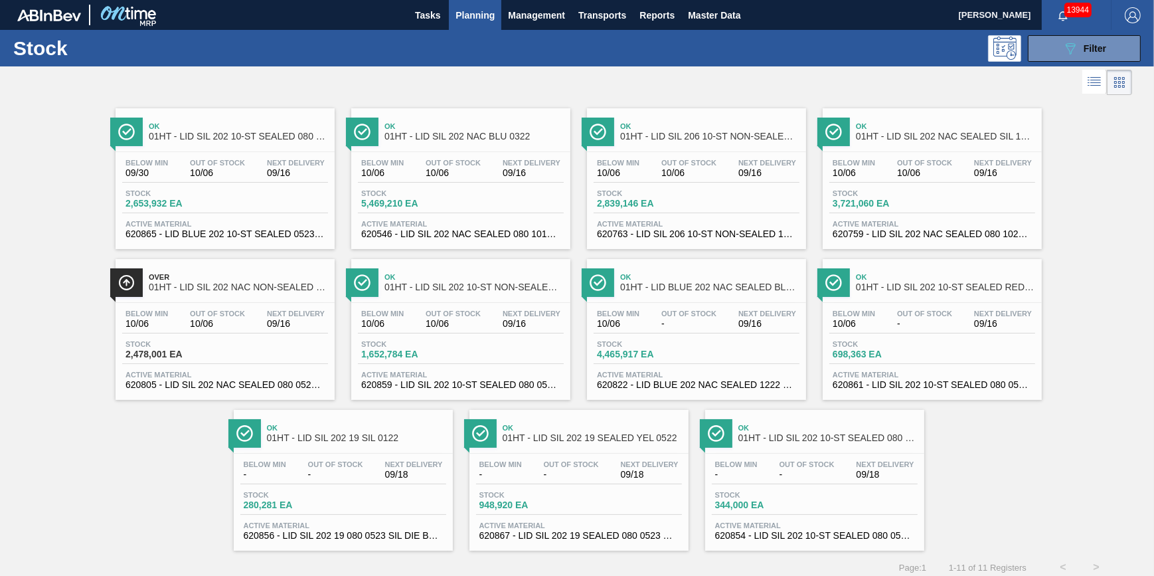
click at [474, 13] on span "Planning" at bounding box center [475, 15] width 39 height 16
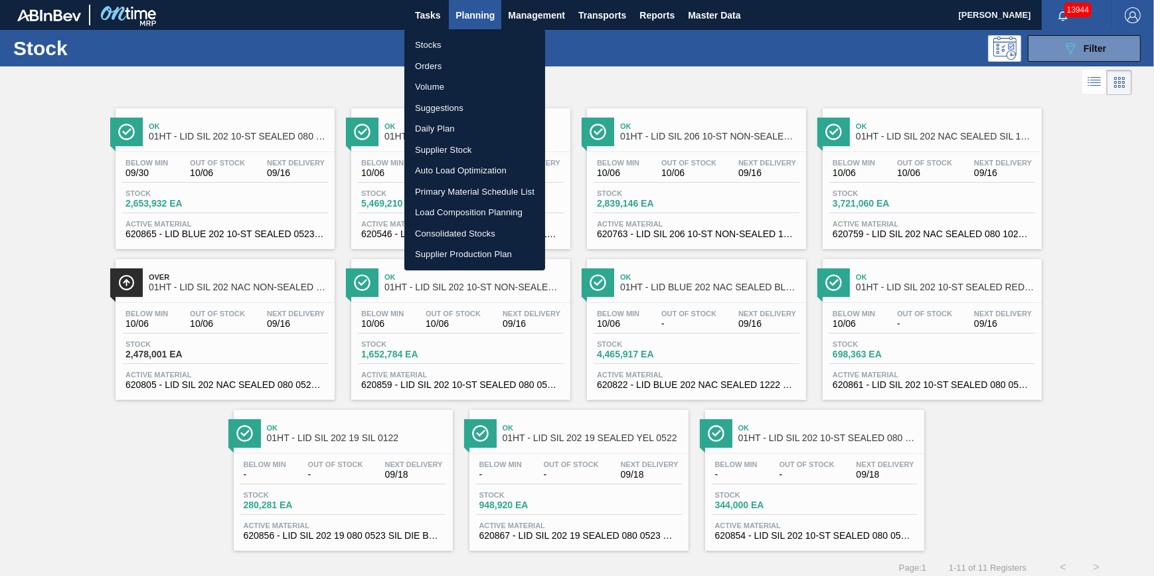
click at [470, 45] on li "Stocks" at bounding box center [475, 45] width 141 height 21
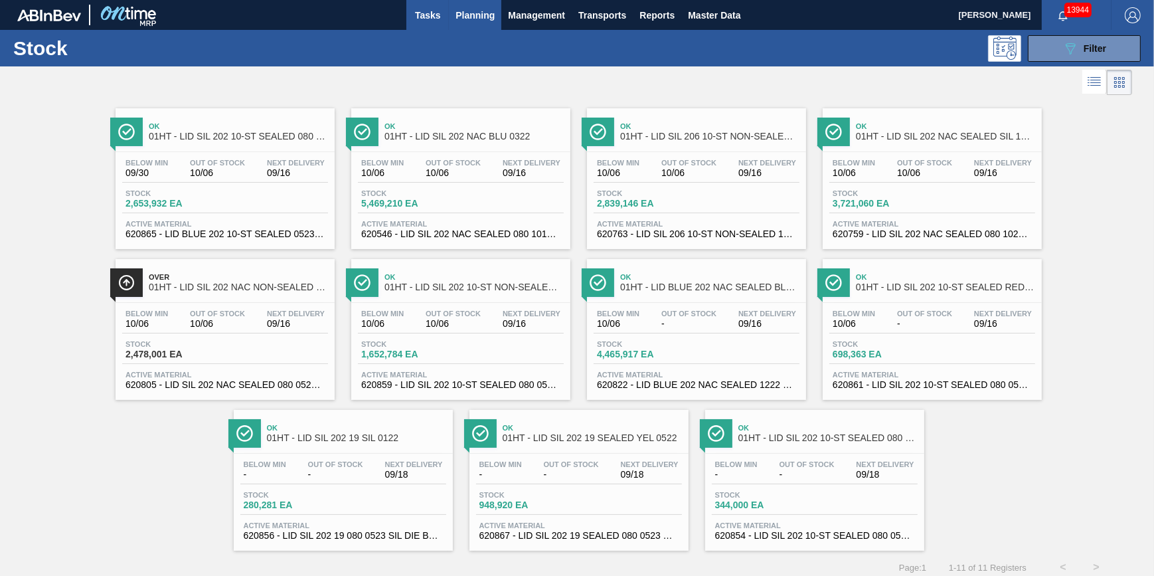
click at [424, 14] on span "Tasks" at bounding box center [427, 15] width 29 height 16
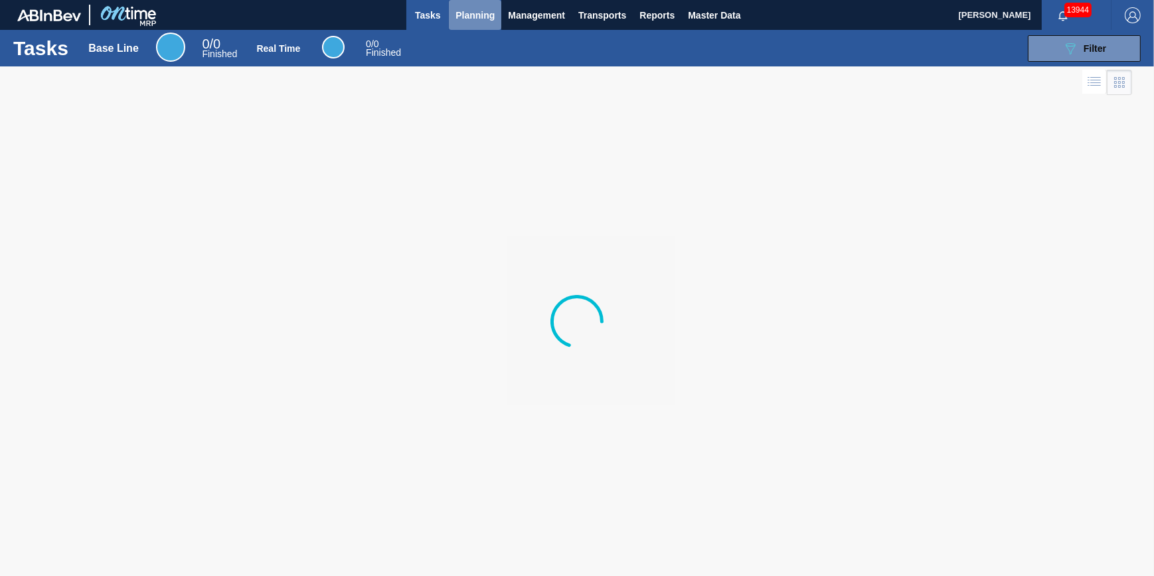
click at [469, 12] on span "Planning" at bounding box center [475, 15] width 39 height 16
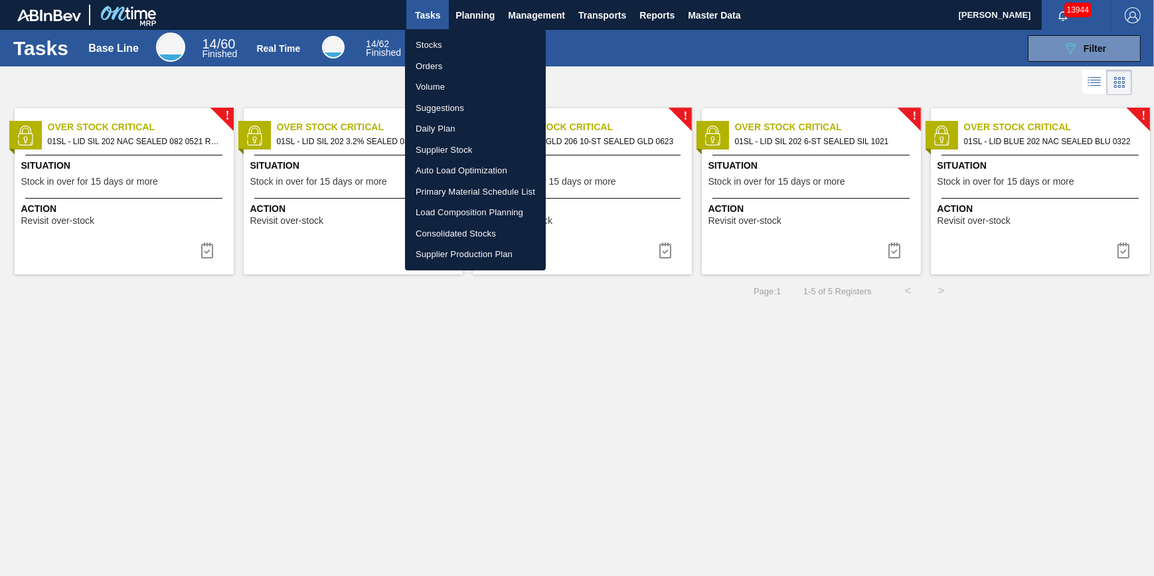
click at [464, 39] on li "Stocks" at bounding box center [475, 45] width 141 height 21
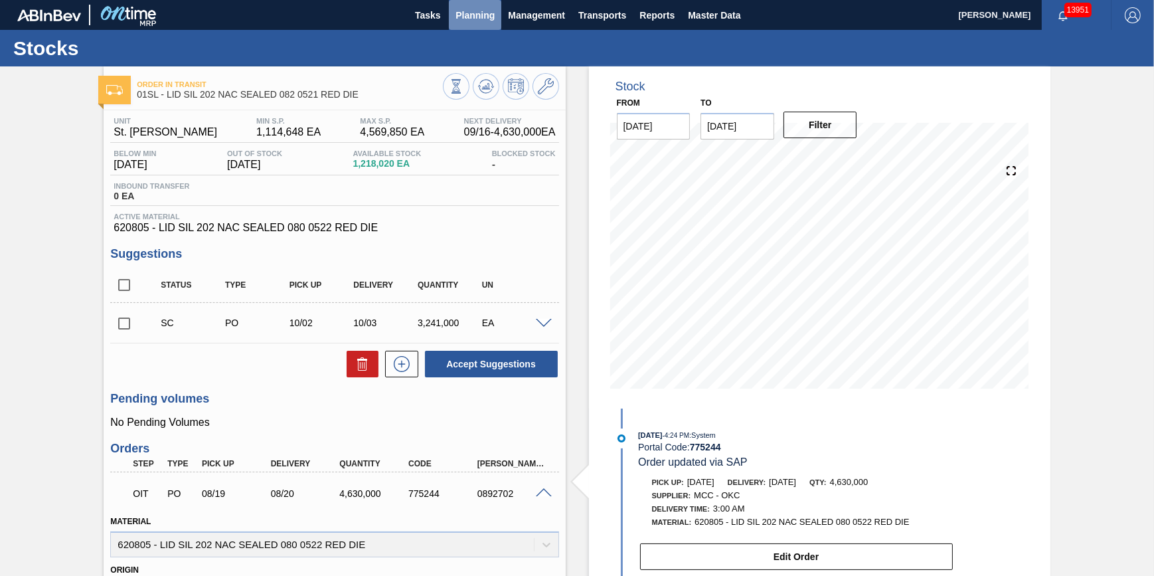
click at [472, 22] on span "Planning" at bounding box center [475, 15] width 39 height 16
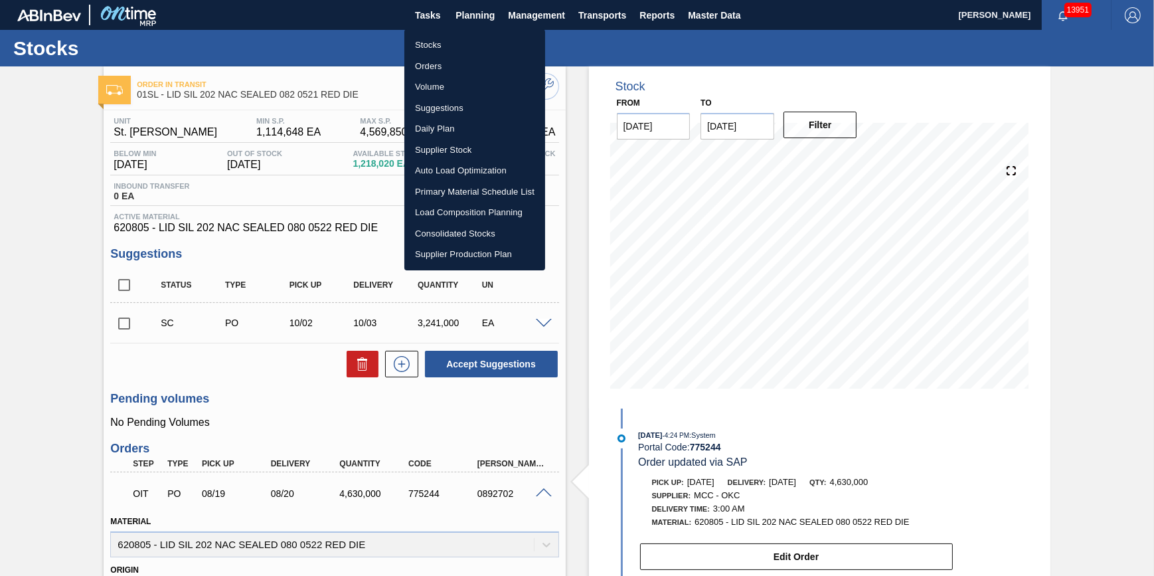
click at [470, 39] on li "Stocks" at bounding box center [475, 45] width 141 height 21
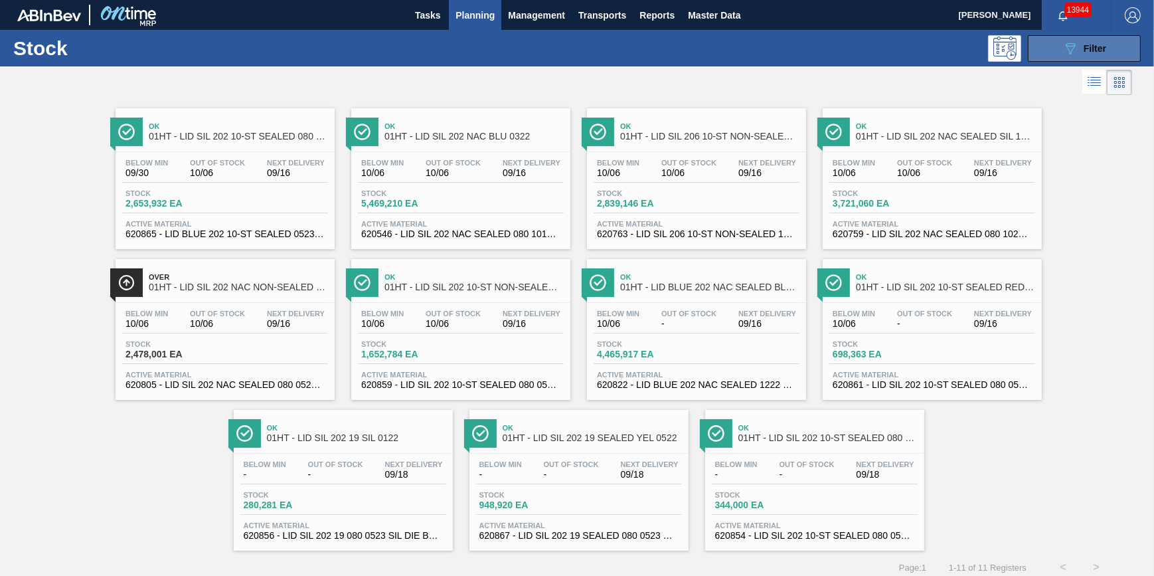
drag, startPoint x: 1075, startPoint y: 45, endPoint x: 1073, endPoint y: 59, distance: 14.7
click at [1075, 45] on icon "089F7B8B-B2A5-4AFE-B5C0-19BA573D28AC" at bounding box center [1071, 49] width 16 height 16
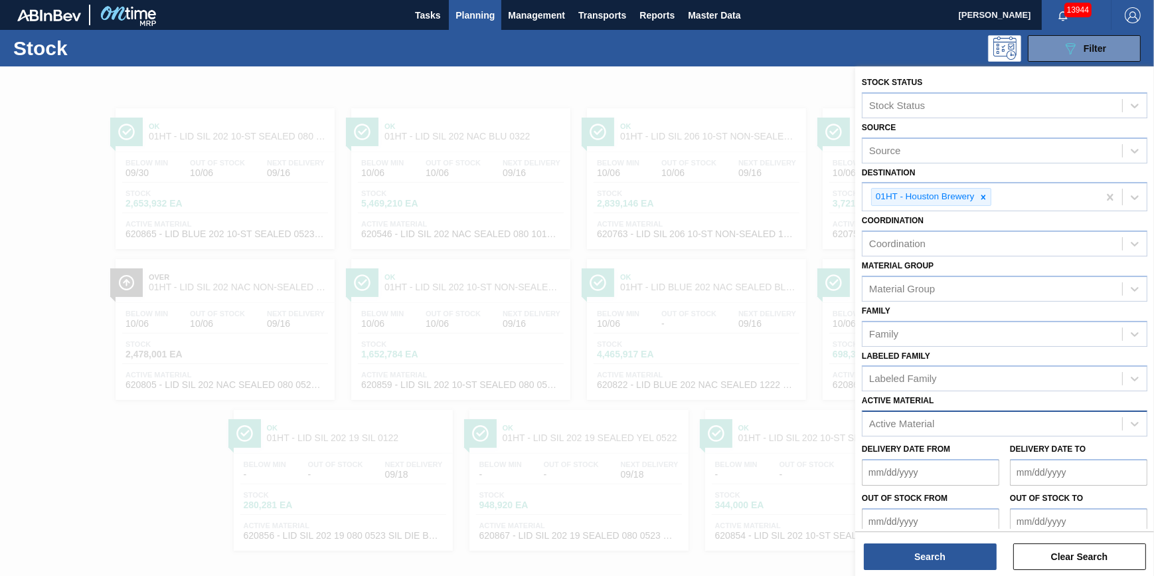
click at [1018, 422] on div "Active Material" at bounding box center [993, 424] width 260 height 19
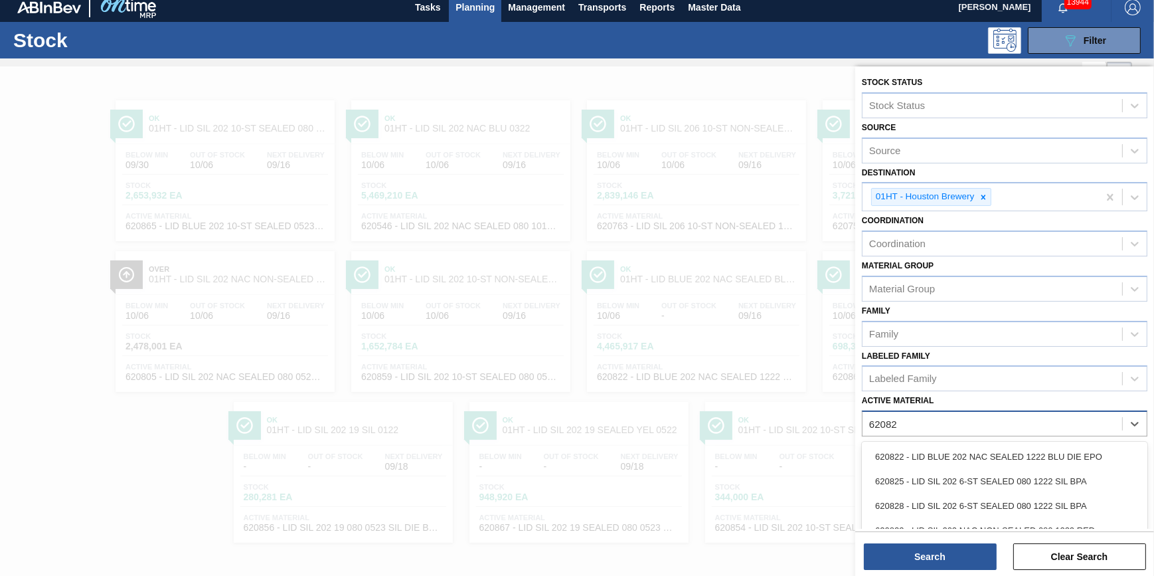
type Material "620823"
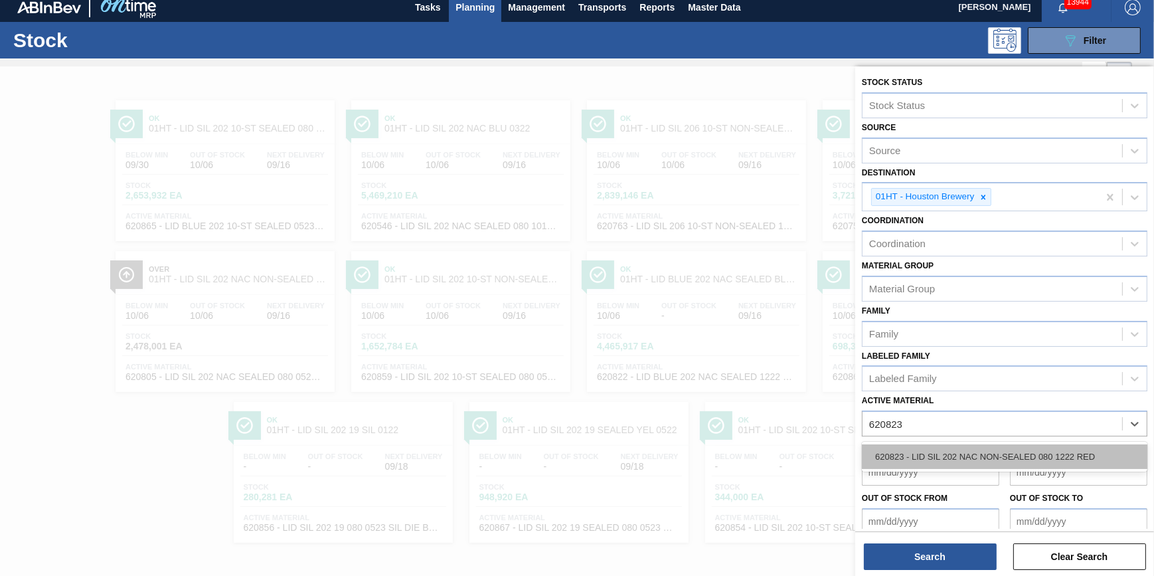
click at [1029, 448] on div "620823 - LID SIL 202 NAC NON-SEALED 080 1222 RED" at bounding box center [1005, 456] width 286 height 25
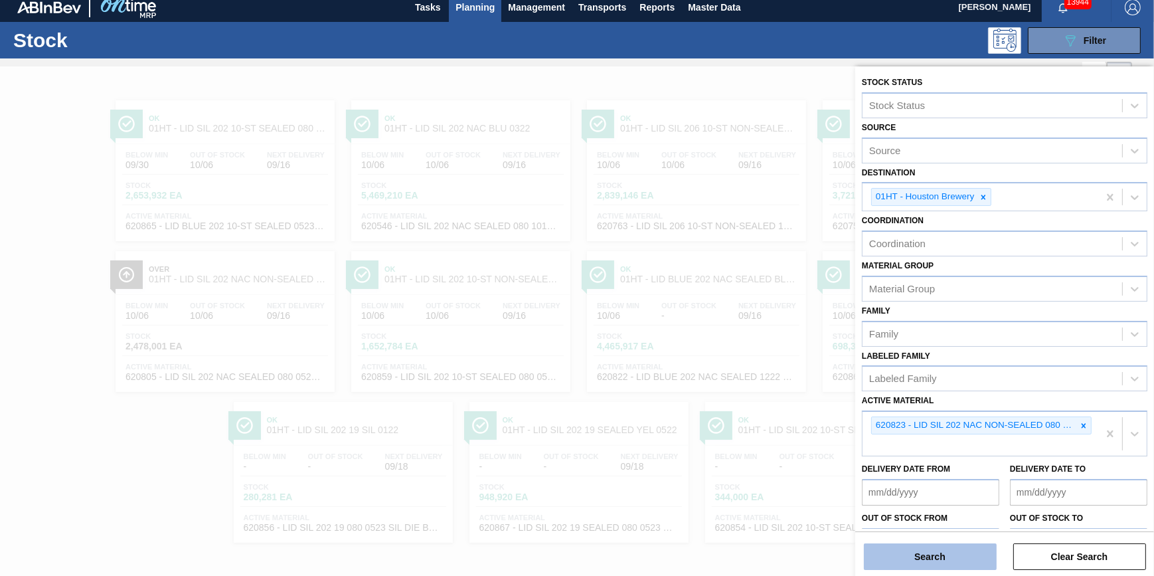
click at [965, 561] on button "Search" at bounding box center [930, 556] width 133 height 27
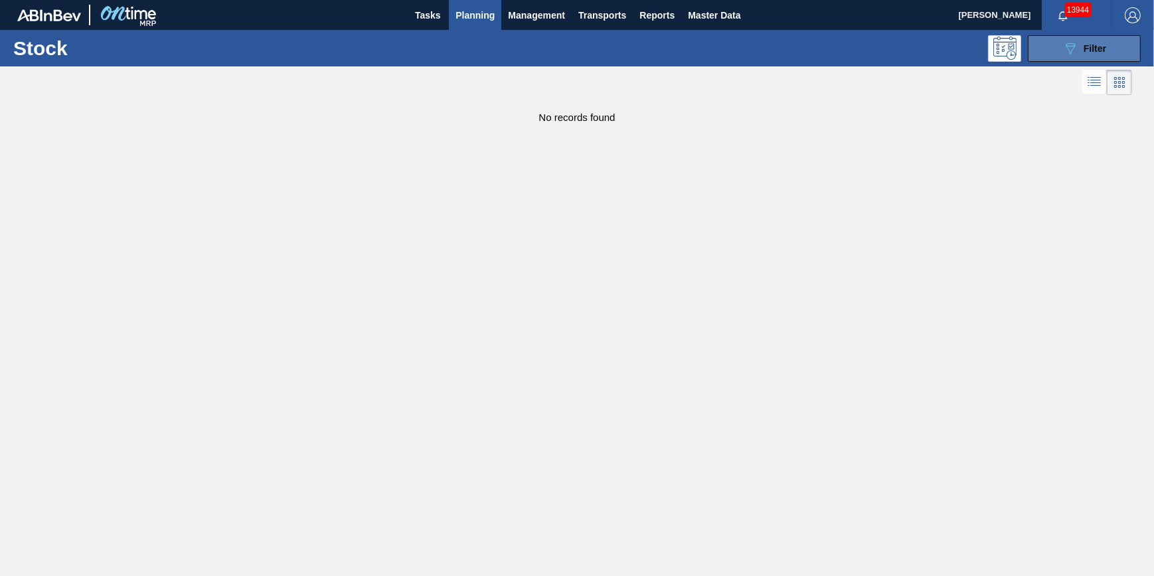
click at [1065, 53] on icon "089F7B8B-B2A5-4AFE-B5C0-19BA573D28AC" at bounding box center [1071, 49] width 16 height 16
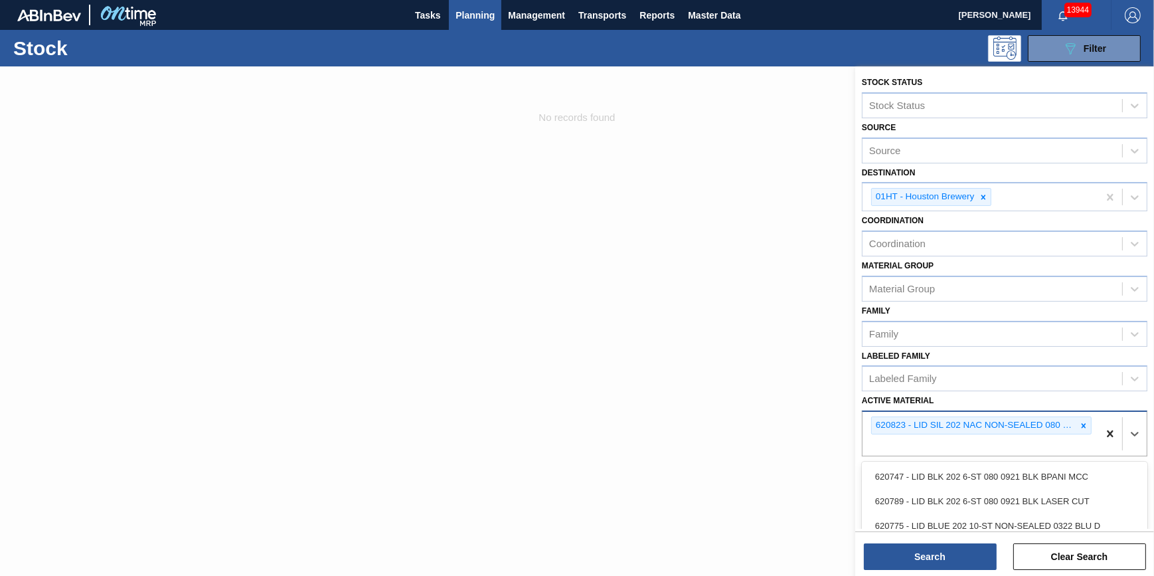
click at [1097, 432] on div "620823 - LID SIL 202 NAC NON-SEALED 080 1222 RED" at bounding box center [1005, 434] width 286 height 46
